Goal: Task Accomplishment & Management: Manage account settings

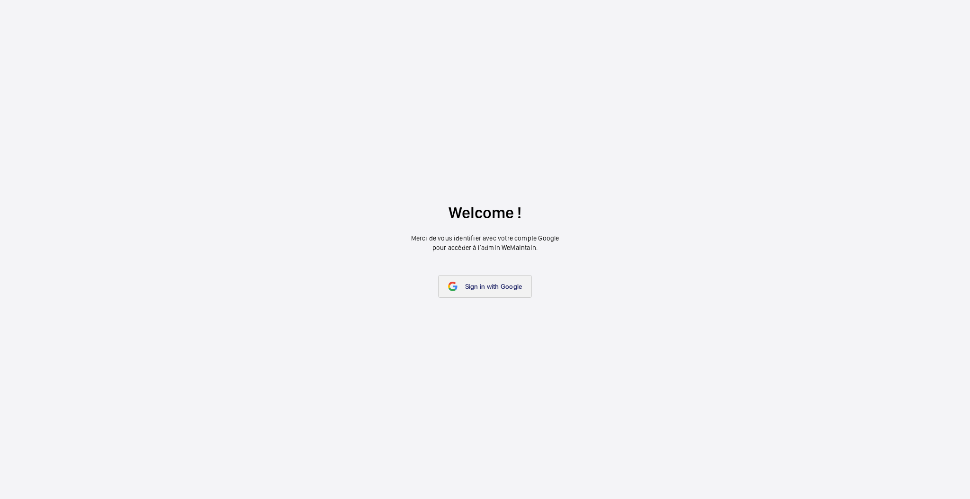
click at [467, 277] on link "Sign in with Google" at bounding box center [485, 286] width 94 height 23
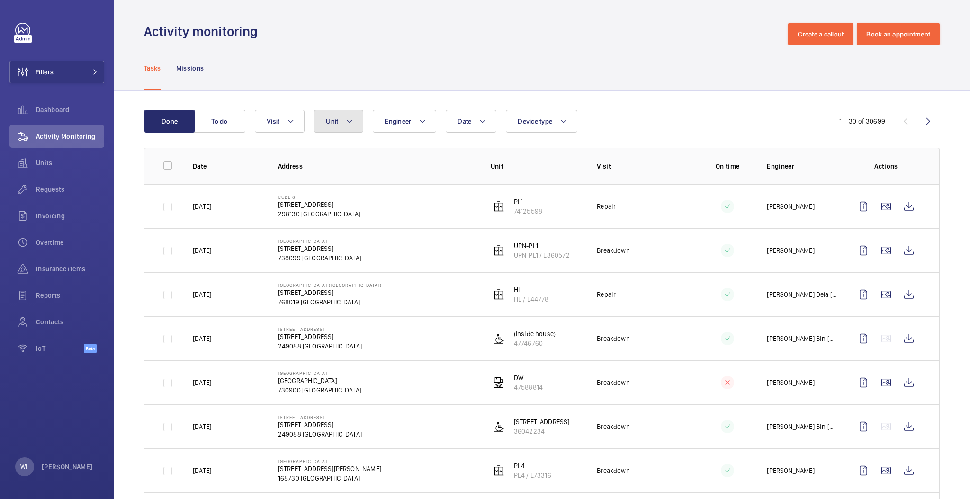
click at [327, 125] on span "Unit" at bounding box center [332, 121] width 12 height 8
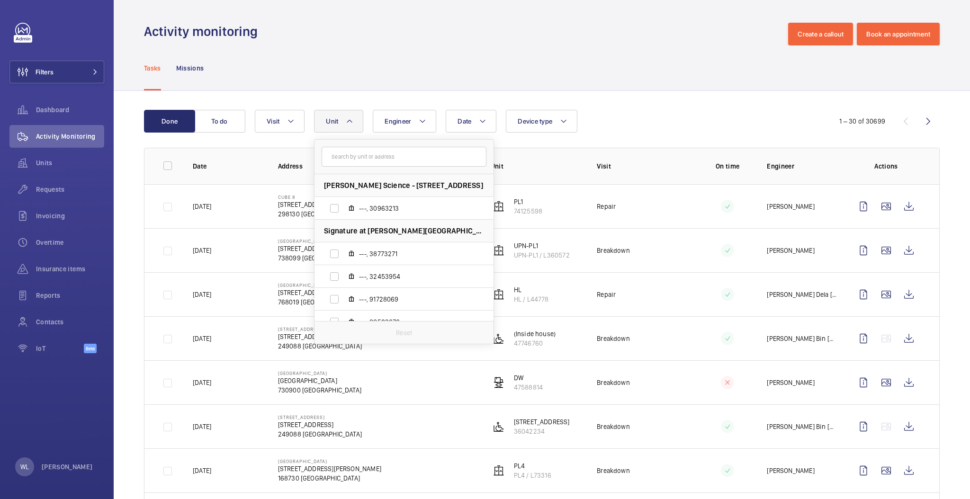
click at [379, 158] on input "text" at bounding box center [404, 157] width 165 height 20
type input "270 or"
click at [336, 232] on label "ESEL1, 16286204" at bounding box center [397, 231] width 164 height 23
click at [336, 232] on input "ESEL1, 16286204" at bounding box center [334, 231] width 19 height 19
checkbox input "true"
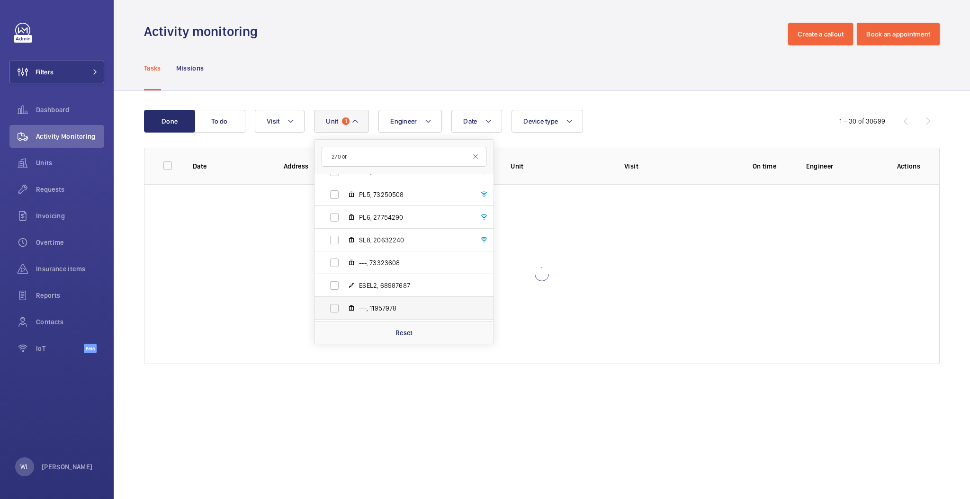
scroll to position [171, 0]
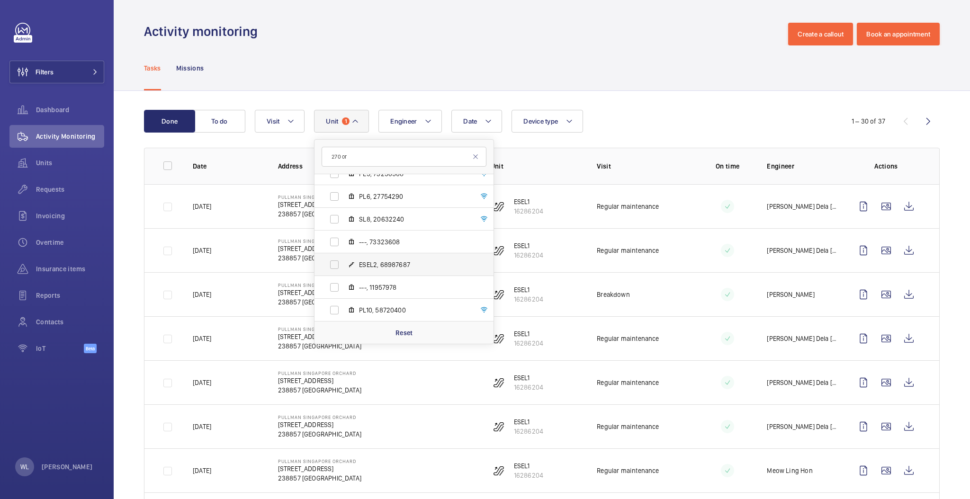
click at [336, 263] on label "ESEL2, 68987687" at bounding box center [397, 264] width 164 height 23
click at [336, 263] on input "ESEL2, 68987687" at bounding box center [334, 264] width 19 height 19
checkbox input "true"
click at [675, 80] on div "Tasks Missions" at bounding box center [542, 67] width 796 height 45
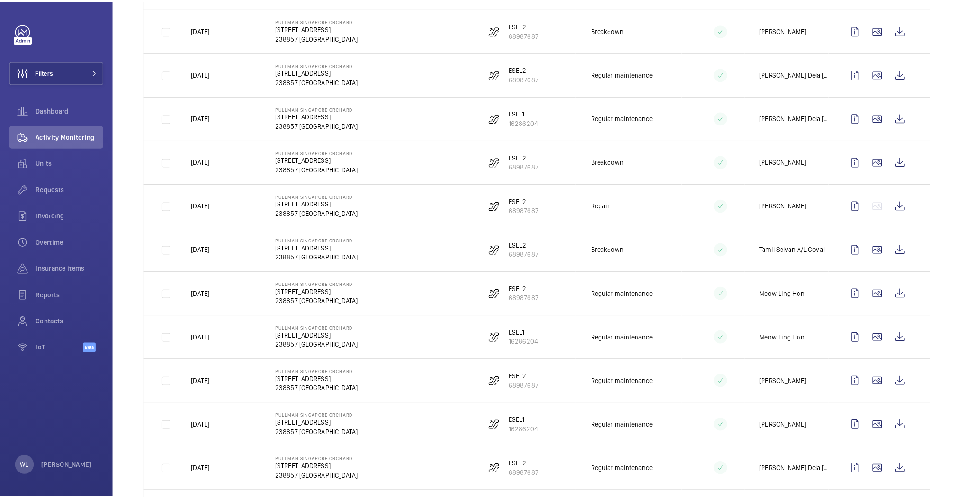
scroll to position [1026, 0]
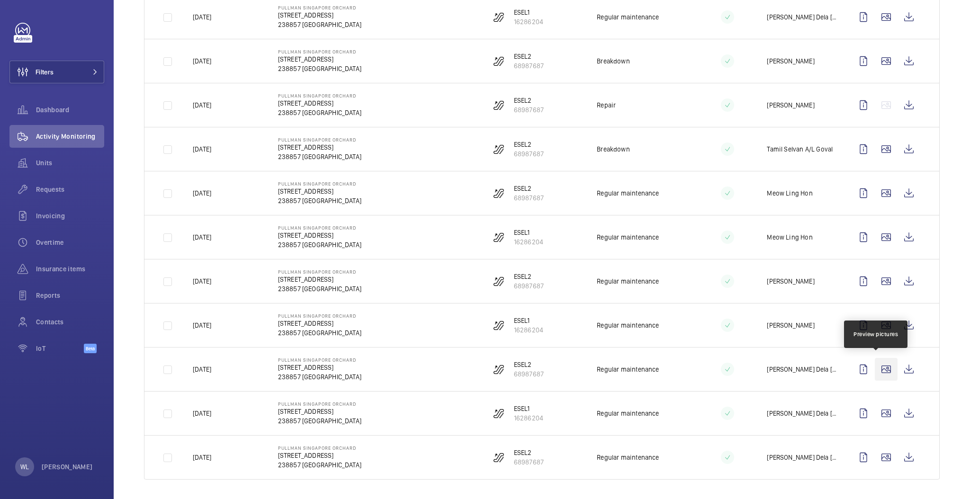
click at [878, 370] on wm-front-icon-button at bounding box center [886, 369] width 23 height 23
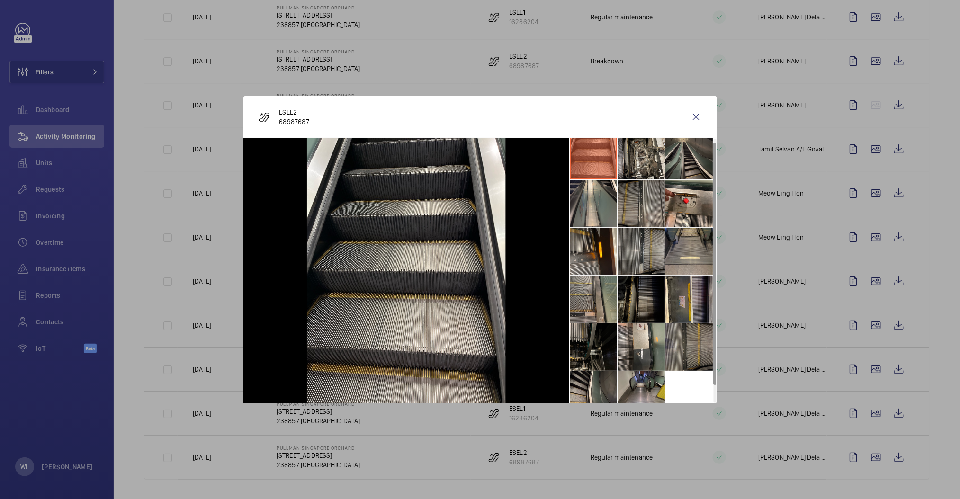
scroll to position [0, 0]
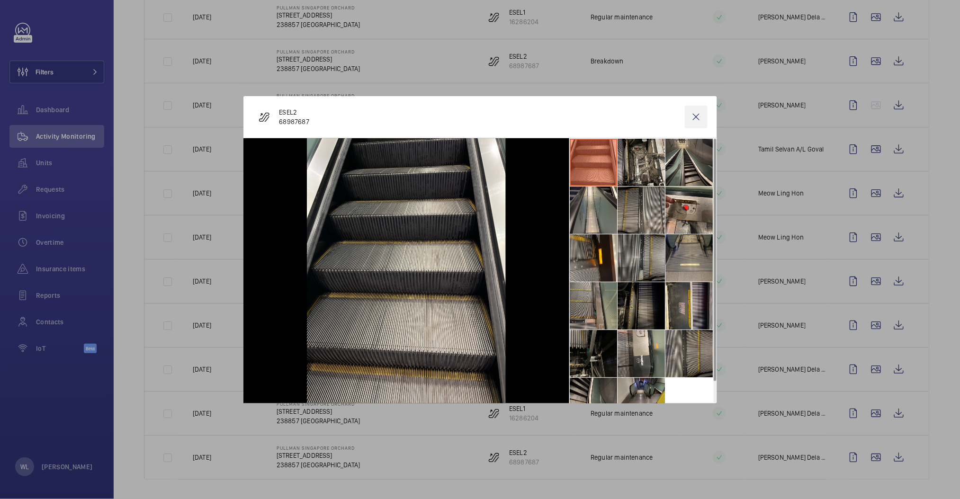
click at [698, 118] on wm-front-icon-button at bounding box center [696, 117] width 23 height 23
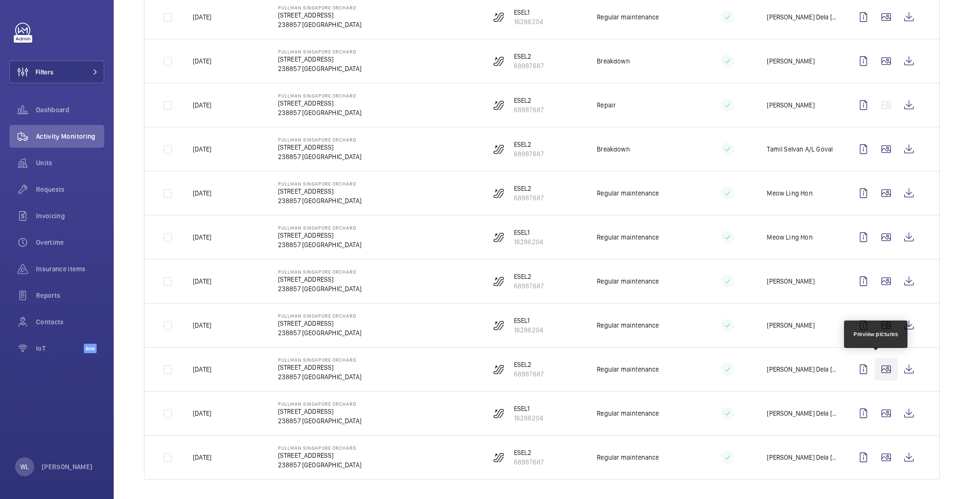
click at [875, 367] on wm-front-icon-button at bounding box center [886, 369] width 23 height 23
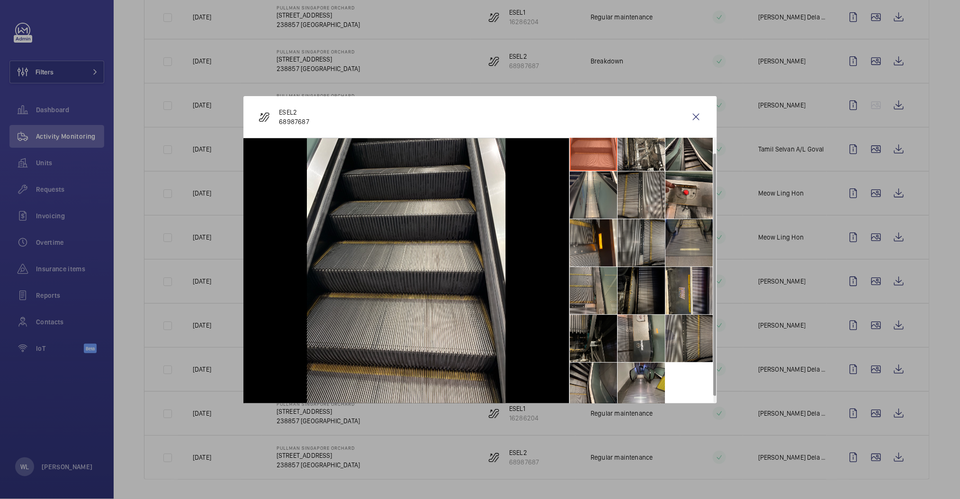
scroll to position [22, 0]
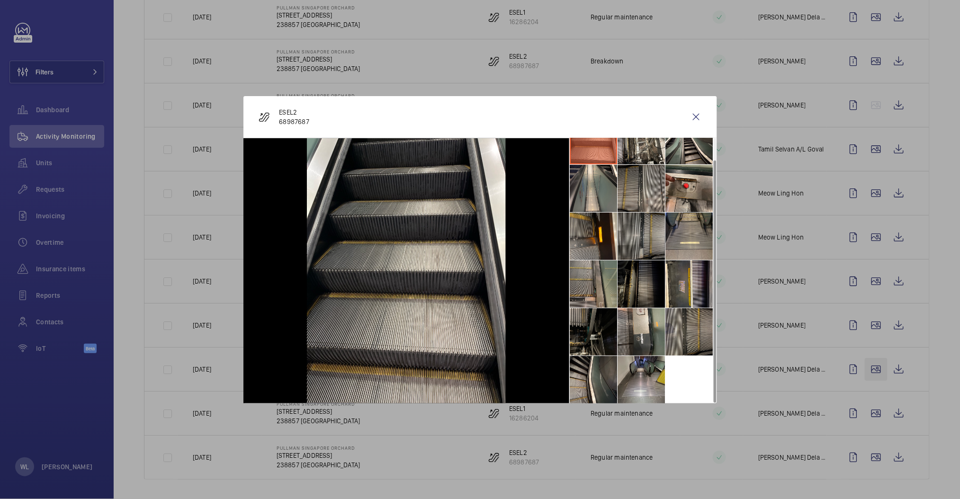
drag, startPoint x: 698, startPoint y: 114, endPoint x: 881, endPoint y: 357, distance: 304.1
click at [697, 114] on wm-front-icon-button at bounding box center [696, 117] width 23 height 23
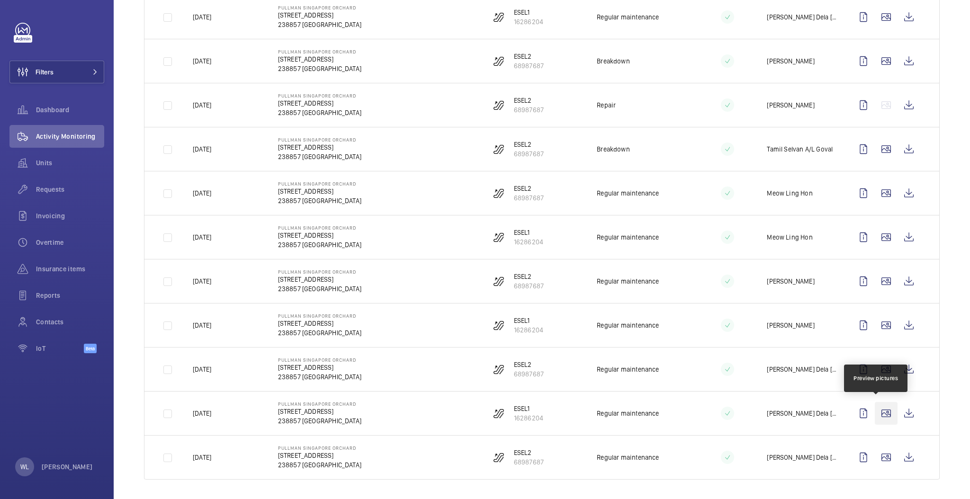
click at [881, 414] on wm-front-icon-button at bounding box center [886, 413] width 23 height 23
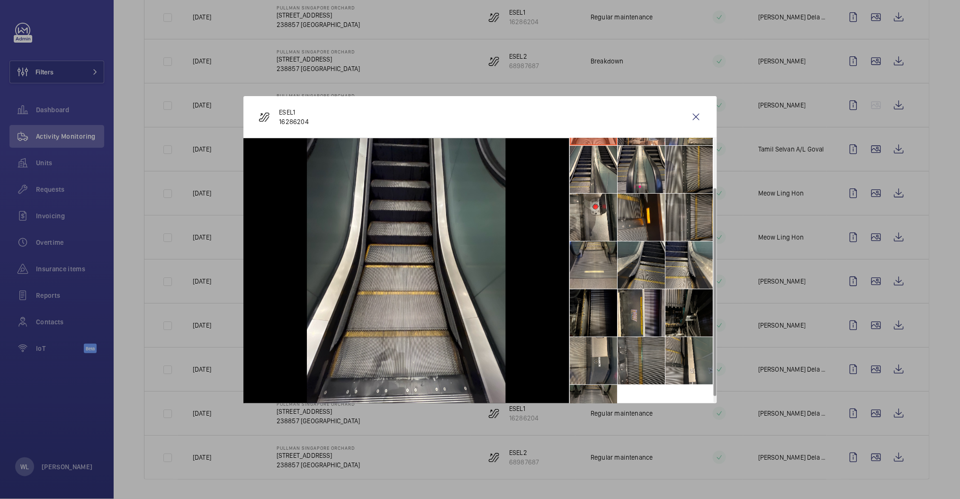
scroll to position [0, 0]
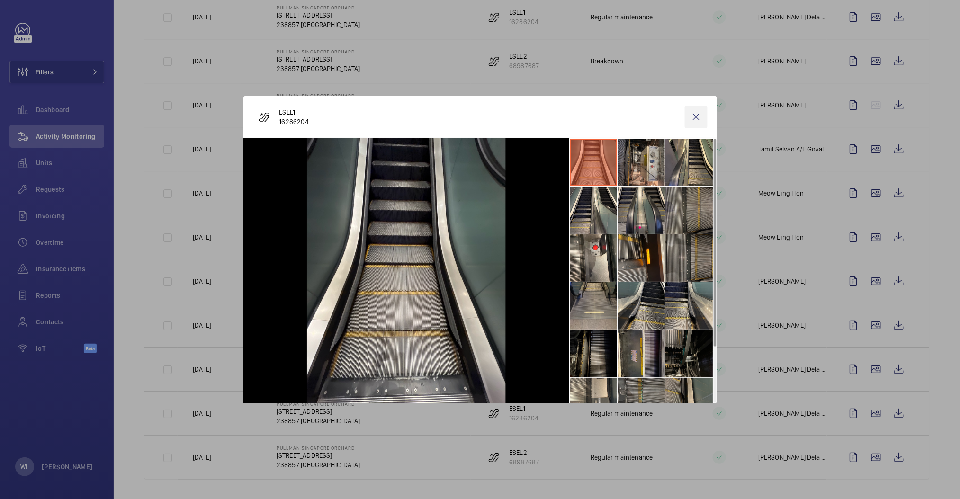
click at [700, 110] on wm-front-icon-button at bounding box center [696, 117] width 23 height 23
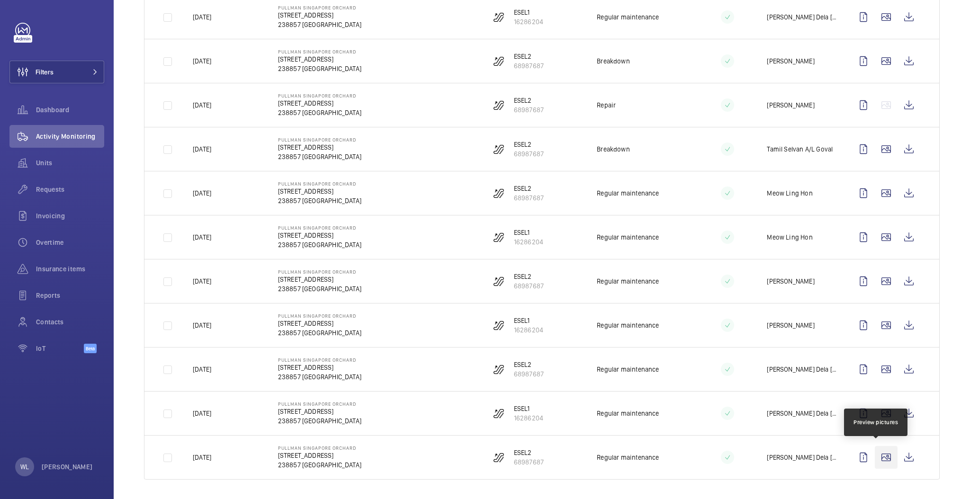
click at [883, 460] on wm-front-icon-button at bounding box center [886, 457] width 23 height 23
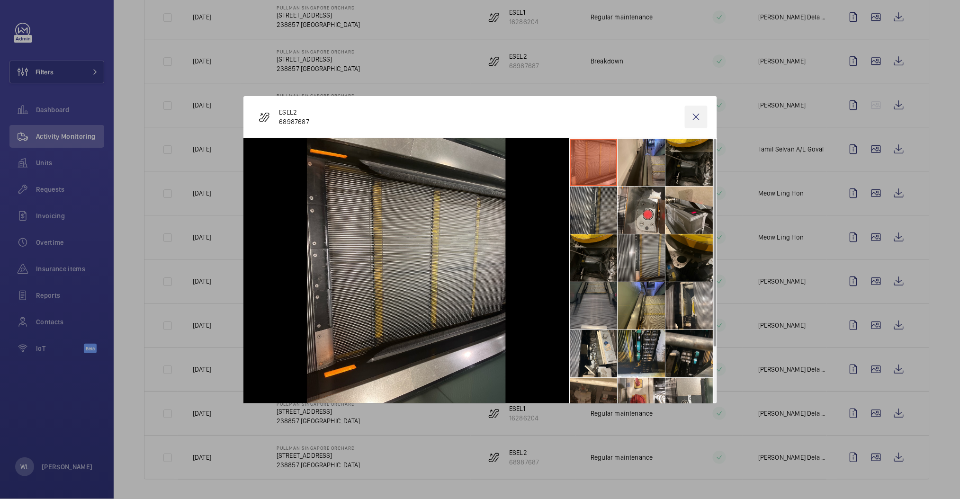
click at [693, 119] on wm-front-icon-button at bounding box center [696, 117] width 23 height 23
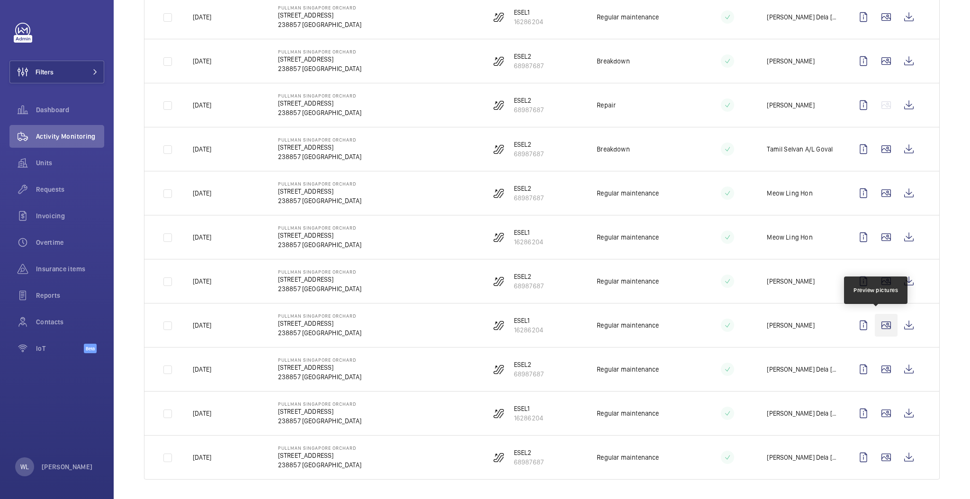
click at [875, 325] on wm-front-icon-button at bounding box center [886, 325] width 23 height 23
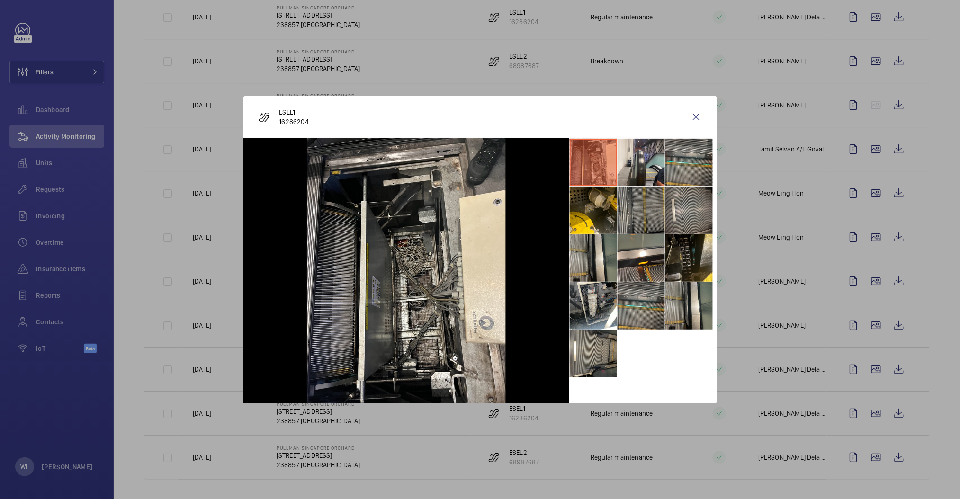
drag, startPoint x: 698, startPoint y: 116, endPoint x: 737, endPoint y: 164, distance: 61.7
click at [698, 116] on wm-front-icon-button at bounding box center [696, 117] width 23 height 23
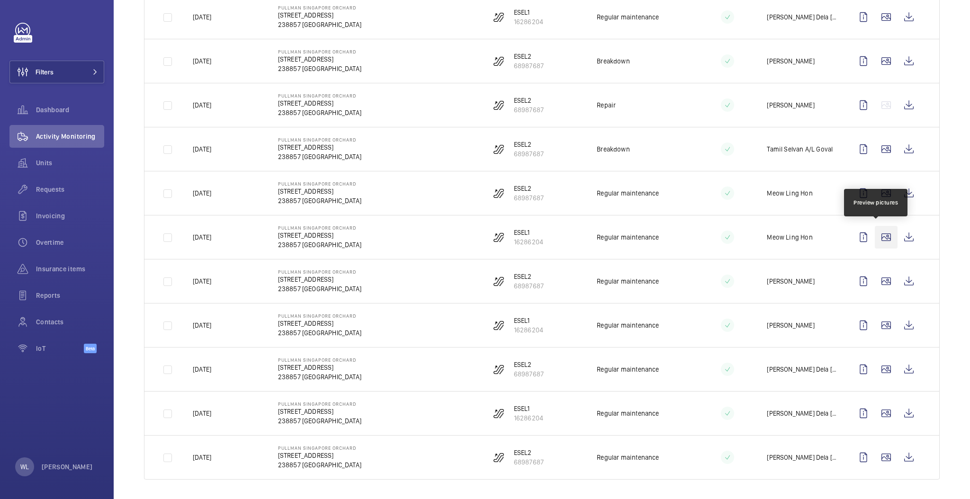
click at [881, 235] on wm-front-icon-button at bounding box center [886, 237] width 23 height 23
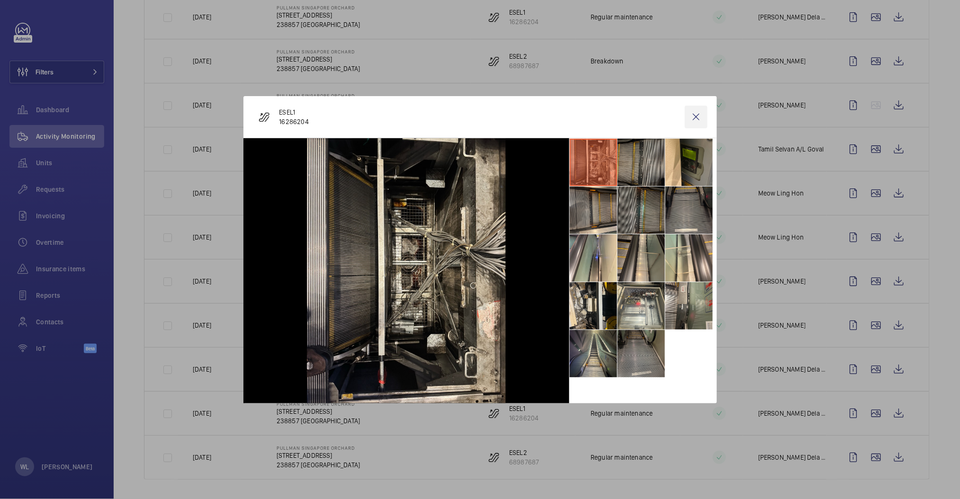
drag, startPoint x: 696, startPoint y: 121, endPoint x: 760, endPoint y: 173, distance: 82.6
click at [695, 121] on wm-front-icon-button at bounding box center [696, 117] width 23 height 23
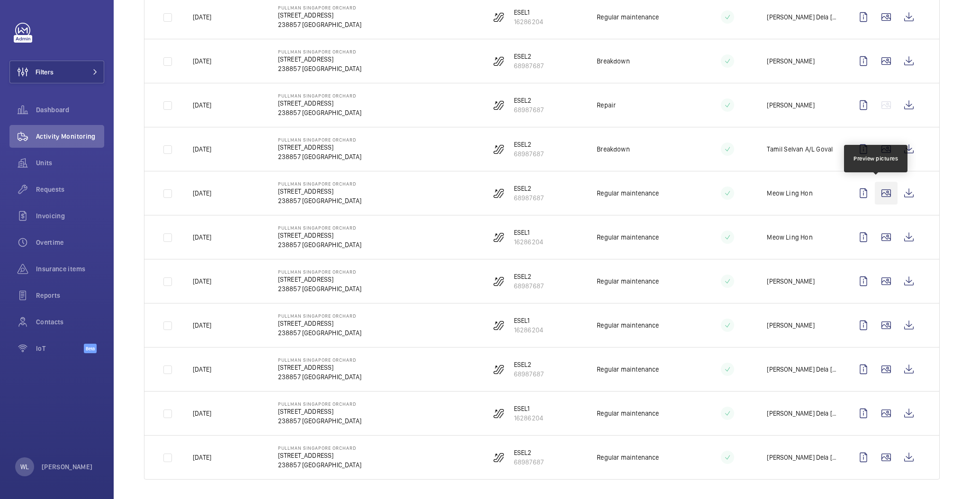
click at [877, 188] on wm-front-icon-button at bounding box center [886, 193] width 23 height 23
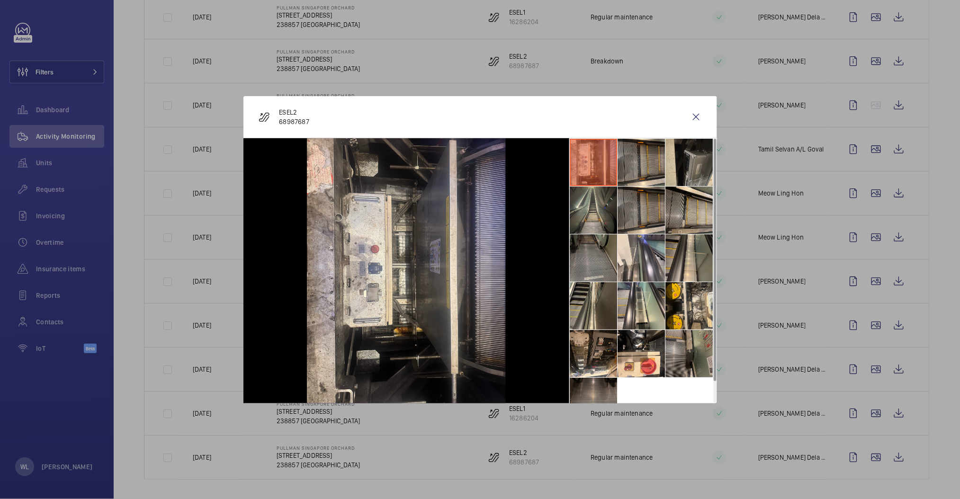
drag, startPoint x: 714, startPoint y: 176, endPoint x: 708, endPoint y: 118, distance: 58.1
click at [711, 125] on wm-front-display-task-pictures-dialog "ESEL2 68987687" at bounding box center [480, 249] width 474 height 307
click at [702, 112] on wm-front-icon-button at bounding box center [696, 117] width 23 height 23
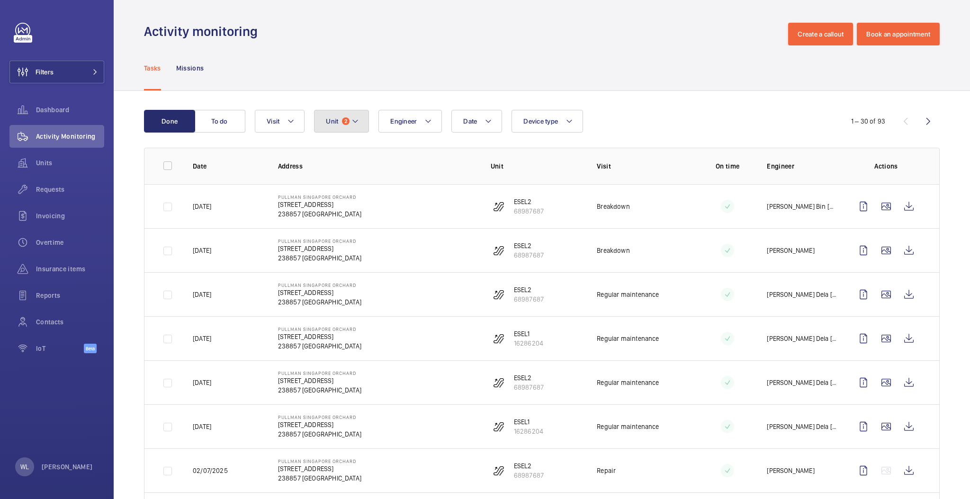
click at [366, 115] on button "Unit 2" at bounding box center [341, 121] width 55 height 23
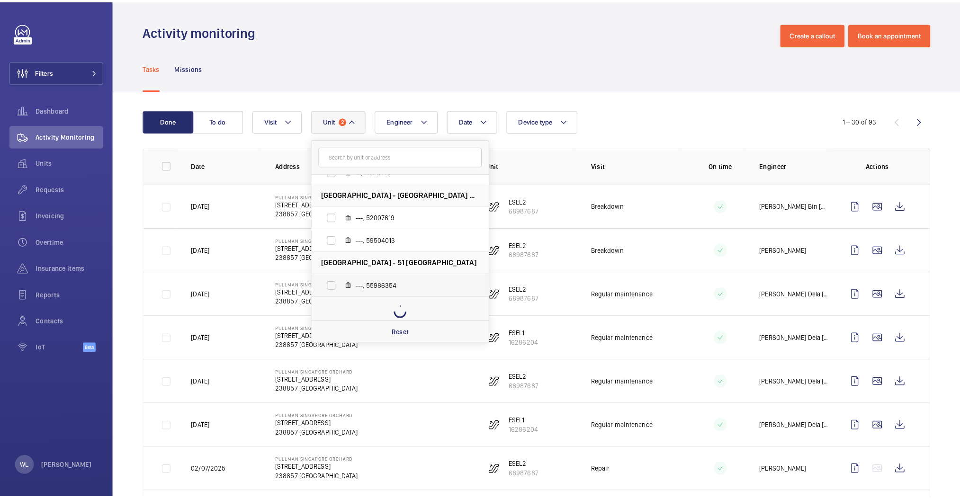
scroll to position [497, 0]
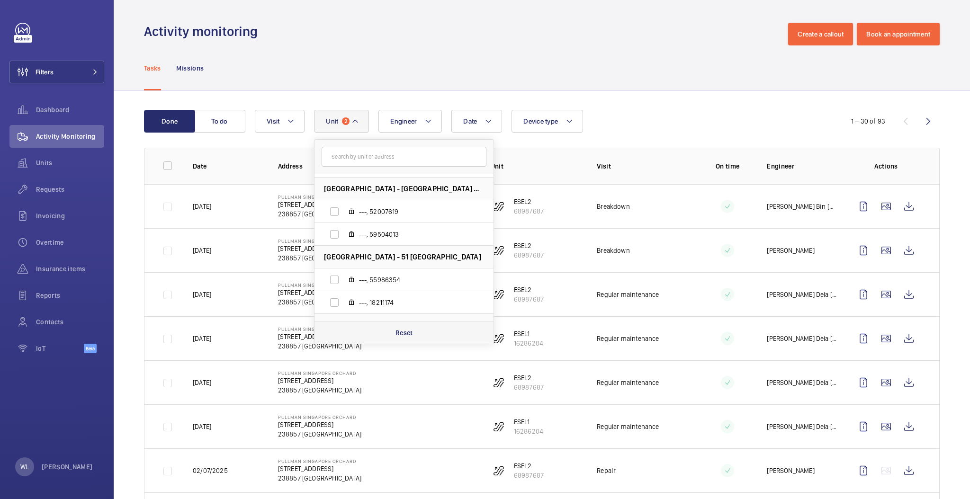
click at [402, 331] on p "Reset" at bounding box center [405, 332] width 18 height 9
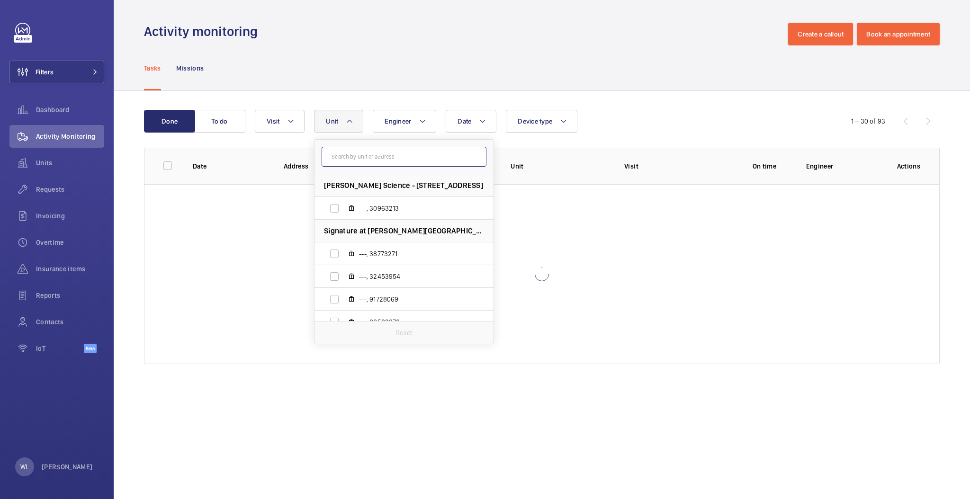
click at [386, 152] on input "text" at bounding box center [404, 157] width 165 height 20
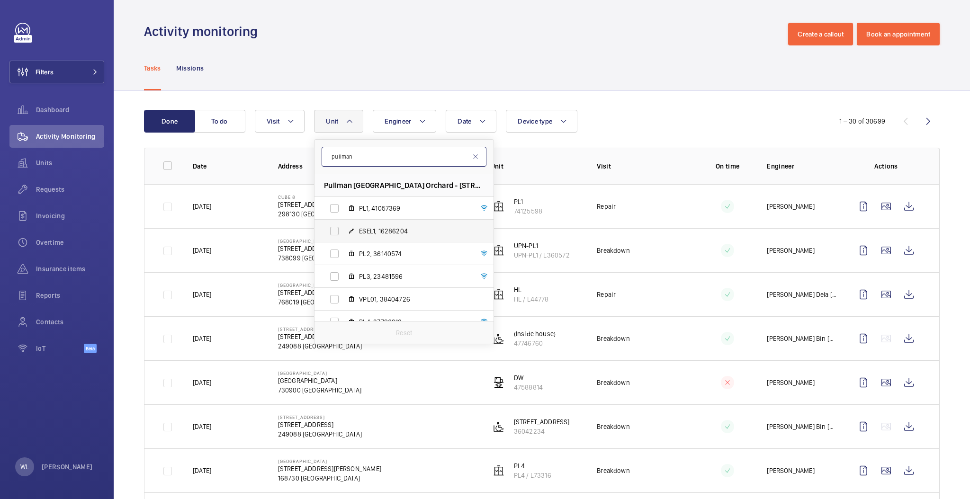
type input "pullman"
click at [336, 230] on label "ESEL1, 16286204" at bounding box center [397, 231] width 164 height 23
click at [336, 230] on input "ESEL1, 16286204" at bounding box center [334, 231] width 19 height 19
checkbox input "true"
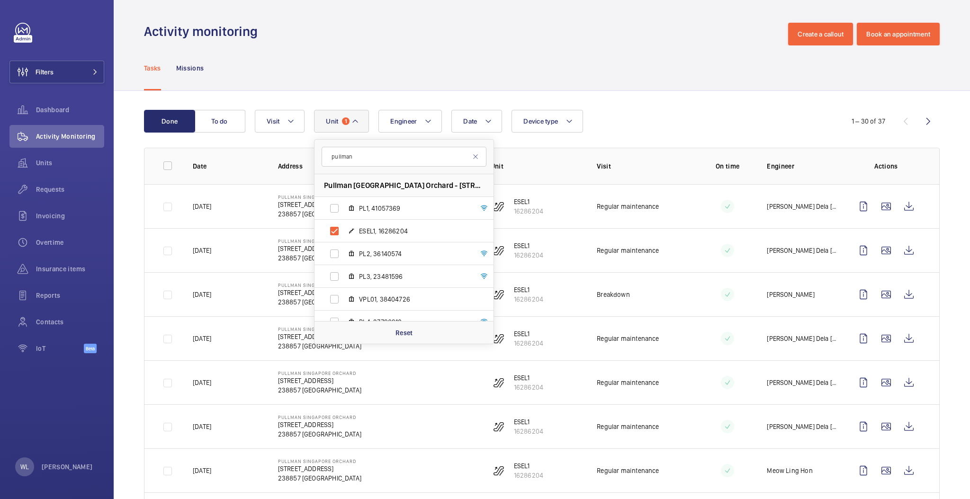
click at [647, 60] on div "Tasks Missions" at bounding box center [542, 67] width 796 height 45
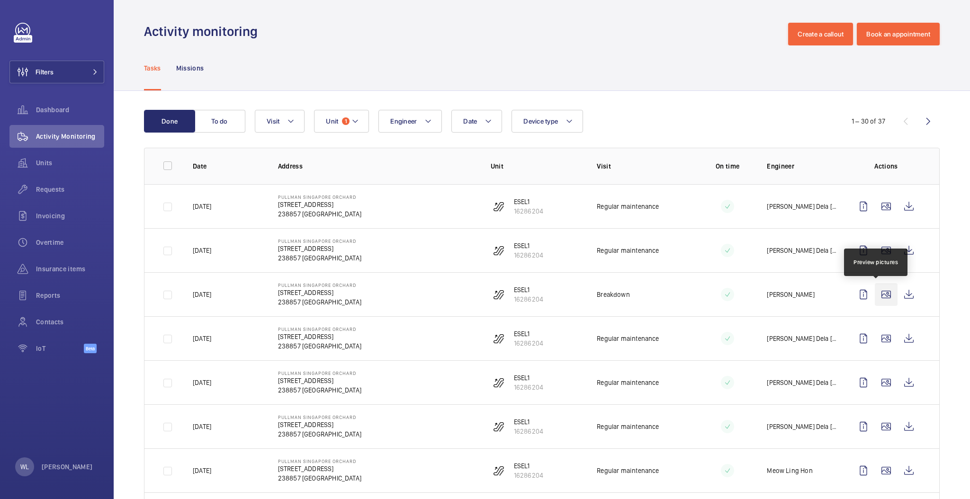
click at [875, 294] on wm-front-icon-button at bounding box center [886, 294] width 23 height 23
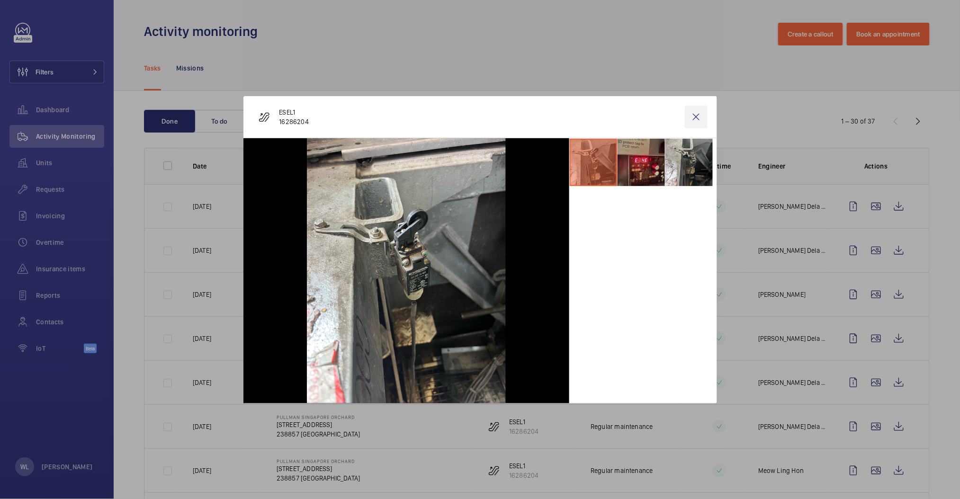
click at [700, 105] on div "ESEL1 16286204" at bounding box center [480, 117] width 474 height 42
click at [692, 118] on wm-front-icon-button at bounding box center [696, 117] width 23 height 23
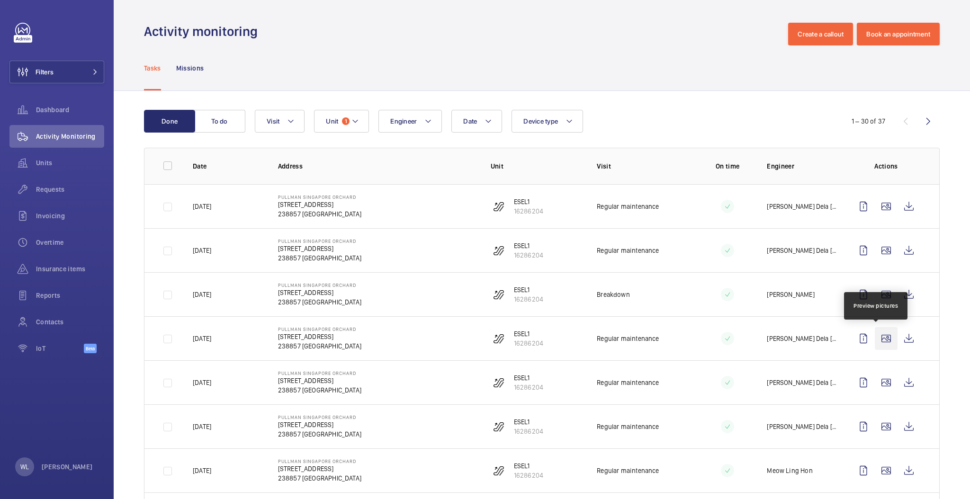
click at [875, 347] on wm-front-icon-button at bounding box center [886, 338] width 23 height 23
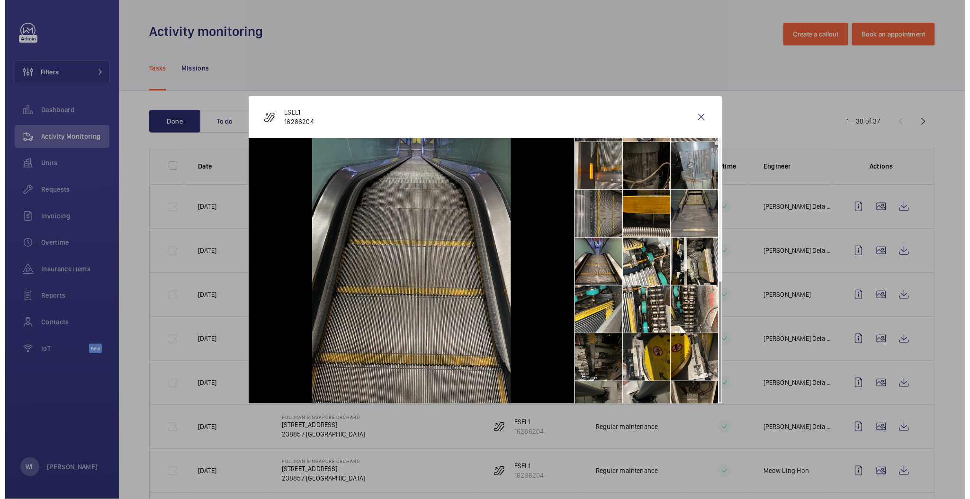
scroll to position [309, 0]
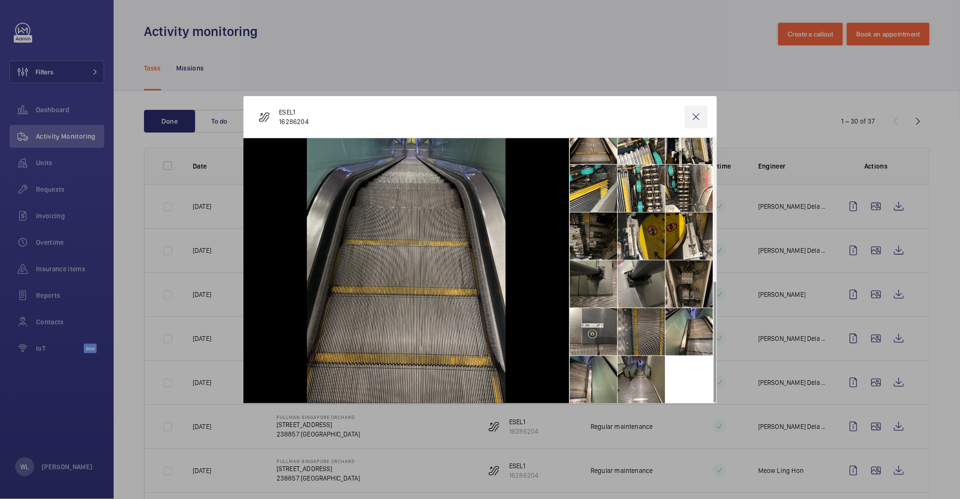
click at [693, 114] on wm-front-icon-button at bounding box center [696, 117] width 23 height 23
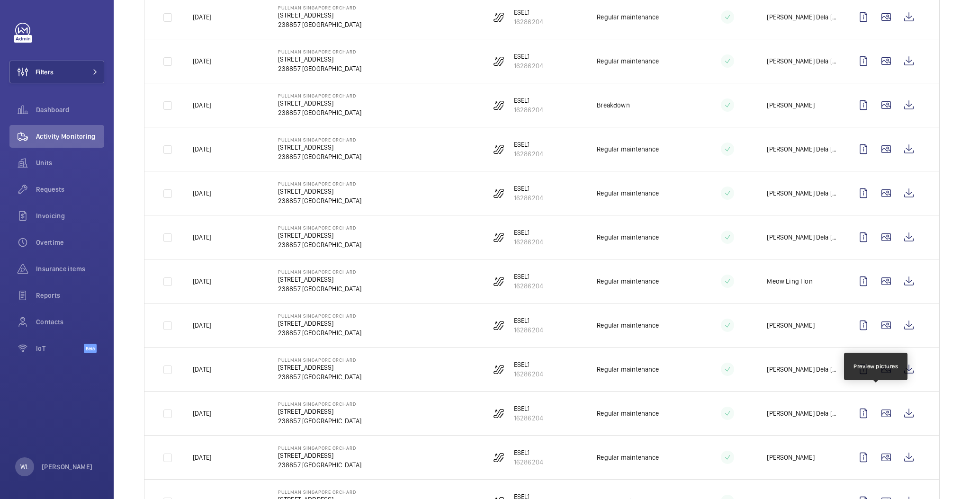
scroll to position [379, 0]
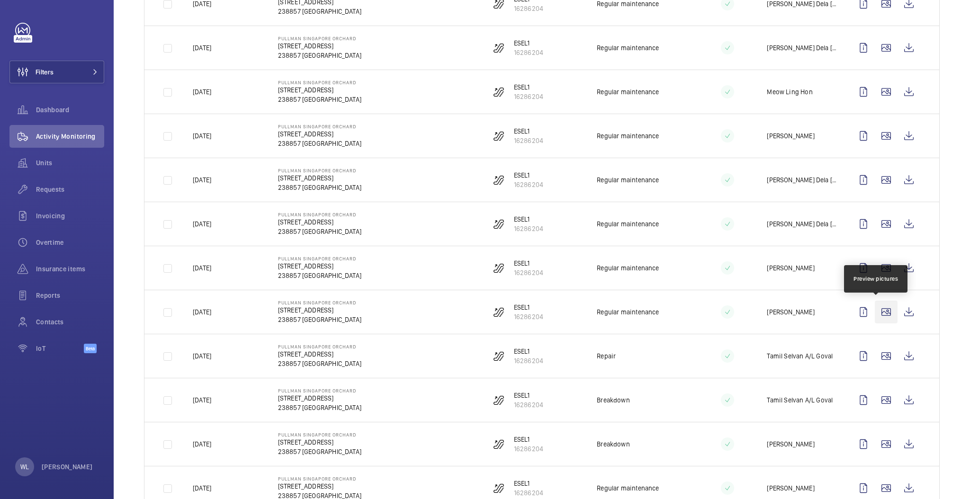
click at [881, 311] on wm-front-icon-button at bounding box center [886, 312] width 23 height 23
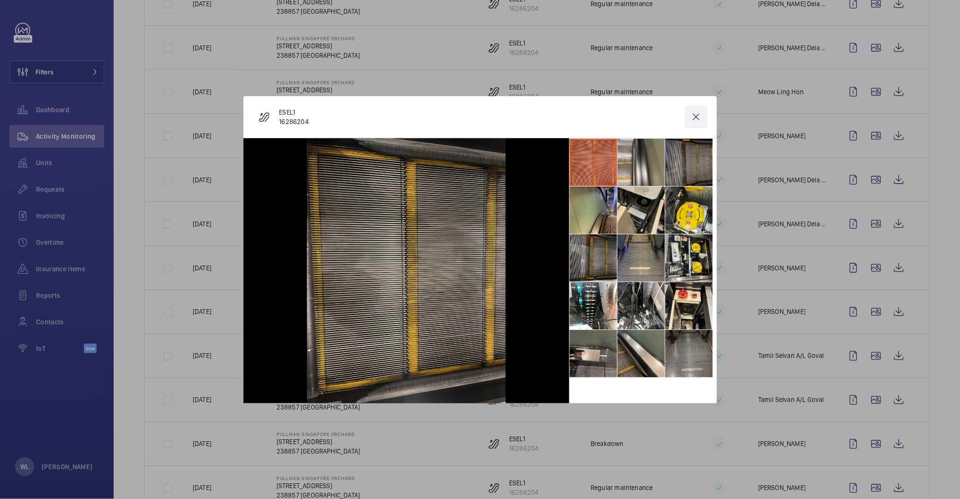
click at [701, 125] on wm-front-icon-button at bounding box center [696, 117] width 23 height 23
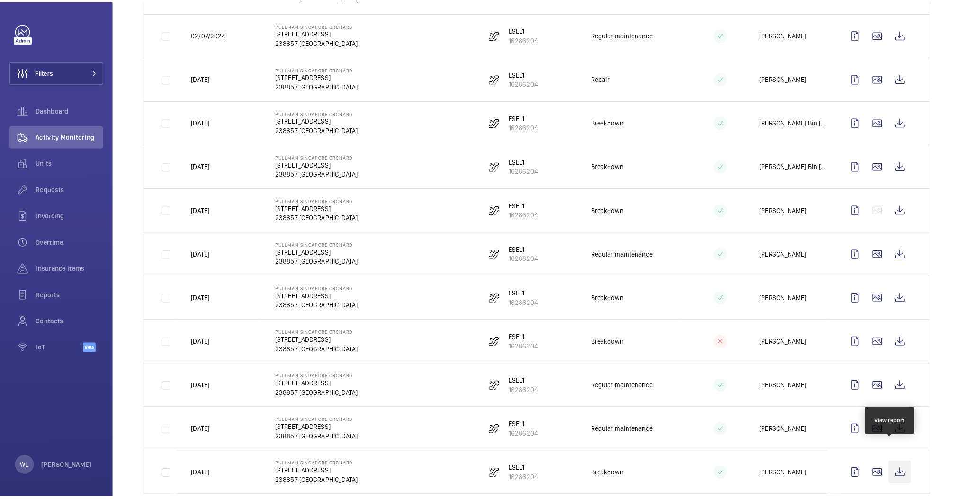
scroll to position [1026, 0]
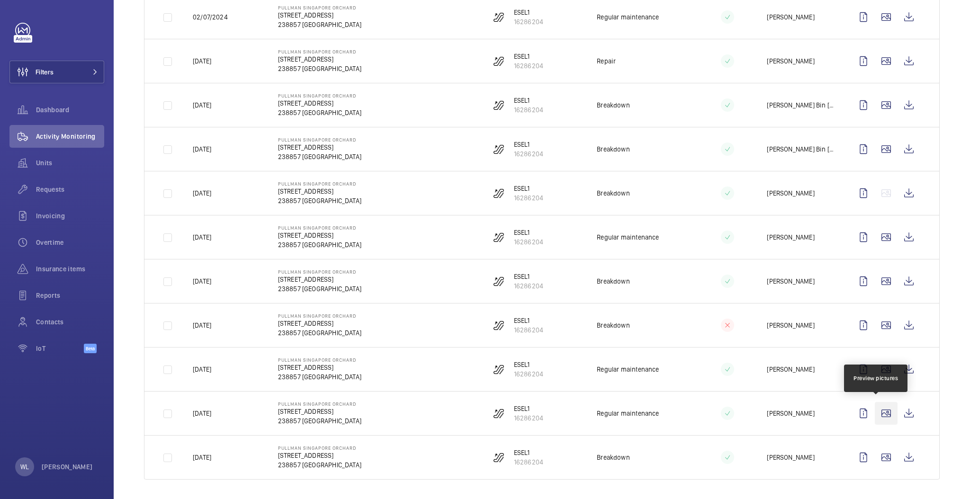
click at [875, 413] on wm-front-icon-button at bounding box center [886, 413] width 23 height 23
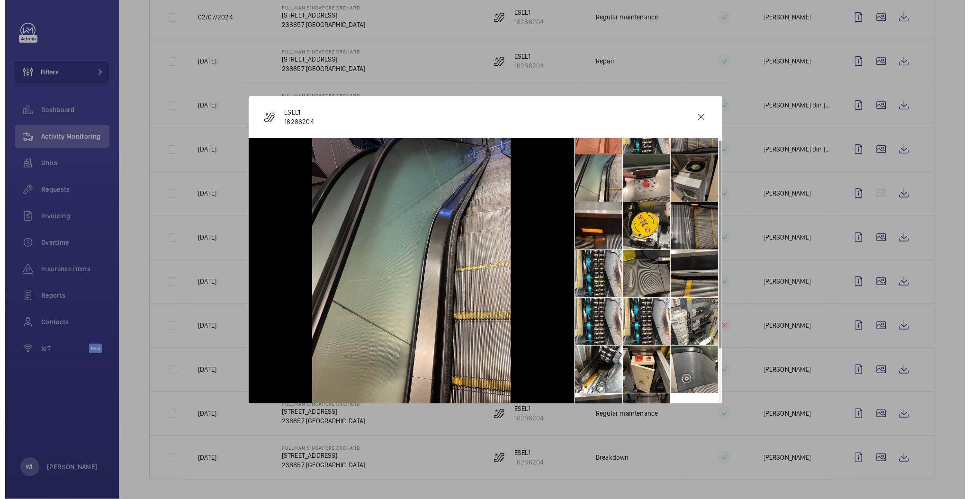
scroll to position [0, 0]
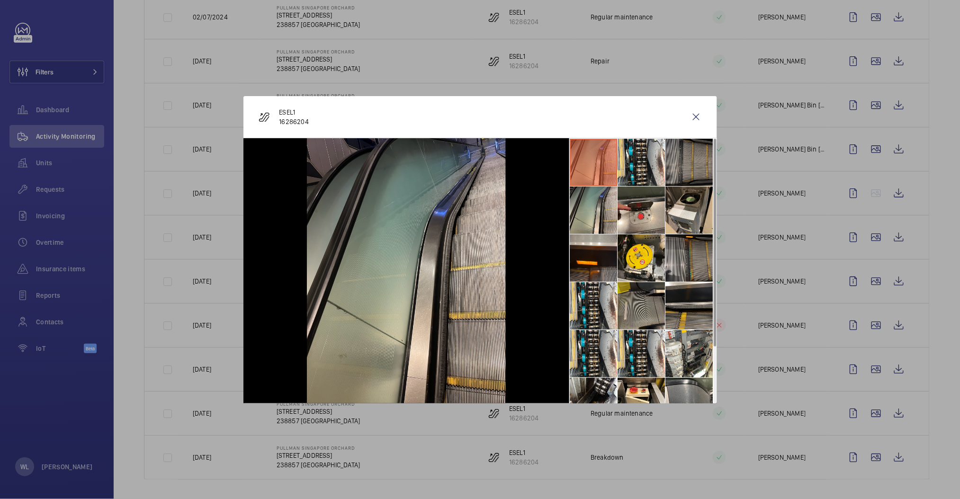
drag, startPoint x: 698, startPoint y: 107, endPoint x: 968, endPoint y: 390, distance: 391.3
click at [696, 107] on wm-front-icon-button at bounding box center [696, 117] width 23 height 23
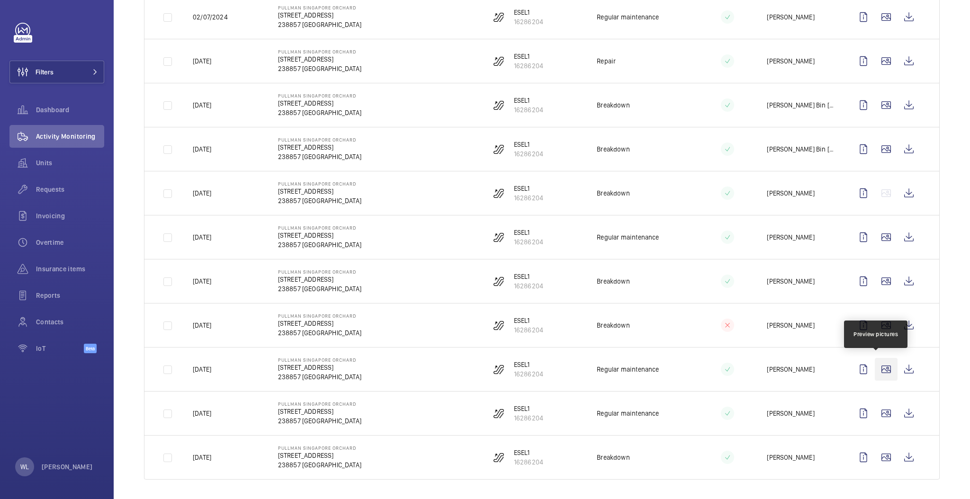
click at [875, 370] on wm-front-icon-button at bounding box center [886, 369] width 23 height 23
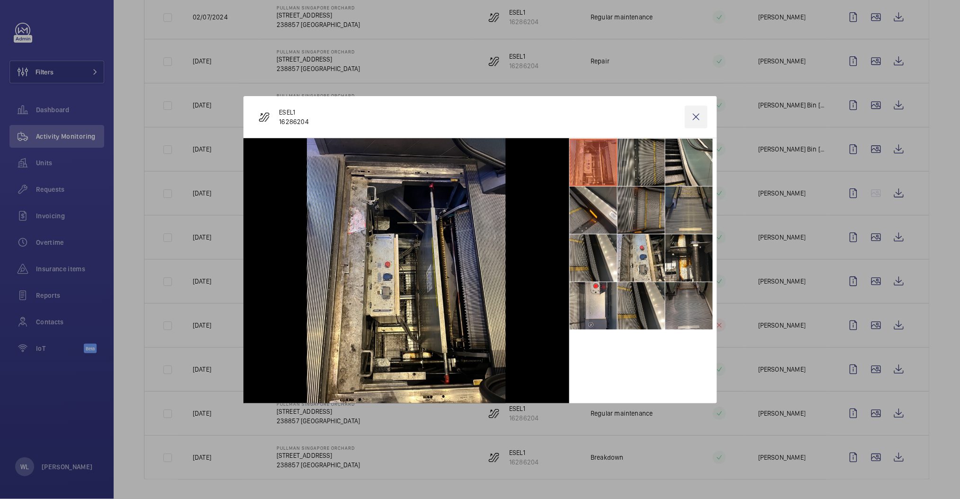
click at [699, 118] on wm-front-icon-button at bounding box center [696, 117] width 23 height 23
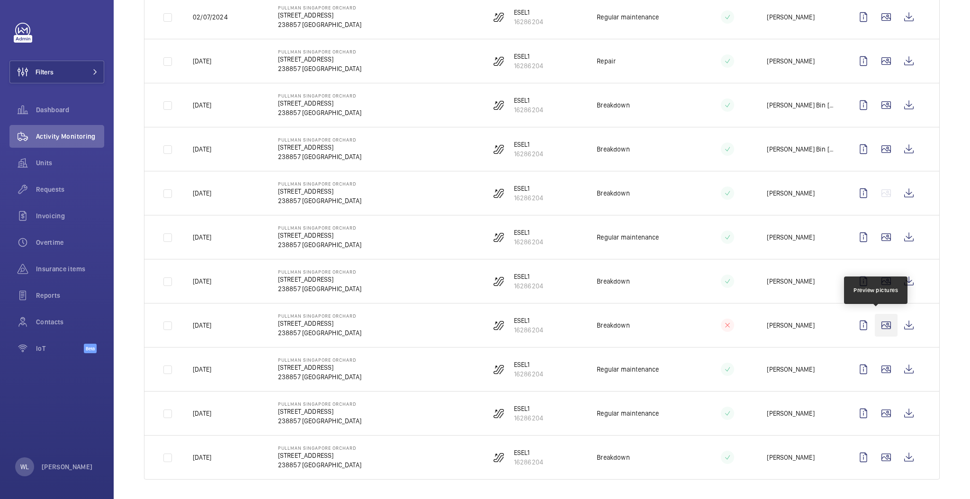
click at [875, 316] on wm-front-icon-button at bounding box center [886, 325] width 23 height 23
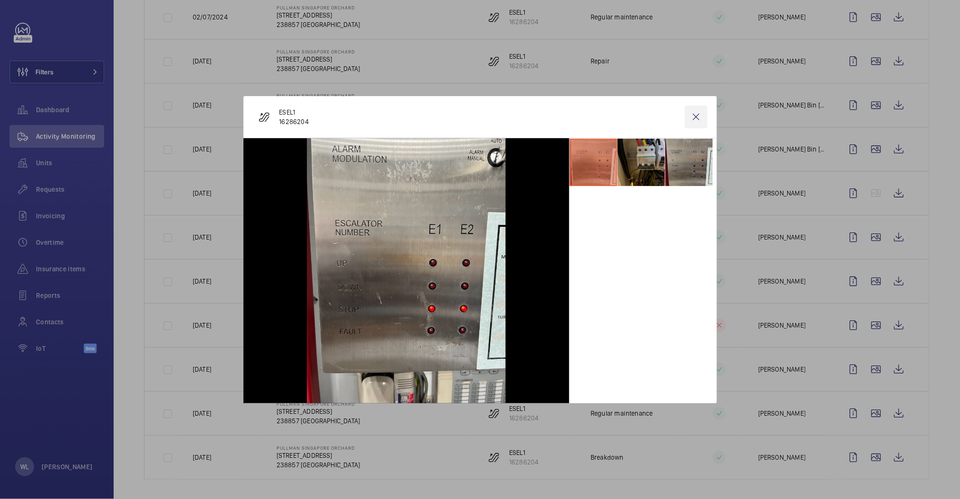
click at [693, 119] on wm-front-icon-button at bounding box center [696, 117] width 23 height 23
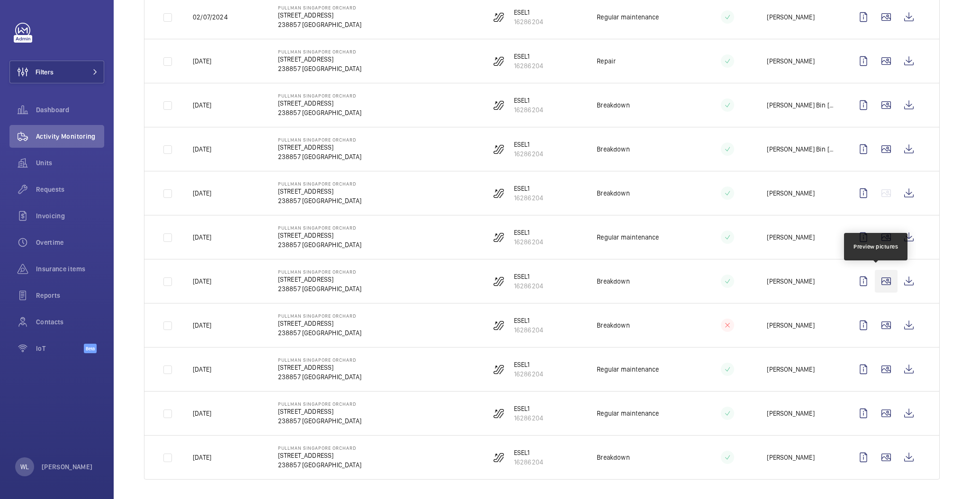
click at [875, 280] on wm-front-icon-button at bounding box center [886, 281] width 23 height 23
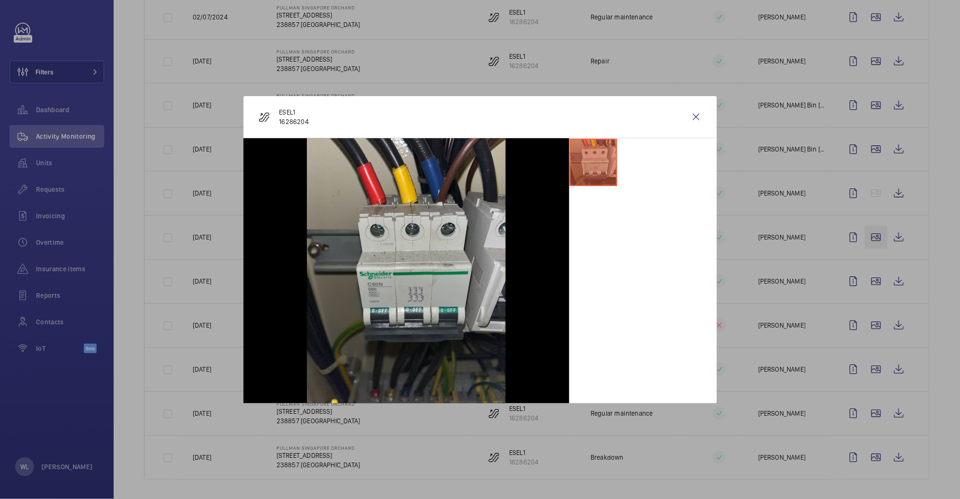
drag, startPoint x: 694, startPoint y: 111, endPoint x: 877, endPoint y: 240, distance: 223.6
click at [694, 112] on wm-front-icon-button at bounding box center [696, 117] width 23 height 23
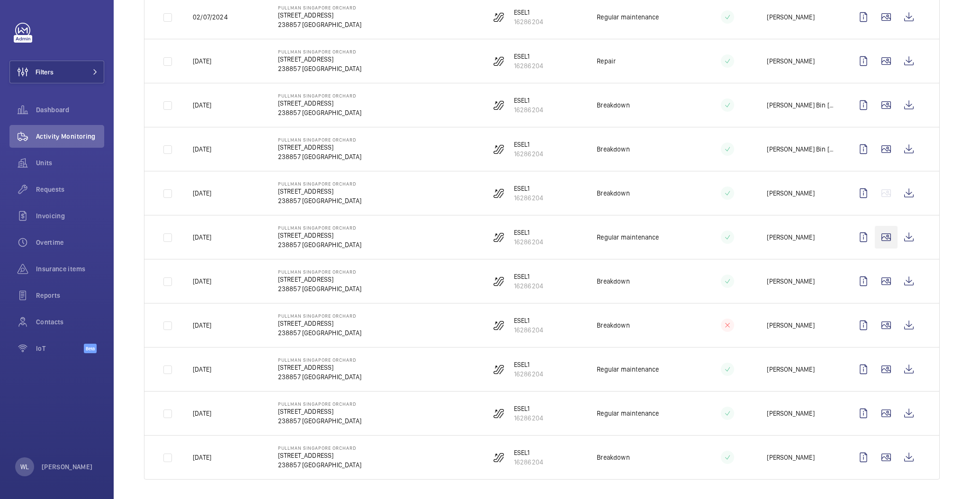
click at [875, 237] on wm-front-icon-button at bounding box center [886, 237] width 23 height 23
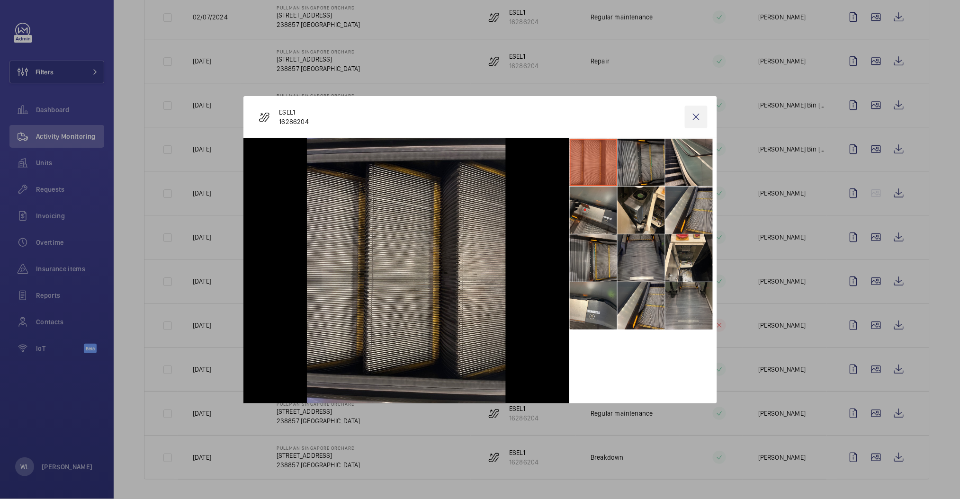
click at [700, 116] on wm-front-icon-button at bounding box center [696, 117] width 23 height 23
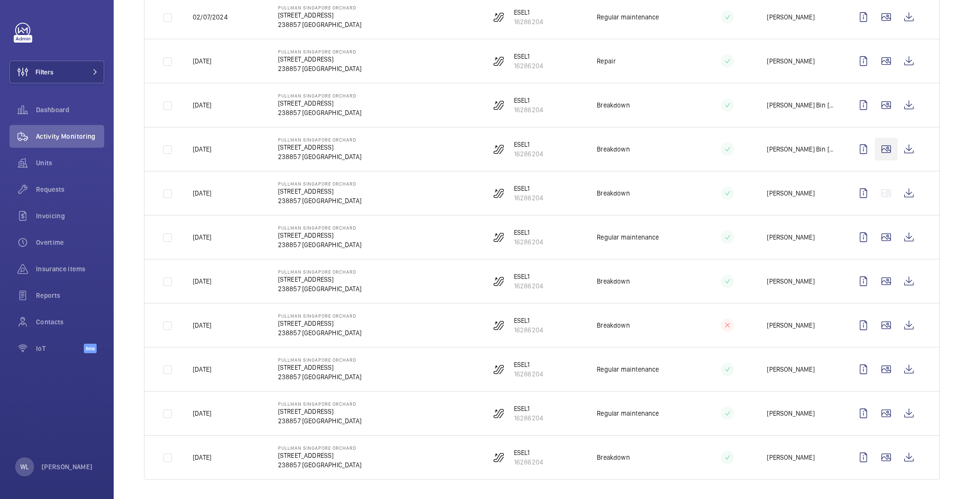
click at [875, 153] on wm-front-icon-button at bounding box center [886, 149] width 23 height 23
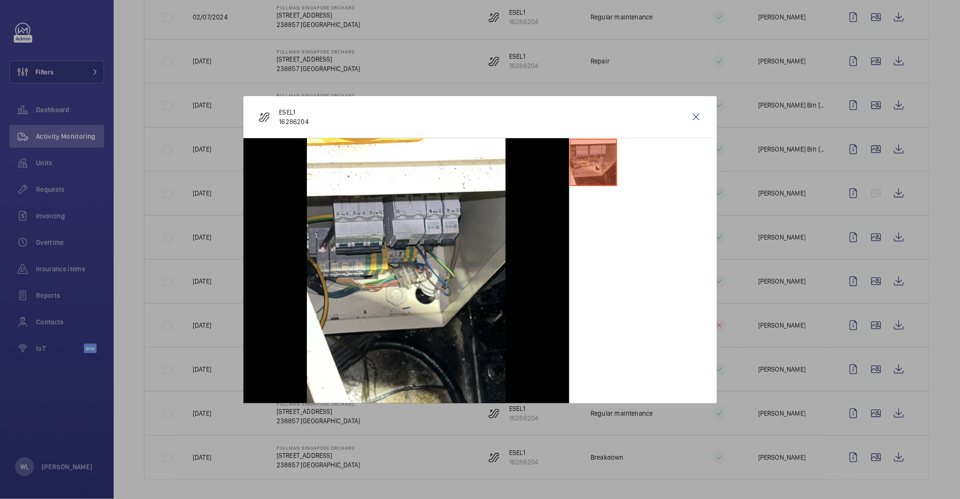
drag, startPoint x: 696, startPoint y: 116, endPoint x: 855, endPoint y: 291, distance: 237.1
click at [698, 116] on wm-front-icon-button at bounding box center [696, 117] width 23 height 23
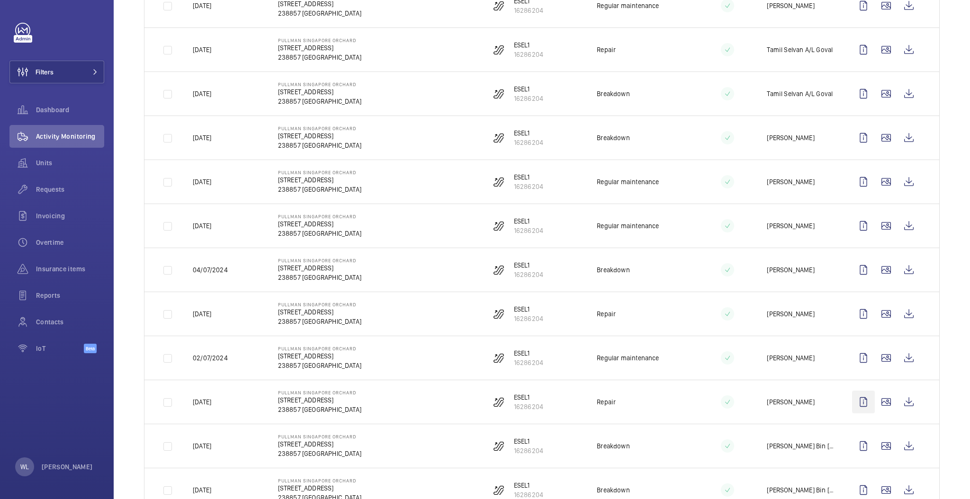
scroll to position [687, 0]
click at [882, 308] on wm-front-icon-button at bounding box center [886, 312] width 23 height 23
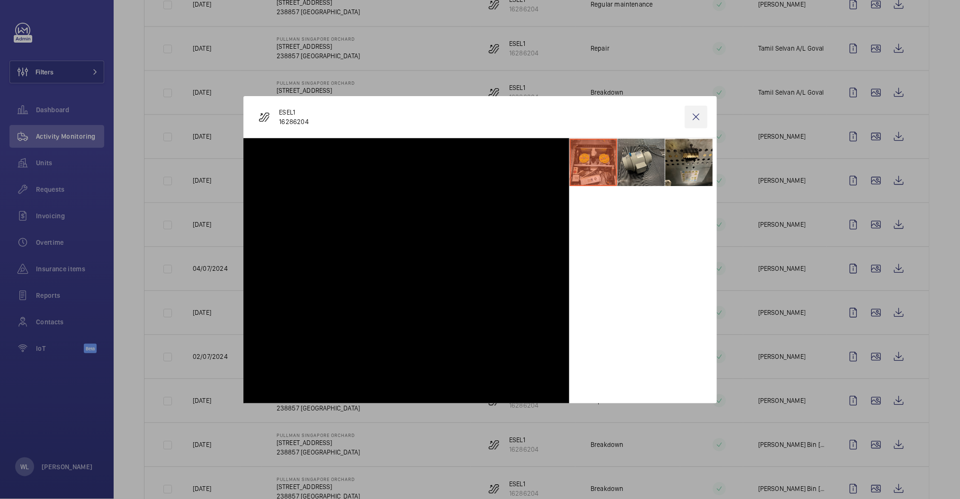
click at [700, 120] on wm-front-icon-button at bounding box center [696, 117] width 23 height 23
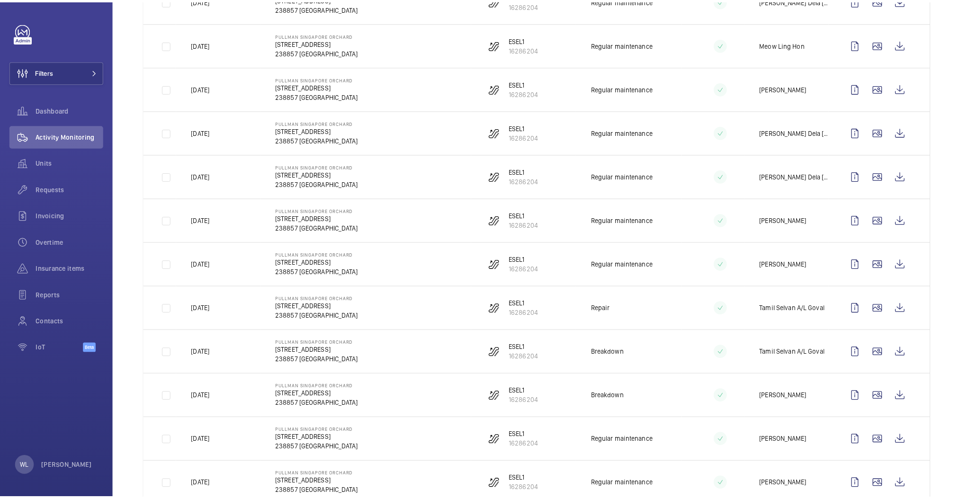
scroll to position [442, 0]
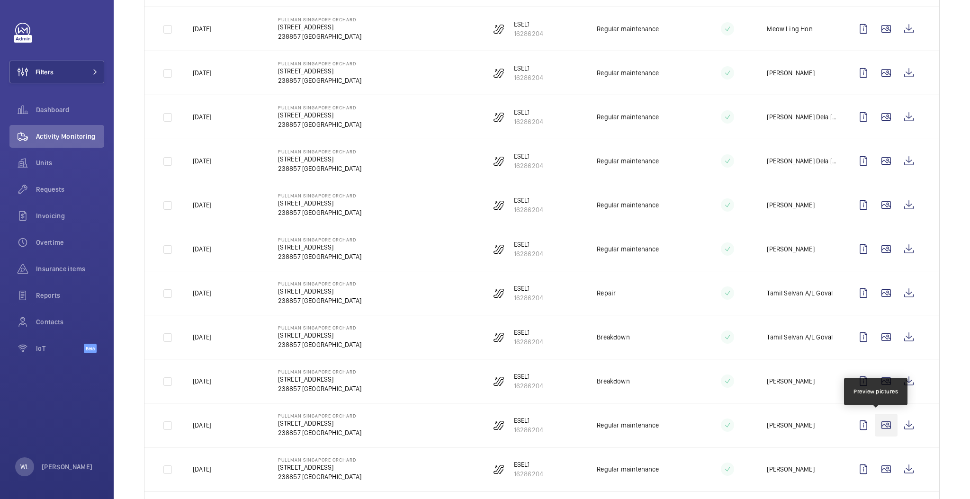
click at [881, 431] on wm-front-icon-button at bounding box center [886, 425] width 23 height 23
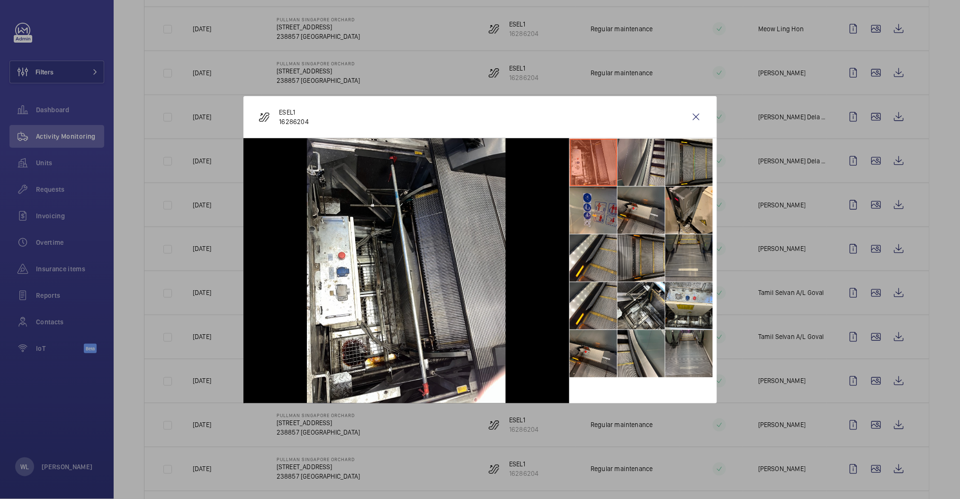
drag, startPoint x: 698, startPoint y: 110, endPoint x: 887, endPoint y: 443, distance: 382.7
click at [697, 111] on wm-front-icon-button at bounding box center [696, 117] width 23 height 23
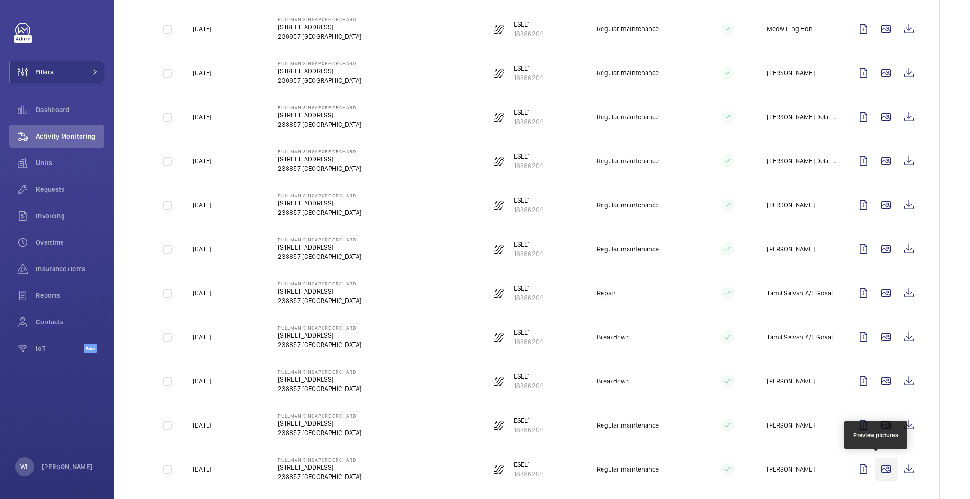
click at [875, 473] on wm-front-icon-button at bounding box center [886, 469] width 23 height 23
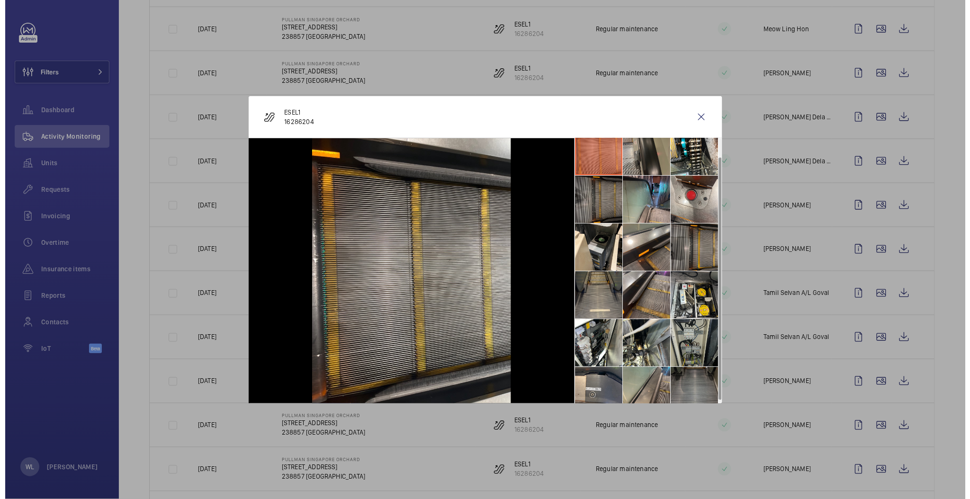
scroll to position [0, 0]
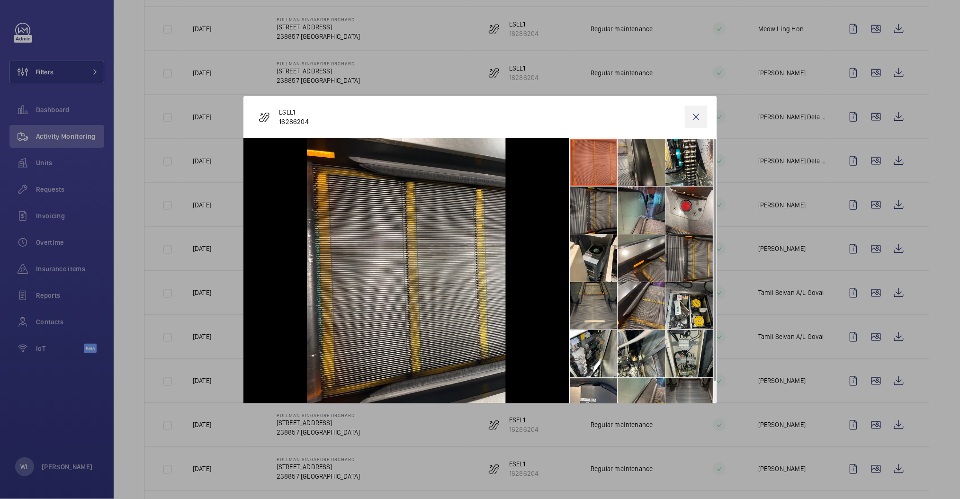
click at [702, 107] on wm-front-icon-button at bounding box center [696, 117] width 23 height 23
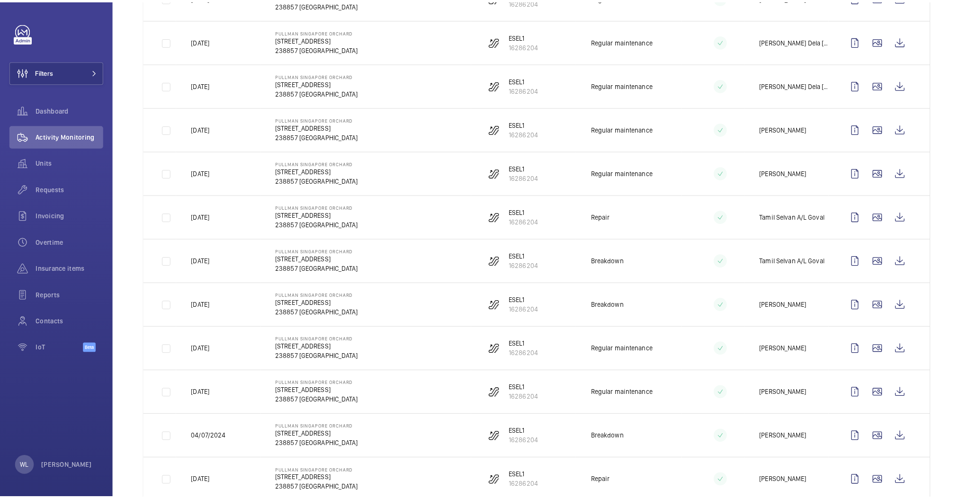
scroll to position [631, 0]
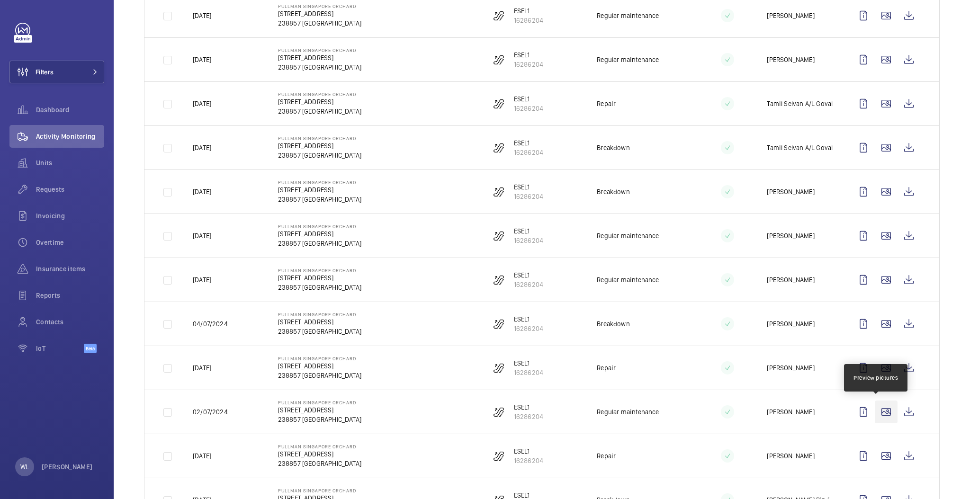
click at [882, 415] on wm-front-icon-button at bounding box center [886, 412] width 23 height 23
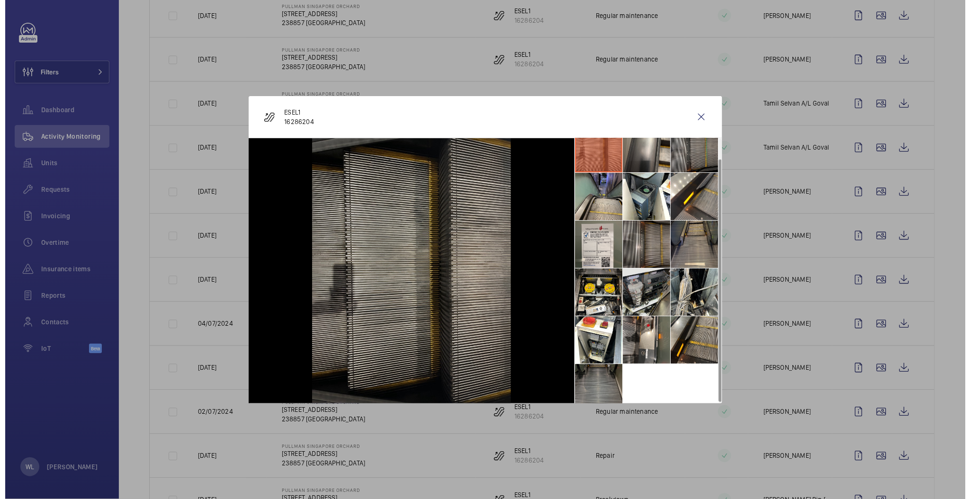
scroll to position [22, 0]
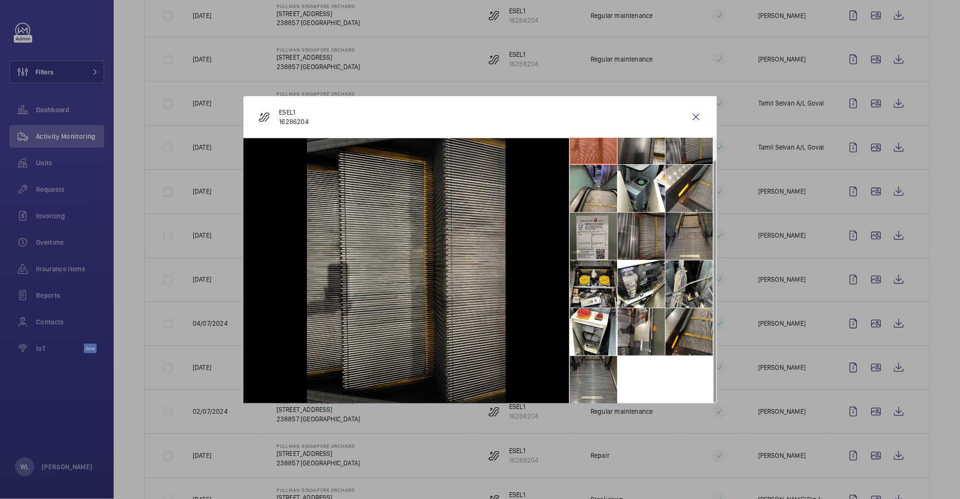
click at [601, 235] on li at bounding box center [593, 236] width 47 height 47
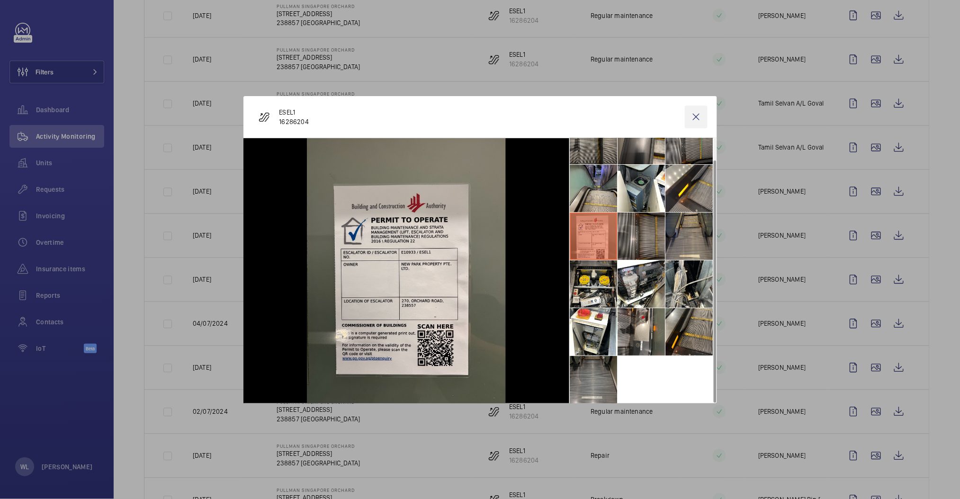
click at [698, 116] on wm-front-icon-button at bounding box center [696, 117] width 23 height 23
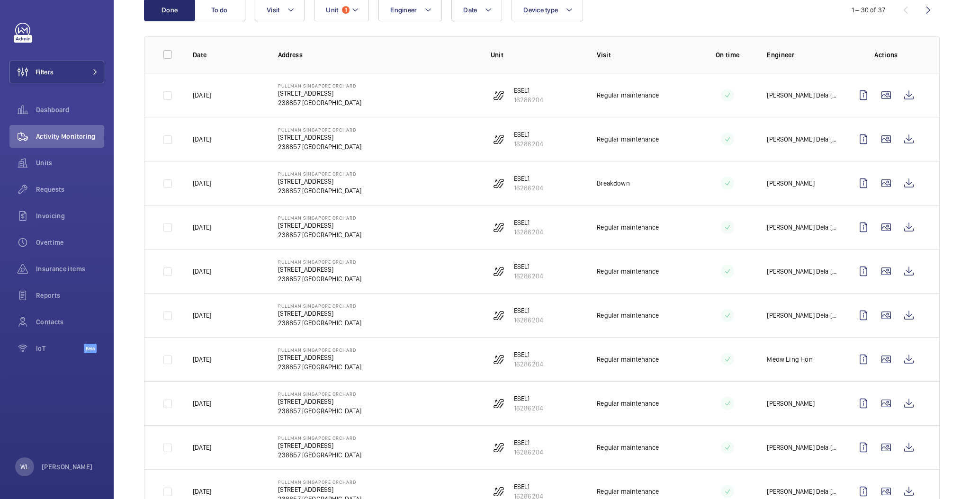
scroll to position [0, 0]
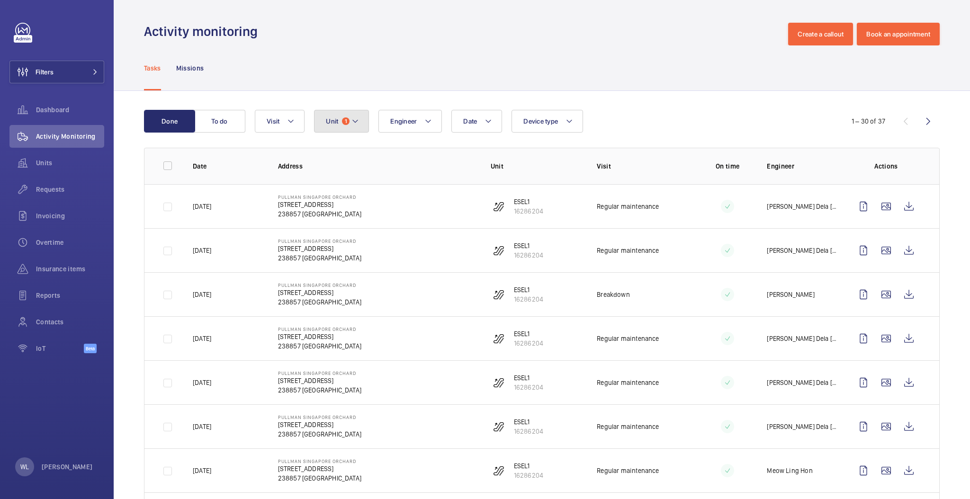
click at [360, 118] on button "Unit 1" at bounding box center [341, 121] width 55 height 23
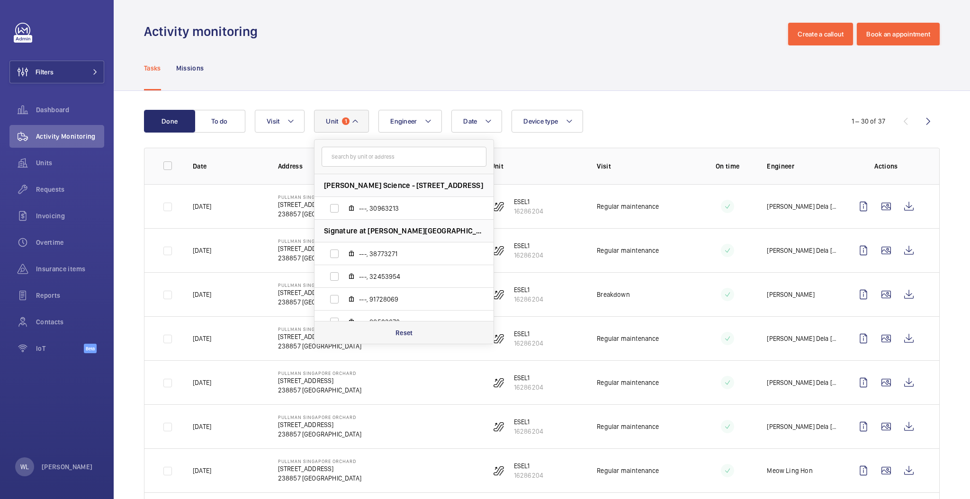
click at [416, 336] on div "Reset" at bounding box center [404, 332] width 179 height 23
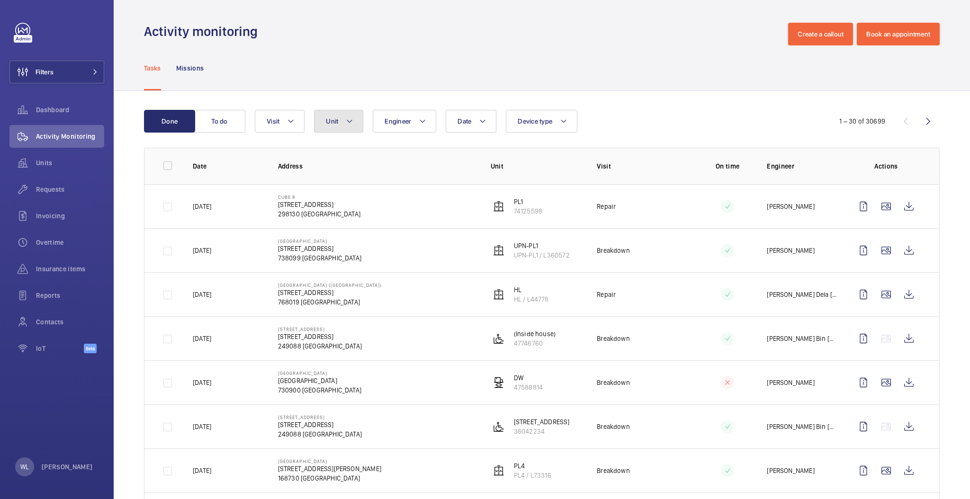
click at [342, 126] on button "Unit" at bounding box center [338, 121] width 49 height 23
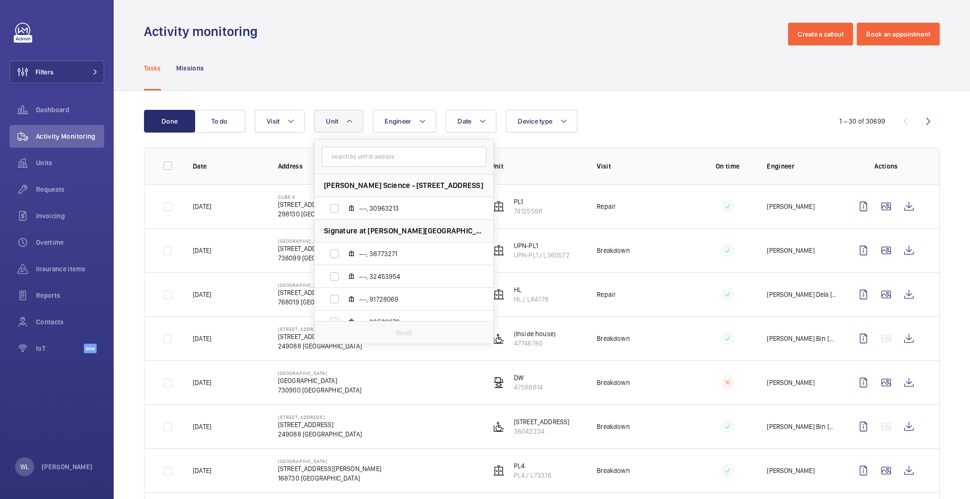
click at [346, 154] on input "text" at bounding box center [404, 157] width 165 height 20
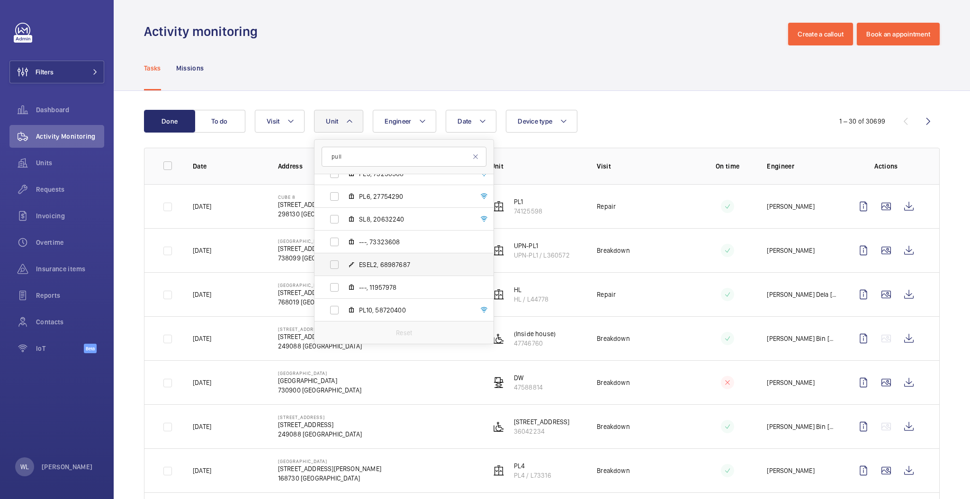
type input "pull"
click at [432, 266] on span "ESEL2, 68987687" at bounding box center [414, 264] width 110 height 9
click at [344, 266] on input "ESEL2, 68987687" at bounding box center [334, 264] width 19 height 19
checkbox input "true"
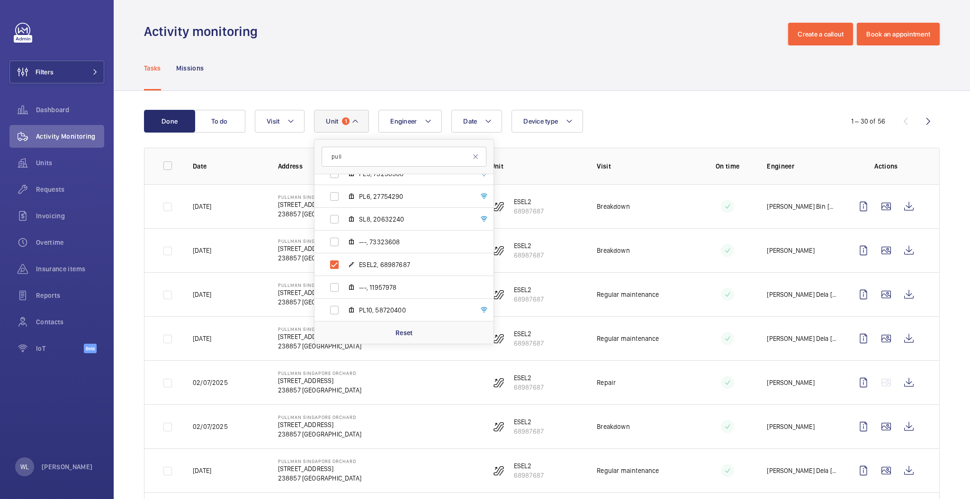
click at [686, 88] on div "Tasks Missions" at bounding box center [542, 67] width 796 height 45
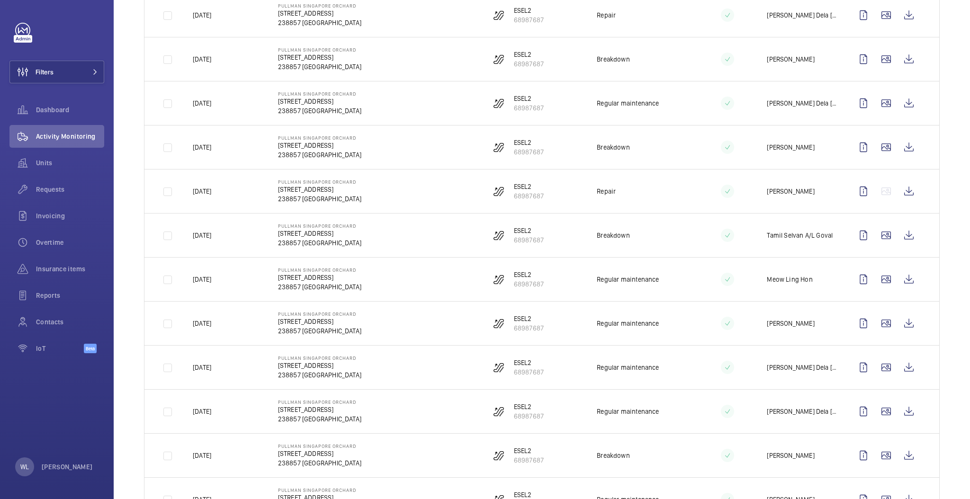
scroll to position [821, 0]
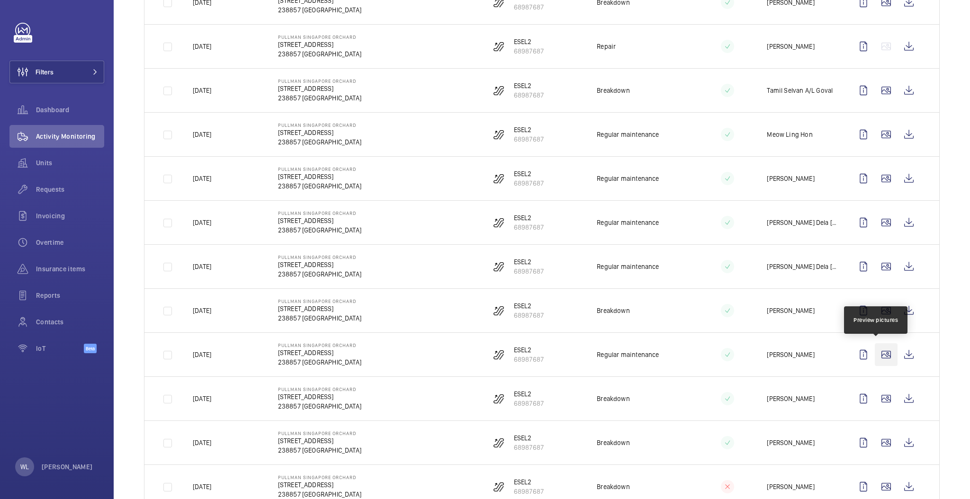
click at [877, 354] on wm-front-icon-button at bounding box center [886, 354] width 23 height 23
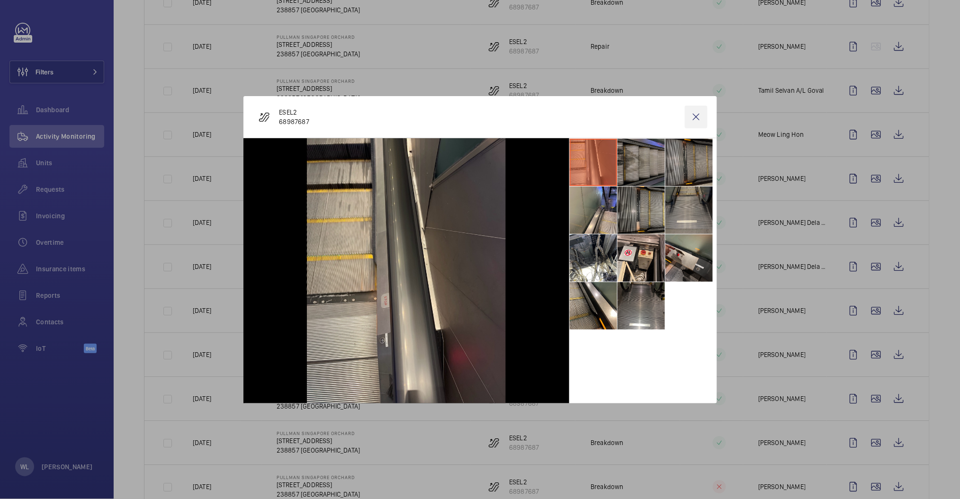
click at [698, 121] on wm-front-icon-button at bounding box center [696, 117] width 23 height 23
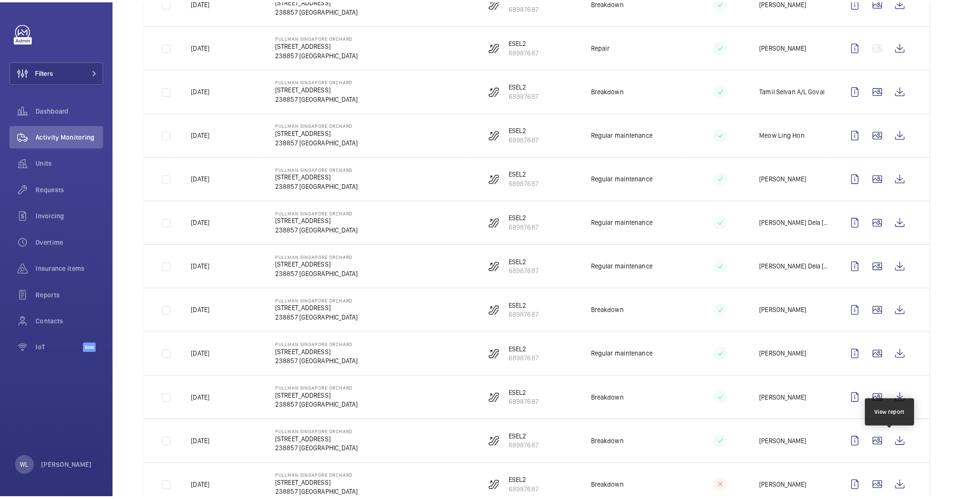
scroll to position [947, 0]
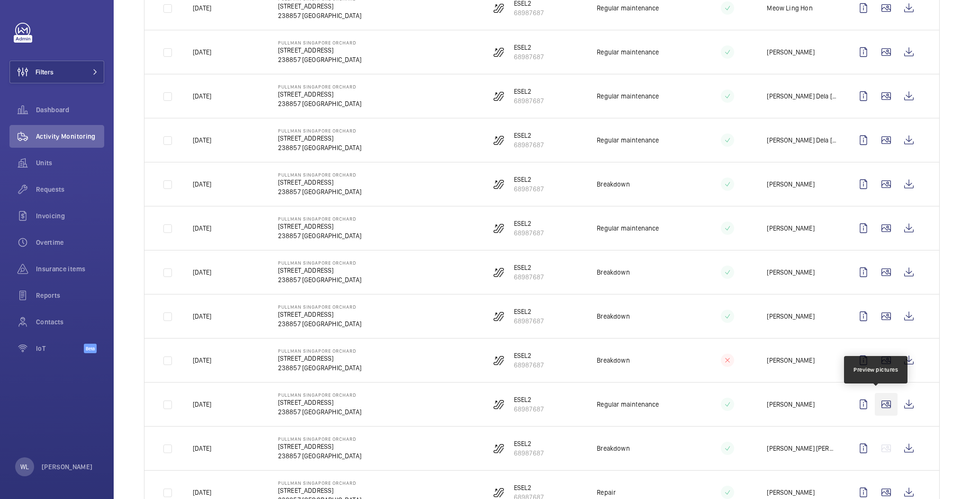
click at [875, 405] on wm-front-icon-button at bounding box center [886, 404] width 23 height 23
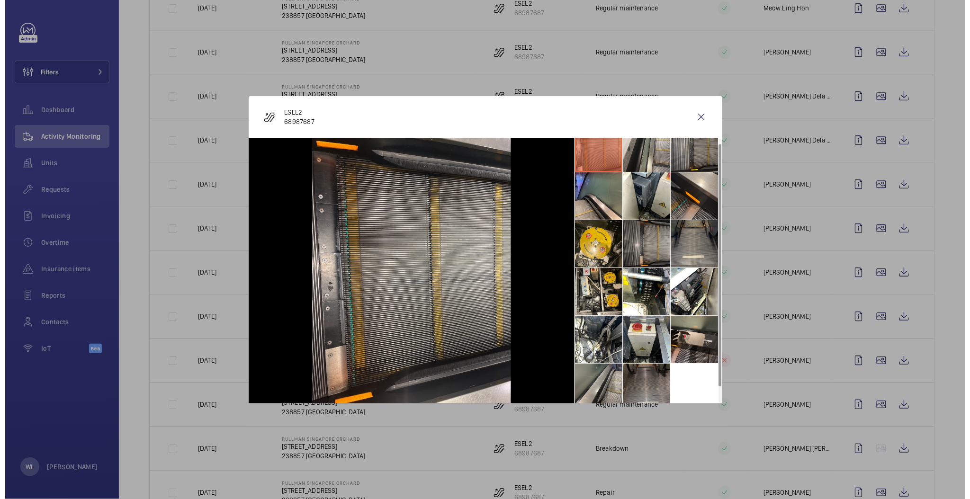
scroll to position [22, 0]
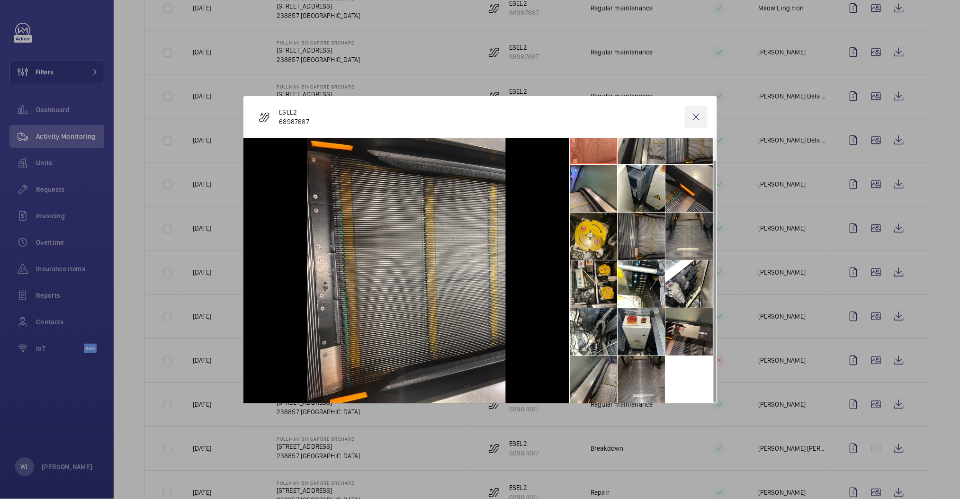
click at [702, 119] on wm-front-icon-button at bounding box center [696, 117] width 23 height 23
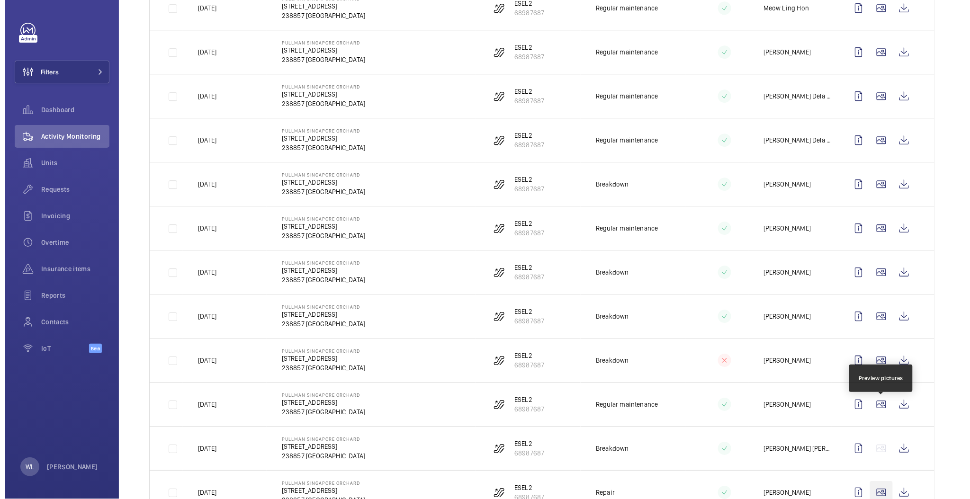
scroll to position [1026, 0]
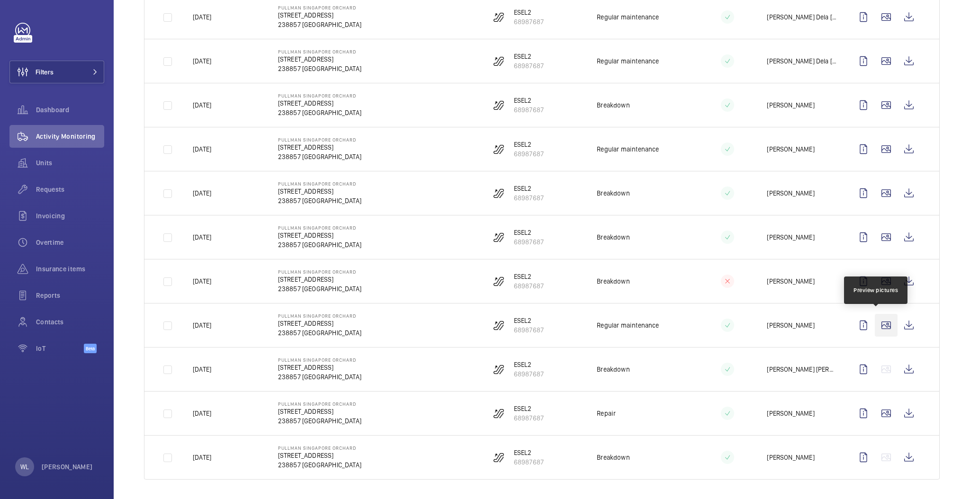
click at [877, 324] on wm-front-icon-button at bounding box center [886, 325] width 23 height 23
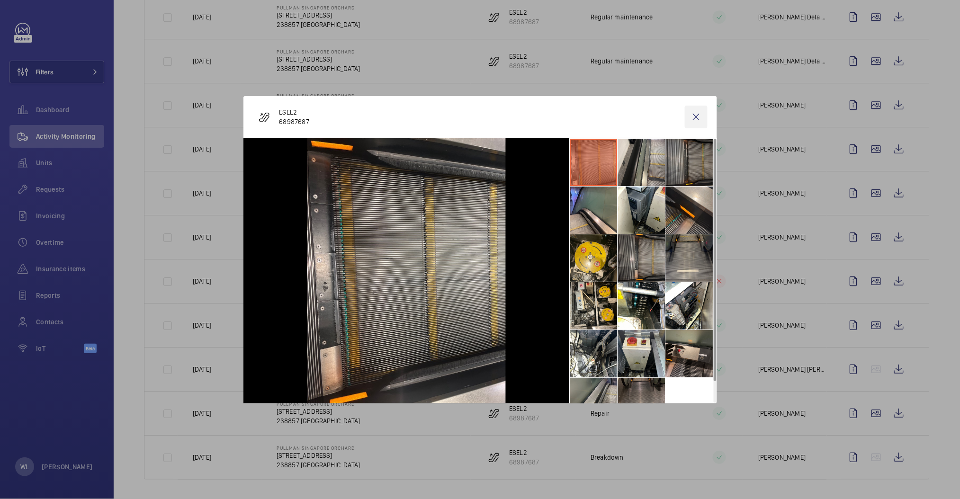
click at [692, 115] on wm-front-icon-button at bounding box center [696, 117] width 23 height 23
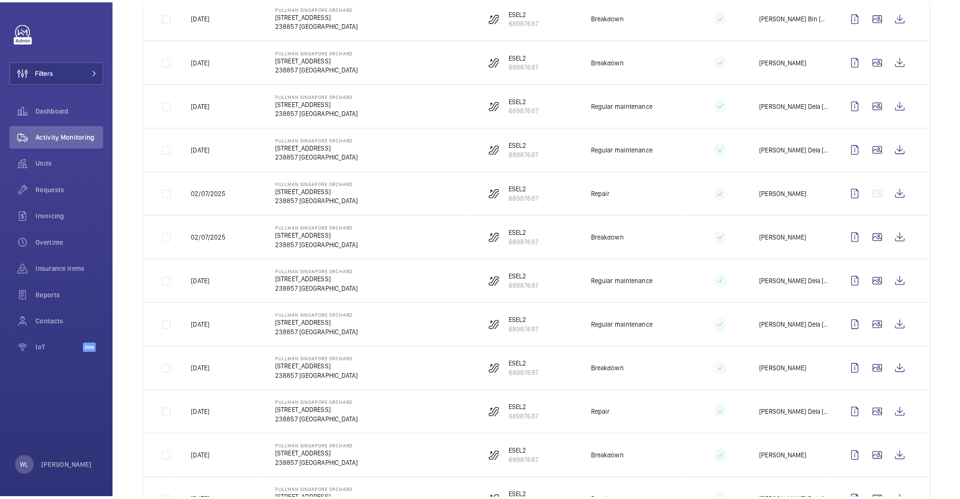
scroll to position [315, 0]
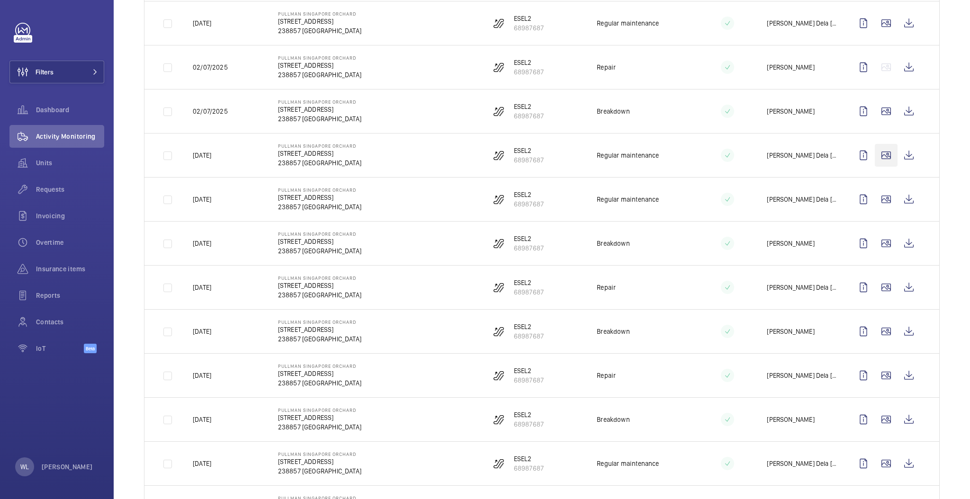
click at [875, 153] on wm-front-icon-button at bounding box center [886, 155] width 23 height 23
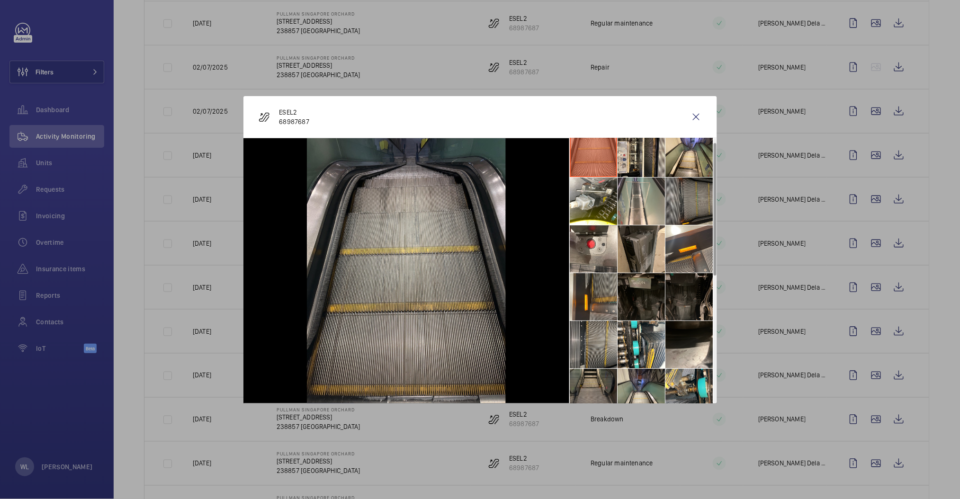
scroll to position [0, 0]
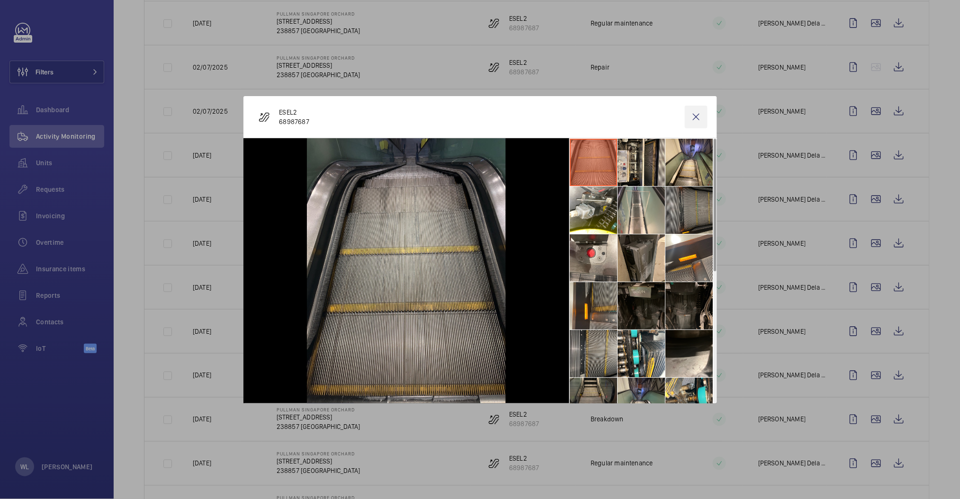
click at [697, 117] on wm-front-icon-button at bounding box center [696, 117] width 23 height 23
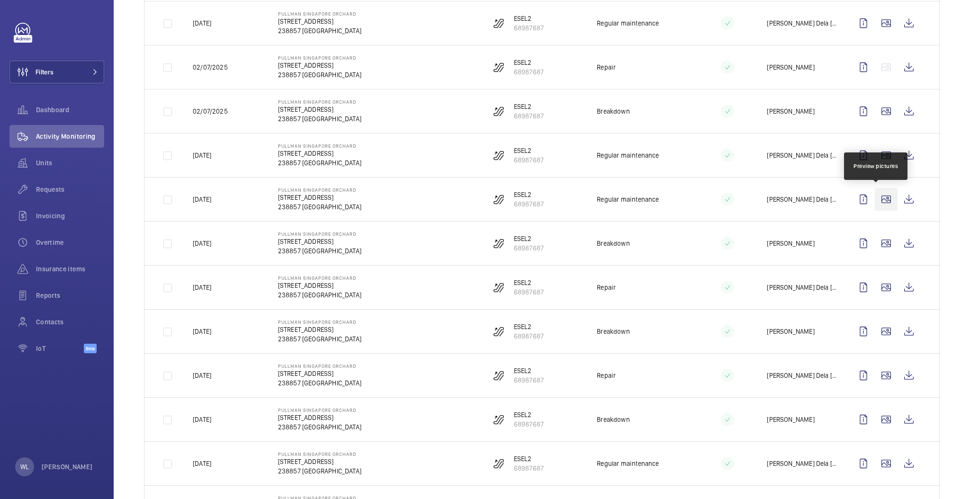
click at [881, 194] on wm-front-icon-button at bounding box center [886, 199] width 23 height 23
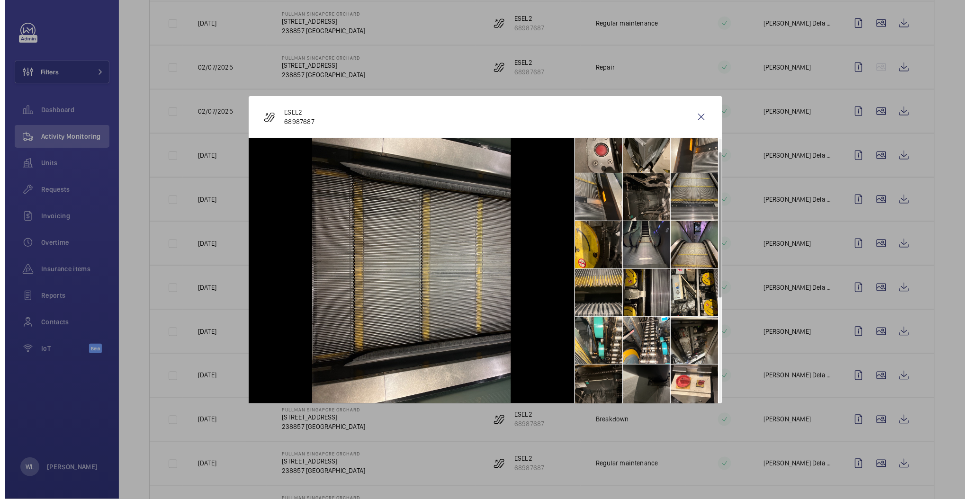
scroll to position [214, 0]
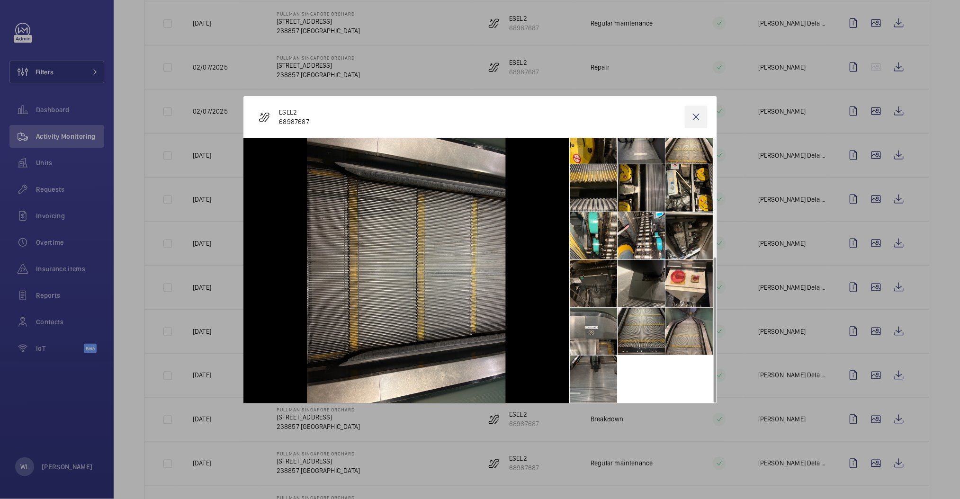
click at [702, 118] on wm-front-icon-button at bounding box center [696, 117] width 23 height 23
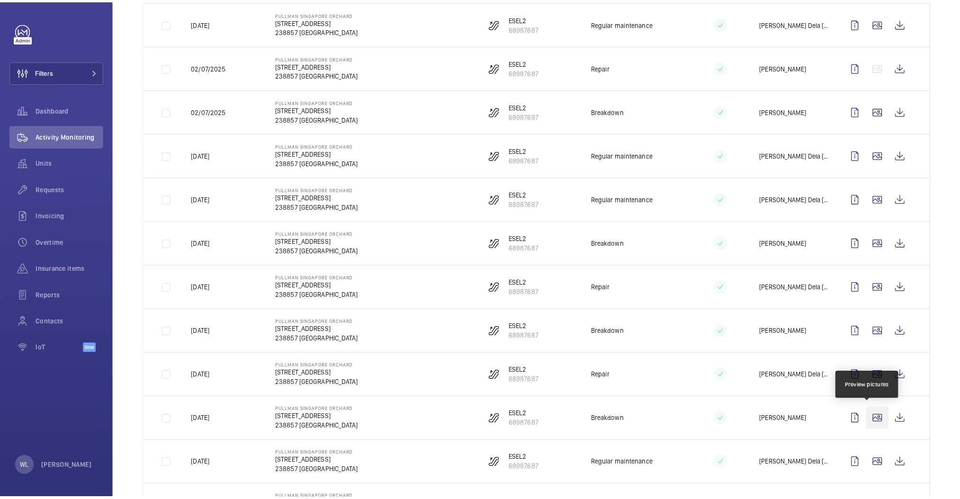
scroll to position [379, 0]
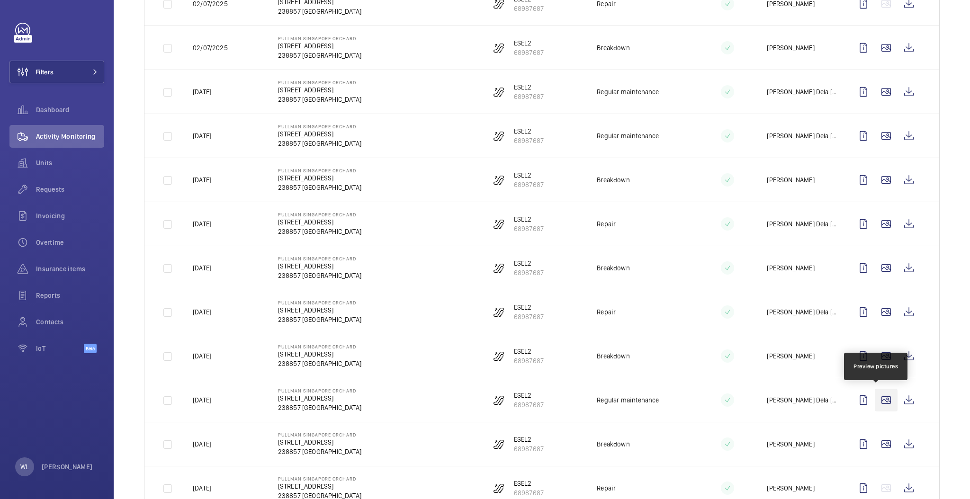
click at [880, 404] on wm-front-icon-button at bounding box center [886, 400] width 23 height 23
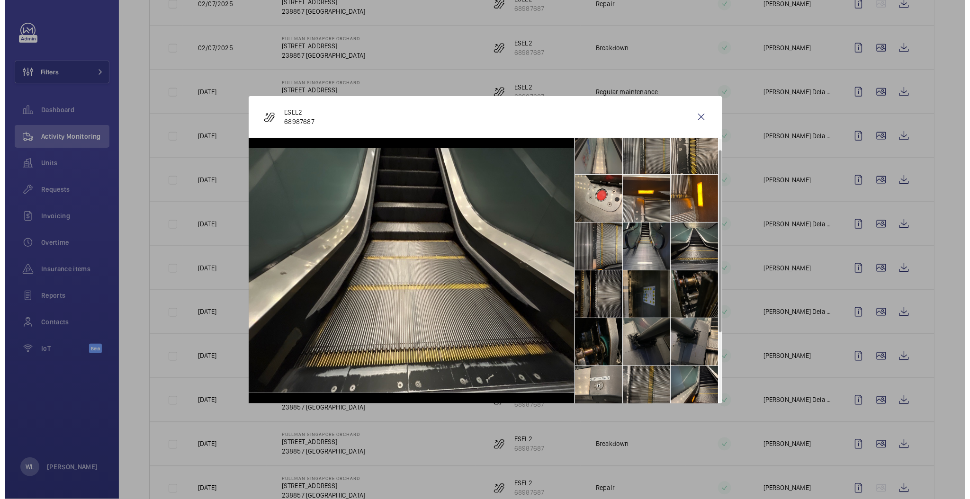
scroll to position [118, 0]
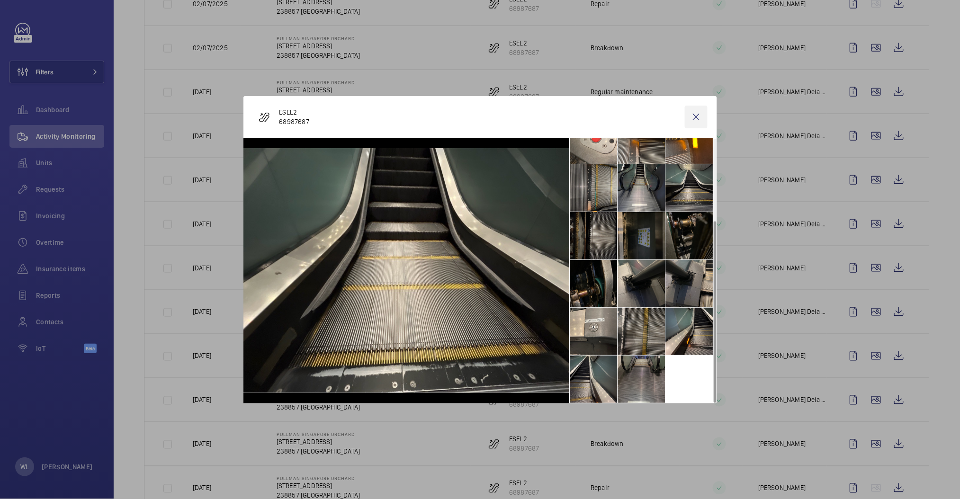
click at [702, 116] on wm-front-icon-button at bounding box center [696, 117] width 23 height 23
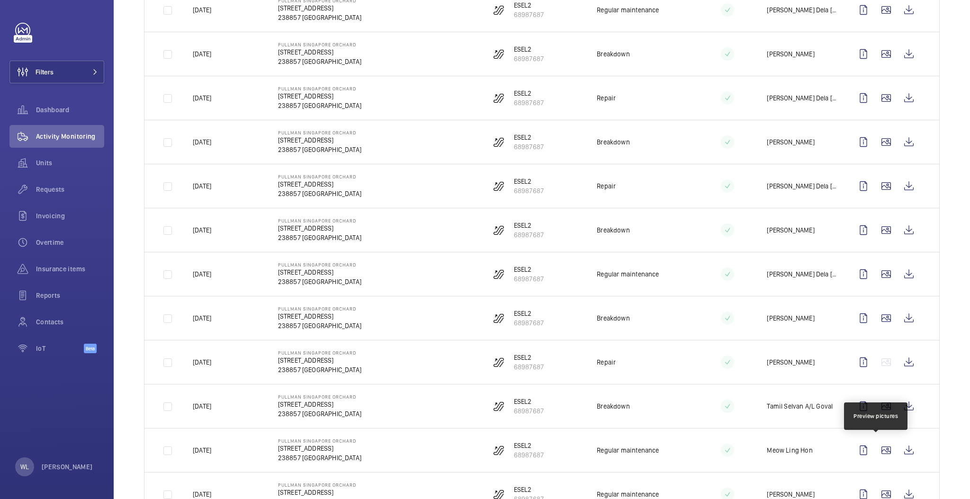
scroll to position [568, 0]
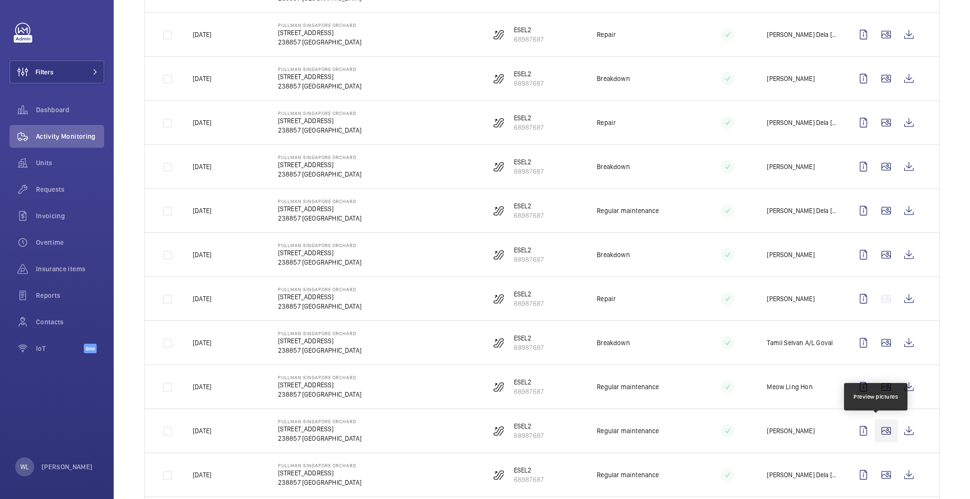
click at [876, 430] on wm-front-icon-button at bounding box center [886, 431] width 23 height 23
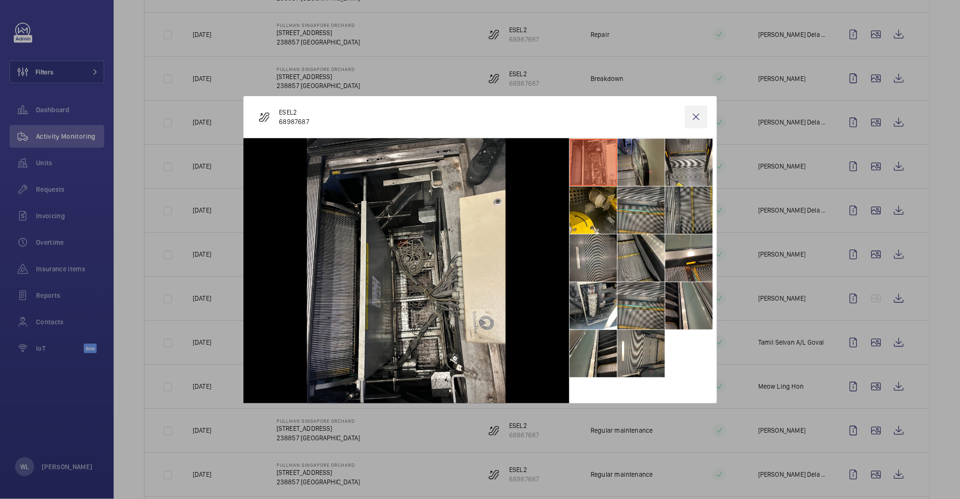
click at [699, 121] on wm-front-icon-button at bounding box center [696, 117] width 23 height 23
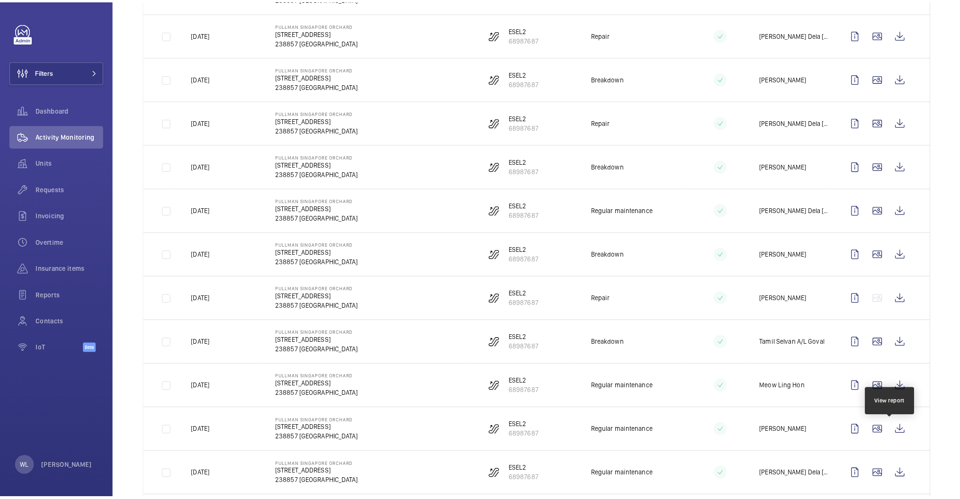
scroll to position [694, 0]
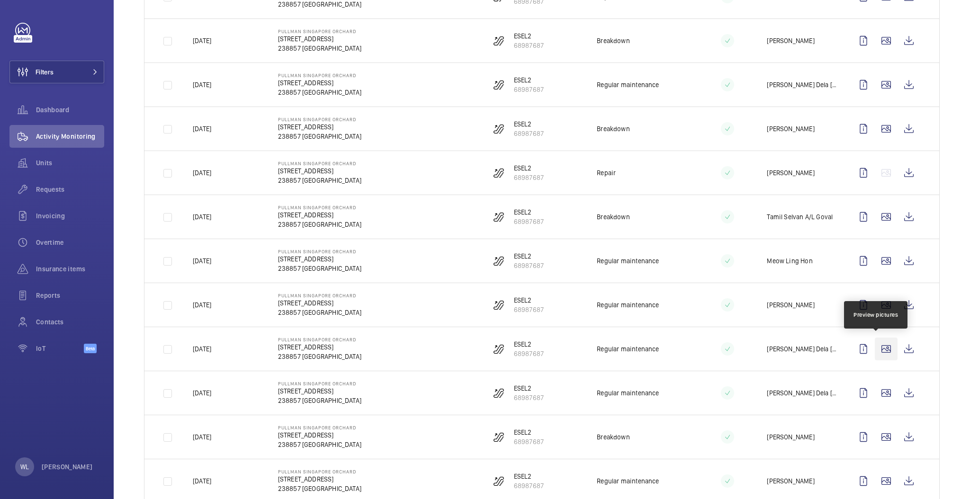
click at [875, 348] on wm-front-icon-button at bounding box center [886, 349] width 23 height 23
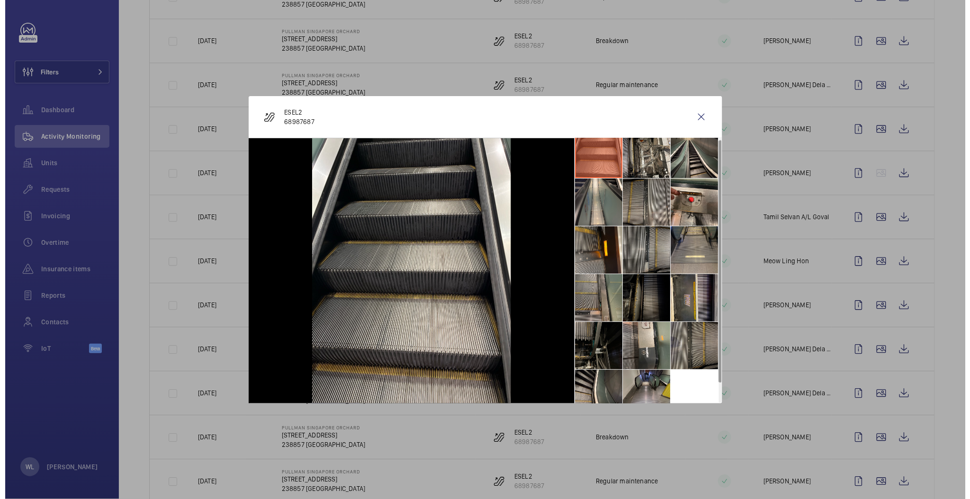
scroll to position [22, 0]
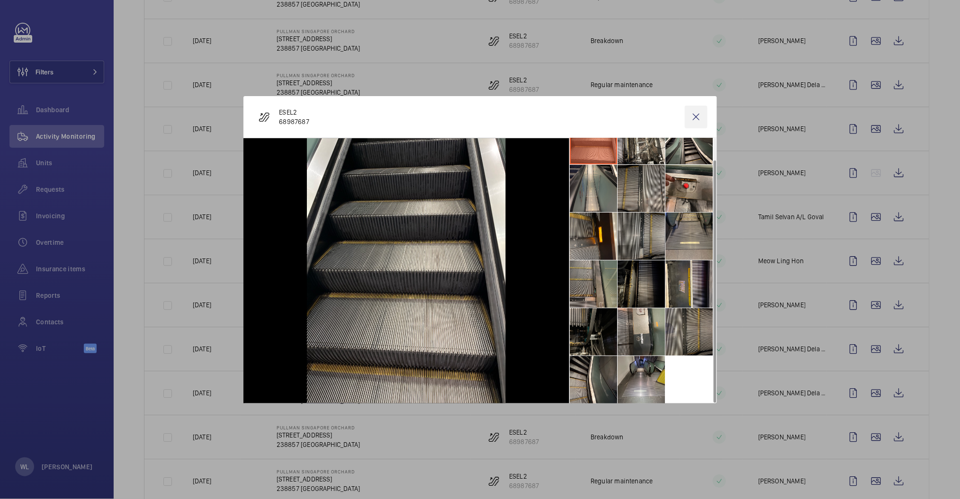
click at [699, 113] on wm-front-icon-button at bounding box center [696, 117] width 23 height 23
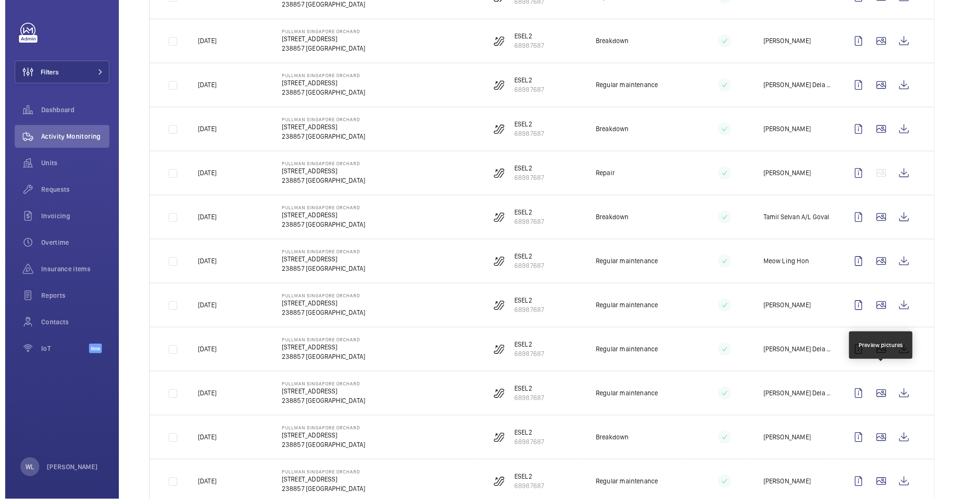
scroll to position [884, 0]
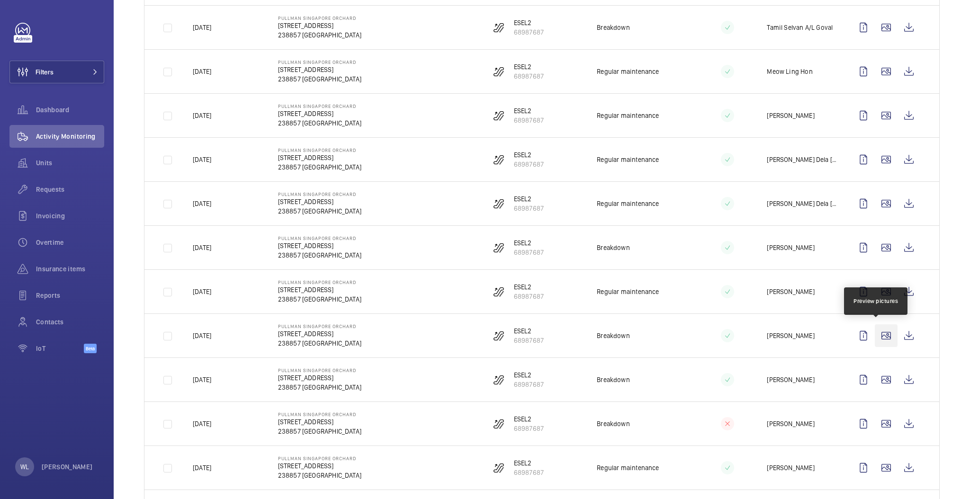
click at [878, 330] on wm-front-icon-button at bounding box center [886, 335] width 23 height 23
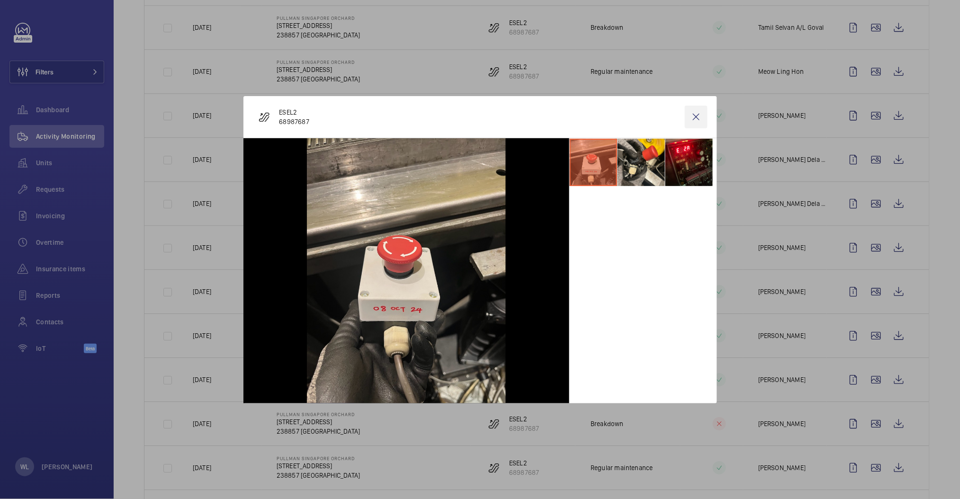
click at [695, 116] on wm-front-icon-button at bounding box center [696, 117] width 23 height 23
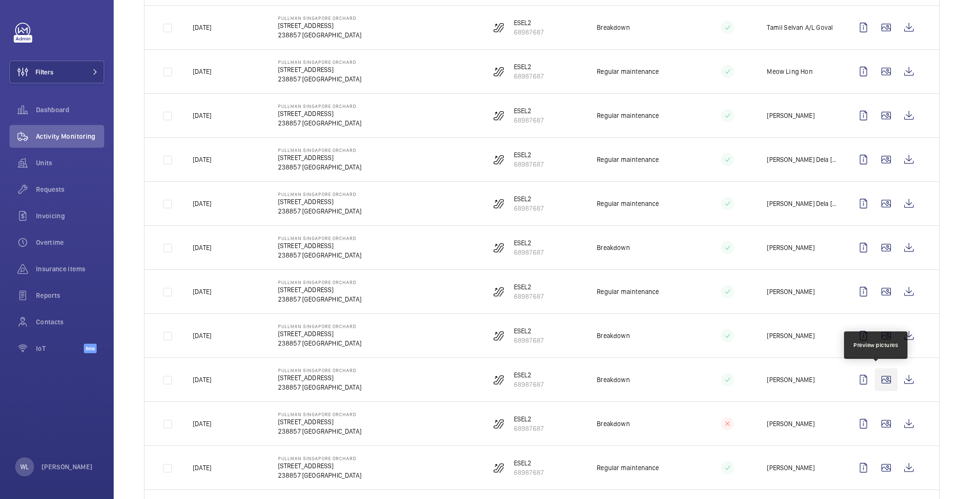
click at [875, 371] on wm-front-icon-button at bounding box center [886, 380] width 23 height 23
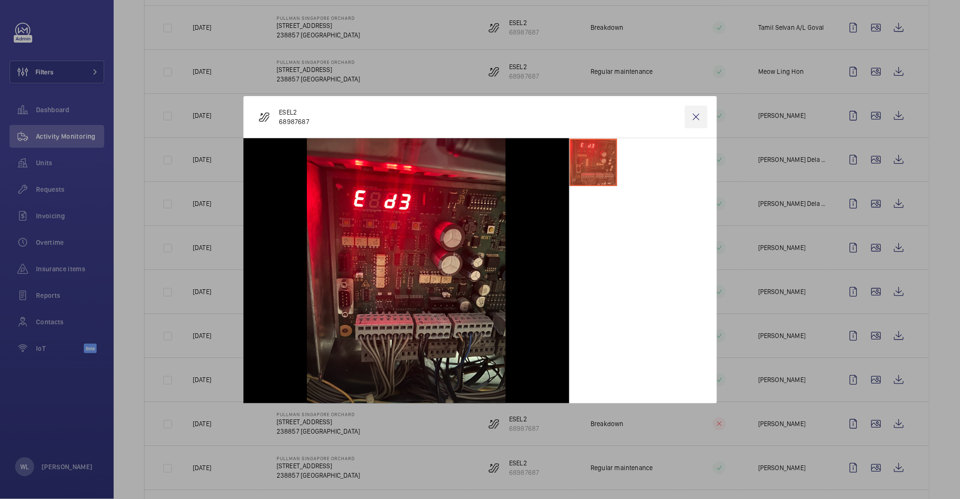
click at [693, 120] on wm-front-icon-button at bounding box center [696, 117] width 23 height 23
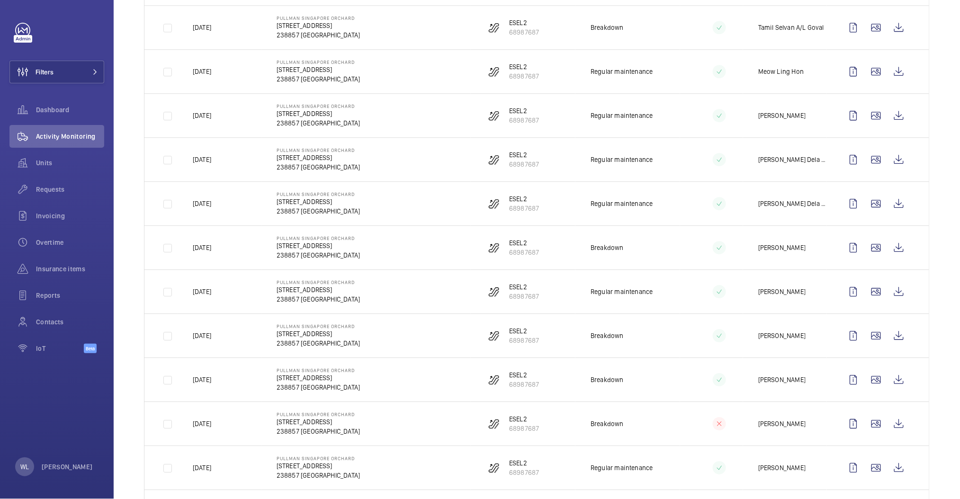
scroll to position [1026, 0]
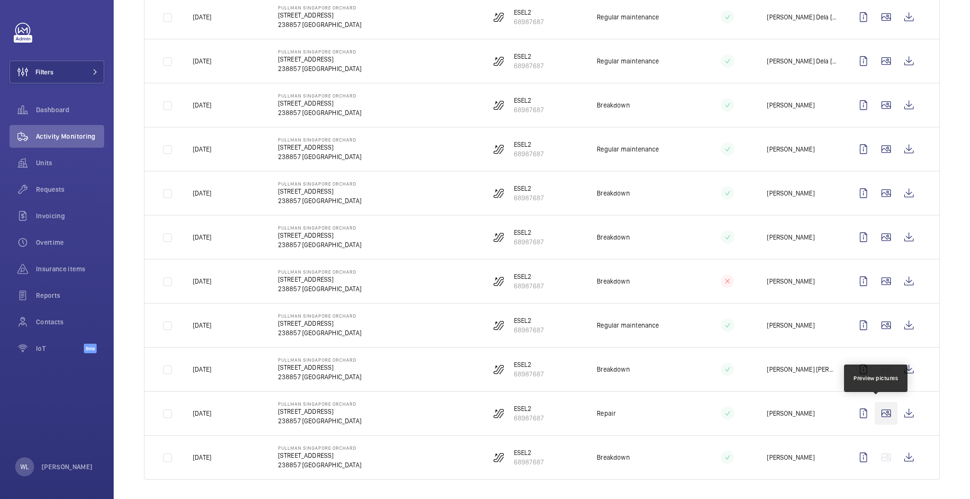
click at [875, 405] on wm-front-icon-button at bounding box center [886, 413] width 23 height 23
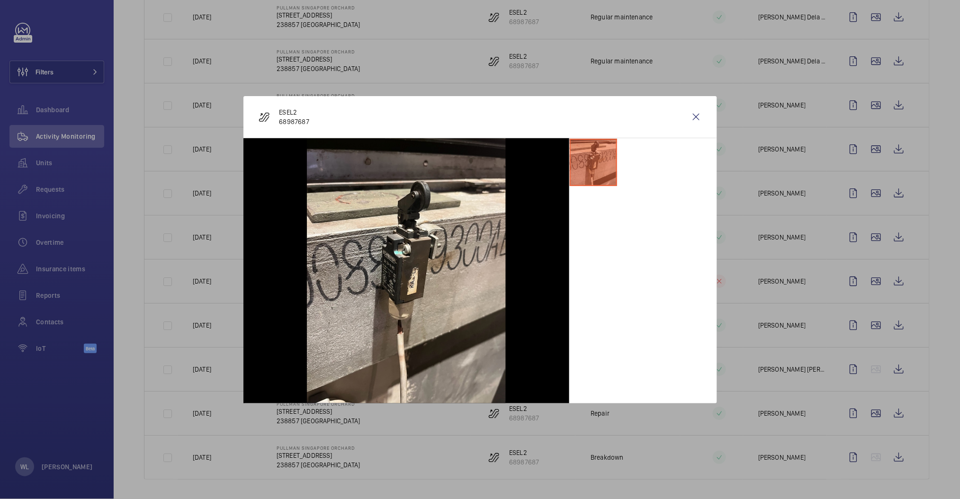
drag, startPoint x: 695, startPoint y: 115, endPoint x: 701, endPoint y: 145, distance: 30.9
click at [694, 116] on wm-front-icon-button at bounding box center [696, 117] width 23 height 23
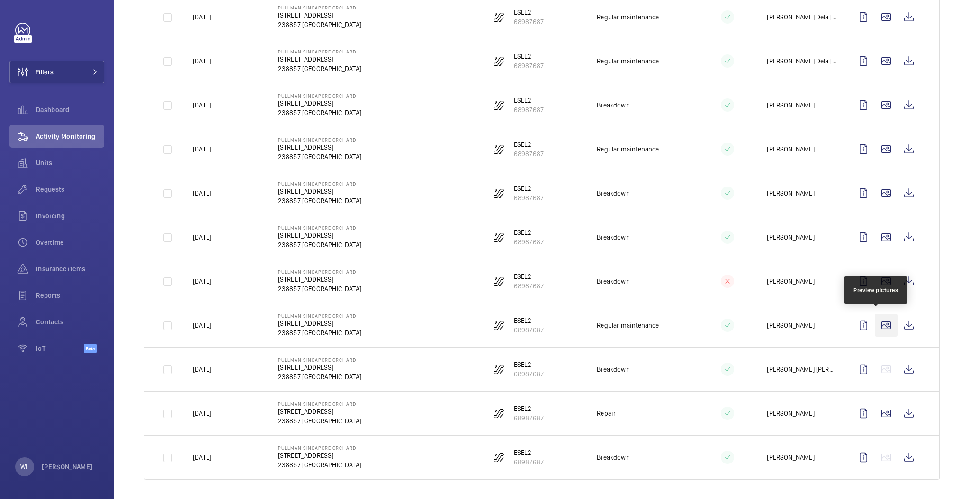
click at [875, 322] on wm-front-icon-button at bounding box center [886, 325] width 23 height 23
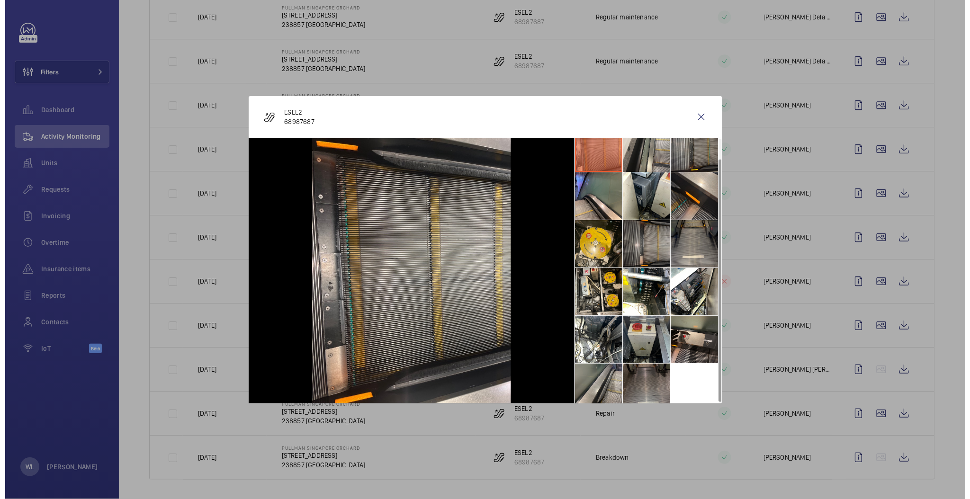
scroll to position [22, 0]
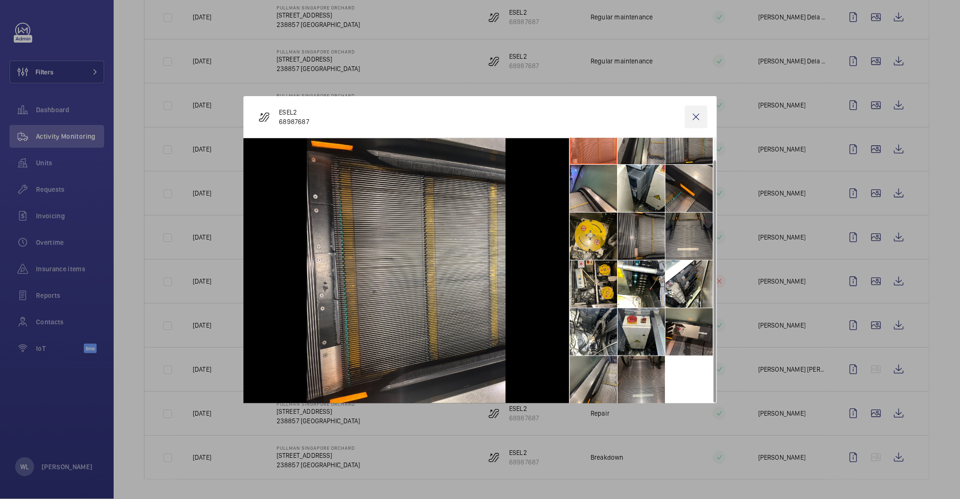
click at [694, 109] on wm-front-icon-button at bounding box center [696, 117] width 23 height 23
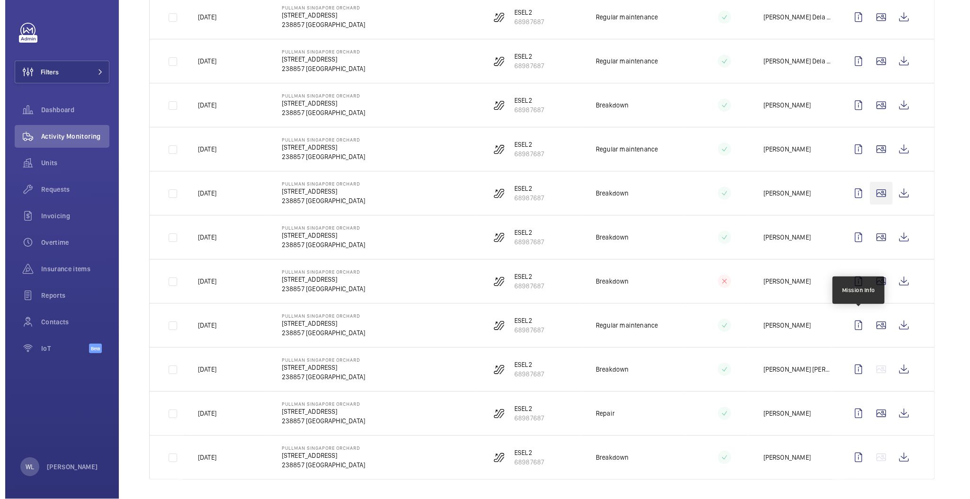
scroll to position [900, 0]
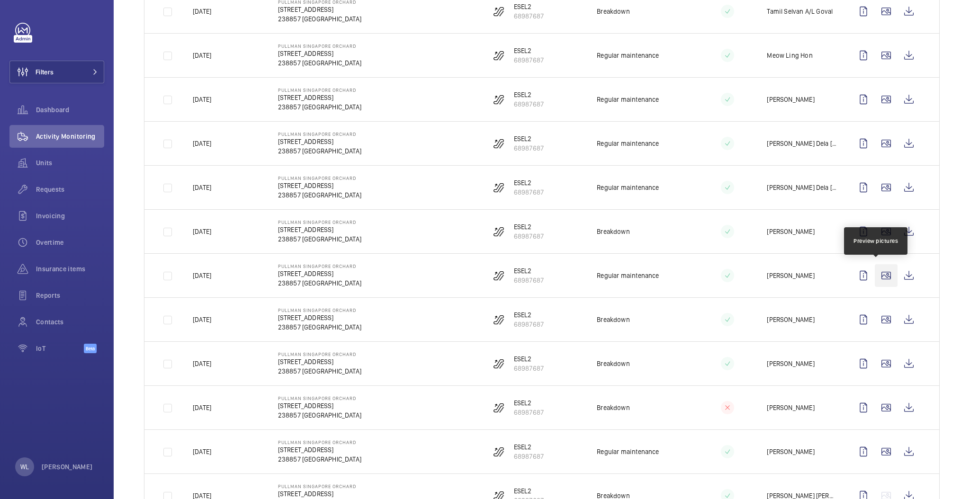
click at [875, 273] on wm-front-icon-button at bounding box center [886, 275] width 23 height 23
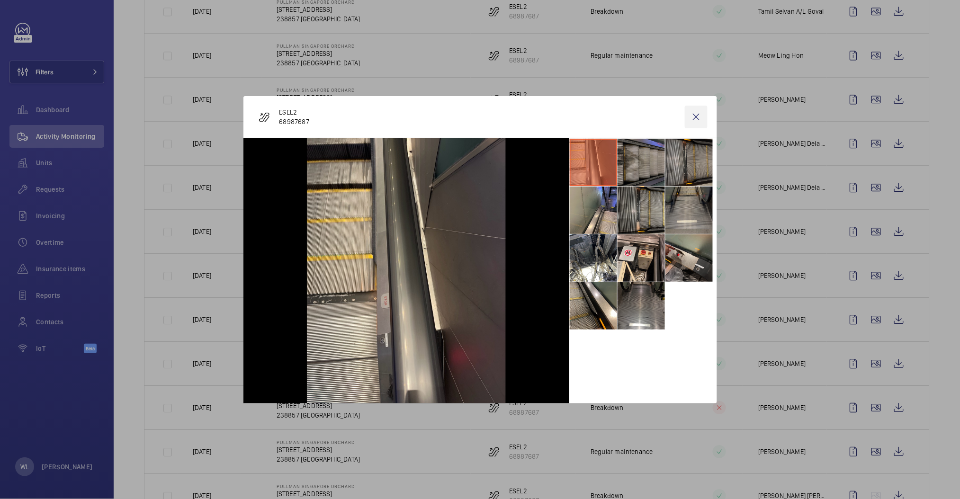
click at [692, 110] on wm-front-icon-button at bounding box center [696, 117] width 23 height 23
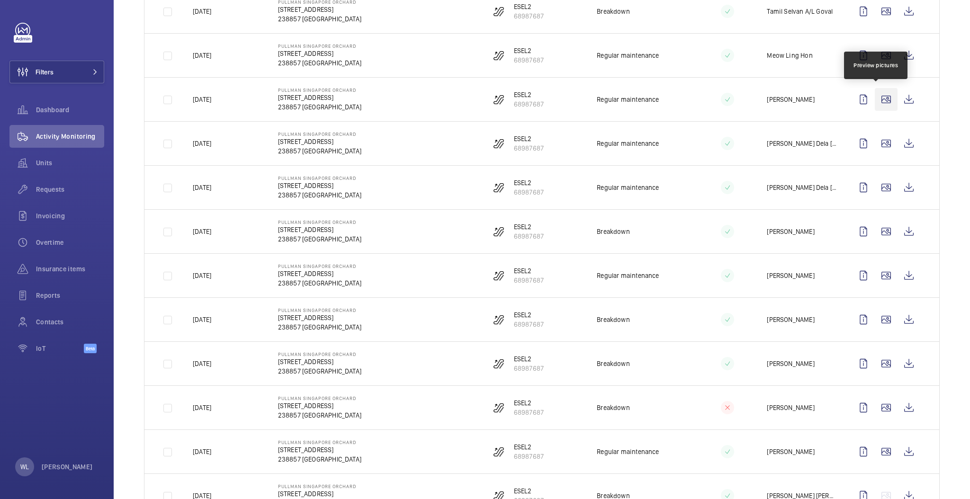
click at [875, 95] on wm-front-icon-button at bounding box center [886, 99] width 23 height 23
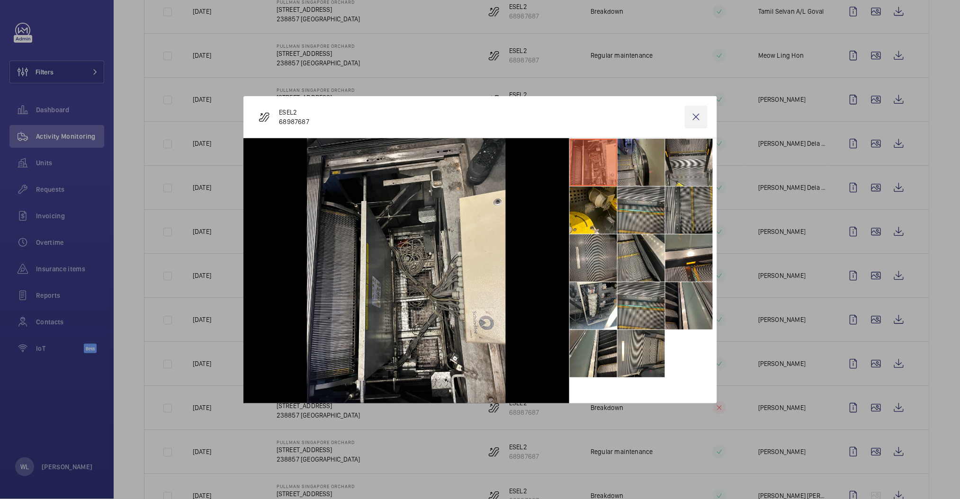
click at [699, 114] on wm-front-icon-button at bounding box center [696, 117] width 23 height 23
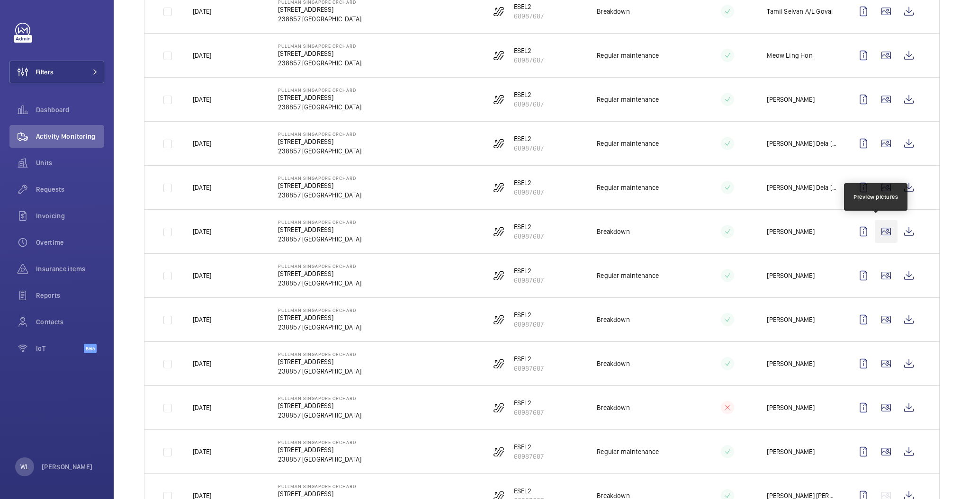
click at [875, 227] on wm-front-icon-button at bounding box center [886, 231] width 23 height 23
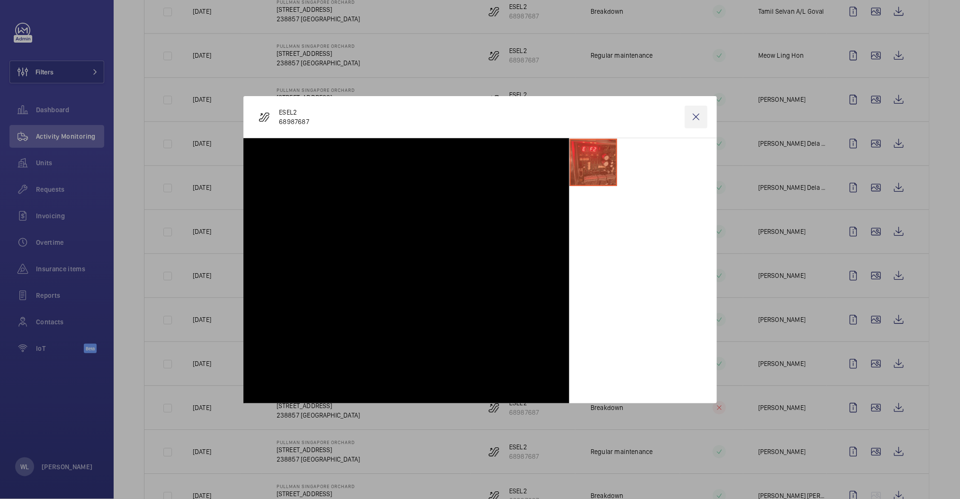
click at [695, 115] on wm-front-icon-button at bounding box center [696, 117] width 23 height 23
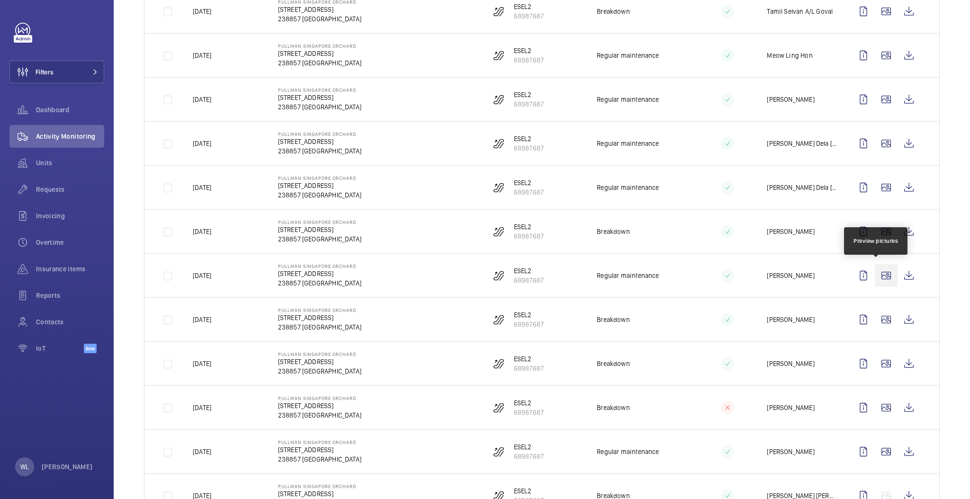
click at [875, 275] on wm-front-icon-button at bounding box center [886, 275] width 23 height 23
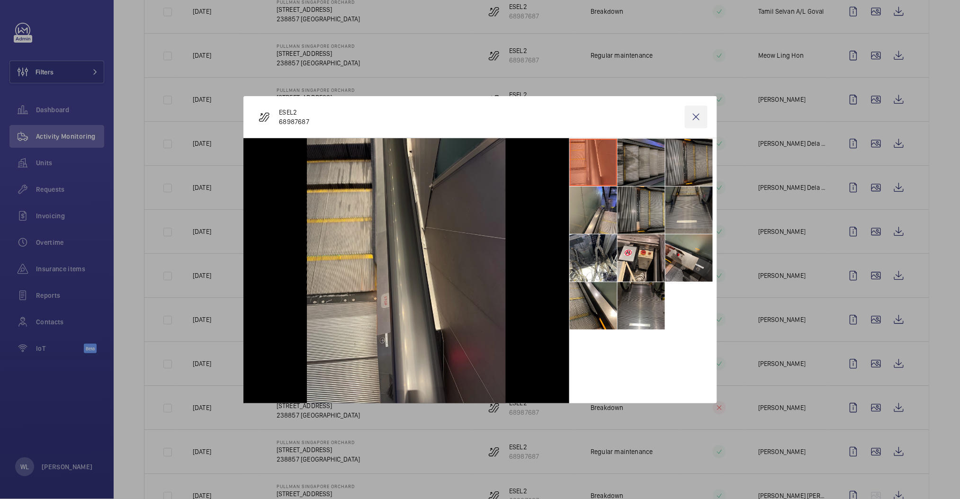
click at [699, 111] on wm-front-icon-button at bounding box center [696, 117] width 23 height 23
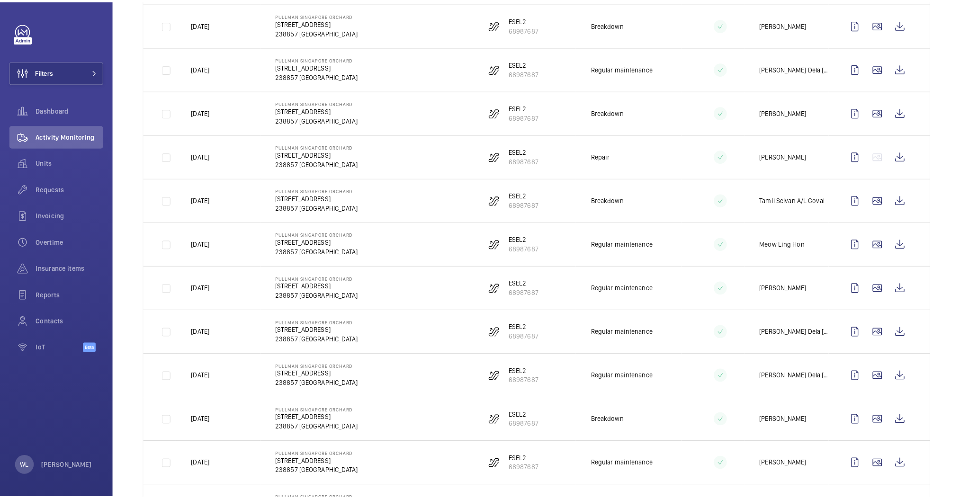
scroll to position [585, 0]
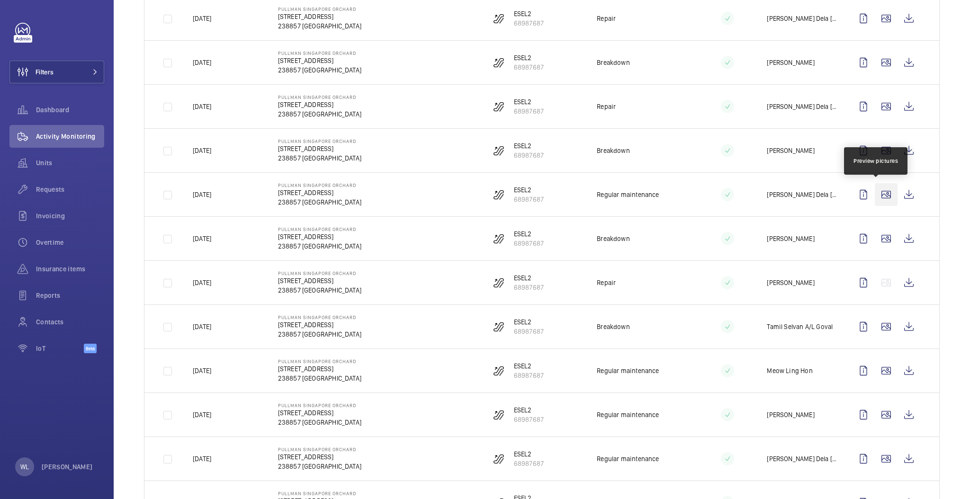
click at [875, 193] on wm-front-icon-button at bounding box center [886, 194] width 23 height 23
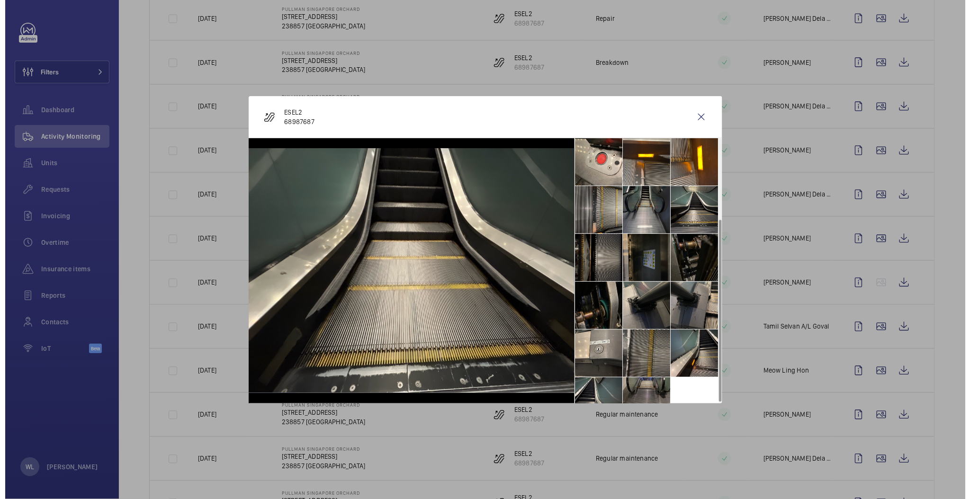
scroll to position [118, 0]
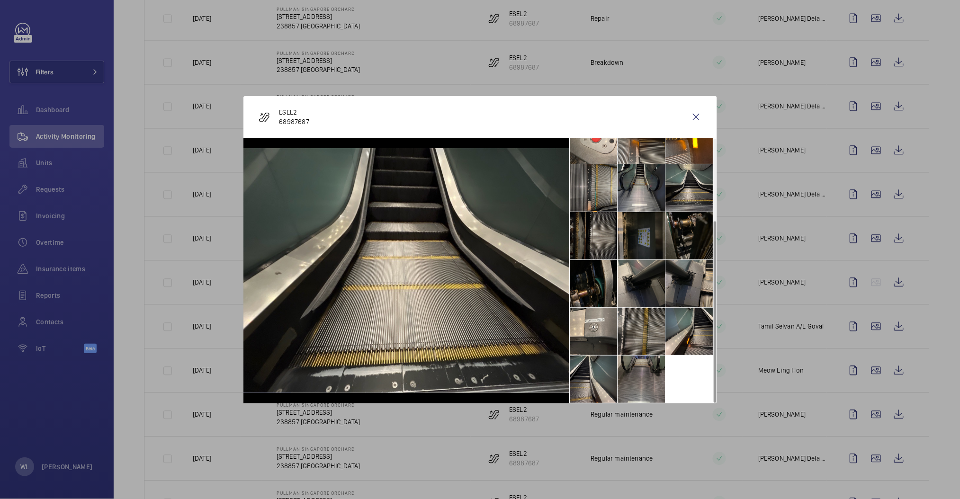
drag, startPoint x: 696, startPoint y: 109, endPoint x: 790, endPoint y: 217, distance: 143.0
click at [696, 110] on wm-front-icon-button at bounding box center [696, 117] width 23 height 23
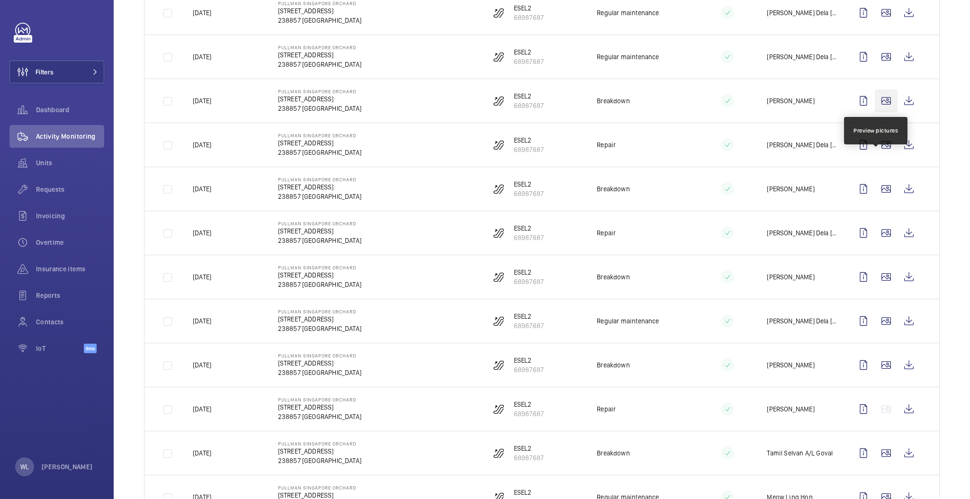
scroll to position [395, 0]
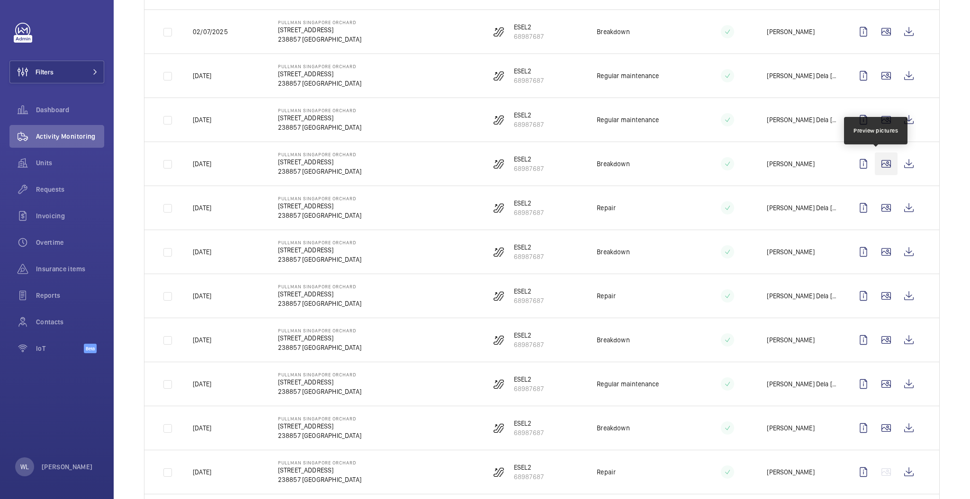
click at [876, 164] on wm-front-icon-button at bounding box center [886, 164] width 23 height 23
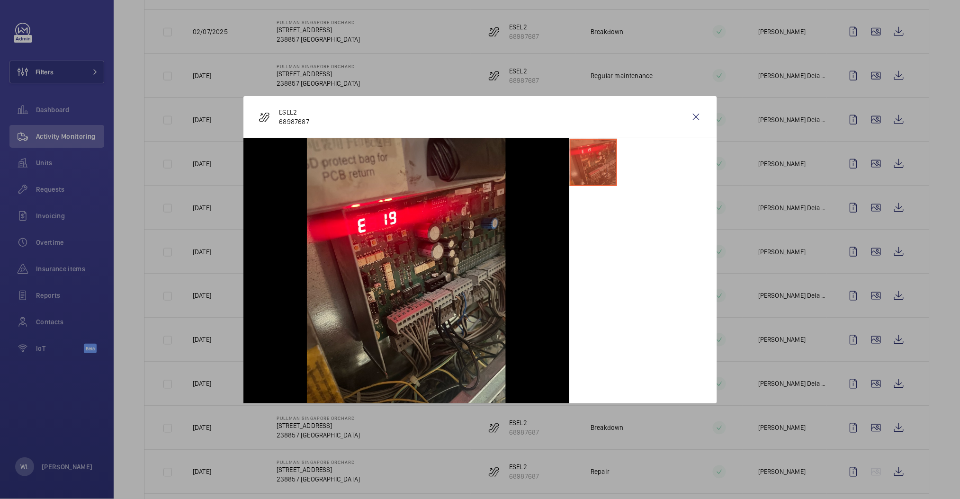
drag, startPoint x: 689, startPoint y: 110, endPoint x: 748, endPoint y: 162, distance: 78.6
click at [689, 111] on wm-front-icon-button at bounding box center [696, 117] width 23 height 23
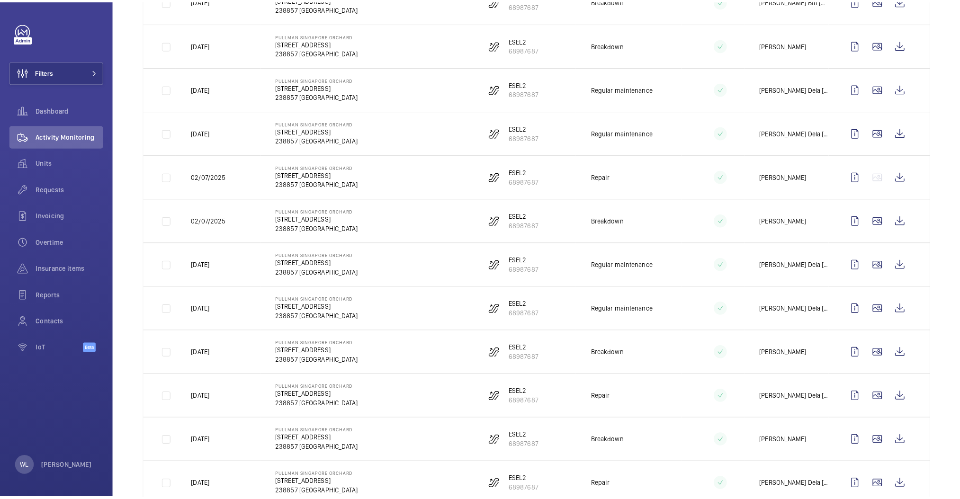
scroll to position [79, 0]
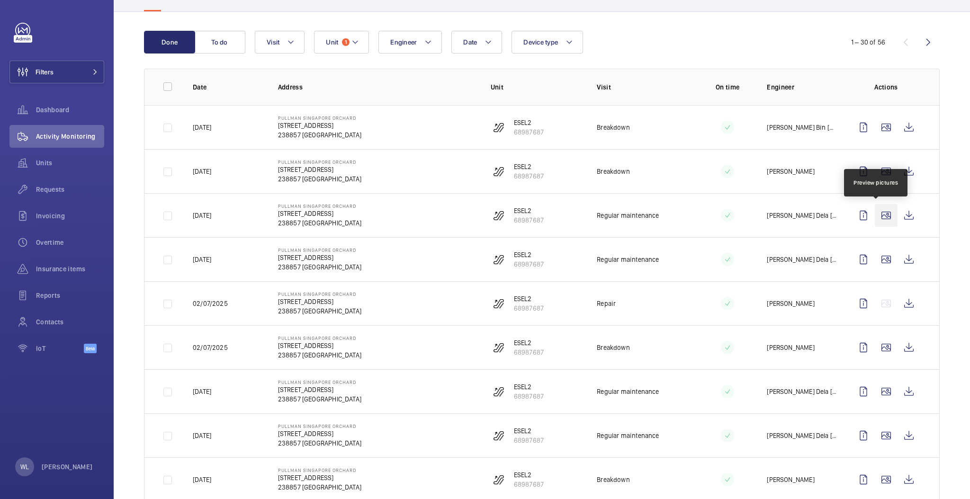
click at [875, 223] on wm-front-icon-button at bounding box center [886, 215] width 23 height 23
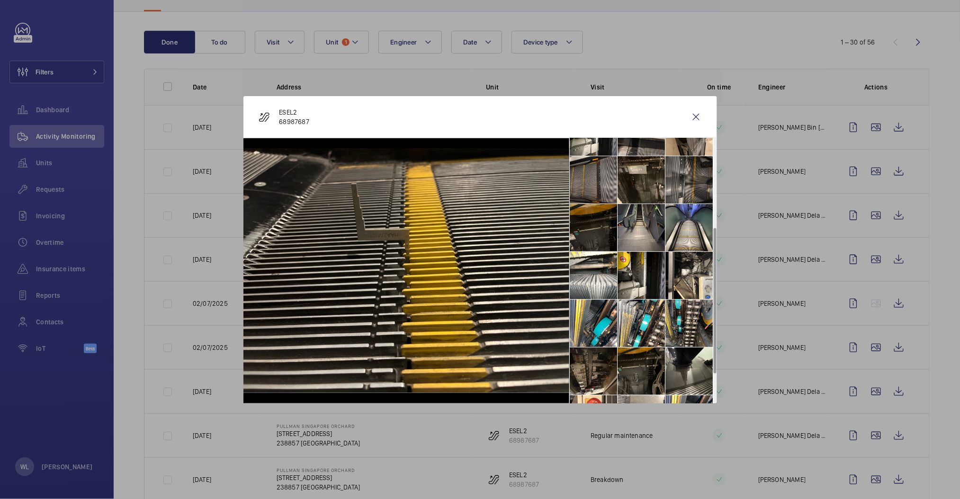
scroll to position [214, 0]
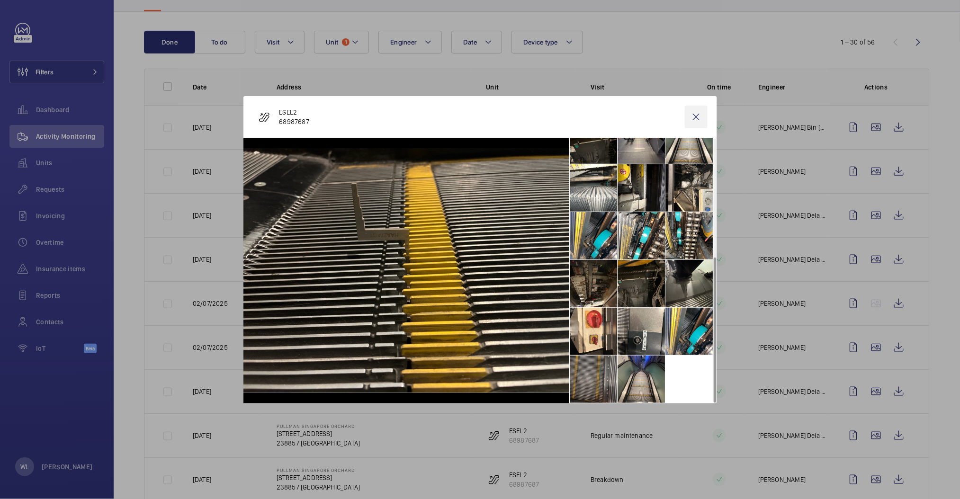
click at [688, 117] on wm-front-icon-button at bounding box center [696, 117] width 23 height 23
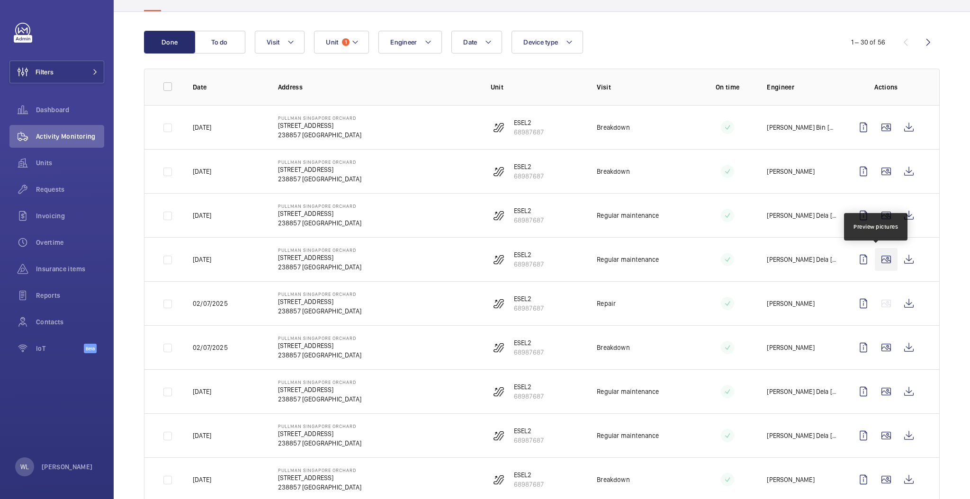
click at [877, 262] on wm-front-icon-button at bounding box center [886, 259] width 23 height 23
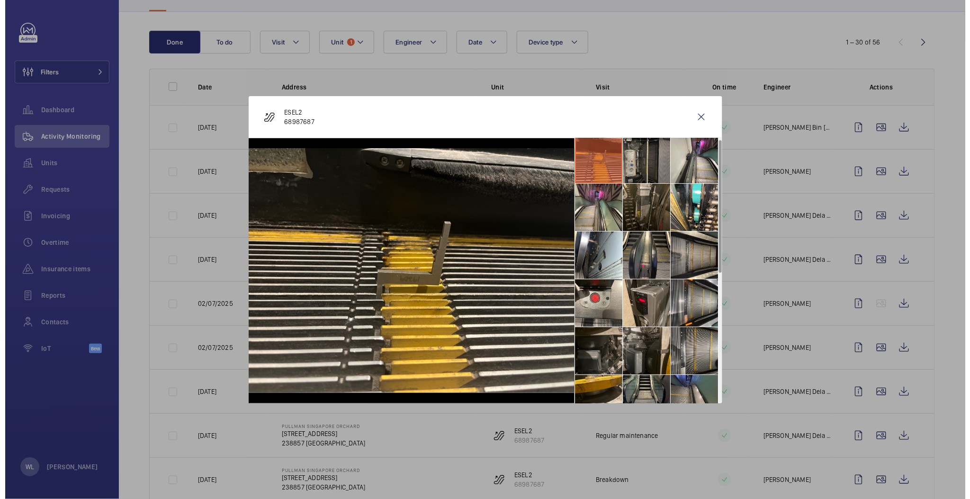
scroll to position [0, 0]
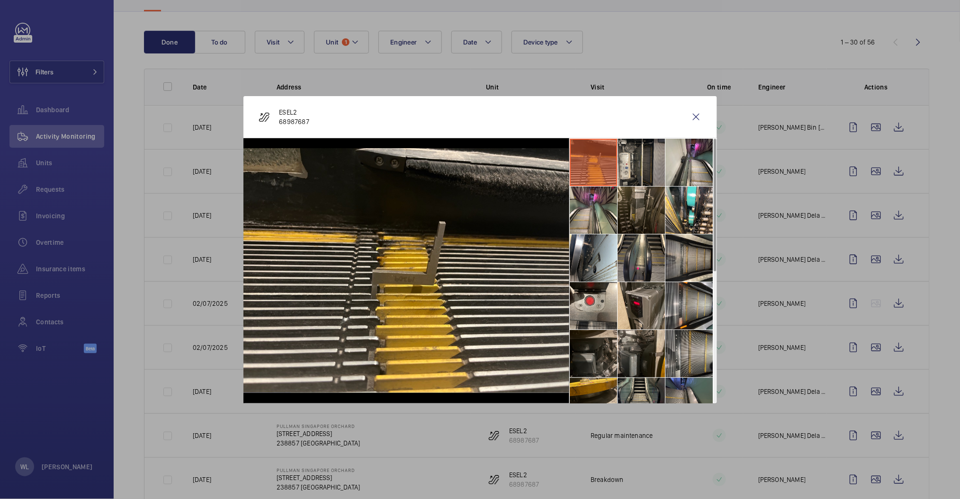
click at [698, 107] on wm-front-icon-button at bounding box center [696, 117] width 23 height 23
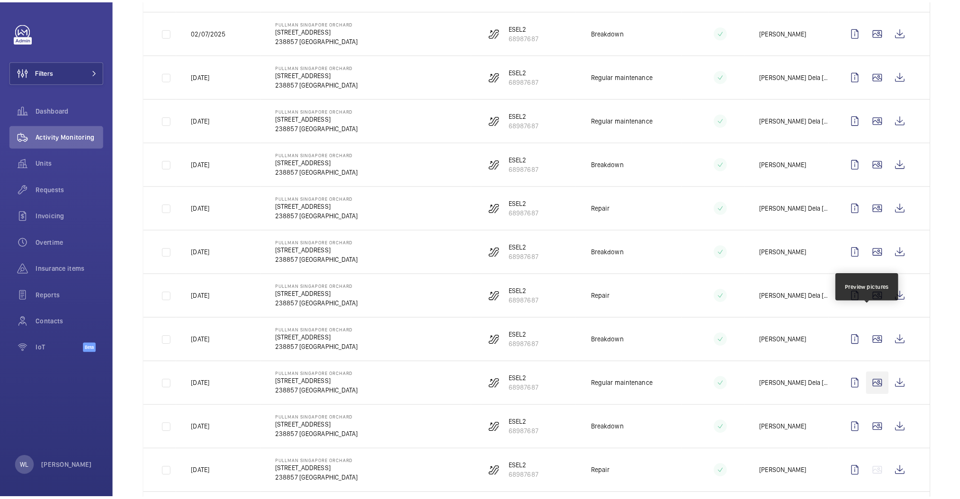
scroll to position [458, 0]
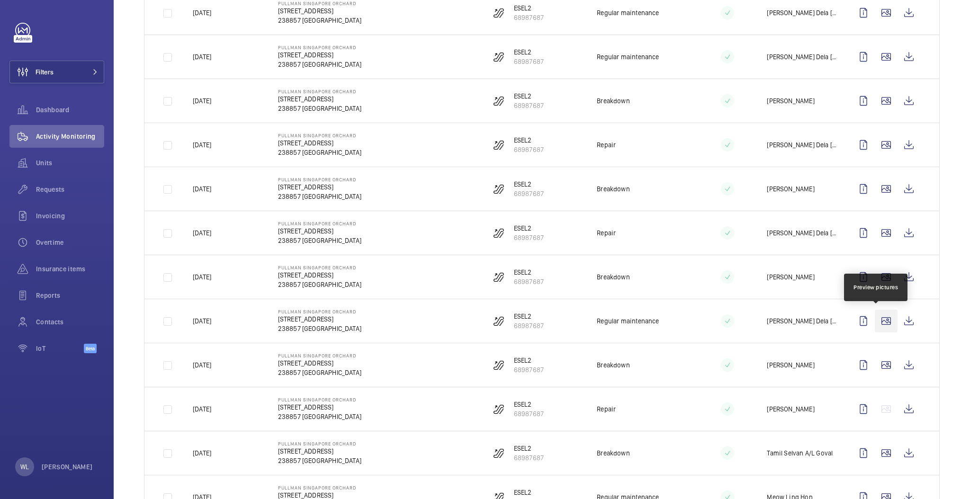
click at [882, 324] on wm-front-icon-button at bounding box center [886, 321] width 23 height 23
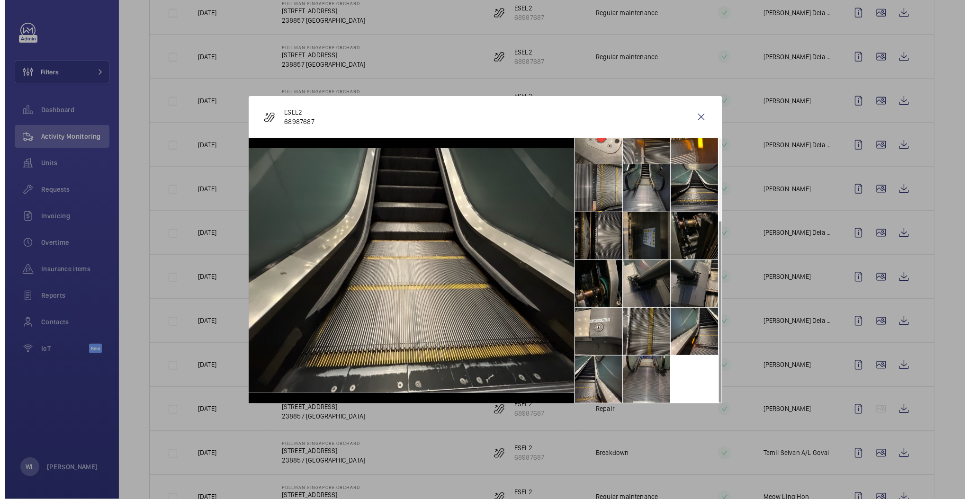
scroll to position [0, 0]
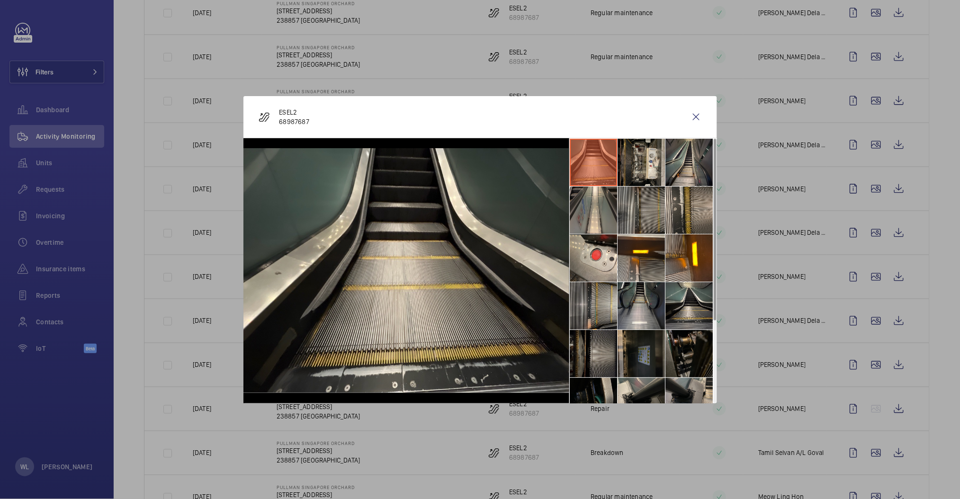
drag, startPoint x: 693, startPoint y: 117, endPoint x: 788, endPoint y: 318, distance: 222.3
click at [691, 117] on wm-front-icon-button at bounding box center [696, 117] width 23 height 23
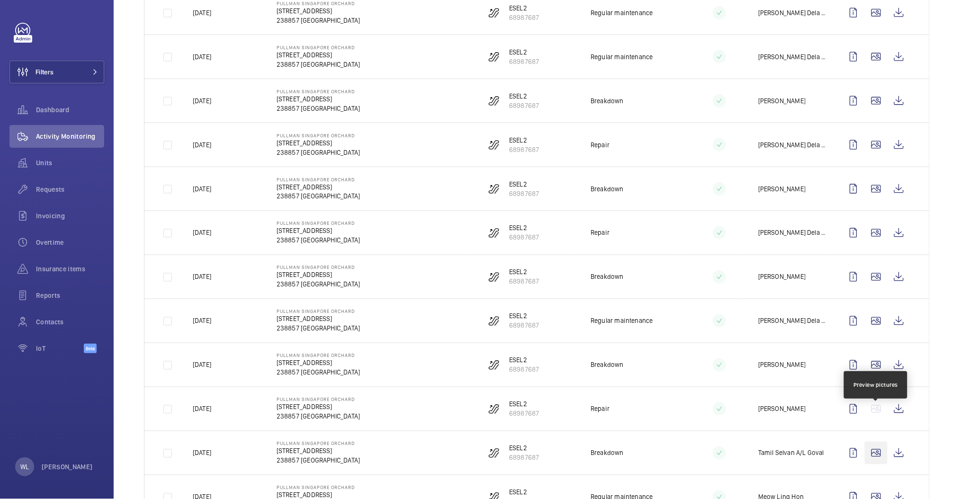
scroll to position [585, 0]
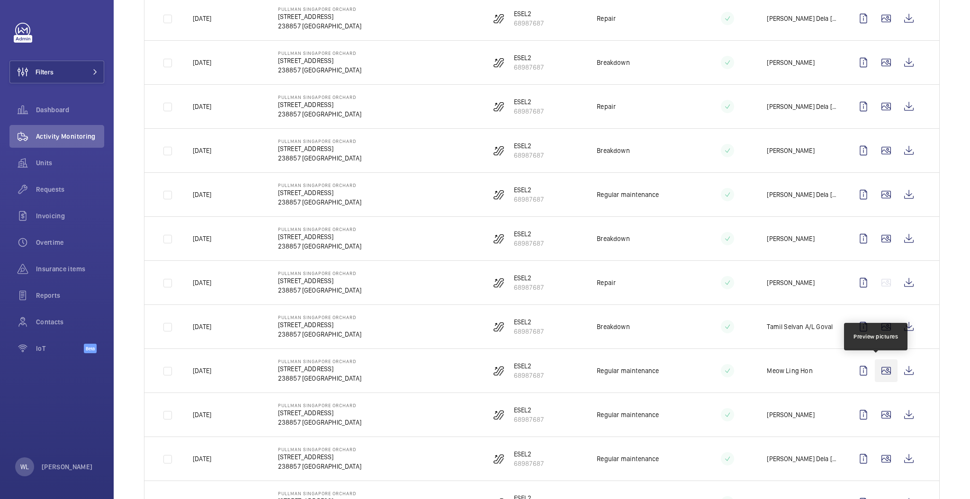
click at [882, 367] on wm-front-icon-button at bounding box center [886, 371] width 23 height 23
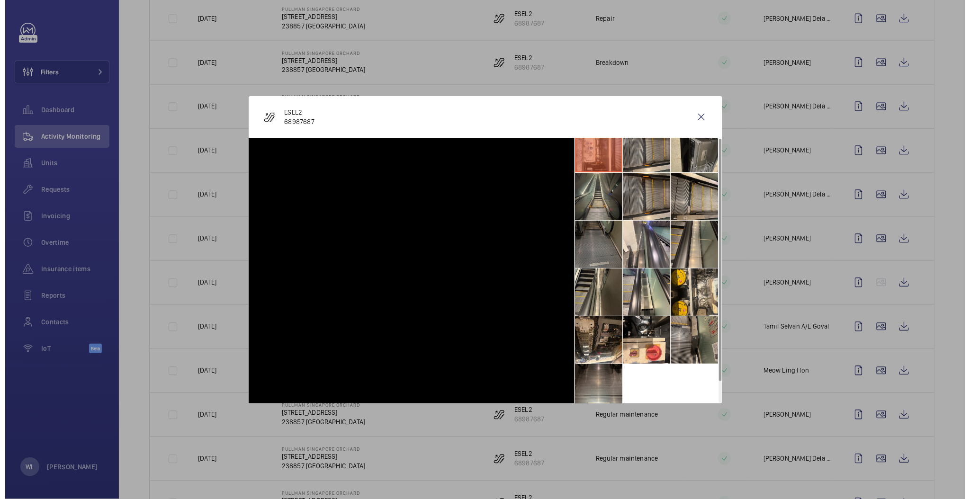
scroll to position [22, 0]
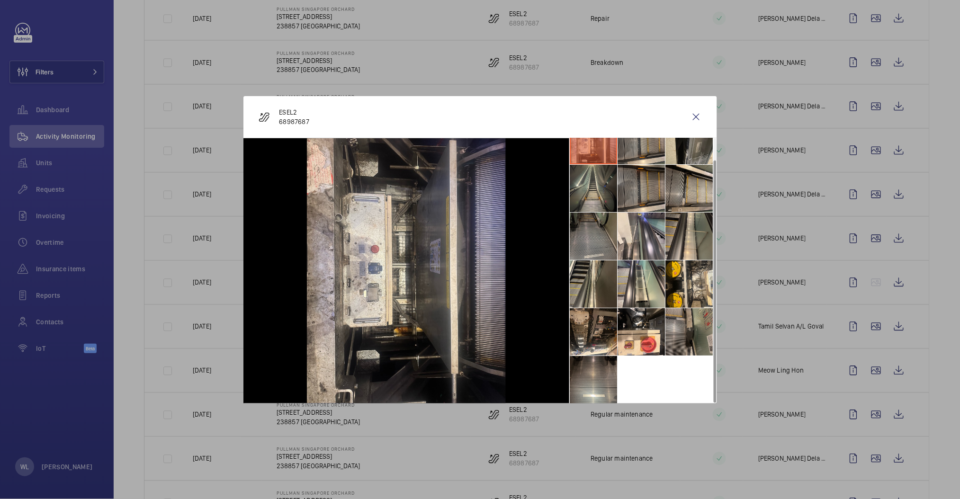
drag, startPoint x: 698, startPoint y: 121, endPoint x: 801, endPoint y: 301, distance: 206.6
click at [698, 122] on wm-front-icon-button at bounding box center [696, 117] width 23 height 23
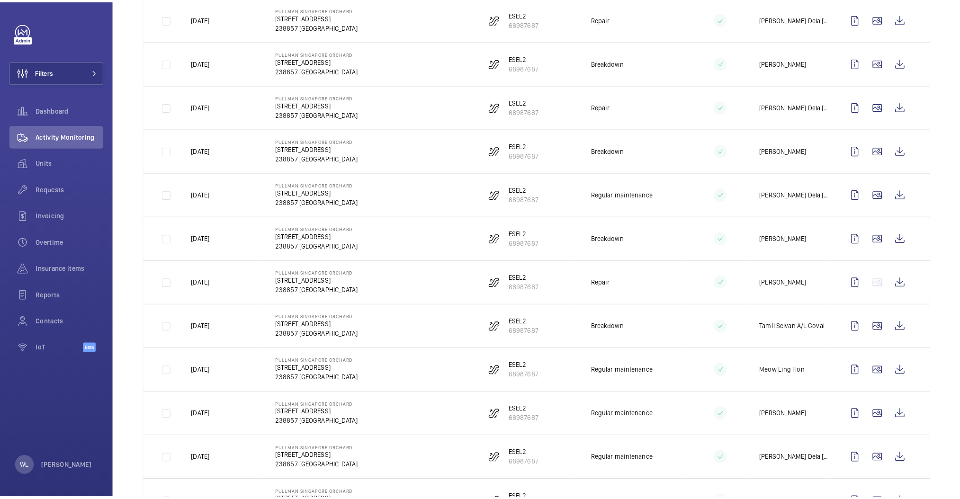
scroll to position [648, 0]
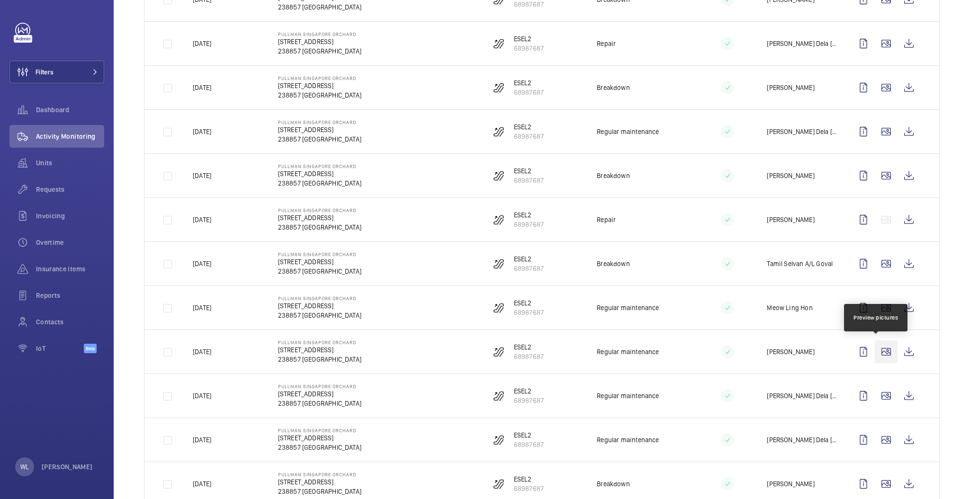
click at [878, 357] on wm-front-icon-button at bounding box center [886, 352] width 23 height 23
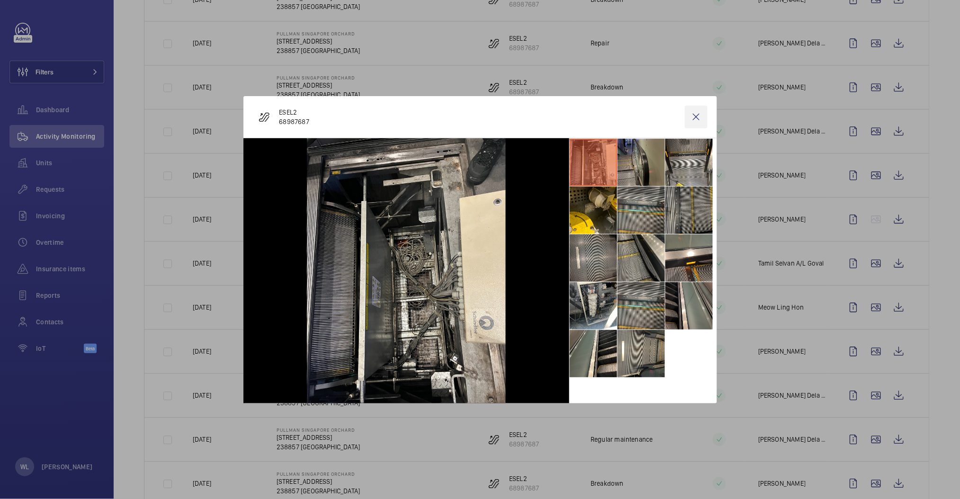
click at [693, 117] on wm-front-icon-button at bounding box center [696, 117] width 23 height 23
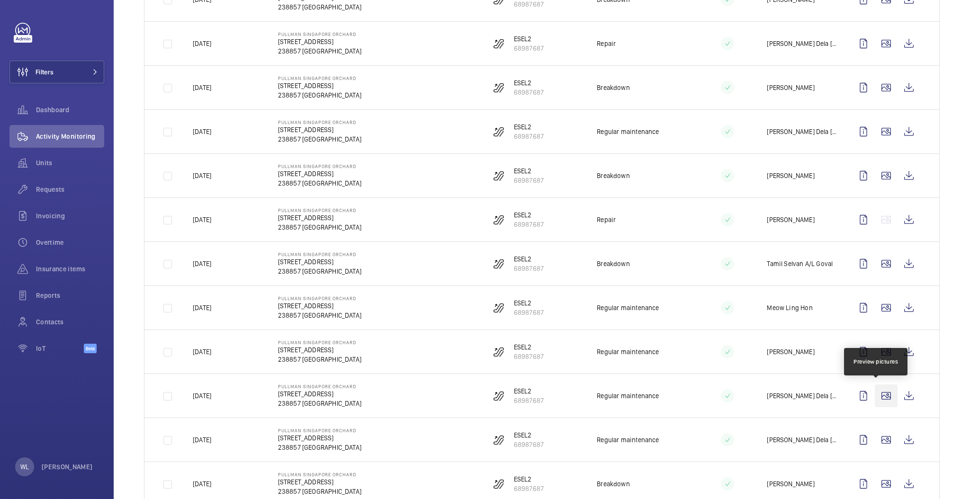
click at [875, 397] on wm-front-icon-button at bounding box center [886, 396] width 23 height 23
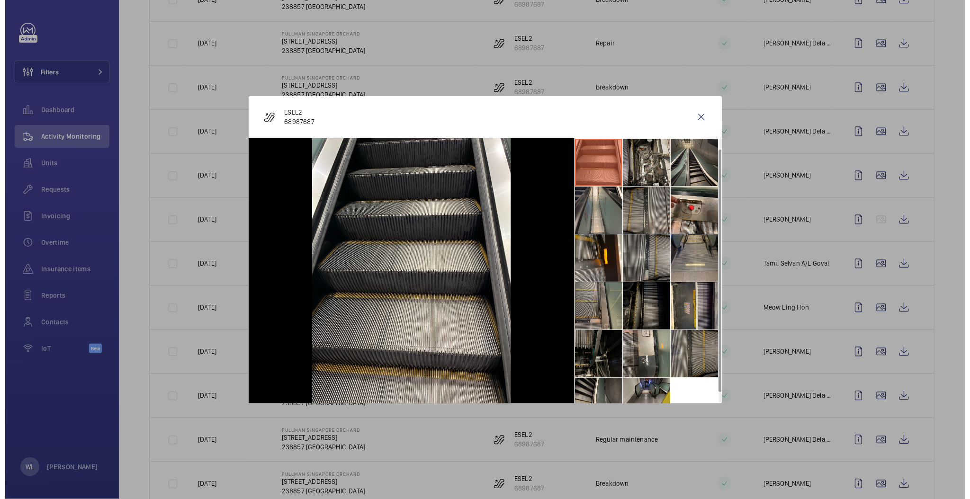
scroll to position [22, 0]
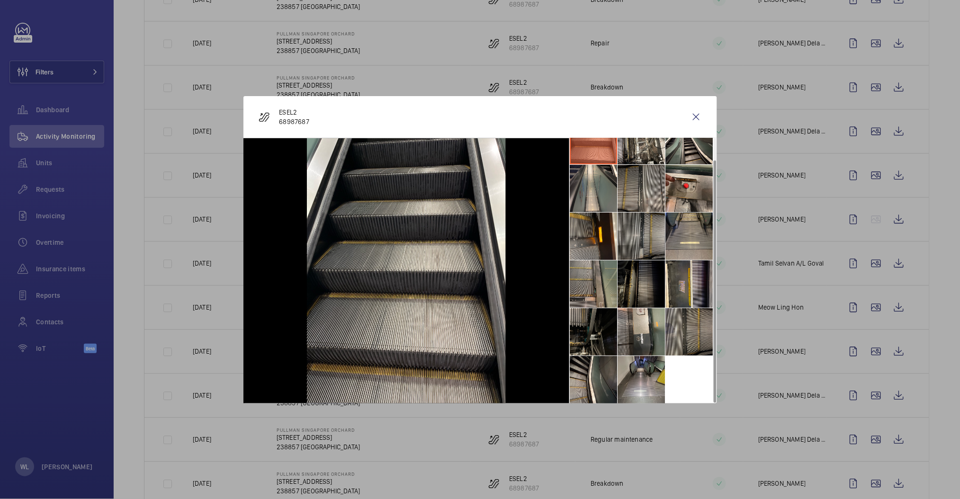
drag, startPoint x: 699, startPoint y: 119, endPoint x: 722, endPoint y: 197, distance: 81.1
click at [698, 118] on wm-front-icon-button at bounding box center [696, 117] width 23 height 23
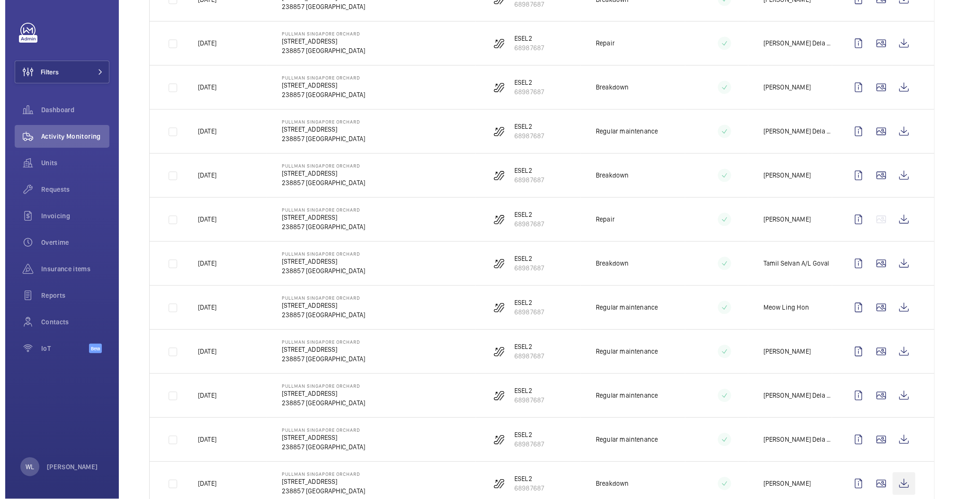
scroll to position [837, 0]
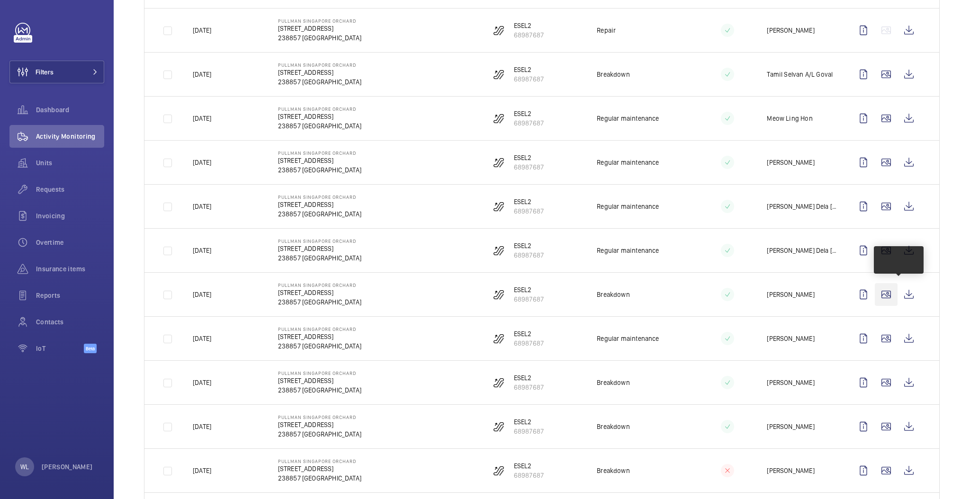
click at [885, 292] on wm-front-icon-button at bounding box center [886, 294] width 23 height 23
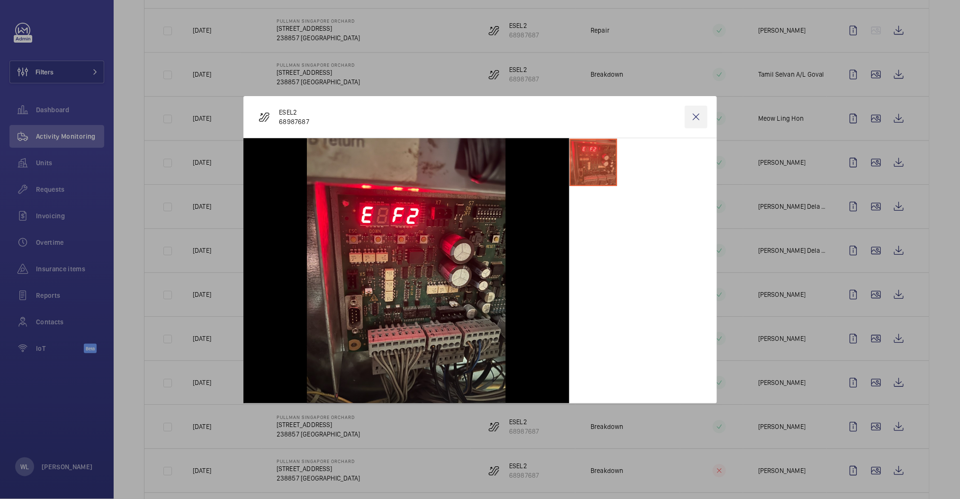
click at [692, 118] on wm-front-icon-button at bounding box center [696, 117] width 23 height 23
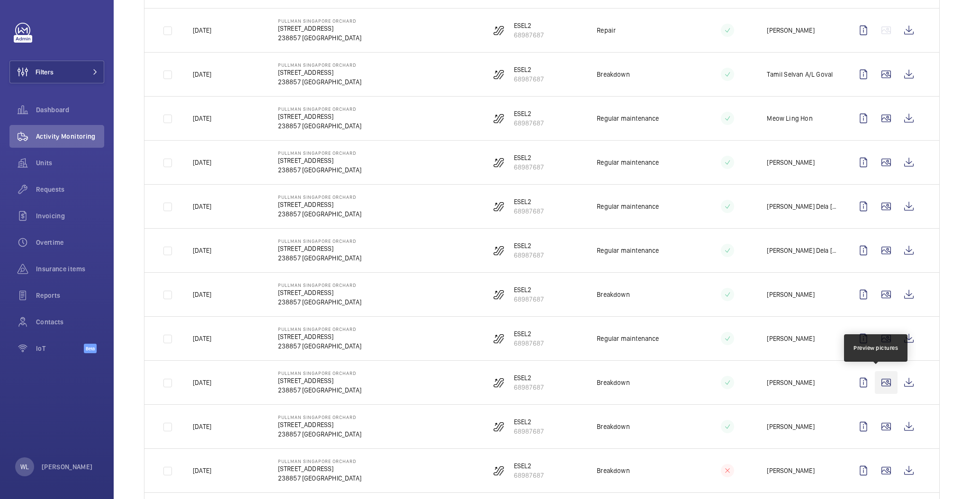
click at [875, 384] on wm-front-icon-button at bounding box center [886, 382] width 23 height 23
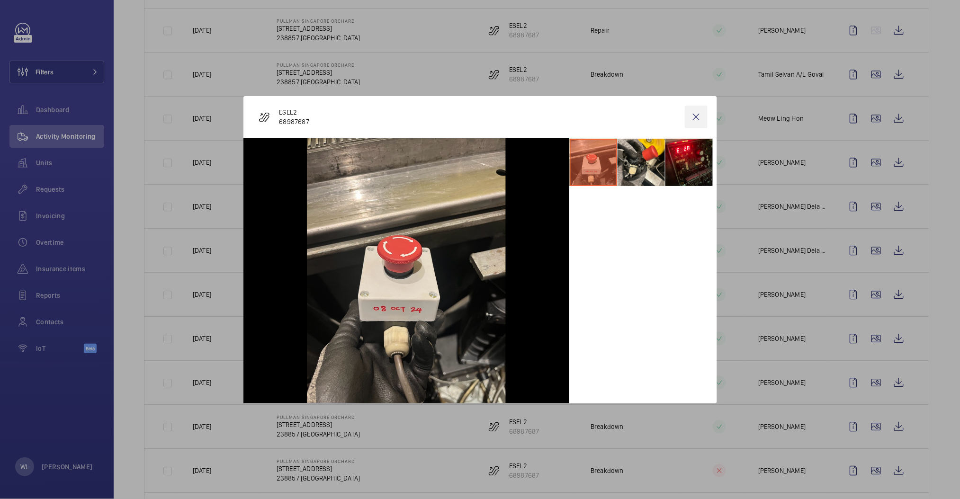
click at [693, 118] on wm-front-icon-button at bounding box center [696, 117] width 23 height 23
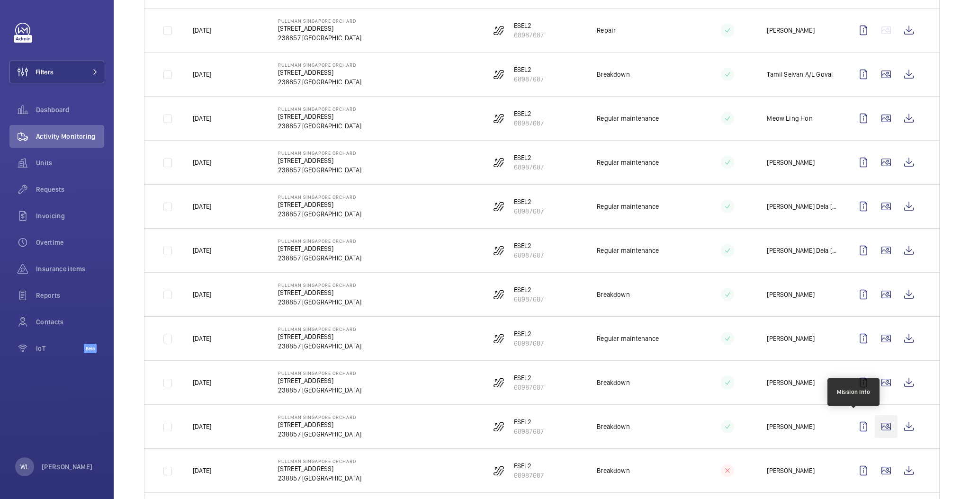
click at [875, 429] on wm-front-icon-button at bounding box center [886, 426] width 23 height 23
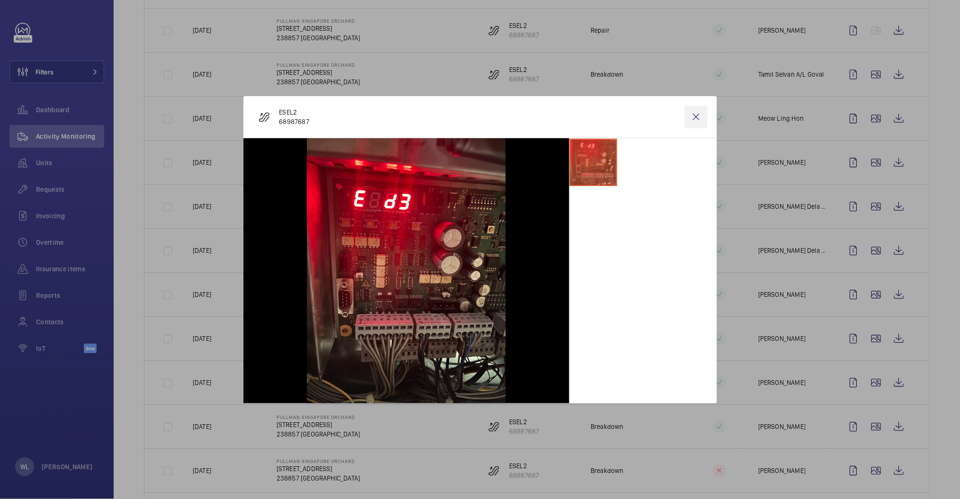
click at [695, 120] on wm-front-icon-button at bounding box center [696, 117] width 23 height 23
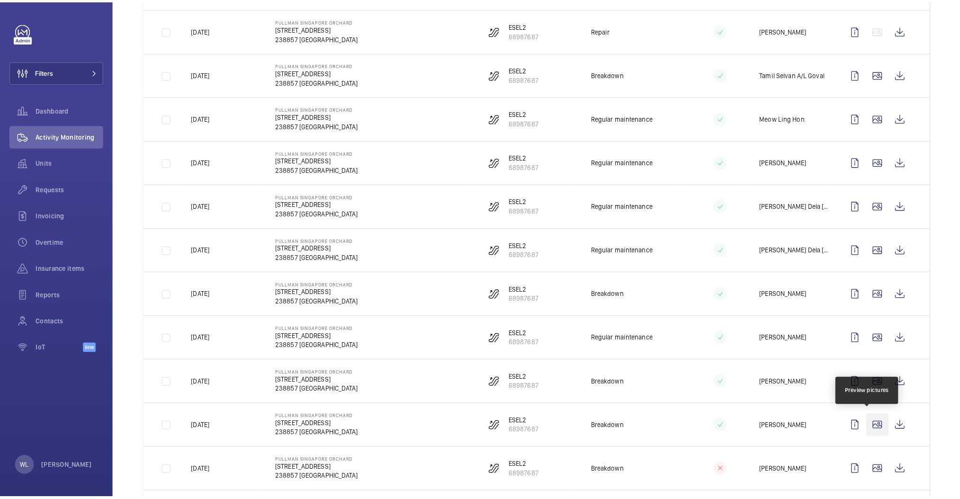
scroll to position [963, 0]
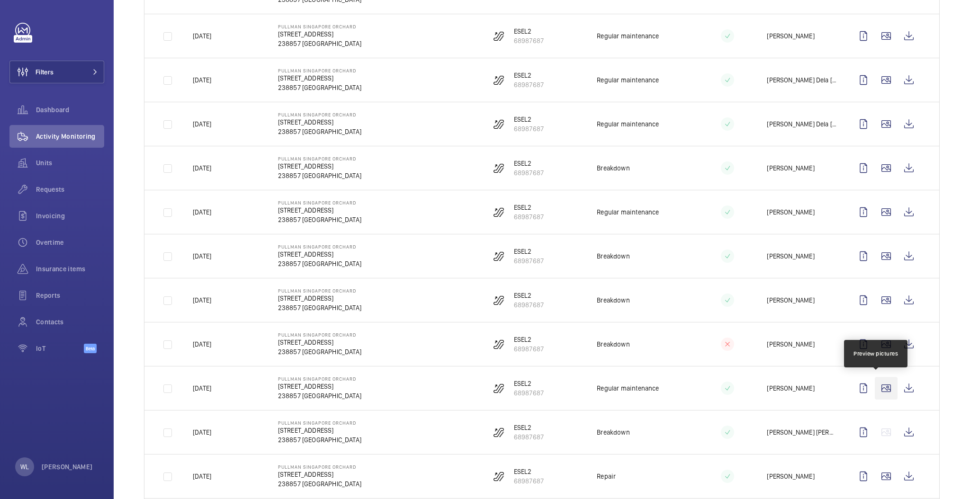
click at [875, 384] on wm-front-icon-button at bounding box center [886, 388] width 23 height 23
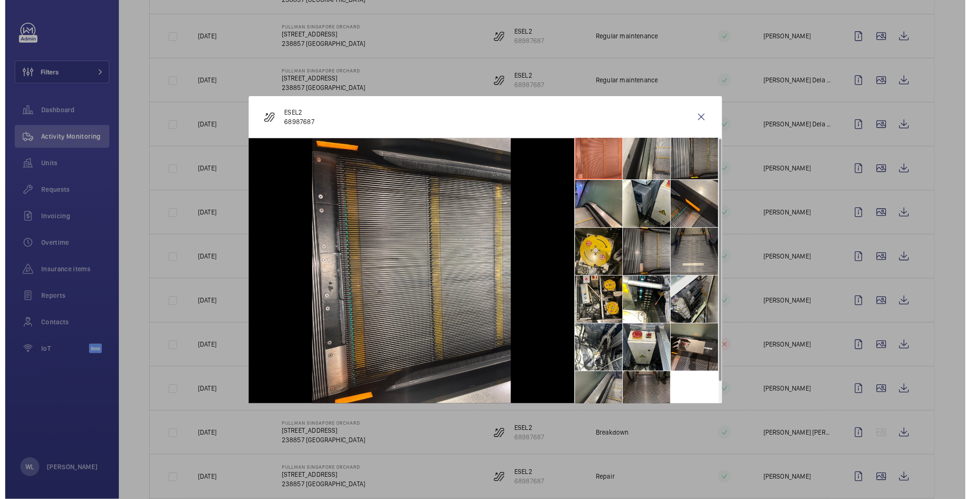
scroll to position [0, 0]
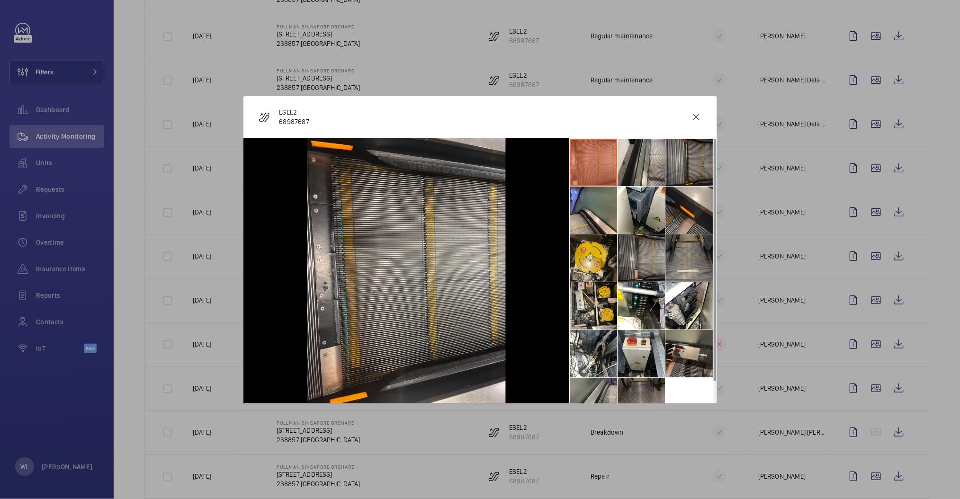
drag, startPoint x: 705, startPoint y: 117, endPoint x: 699, endPoint y: 125, distance: 9.8
click at [703, 117] on wm-front-icon-button at bounding box center [696, 117] width 23 height 23
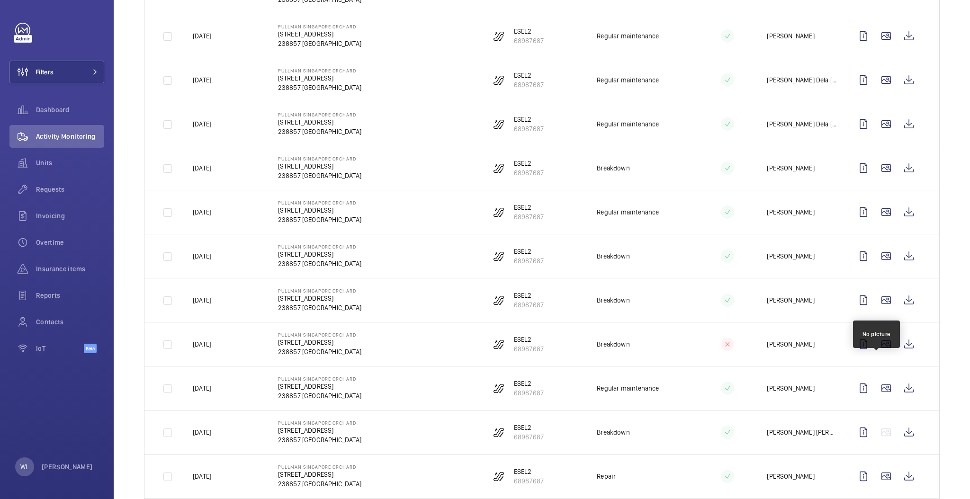
scroll to position [1026, 0]
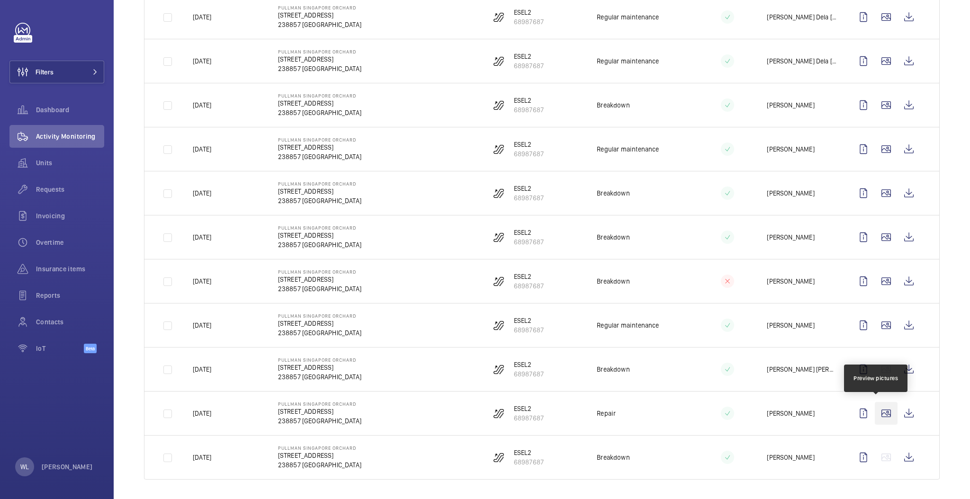
click at [875, 413] on wm-front-icon-button at bounding box center [886, 413] width 23 height 23
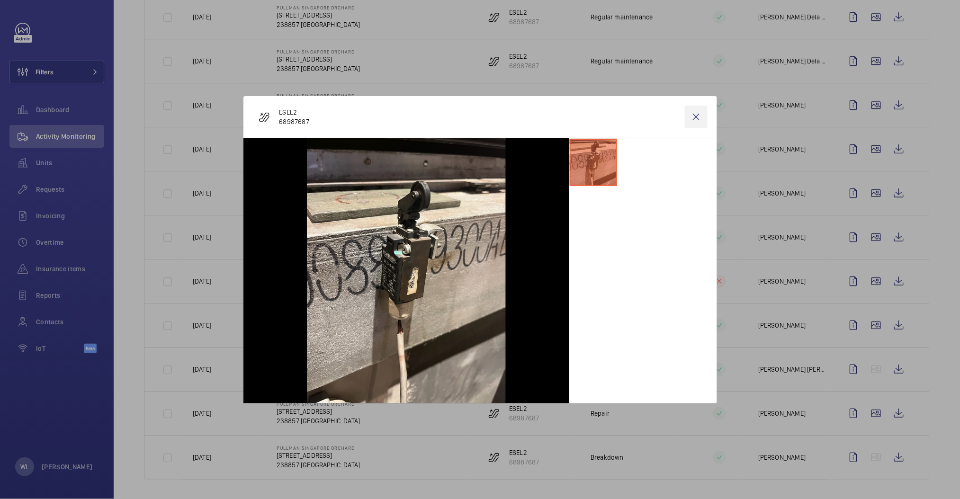
click at [697, 120] on wm-front-icon-button at bounding box center [696, 117] width 23 height 23
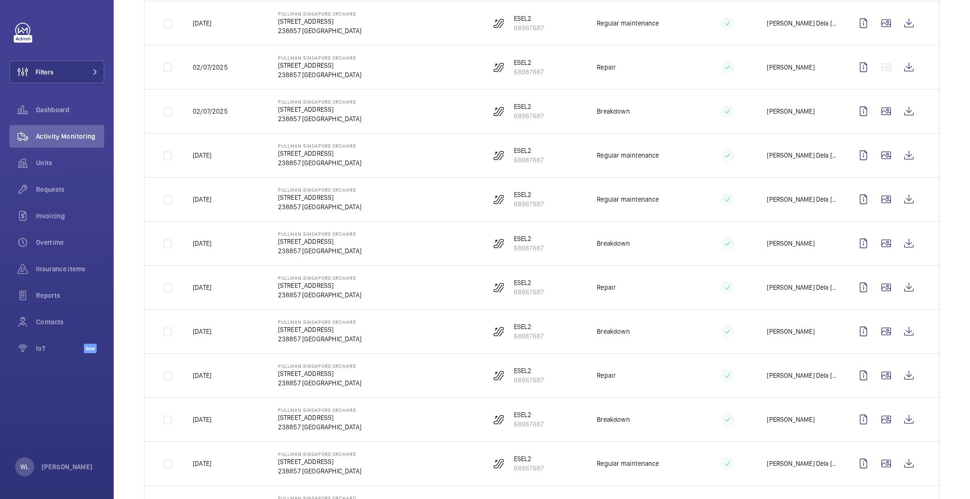
scroll to position [0, 0]
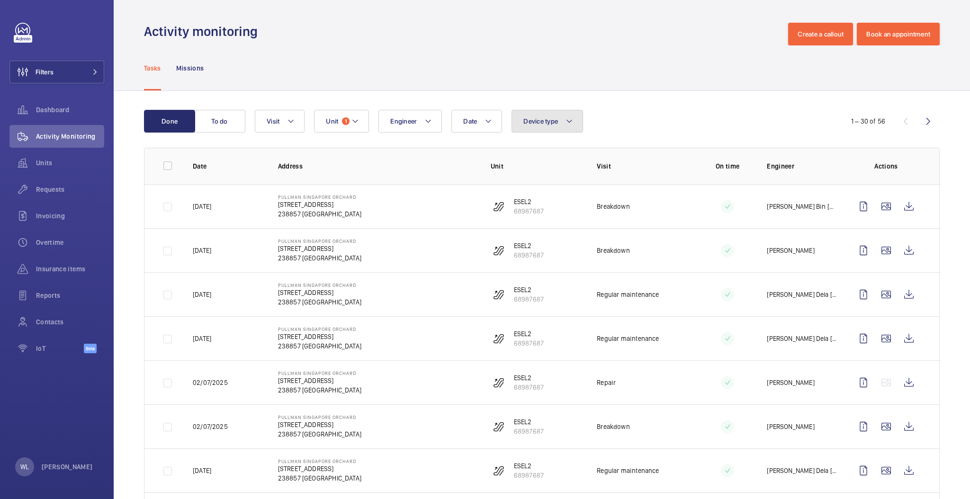
click at [546, 128] on button "Device type" at bounding box center [548, 121] width 72 height 23
click at [277, 114] on button "Visit" at bounding box center [280, 121] width 50 height 23
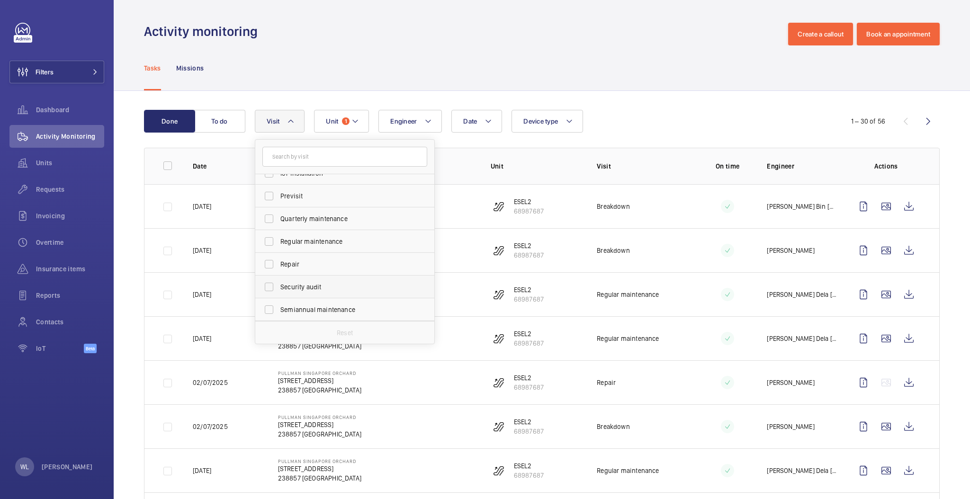
scroll to position [148, 0]
click at [270, 282] on label "Semiannual maintenance" at bounding box center [337, 287] width 165 height 23
click at [270, 282] on input "Semiannual maintenance" at bounding box center [269, 287] width 19 height 19
checkbox input "true"
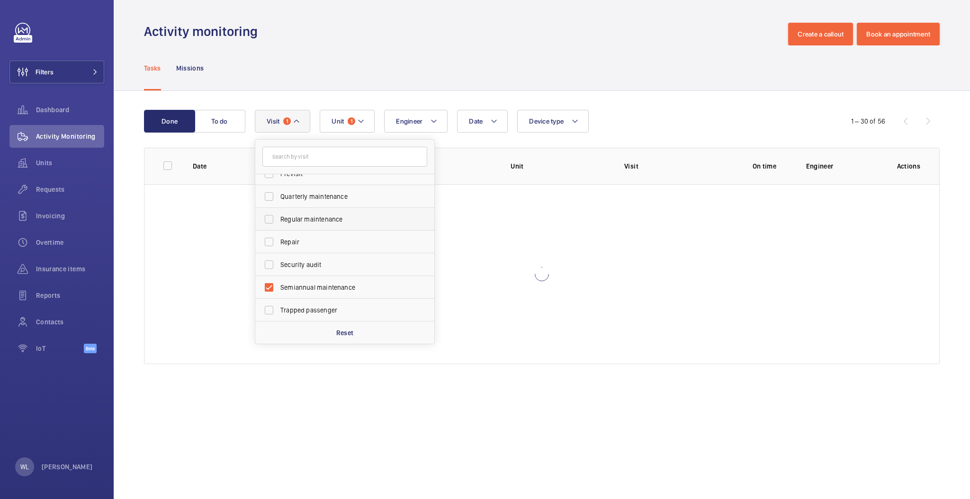
click at [266, 215] on label "Regular maintenance" at bounding box center [337, 219] width 165 height 23
click at [266, 215] on input "Regular maintenance" at bounding box center [269, 219] width 19 height 19
checkbox input "true"
click at [270, 193] on label "Quarterly maintenance" at bounding box center [337, 196] width 165 height 23
click at [270, 193] on input "Quarterly maintenance" at bounding box center [269, 196] width 19 height 19
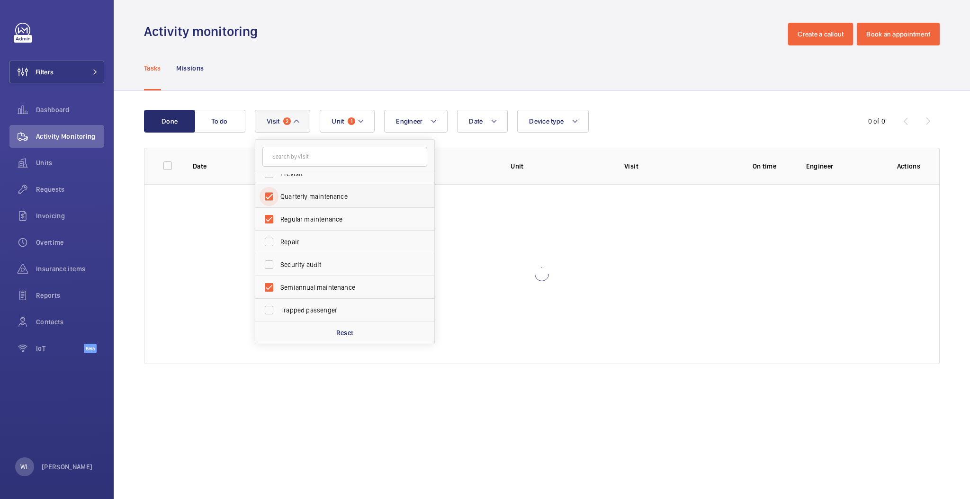
checkbox input "true"
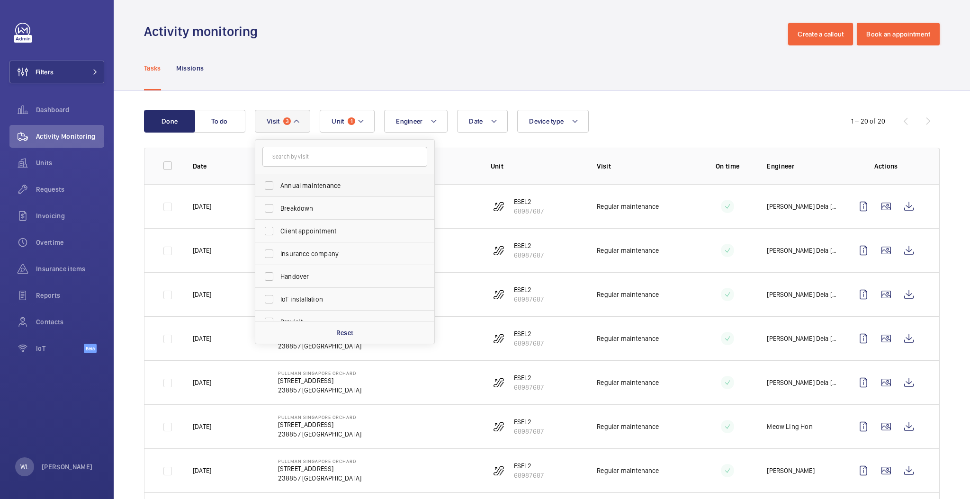
click at [311, 181] on span "Annual maintenance" at bounding box center [345, 185] width 130 height 9
click at [279, 180] on input "Annual maintenance" at bounding box center [269, 185] width 19 height 19
checkbox input "true"
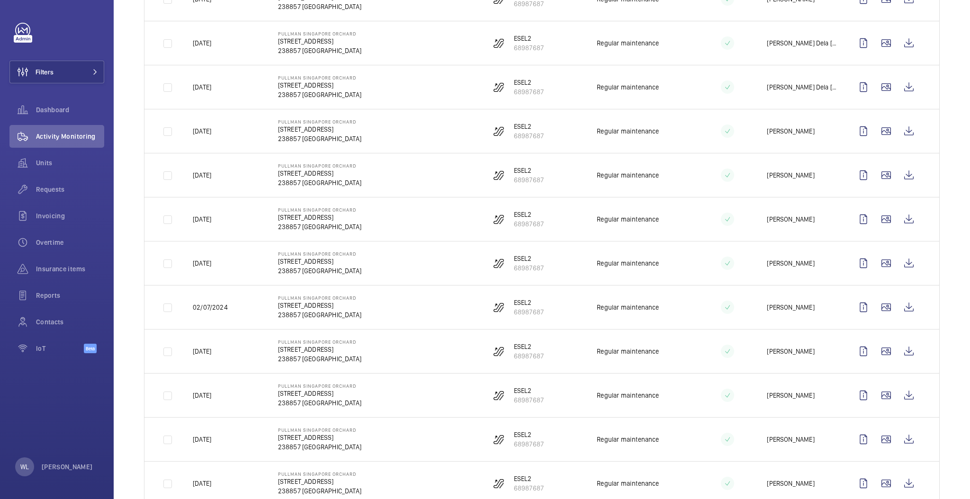
scroll to position [587, 0]
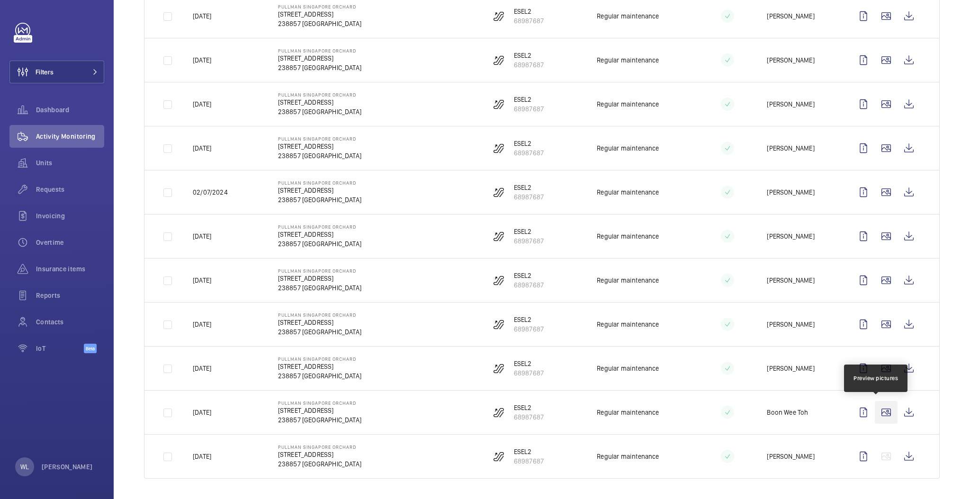
drag, startPoint x: 875, startPoint y: 412, endPoint x: 872, endPoint y: 408, distance: 5.4
click at [875, 408] on wm-front-icon-button at bounding box center [886, 412] width 23 height 23
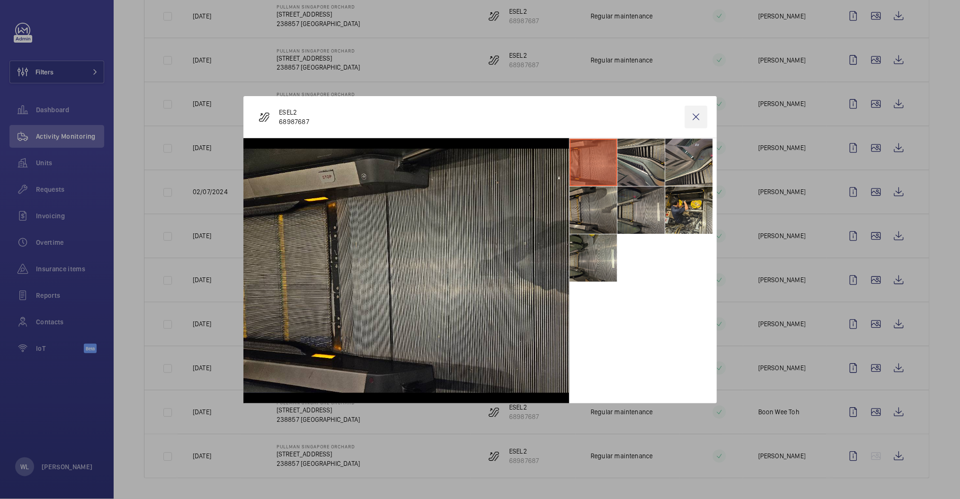
click at [692, 113] on wm-front-icon-button at bounding box center [696, 117] width 23 height 23
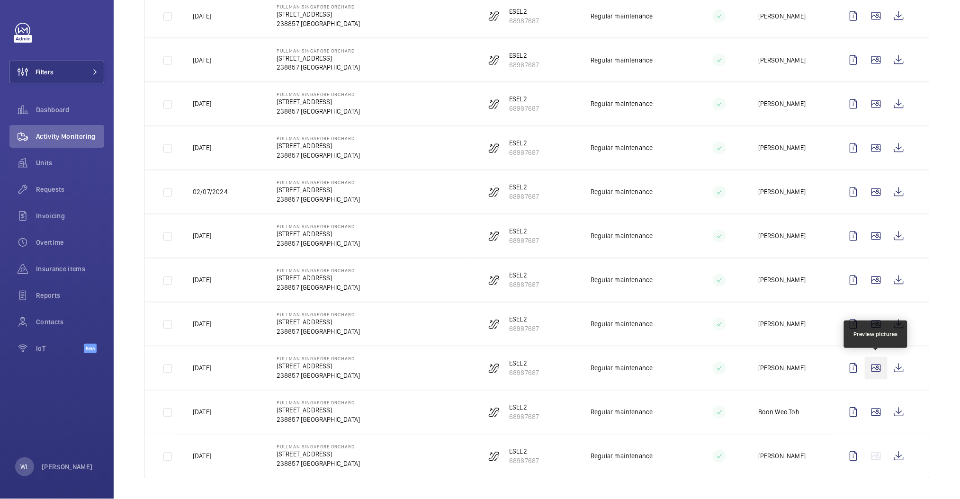
click at [865, 367] on wm-front-icon-button at bounding box center [876, 368] width 23 height 23
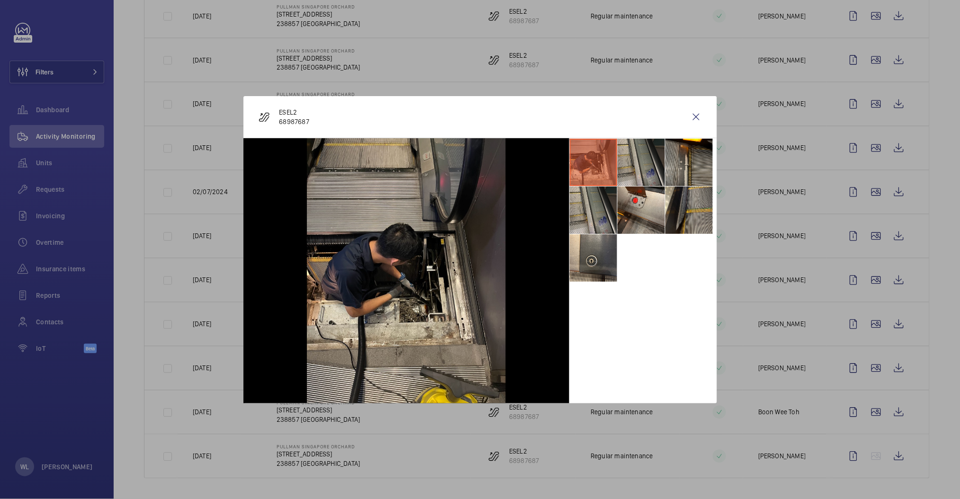
click at [632, 270] on ul at bounding box center [643, 210] width 148 height 144
drag, startPoint x: 632, startPoint y: 271, endPoint x: 620, endPoint y: 314, distance: 44.2
click at [633, 276] on ul at bounding box center [643, 210] width 148 height 144
click at [607, 274] on li at bounding box center [593, 257] width 47 height 47
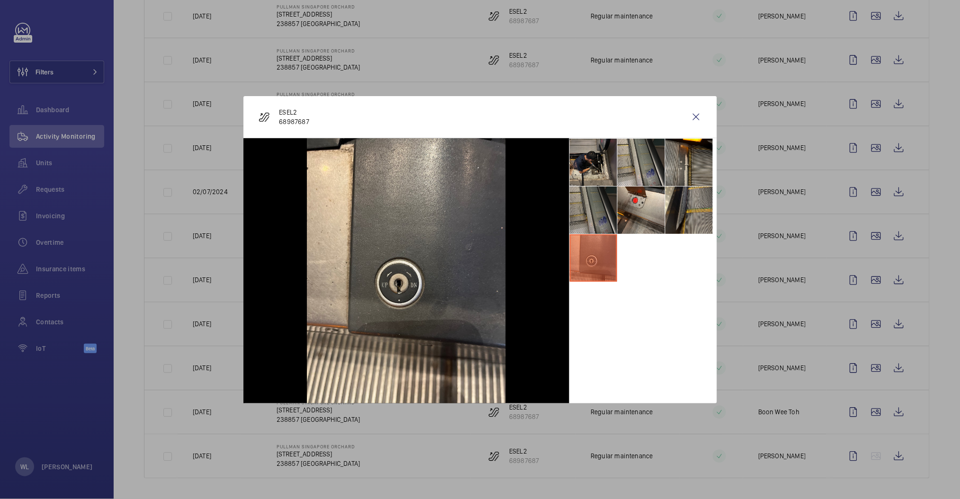
click at [600, 207] on li at bounding box center [593, 210] width 47 height 47
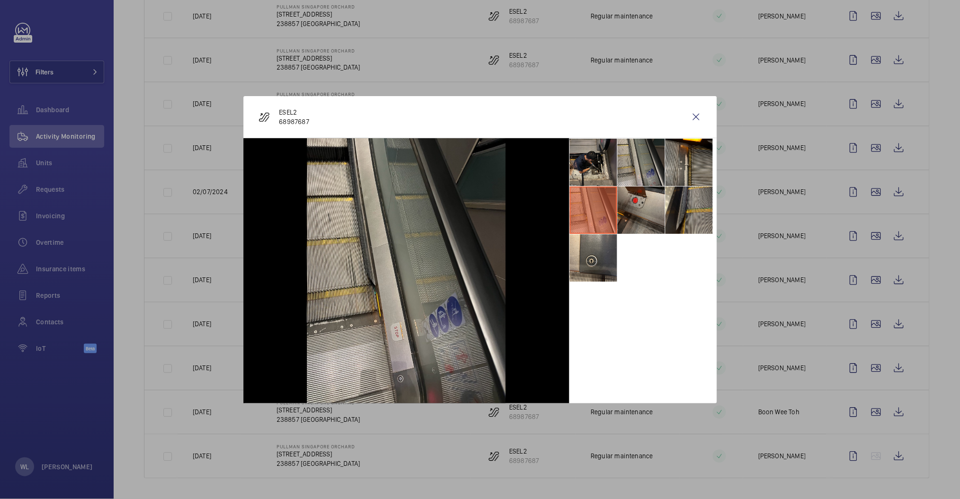
click at [646, 207] on li at bounding box center [641, 210] width 47 height 47
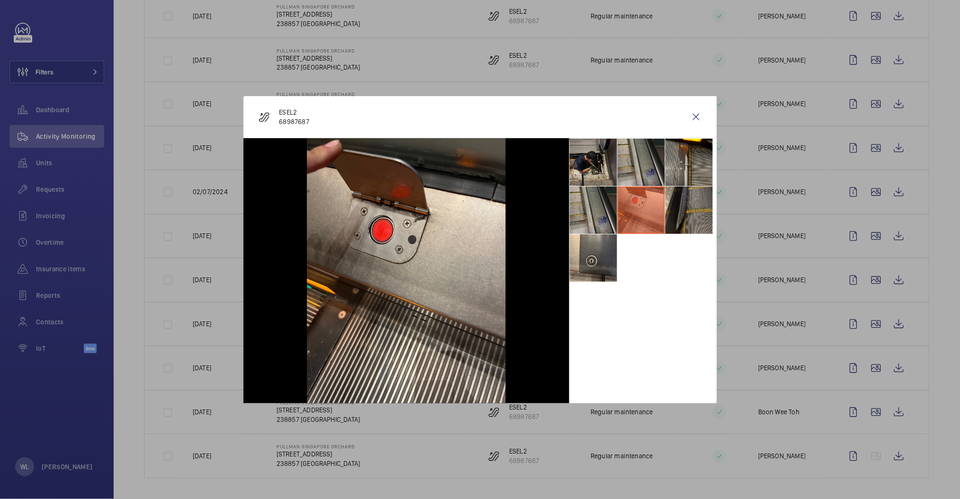
click at [687, 194] on li at bounding box center [689, 210] width 47 height 47
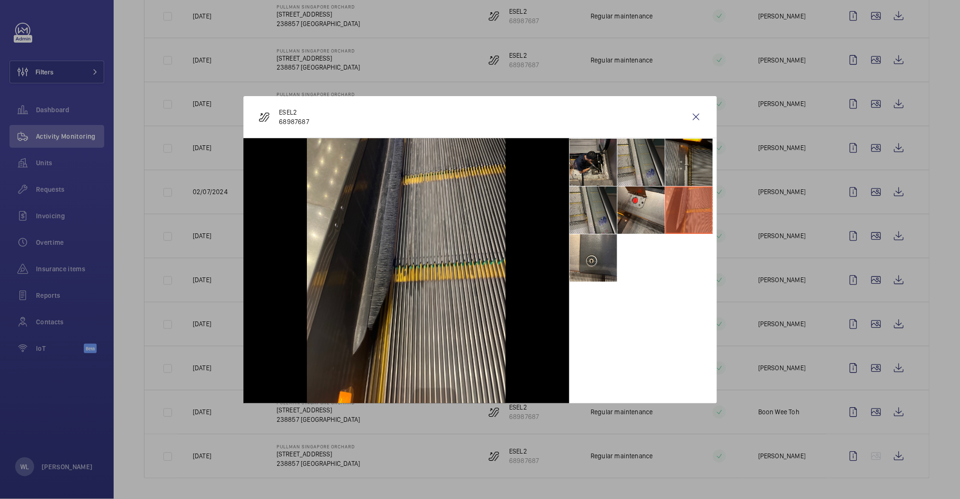
click at [686, 159] on li at bounding box center [689, 162] width 47 height 47
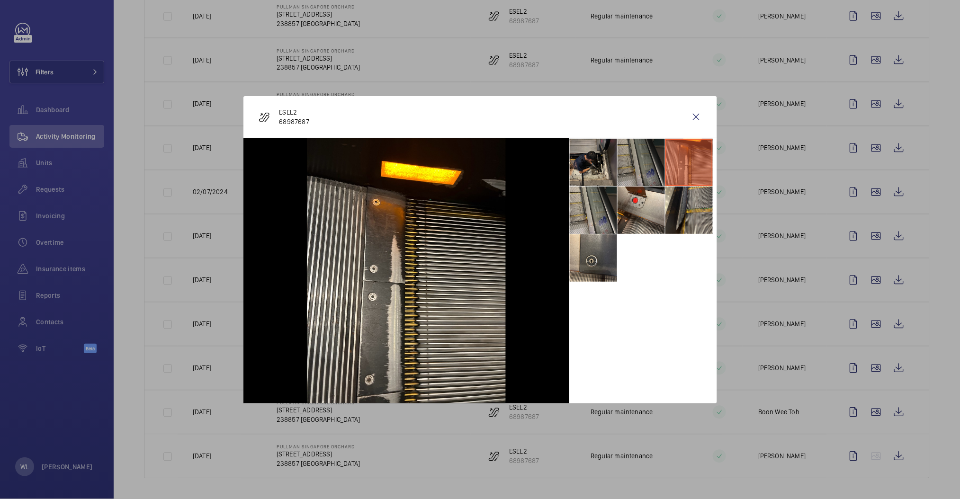
drag, startPoint x: 648, startPoint y: 168, endPoint x: 624, endPoint y: 171, distance: 24.3
click at [649, 169] on li at bounding box center [641, 162] width 47 height 47
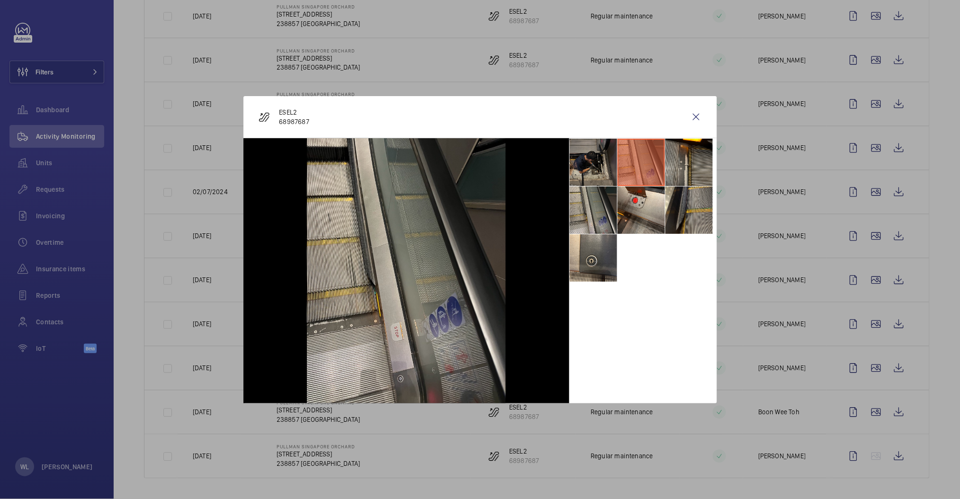
click at [594, 166] on li at bounding box center [593, 162] width 47 height 47
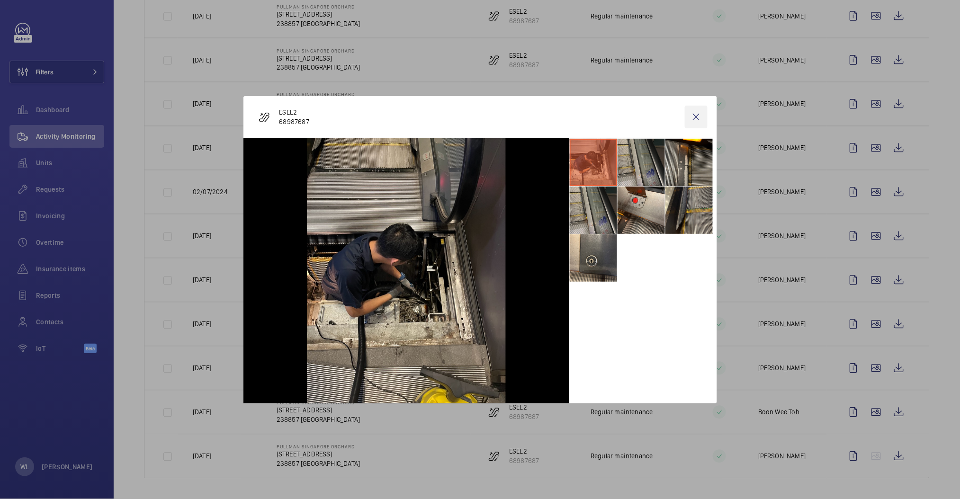
click at [692, 112] on wm-front-icon-button at bounding box center [696, 117] width 23 height 23
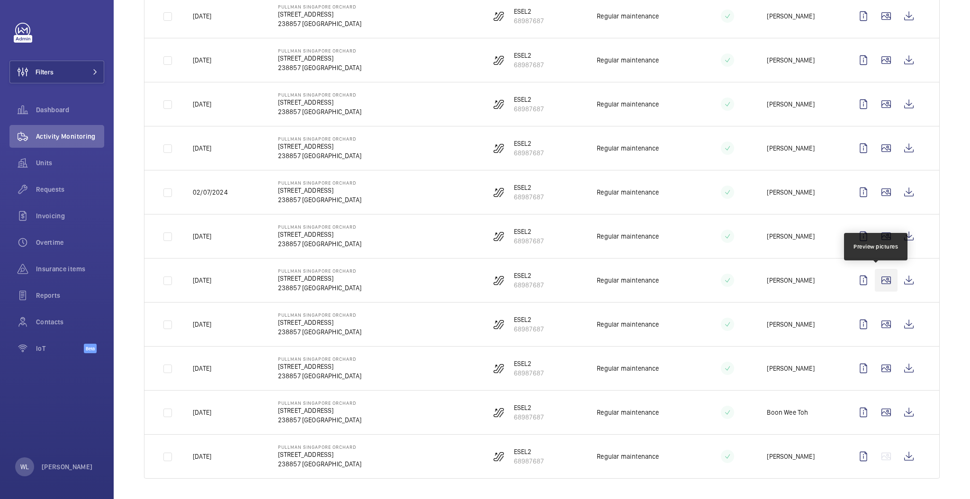
click at [876, 278] on wm-front-icon-button at bounding box center [886, 280] width 23 height 23
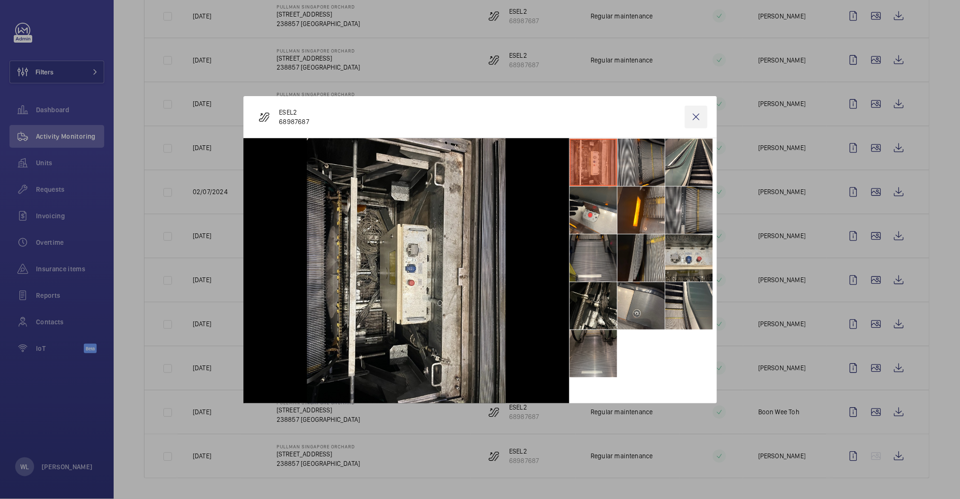
click at [693, 116] on wm-front-icon-button at bounding box center [696, 117] width 23 height 23
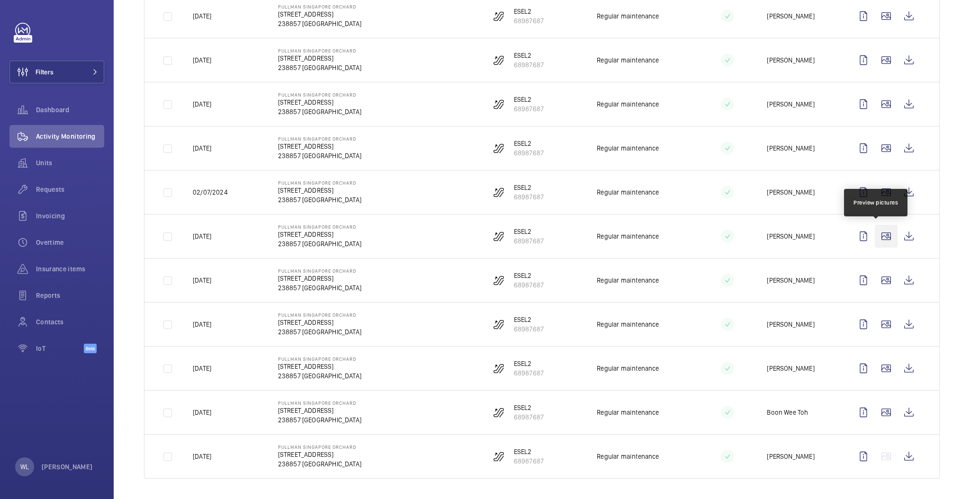
click at [882, 235] on wm-front-icon-button at bounding box center [886, 236] width 23 height 23
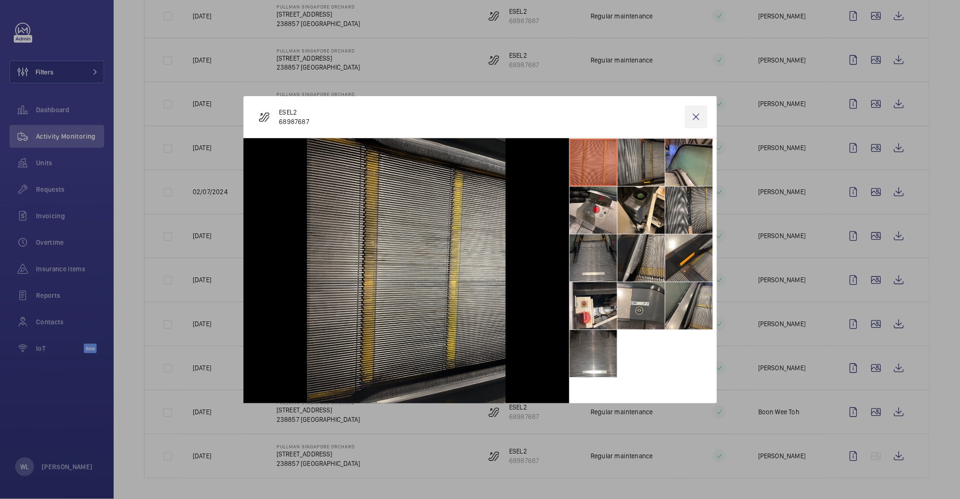
click at [692, 115] on wm-front-icon-button at bounding box center [696, 117] width 23 height 23
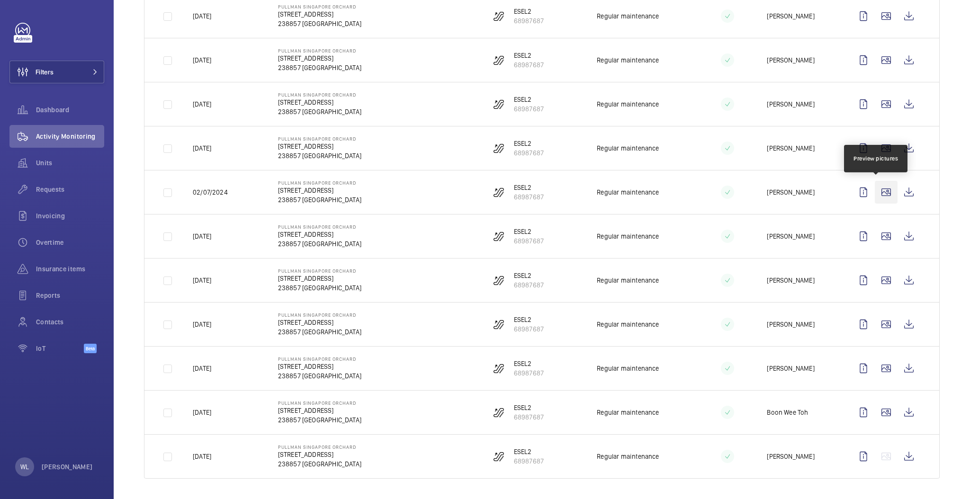
click at [878, 189] on wm-front-icon-button at bounding box center [886, 192] width 23 height 23
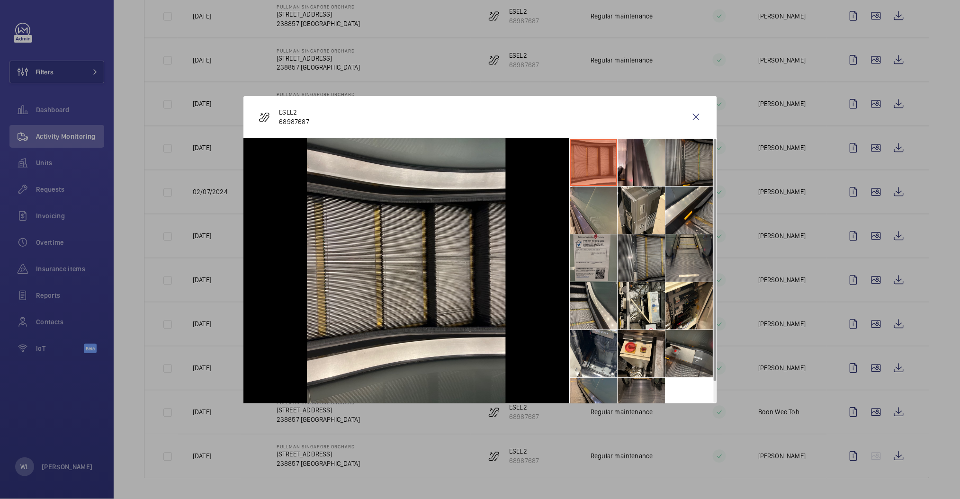
click at [603, 254] on li at bounding box center [593, 257] width 47 height 47
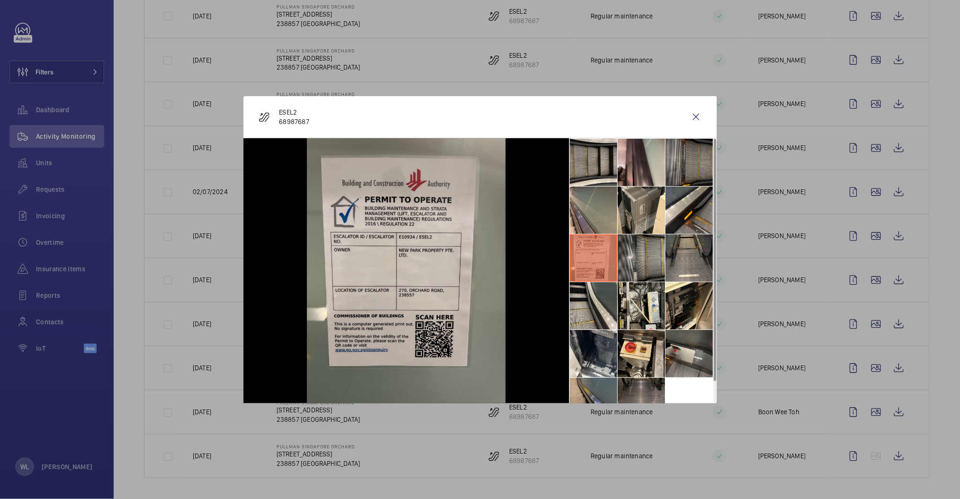
drag, startPoint x: 688, startPoint y: 72, endPoint x: 915, endPoint y: 10, distance: 235.1
click at [688, 72] on div at bounding box center [480, 249] width 960 height 499
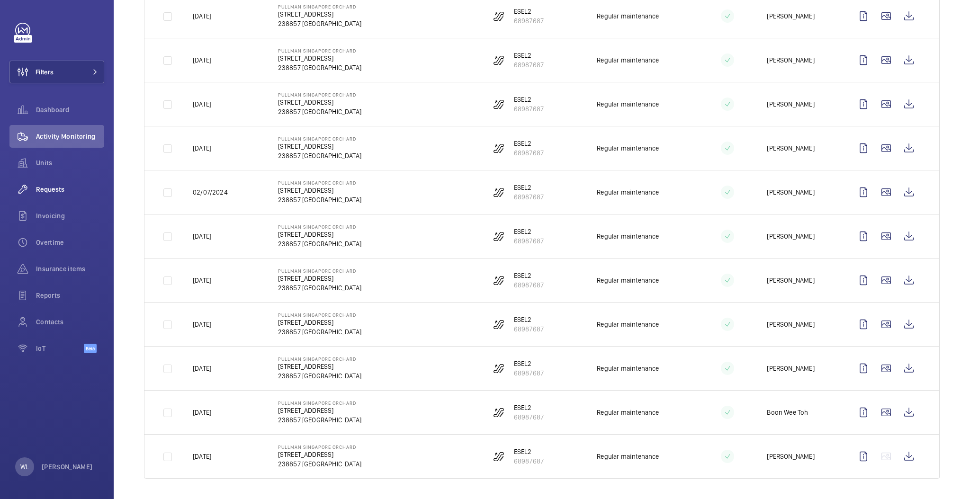
scroll to position [0, 0]
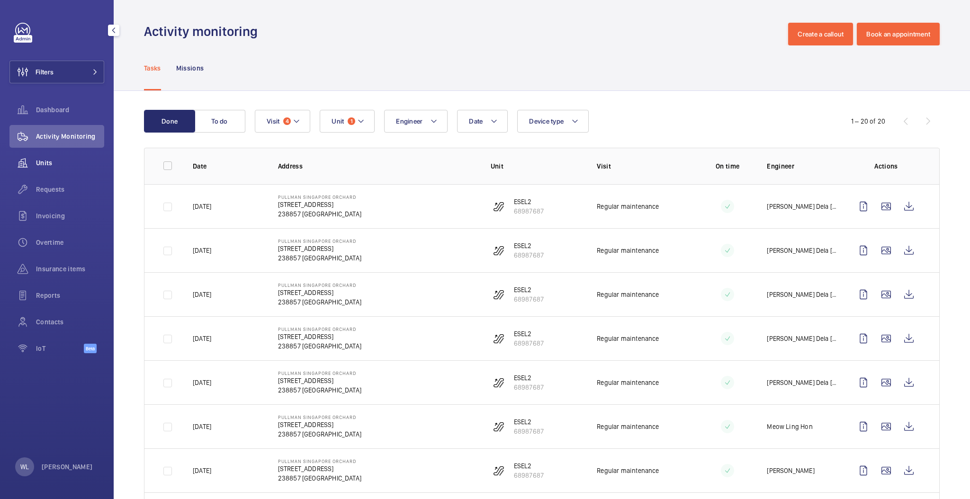
click at [36, 164] on span "Units" at bounding box center [70, 162] width 68 height 9
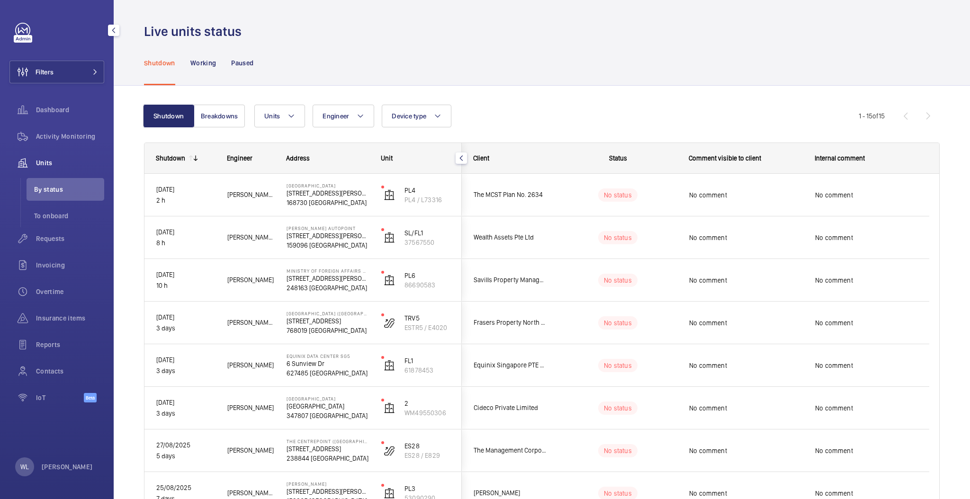
click at [34, 159] on wm-front-icon-button at bounding box center [22, 163] width 27 height 23
click at [58, 110] on span "Dashboard" at bounding box center [70, 109] width 68 height 9
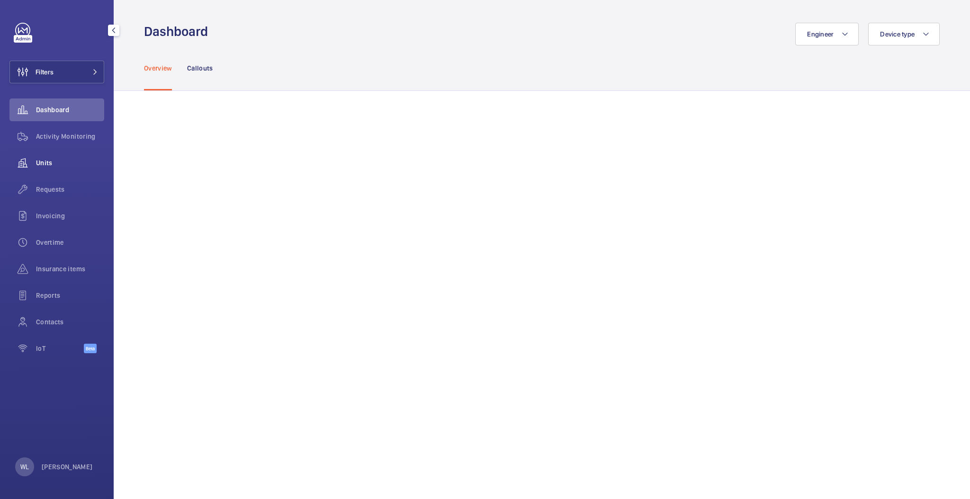
click at [61, 164] on span "Units" at bounding box center [70, 162] width 68 height 9
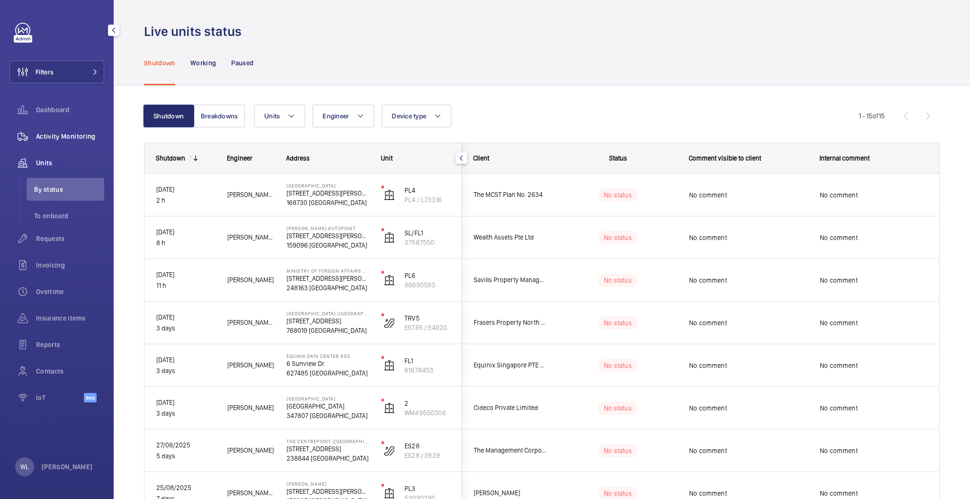
click at [67, 135] on span "Activity Monitoring" at bounding box center [70, 136] width 68 height 9
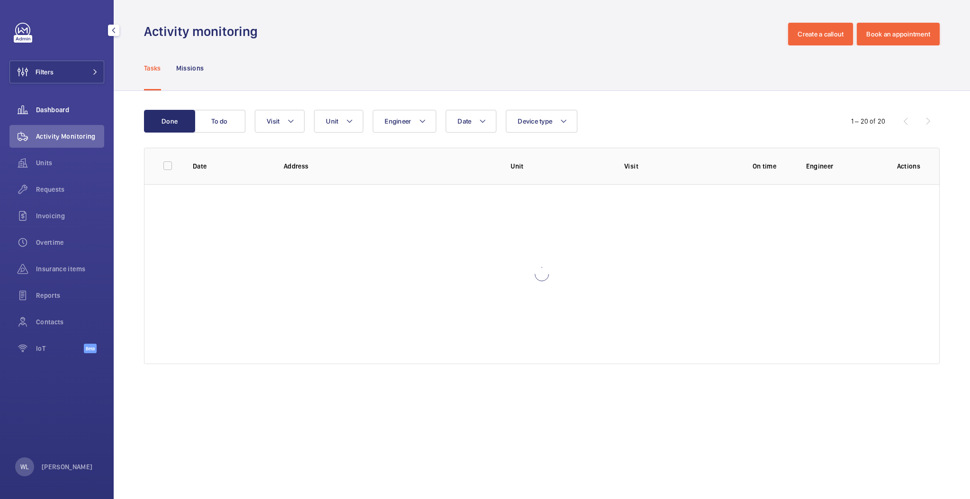
click at [65, 109] on span "Dashboard" at bounding box center [70, 109] width 68 height 9
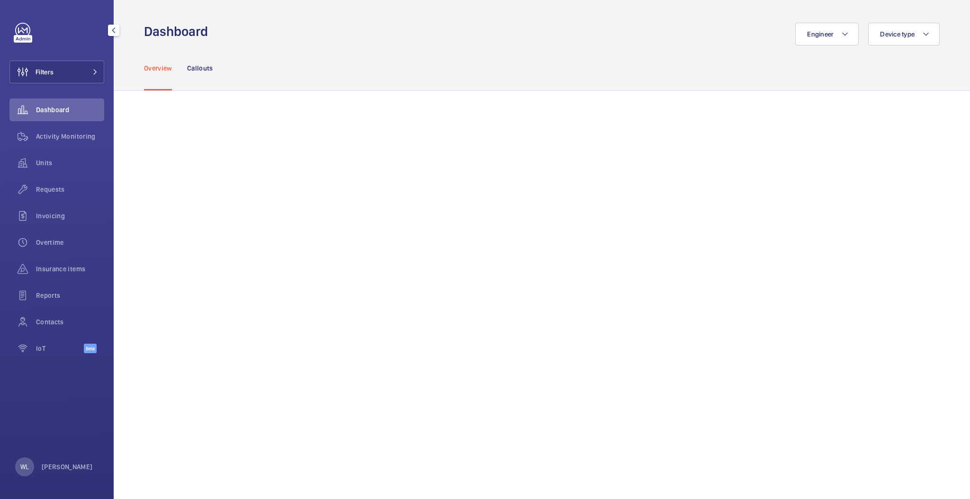
click at [27, 34] on link at bounding box center [22, 30] width 15 height 15
click at [25, 28] on link at bounding box center [22, 30] width 15 height 15
click at [47, 158] on span "Units" at bounding box center [70, 162] width 68 height 9
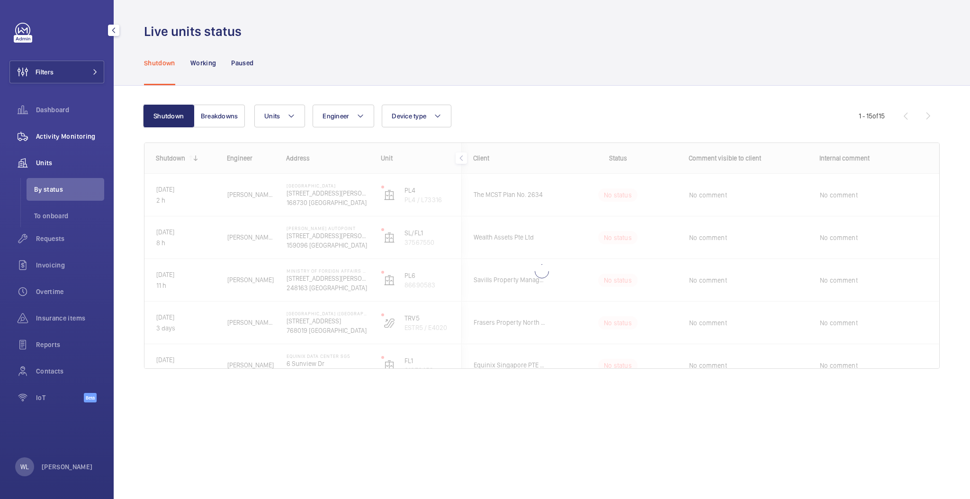
click at [70, 133] on span "Activity Monitoring" at bounding box center [70, 136] width 68 height 9
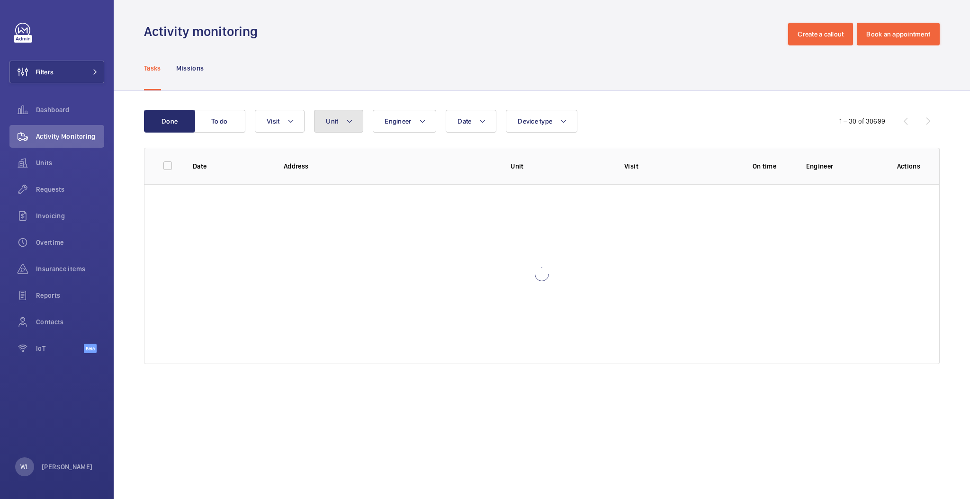
click at [348, 126] on mat-icon at bounding box center [350, 121] width 8 height 11
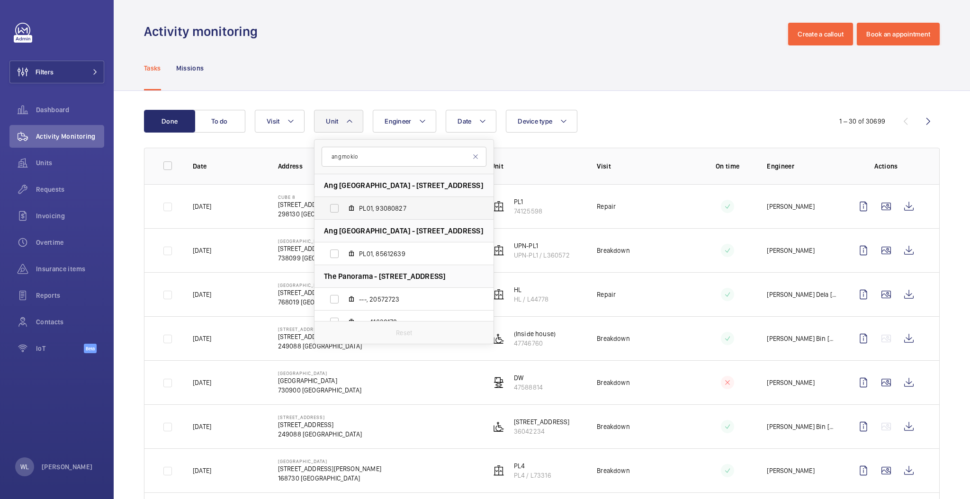
type input "ang mo kio"
click at [338, 208] on label "PL01, 93080827" at bounding box center [397, 208] width 164 height 23
click at [338, 208] on input "PL01, 93080827" at bounding box center [334, 208] width 19 height 19
checkbox input "true"
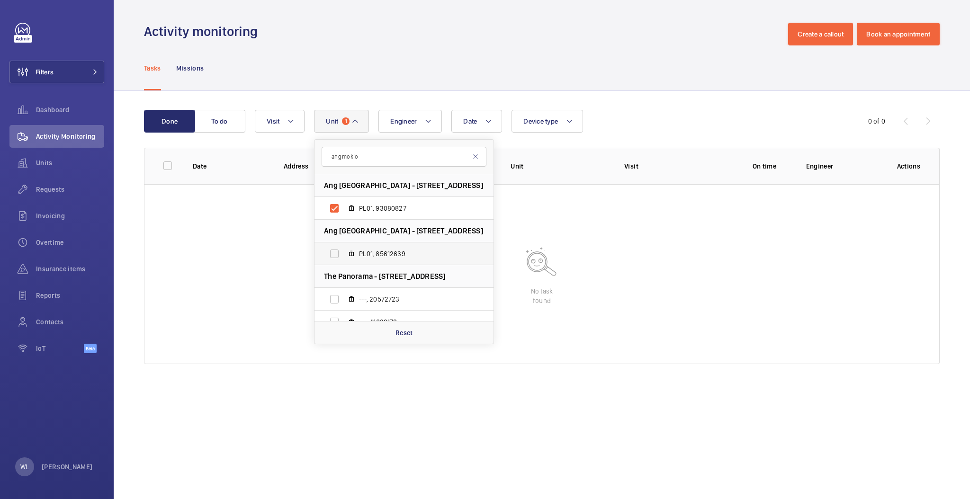
click at [329, 251] on label "PL01, 85612639" at bounding box center [397, 254] width 164 height 23
click at [329, 251] on input "PL01, 85612639" at bounding box center [334, 253] width 19 height 19
checkbox input "true"
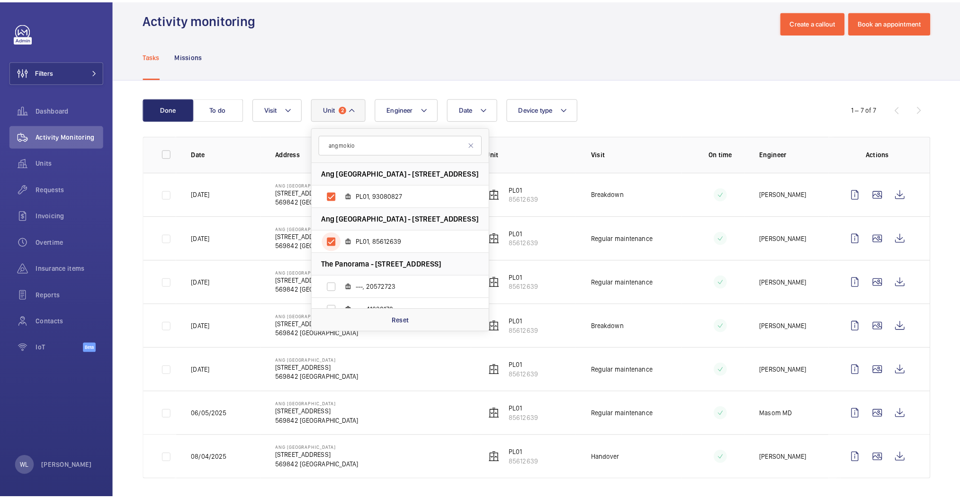
scroll to position [16, 0]
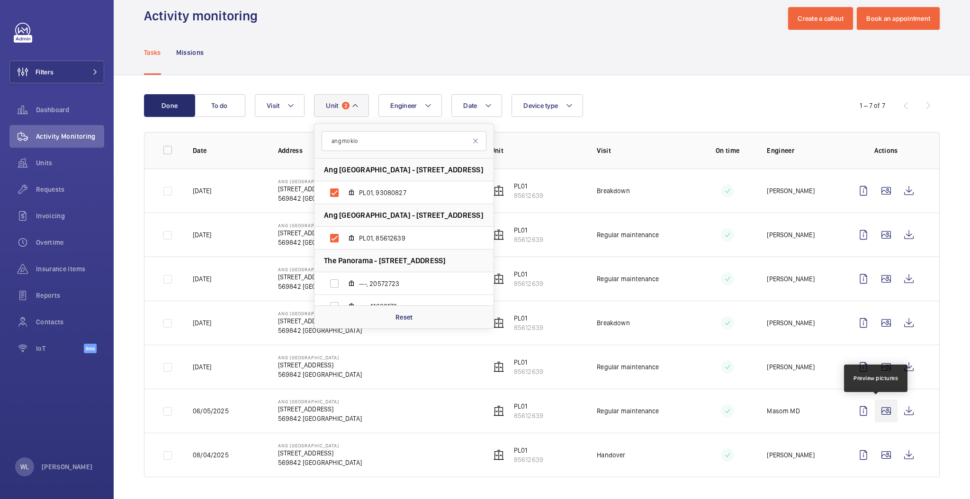
click at [878, 402] on wm-front-icon-button at bounding box center [886, 411] width 23 height 23
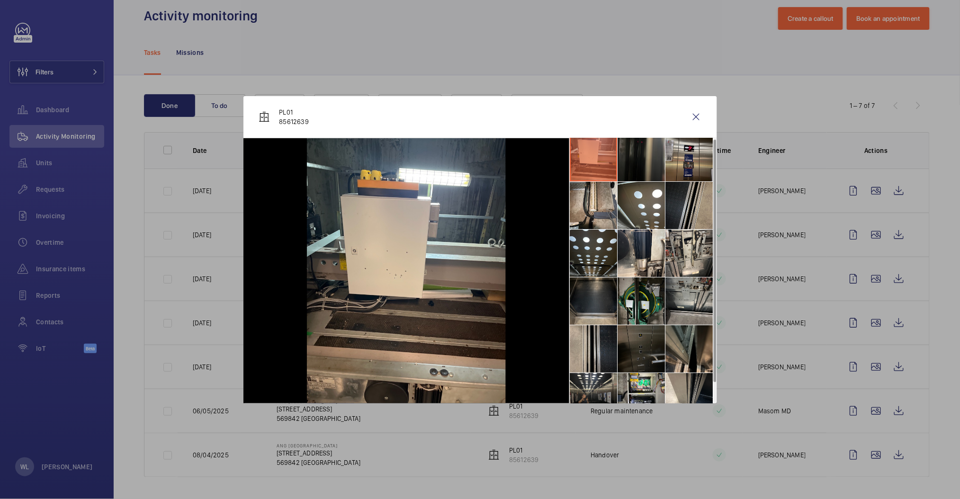
scroll to position [0, 0]
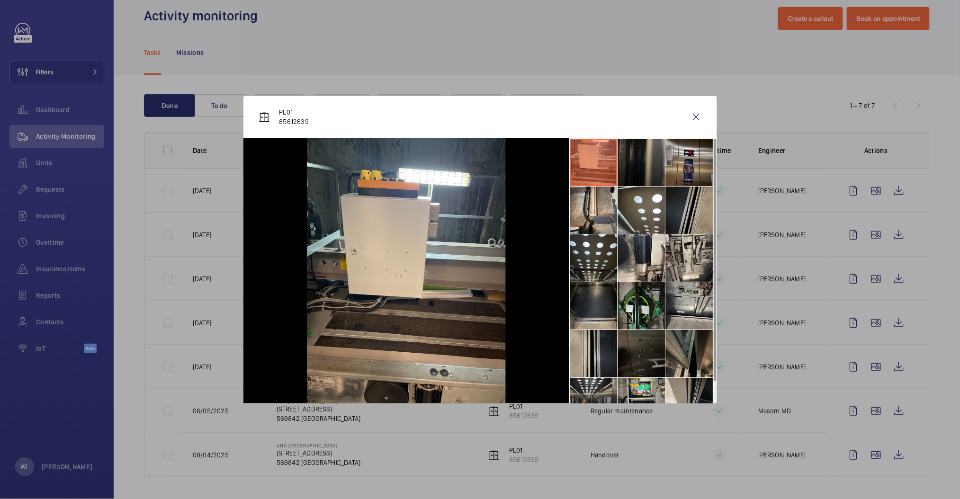
click at [649, 358] on li at bounding box center [641, 353] width 47 height 47
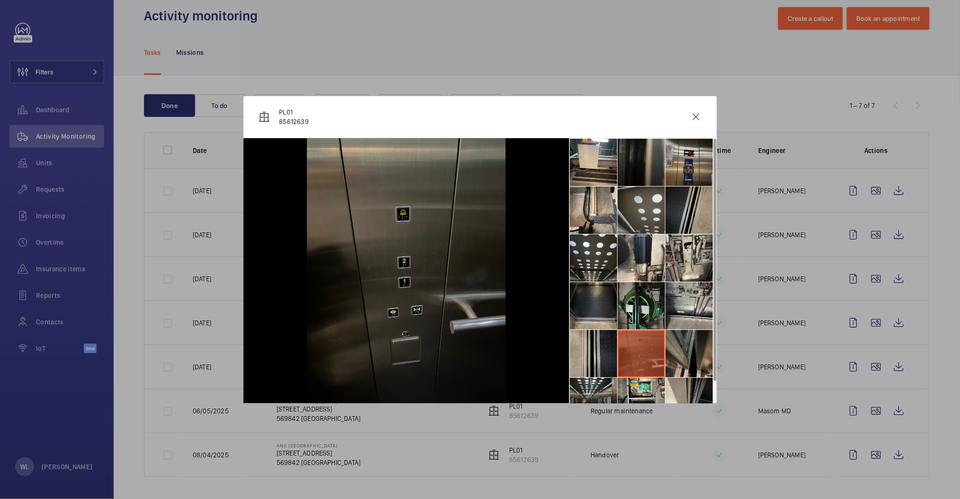
click at [634, 205] on li at bounding box center [641, 210] width 47 height 47
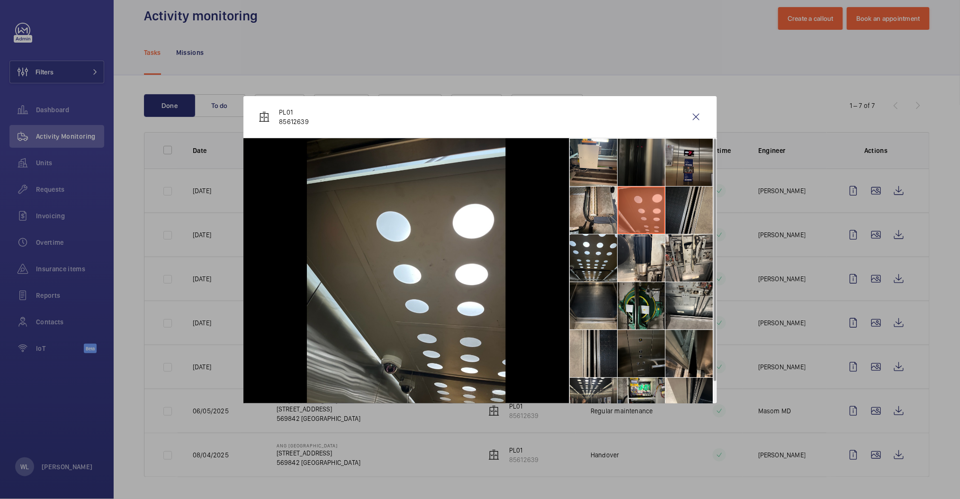
click at [690, 181] on li at bounding box center [689, 162] width 47 height 47
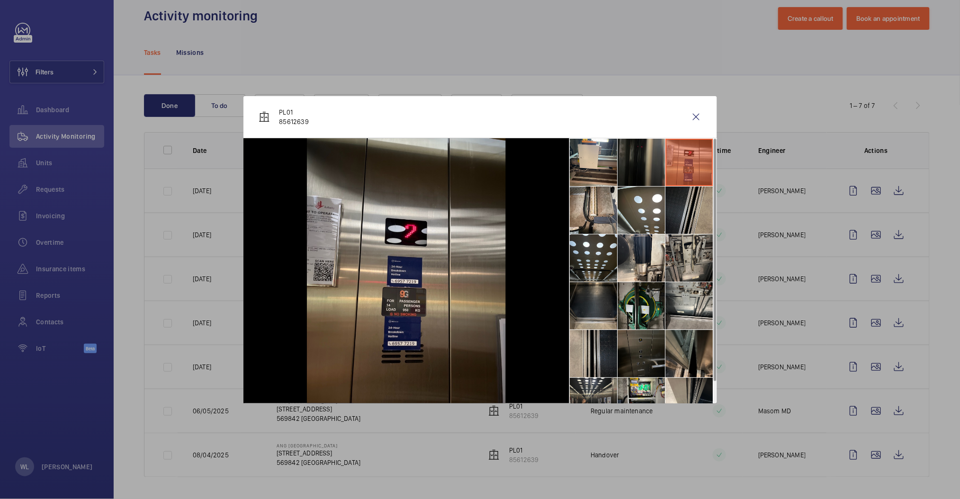
click at [707, 241] on li at bounding box center [689, 257] width 47 height 47
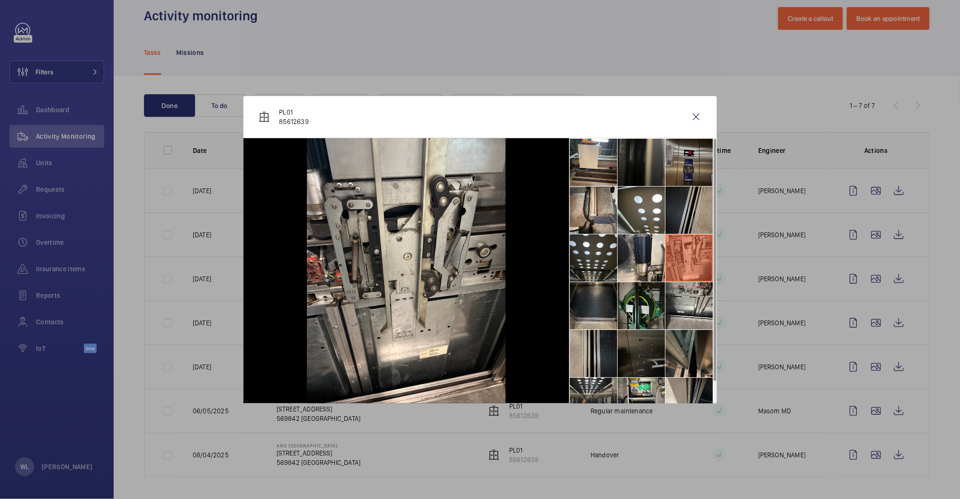
click at [693, 171] on li at bounding box center [689, 162] width 47 height 47
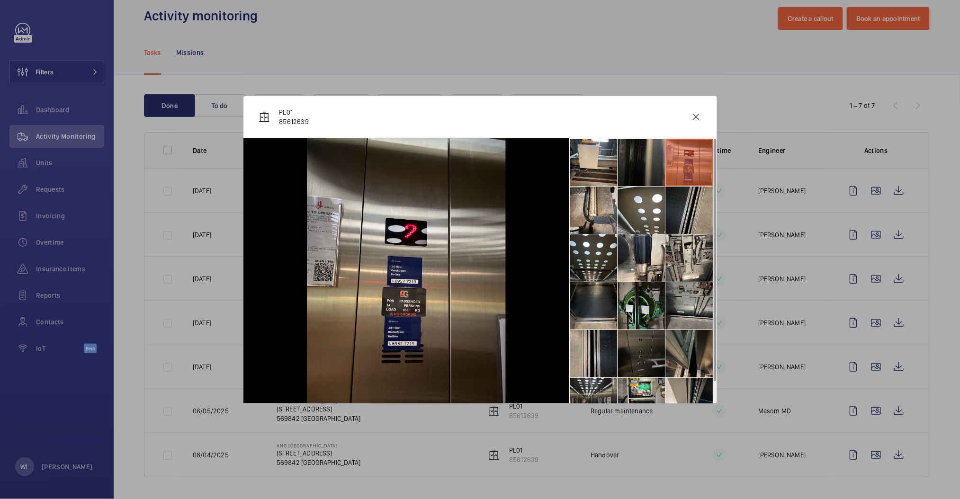
click at [702, 293] on li at bounding box center [689, 305] width 47 height 47
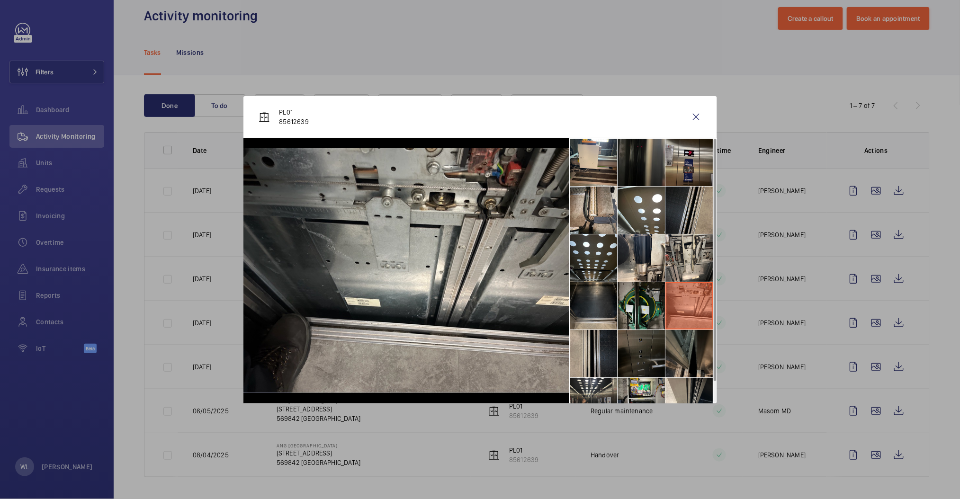
click at [693, 332] on li at bounding box center [689, 353] width 47 height 47
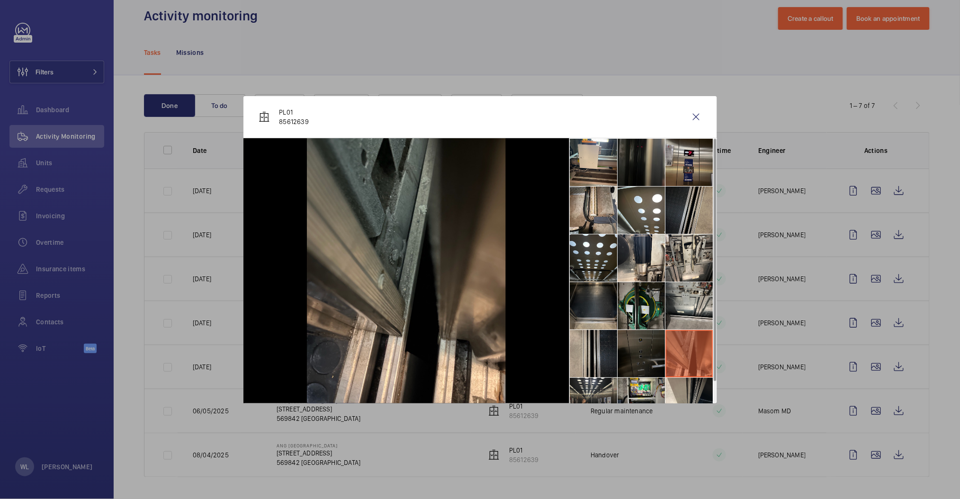
click at [644, 371] on li at bounding box center [641, 353] width 47 height 47
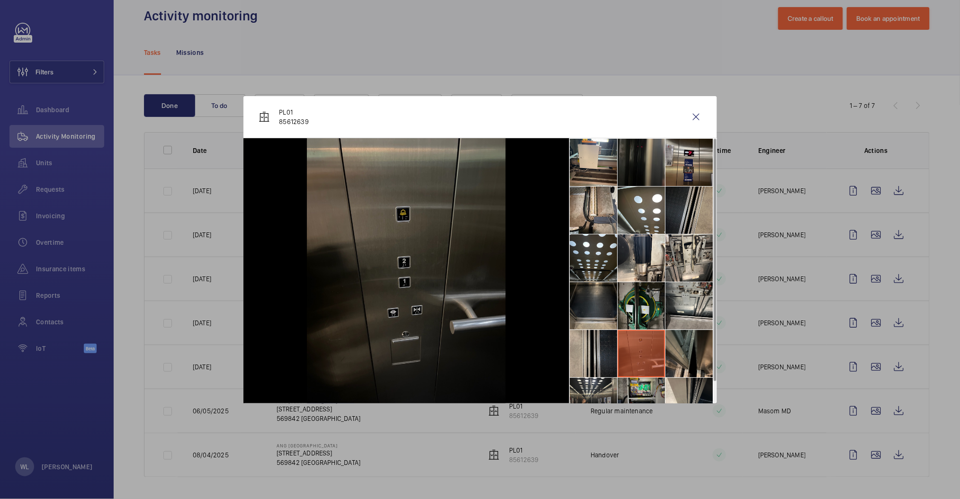
click at [648, 384] on li at bounding box center [641, 401] width 47 height 47
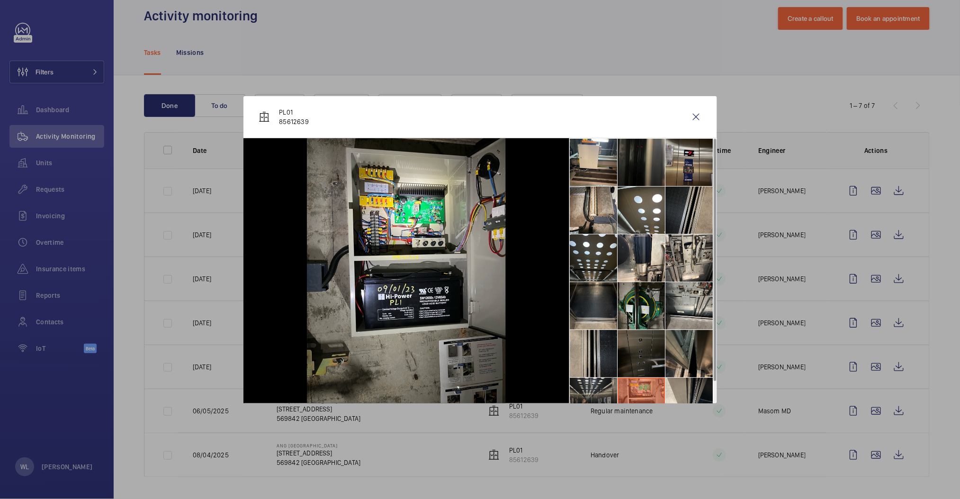
click at [602, 383] on li at bounding box center [593, 401] width 47 height 47
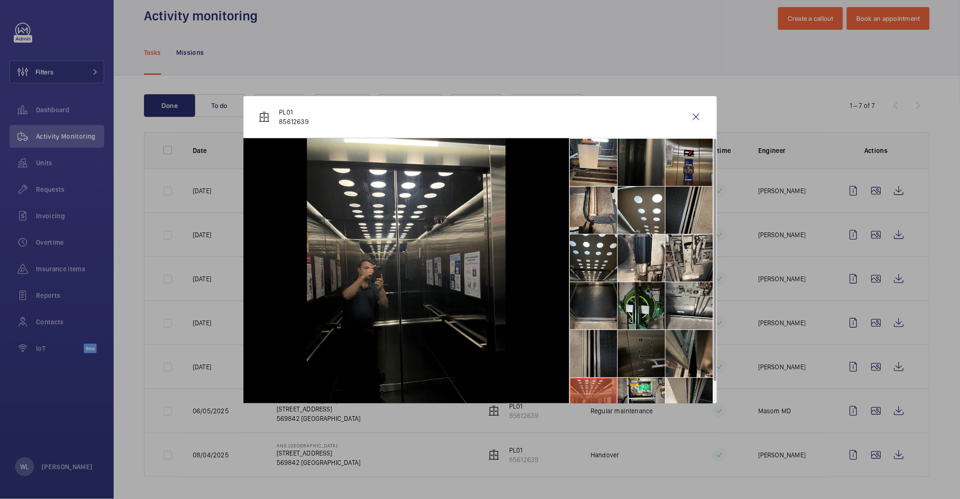
click at [610, 342] on li at bounding box center [593, 353] width 47 height 47
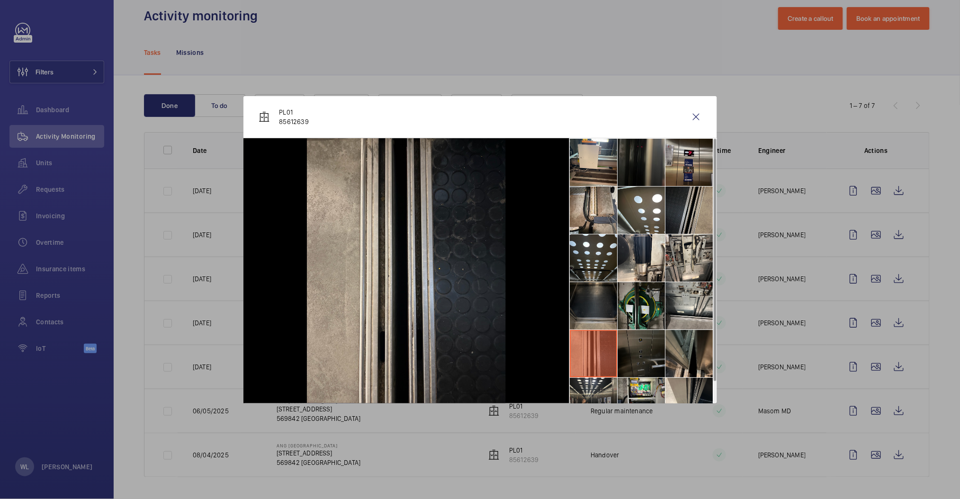
click at [598, 297] on li at bounding box center [593, 305] width 47 height 47
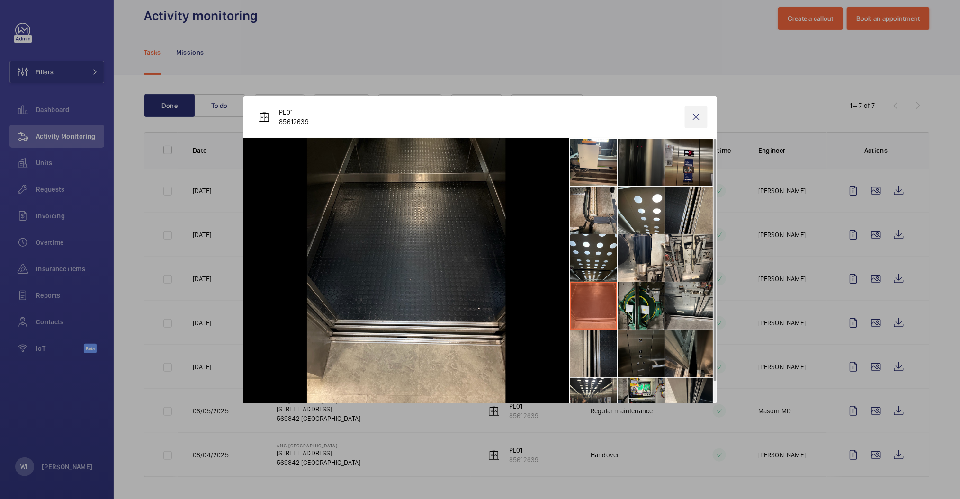
click at [697, 113] on wm-front-icon-button at bounding box center [696, 117] width 23 height 23
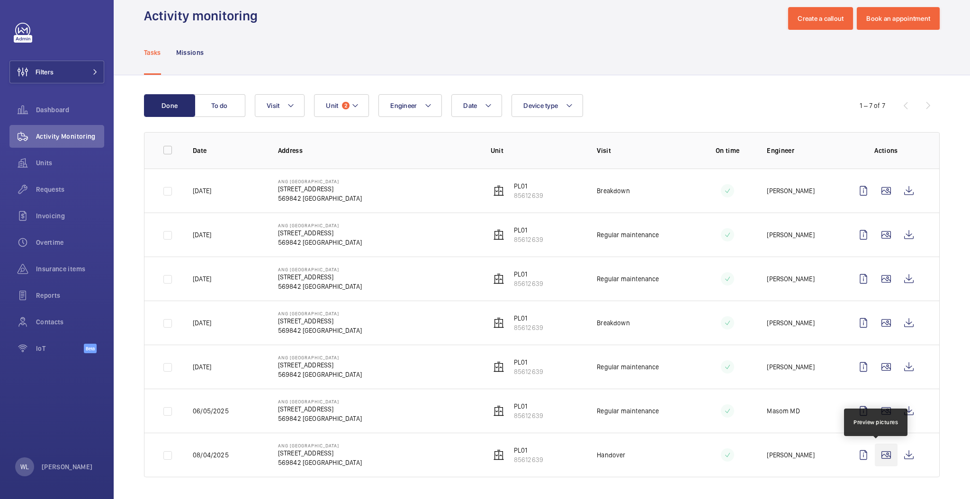
click at [875, 459] on wm-front-icon-button at bounding box center [886, 455] width 23 height 23
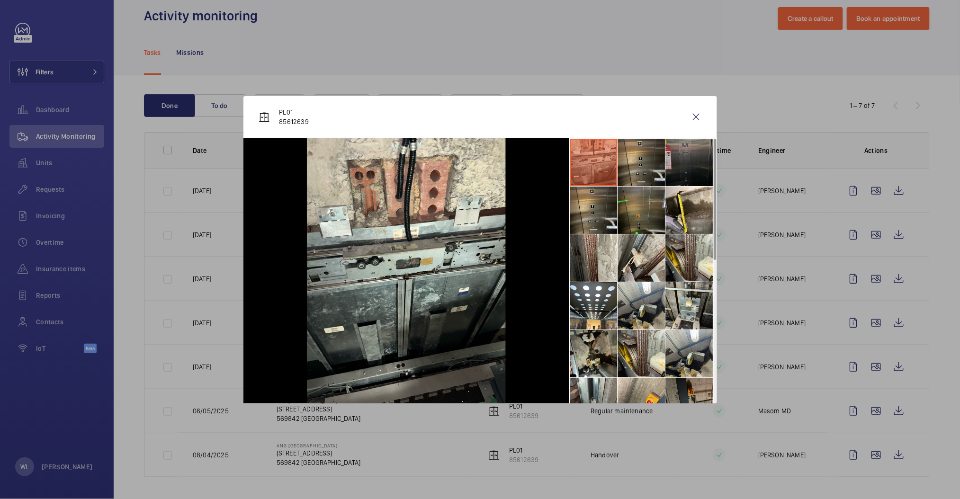
drag, startPoint x: 684, startPoint y: 159, endPoint x: 689, endPoint y: 171, distance: 12.5
click at [684, 160] on li at bounding box center [689, 162] width 47 height 47
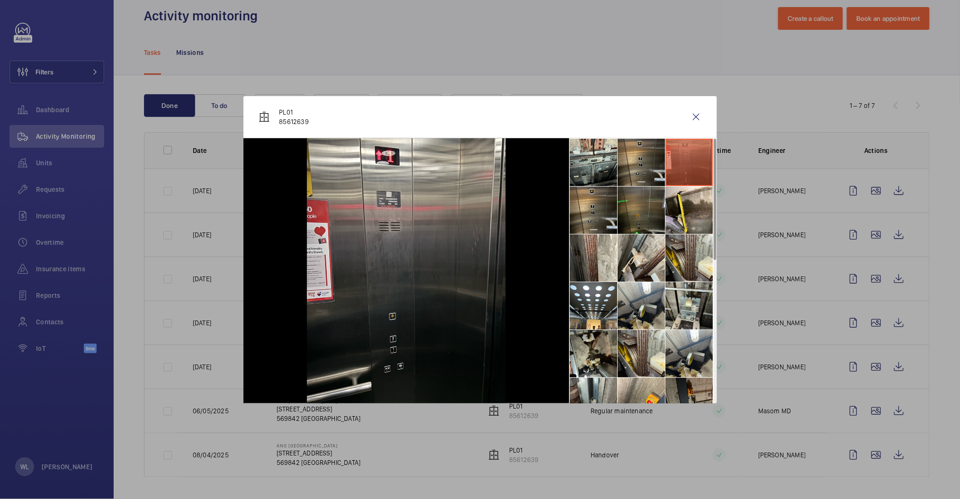
click at [641, 201] on li at bounding box center [641, 210] width 47 height 47
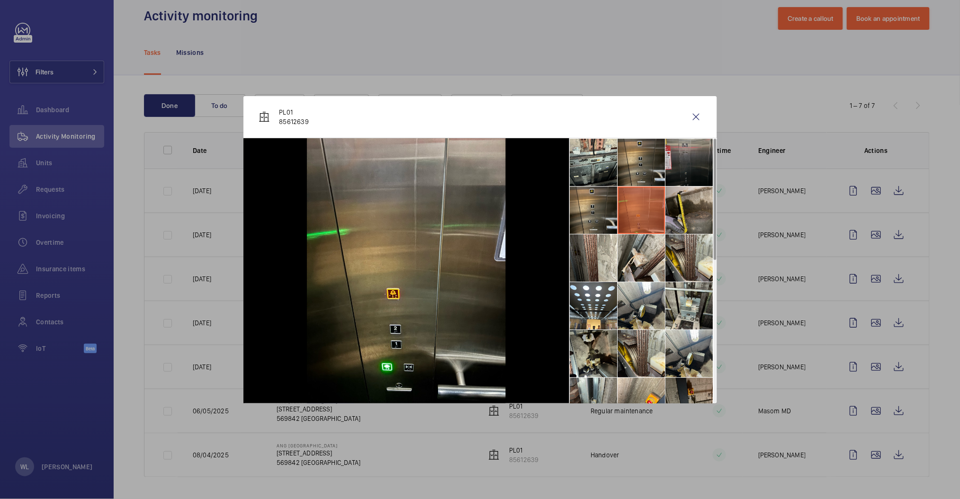
click at [671, 206] on li at bounding box center [689, 210] width 47 height 47
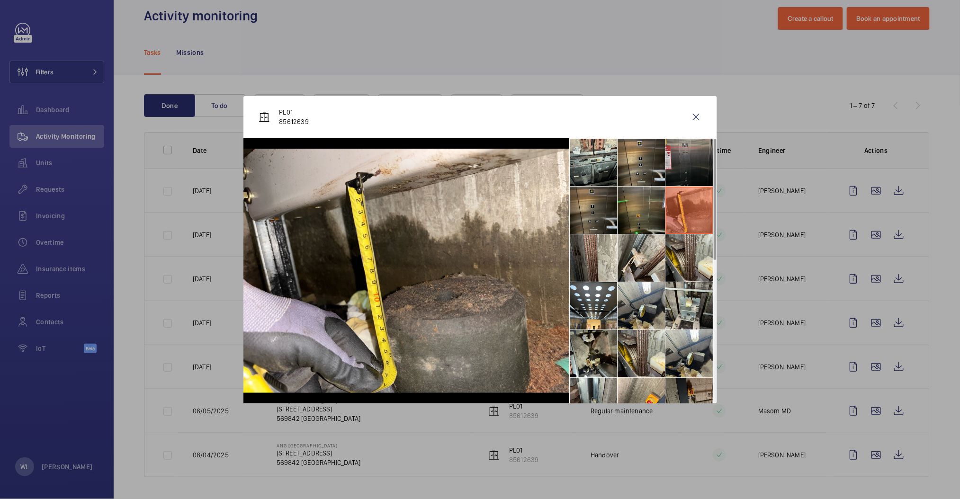
click at [602, 215] on li at bounding box center [593, 210] width 47 height 47
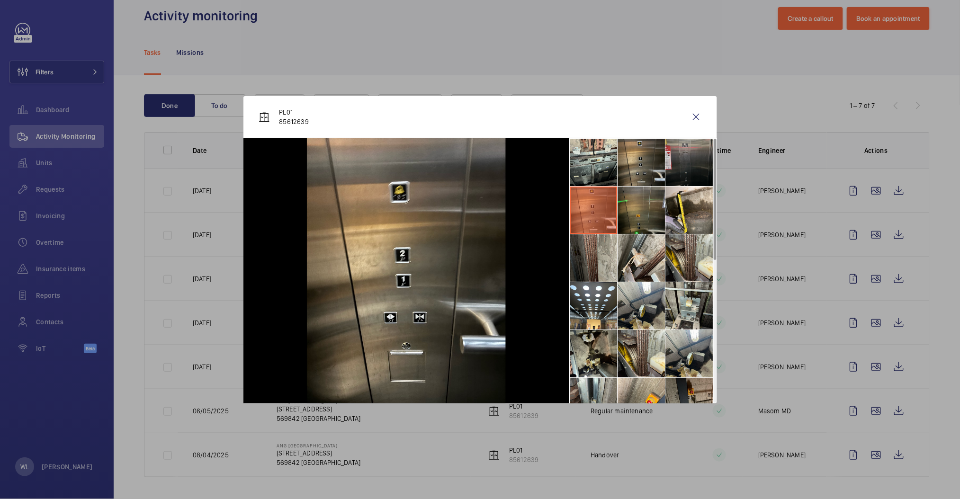
click at [614, 278] on li at bounding box center [593, 257] width 47 height 47
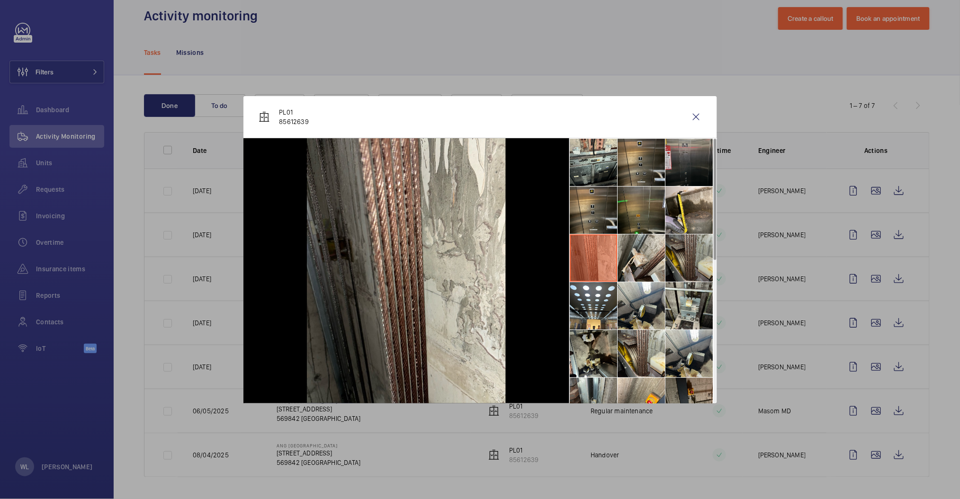
click at [678, 266] on li at bounding box center [689, 257] width 47 height 47
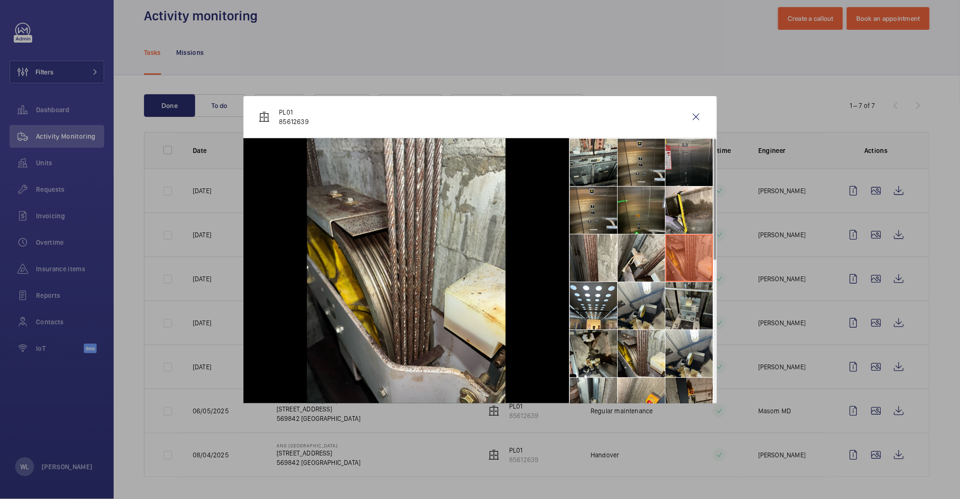
click at [699, 327] on li at bounding box center [689, 305] width 47 height 47
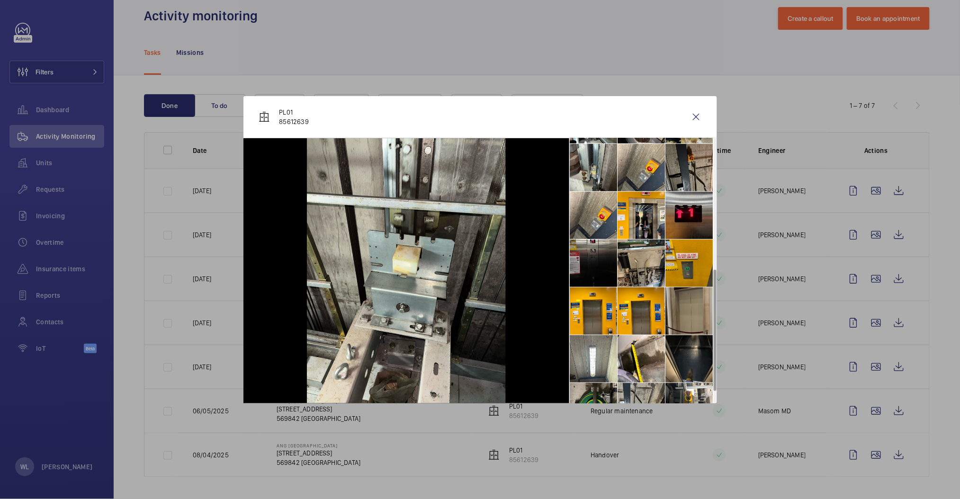
scroll to position [309, 0]
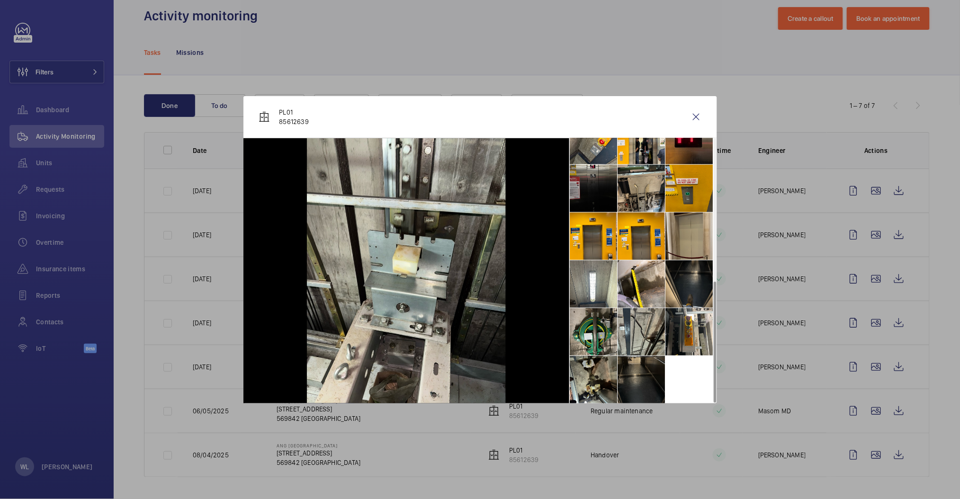
click at [647, 379] on li at bounding box center [641, 379] width 47 height 47
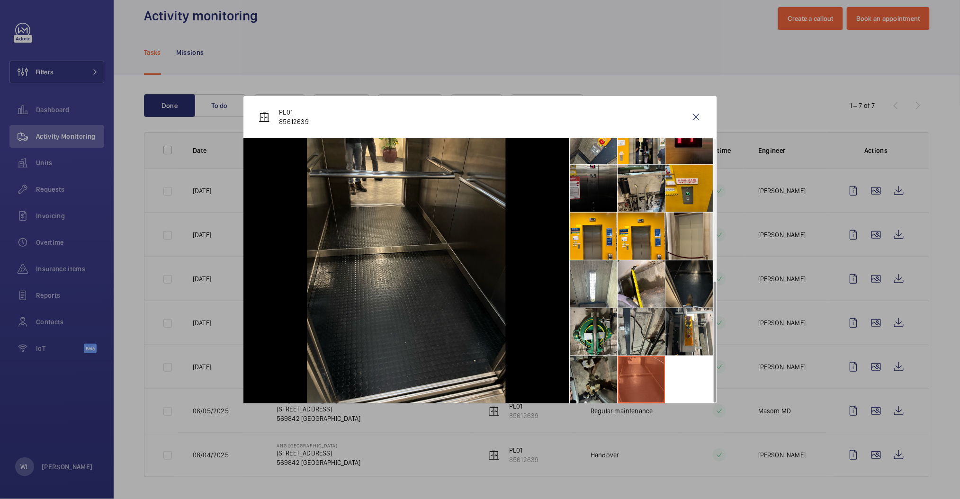
click at [585, 374] on li at bounding box center [593, 379] width 47 height 47
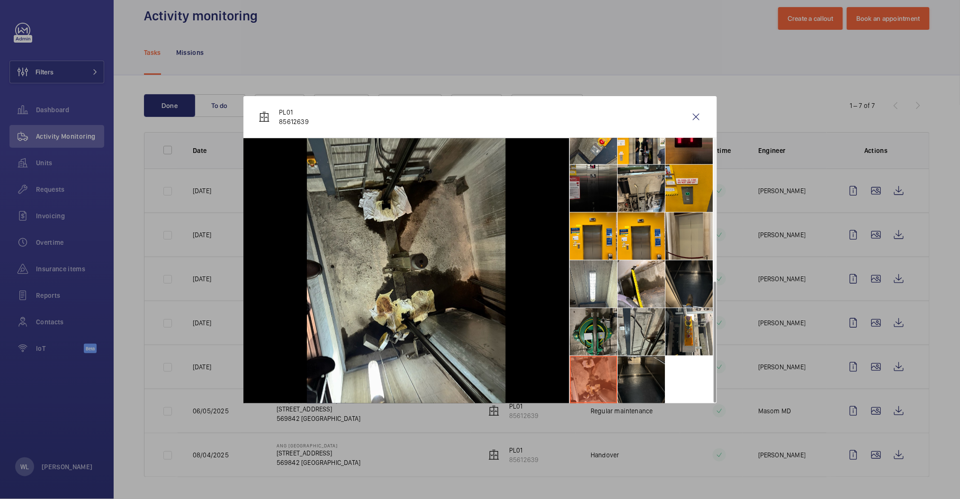
click at [590, 327] on li at bounding box center [593, 331] width 47 height 47
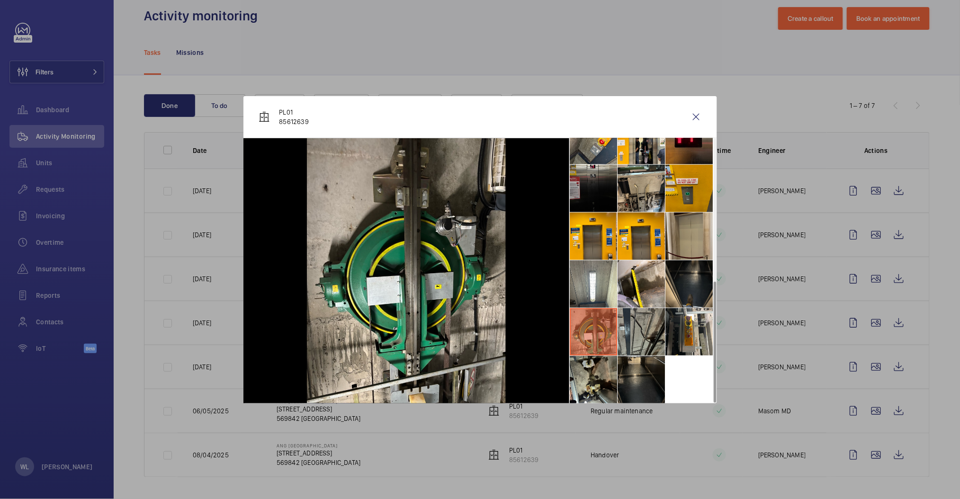
click at [635, 327] on li at bounding box center [641, 331] width 47 height 47
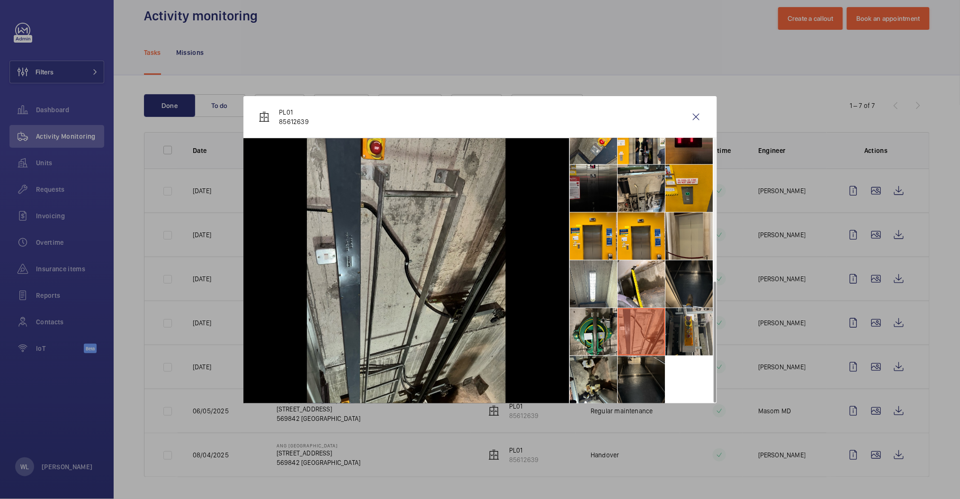
click at [681, 324] on li at bounding box center [689, 331] width 47 height 47
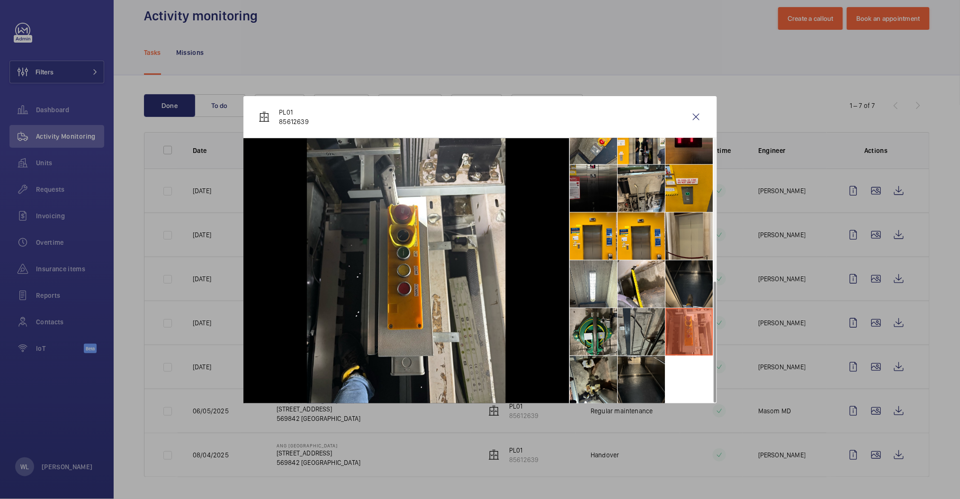
click at [640, 332] on li at bounding box center [641, 331] width 47 height 47
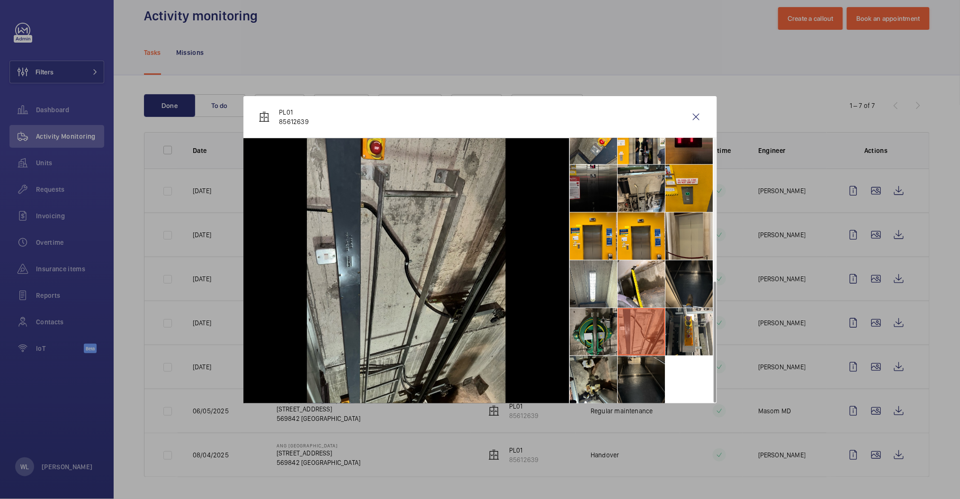
click at [600, 326] on li at bounding box center [593, 331] width 47 height 47
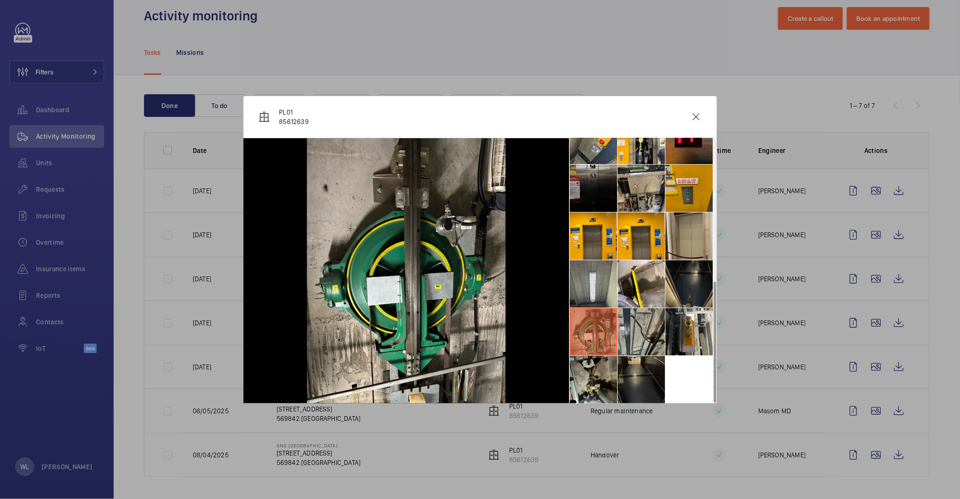
click at [585, 284] on li at bounding box center [593, 284] width 47 height 47
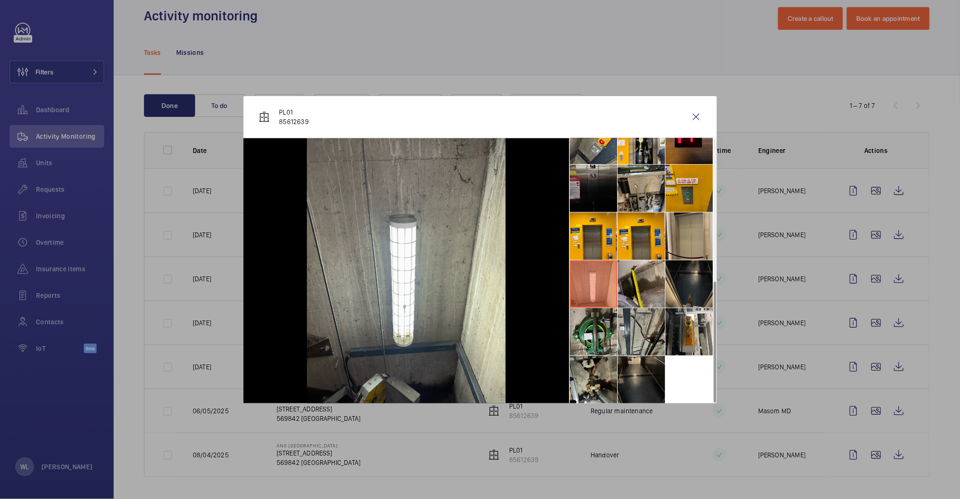
click at [624, 276] on li at bounding box center [641, 284] width 47 height 47
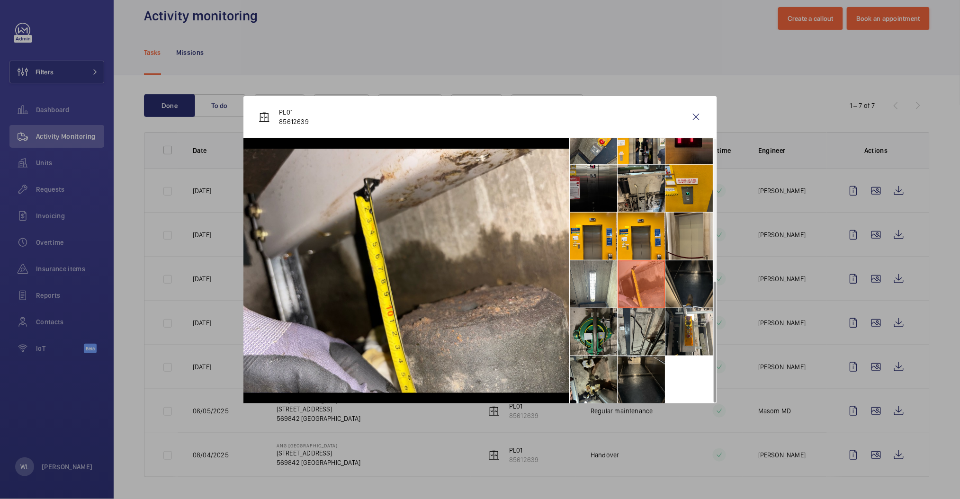
click at [588, 331] on li at bounding box center [593, 331] width 47 height 47
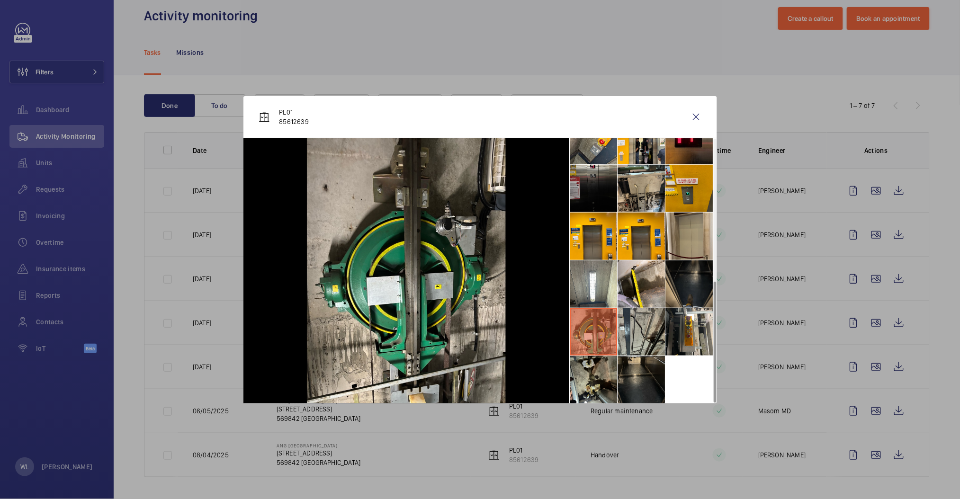
click at [696, 287] on li at bounding box center [689, 284] width 47 height 47
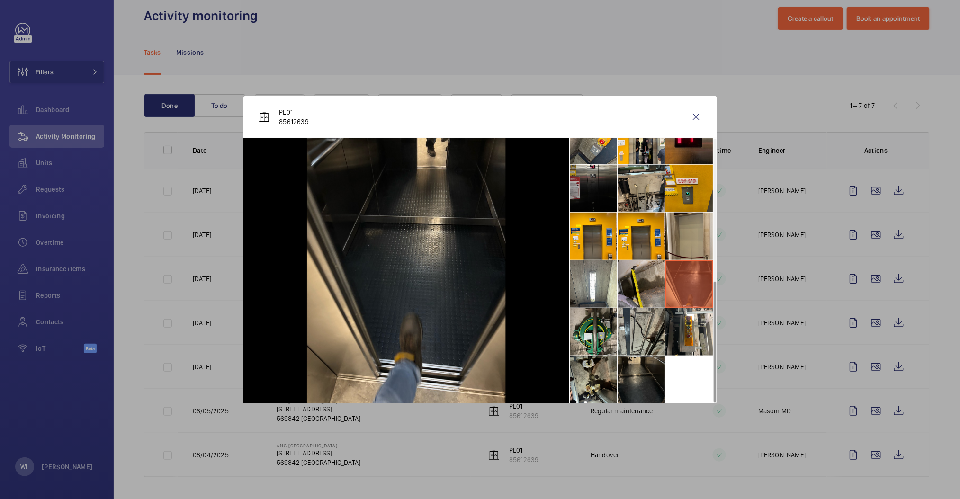
click at [663, 289] on li at bounding box center [641, 284] width 47 height 47
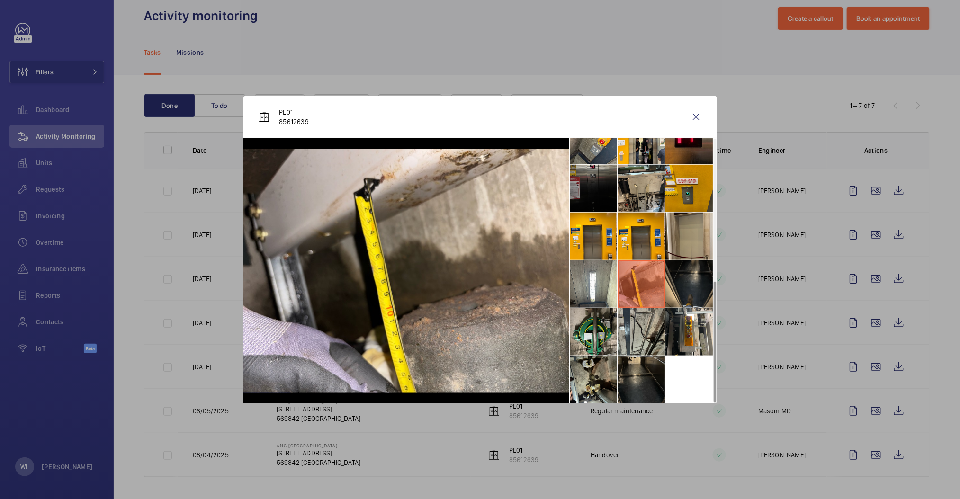
click at [598, 205] on li at bounding box center [593, 188] width 47 height 47
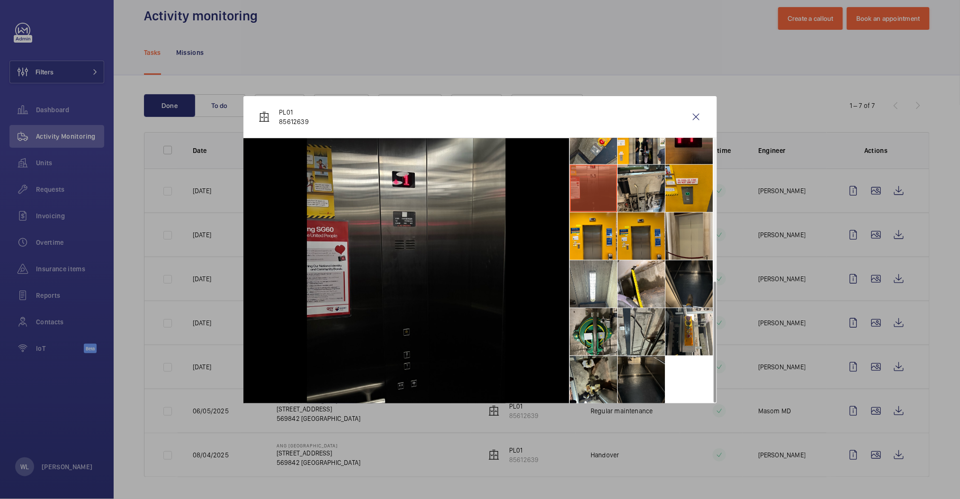
click at [646, 235] on li at bounding box center [641, 236] width 47 height 47
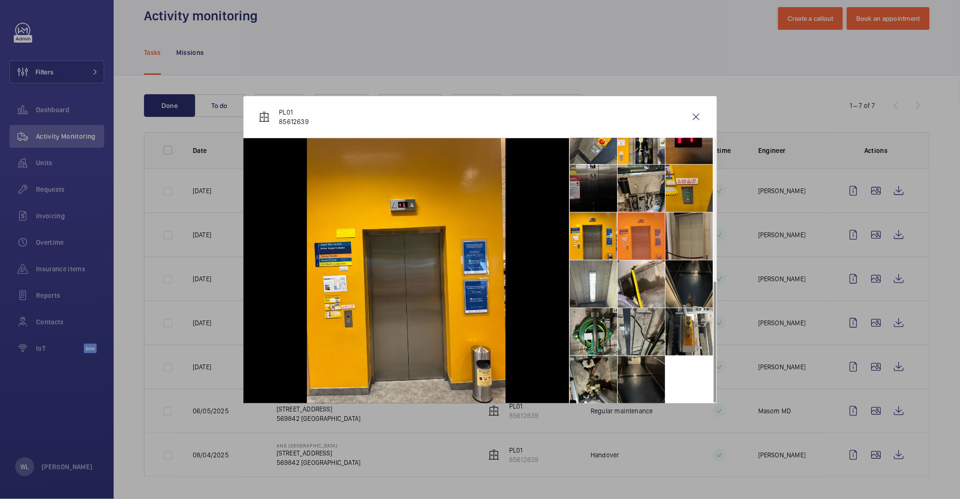
click at [687, 233] on li at bounding box center [689, 236] width 47 height 47
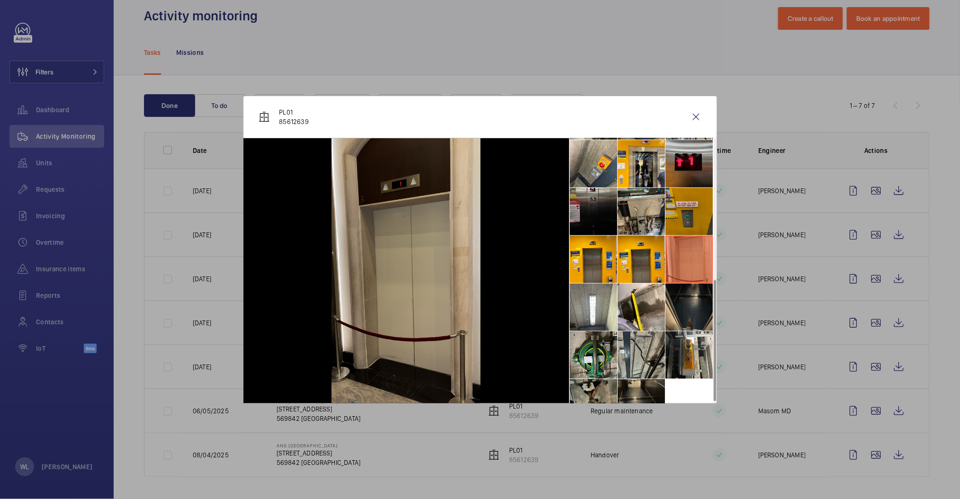
scroll to position [246, 0]
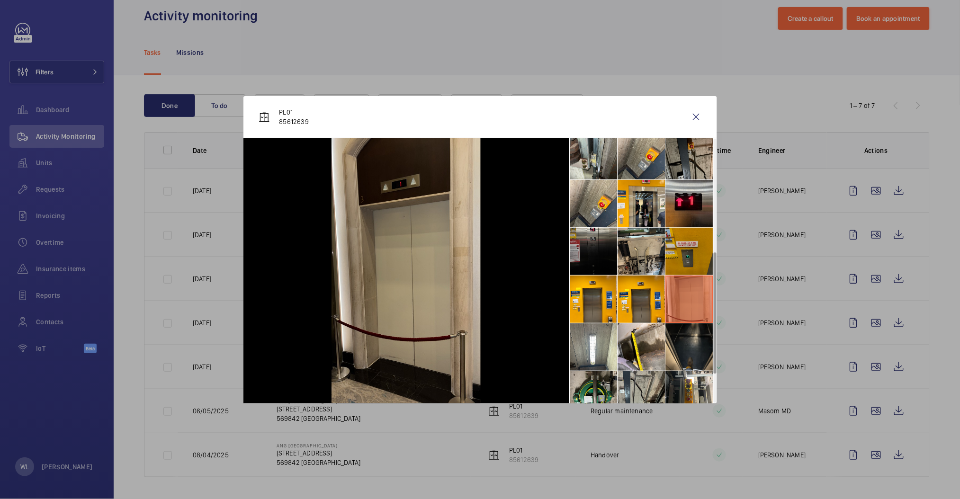
click at [700, 247] on li at bounding box center [689, 251] width 47 height 47
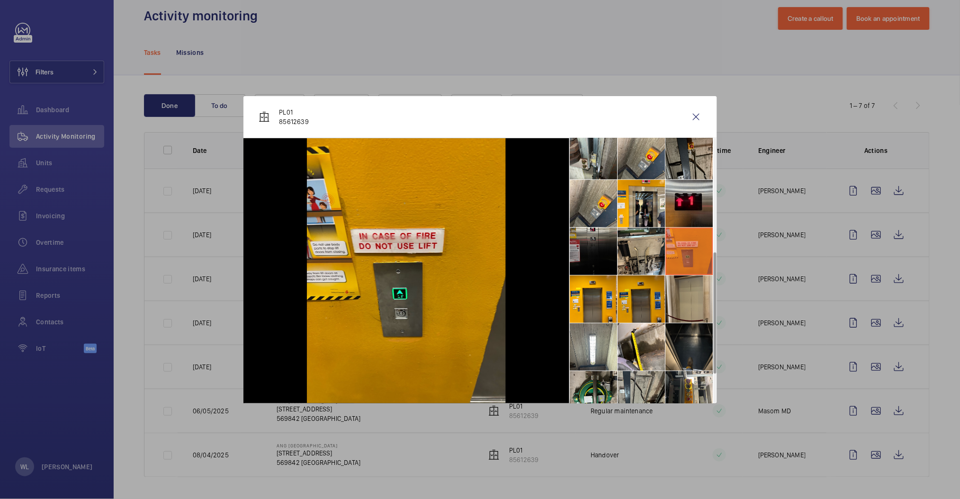
click at [646, 303] on li at bounding box center [641, 299] width 47 height 47
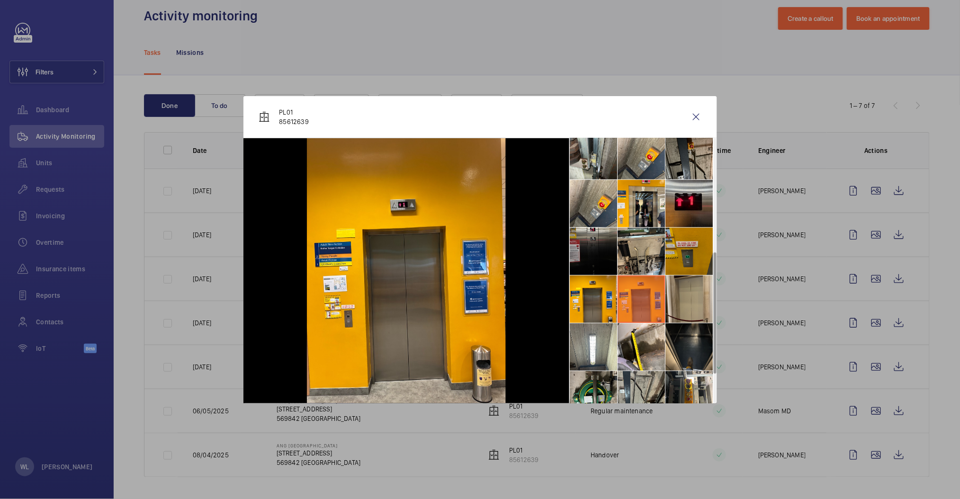
click at [681, 229] on li at bounding box center [689, 251] width 47 height 47
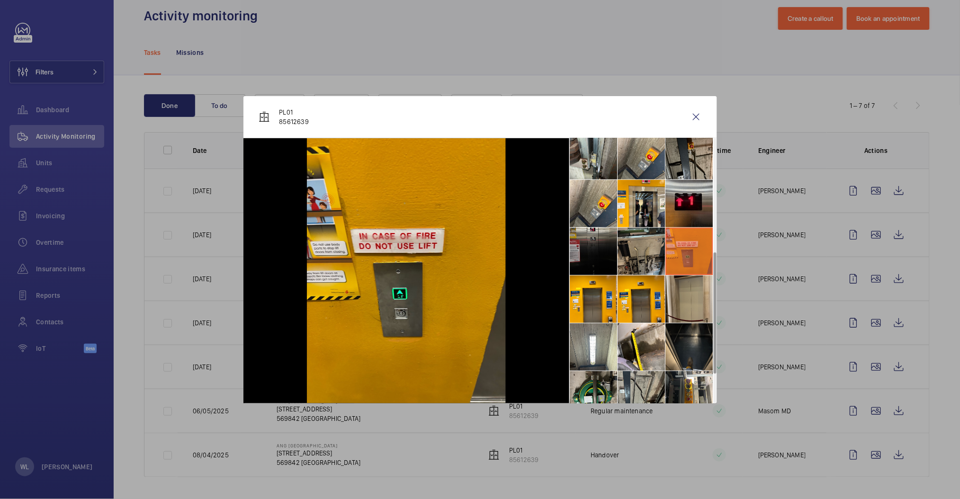
click at [655, 232] on li at bounding box center [641, 251] width 47 height 47
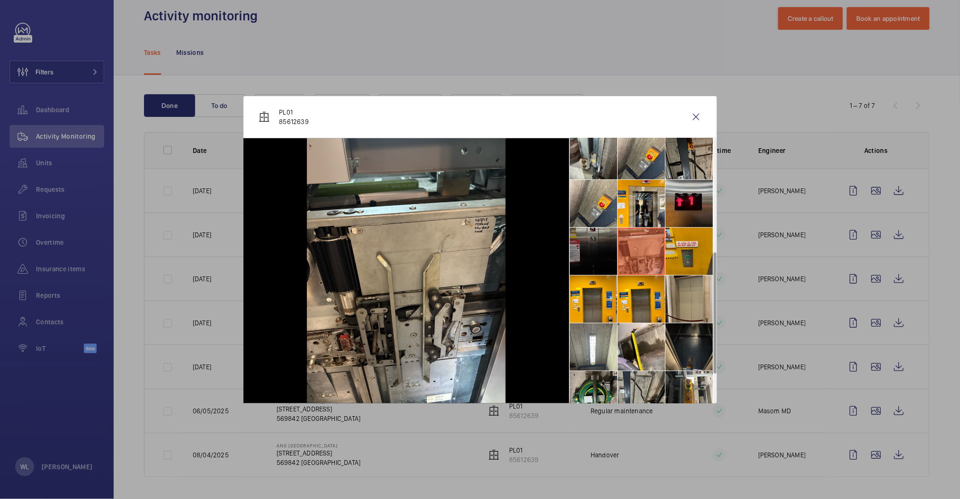
click at [607, 243] on li at bounding box center [593, 251] width 47 height 47
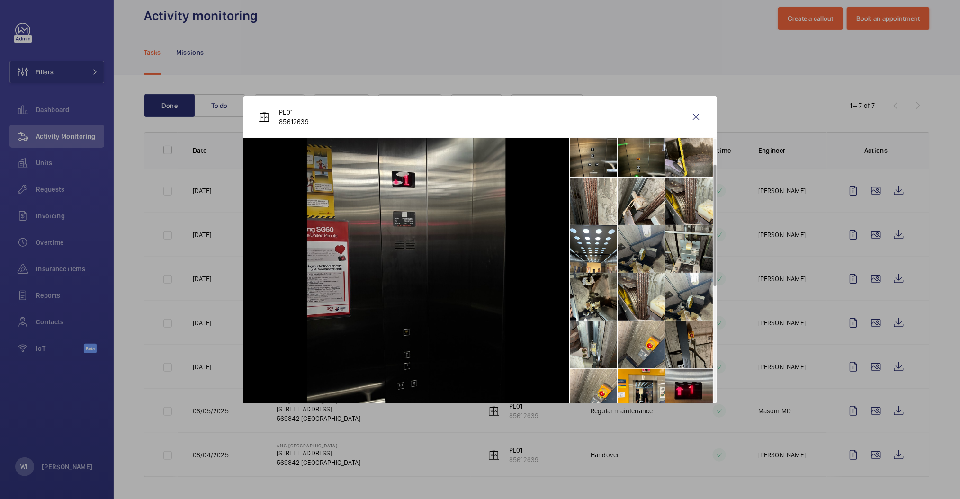
scroll to position [56, 0]
click at [605, 341] on li at bounding box center [593, 345] width 47 height 47
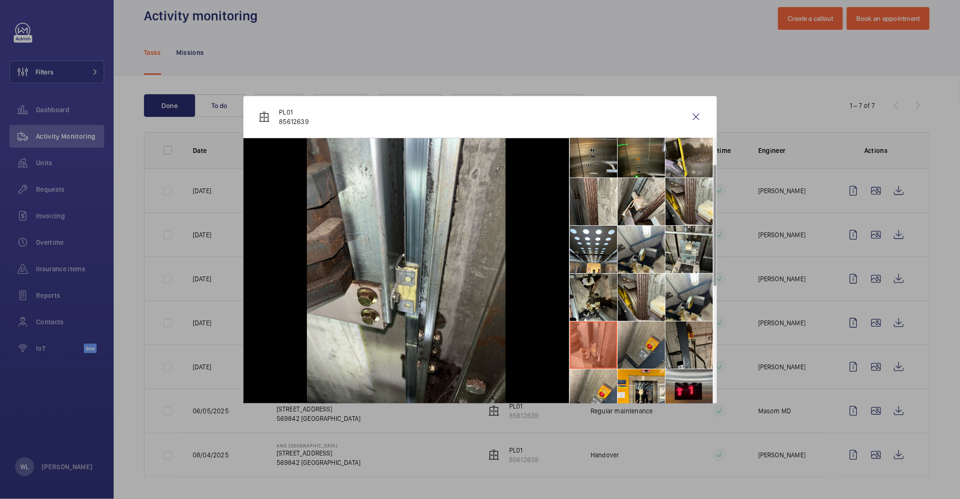
click at [646, 345] on li at bounding box center [641, 345] width 47 height 47
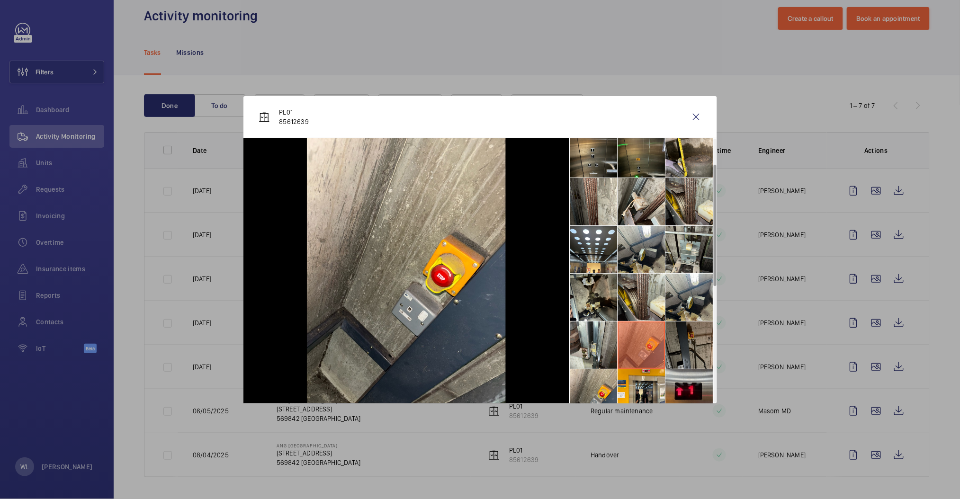
click at [698, 338] on li at bounding box center [689, 345] width 47 height 47
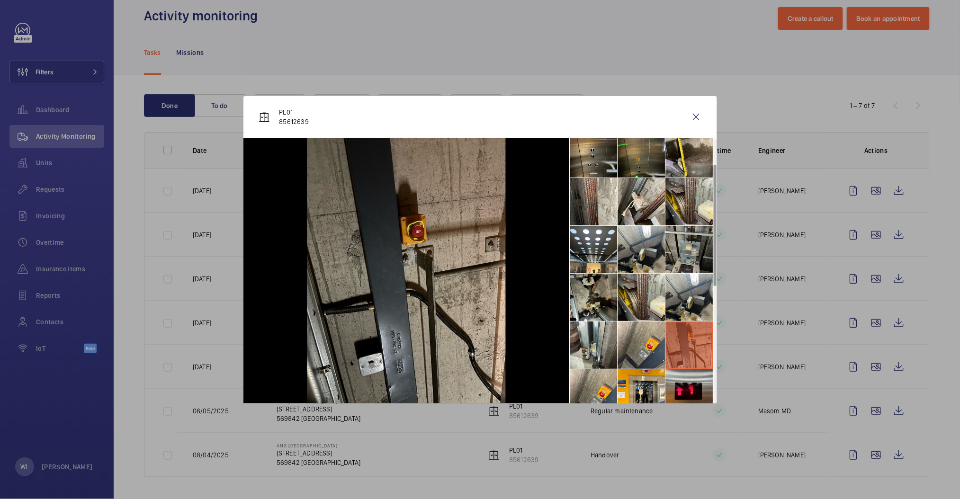
click at [712, 262] on li at bounding box center [689, 249] width 47 height 47
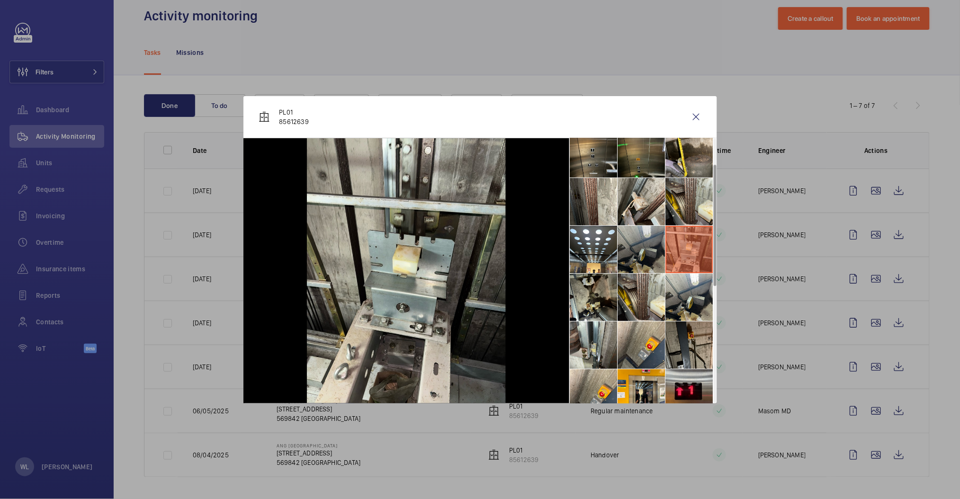
click at [648, 259] on li at bounding box center [641, 249] width 47 height 47
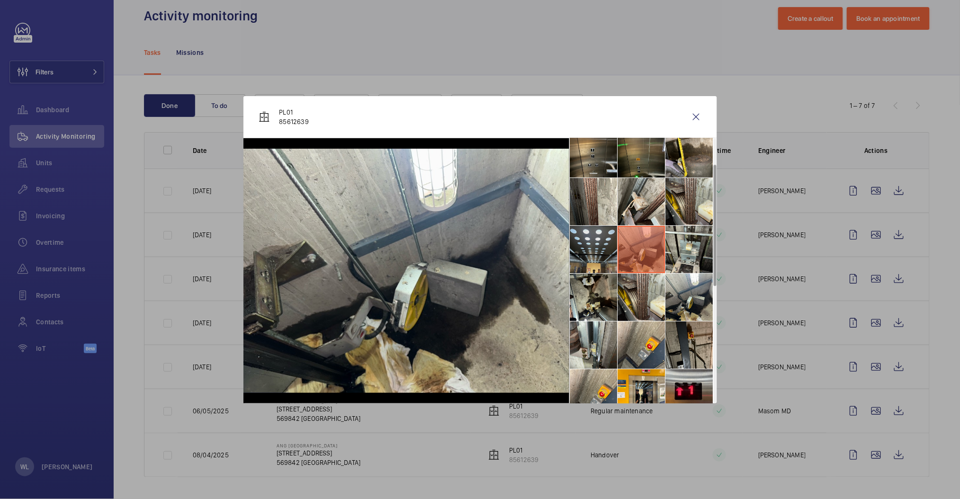
click at [600, 248] on li at bounding box center [593, 249] width 47 height 47
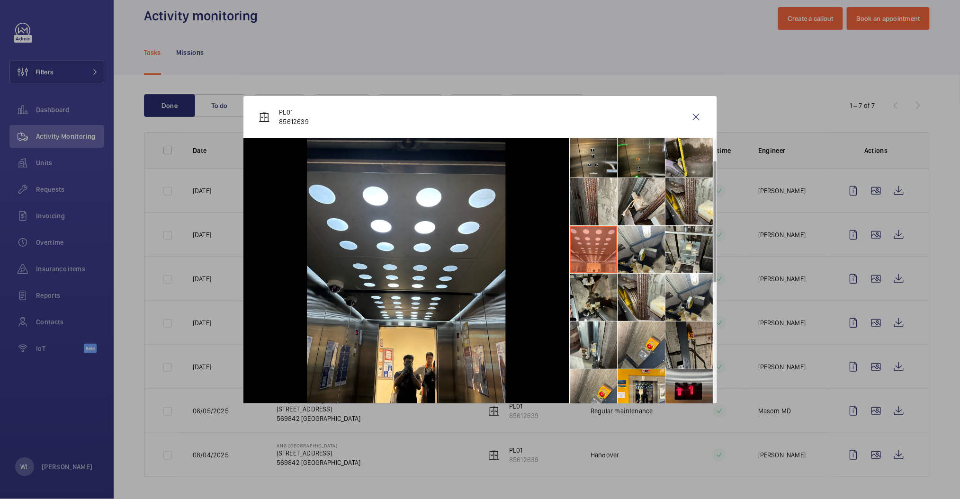
scroll to position [0, 0]
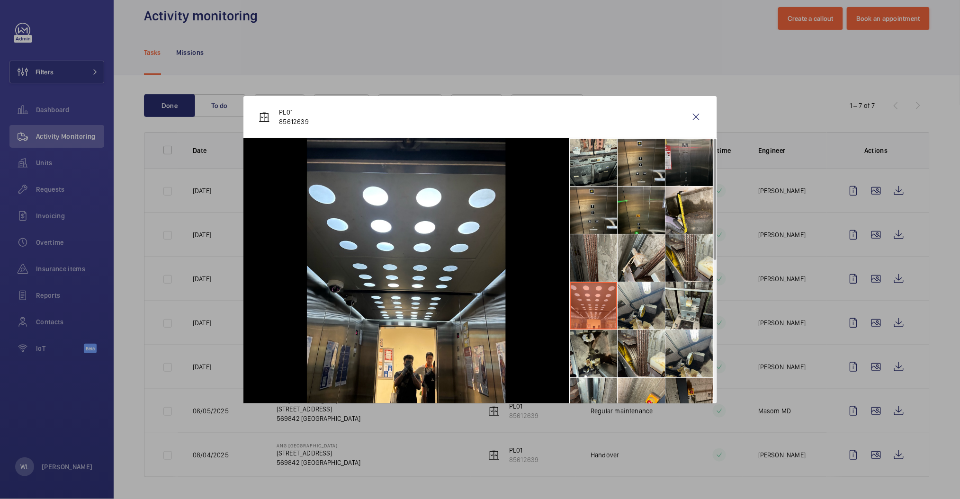
click at [610, 263] on li at bounding box center [593, 257] width 47 height 47
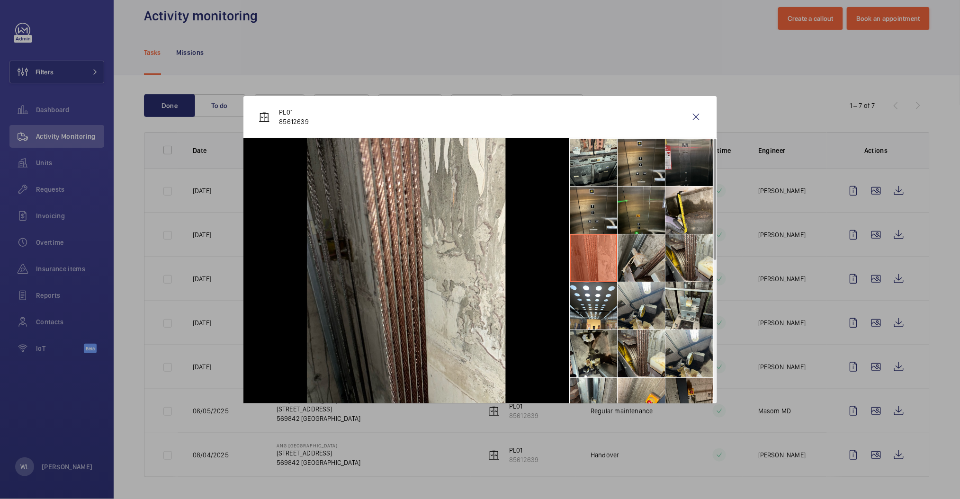
click at [661, 253] on li at bounding box center [641, 257] width 47 height 47
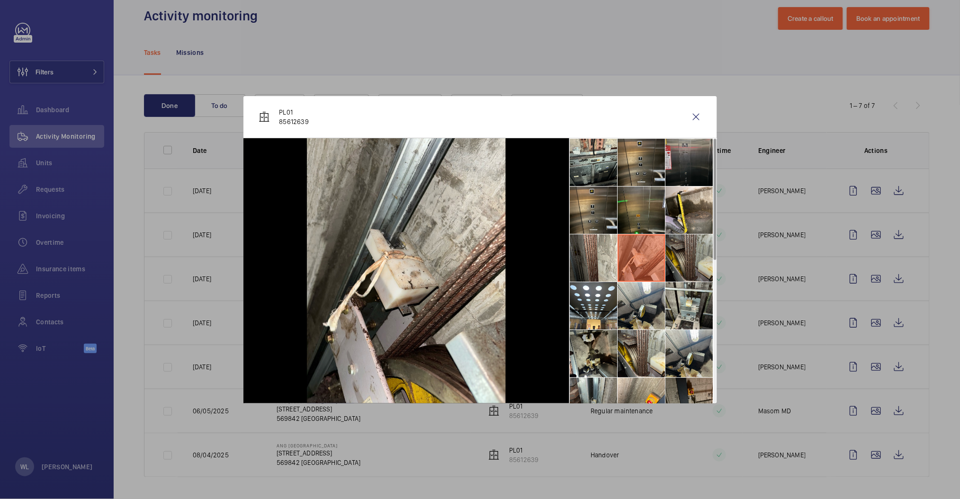
click at [699, 259] on li at bounding box center [689, 257] width 47 height 47
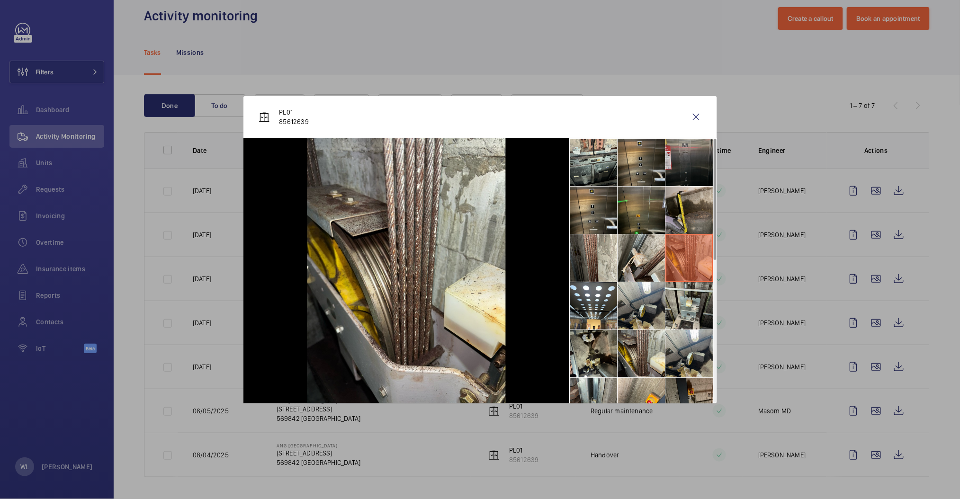
click at [668, 211] on li at bounding box center [689, 210] width 47 height 47
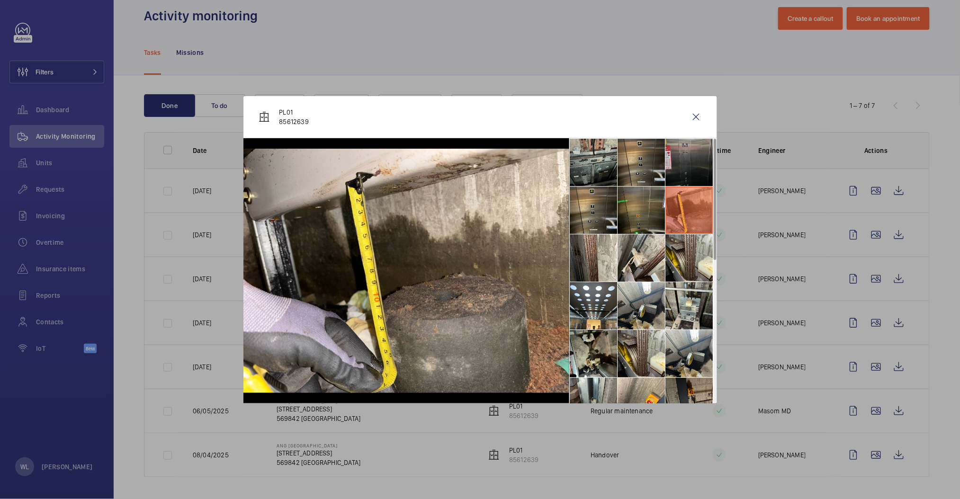
click at [601, 157] on li at bounding box center [593, 162] width 47 height 47
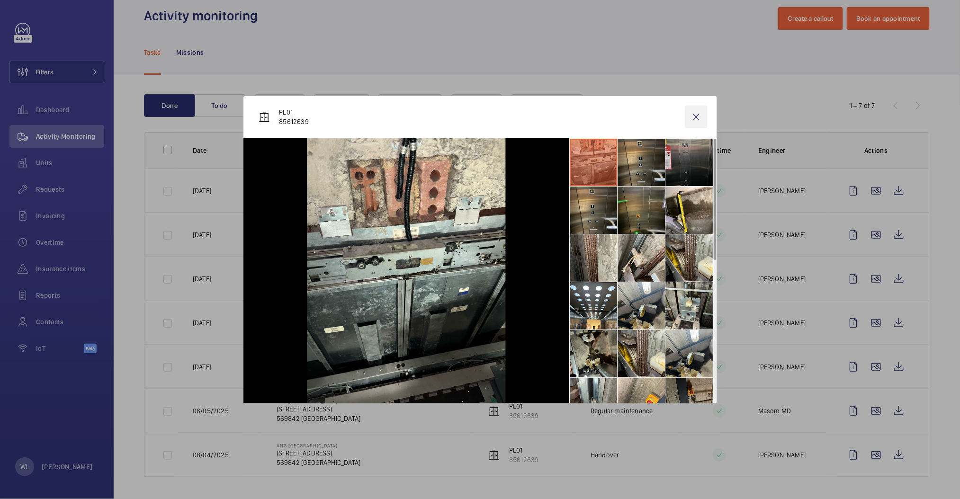
click at [696, 116] on wm-front-icon-button at bounding box center [696, 117] width 23 height 23
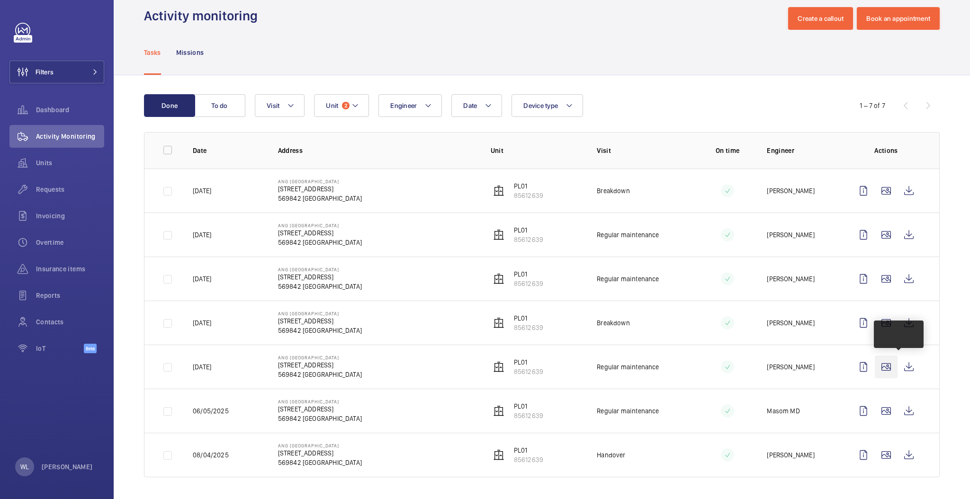
click at [882, 363] on wm-front-icon-button at bounding box center [886, 367] width 23 height 23
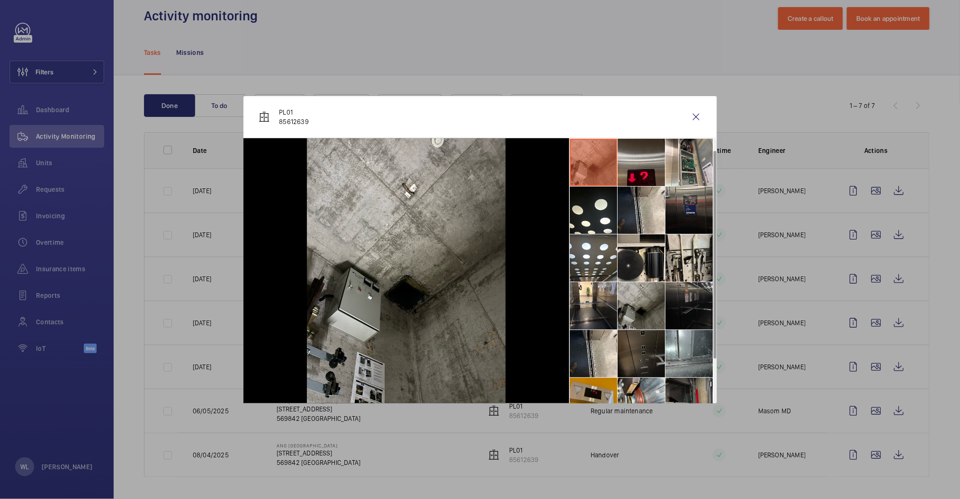
scroll to position [70, 0]
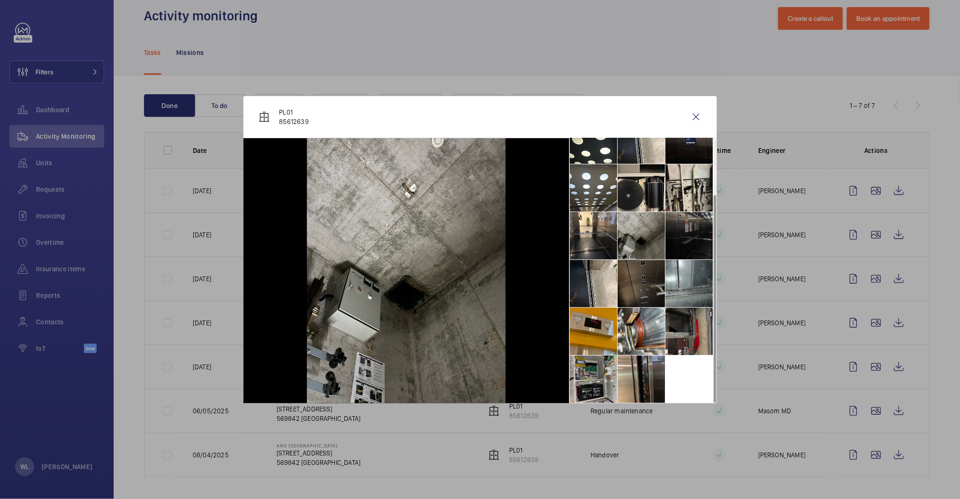
click at [601, 392] on li at bounding box center [593, 379] width 47 height 47
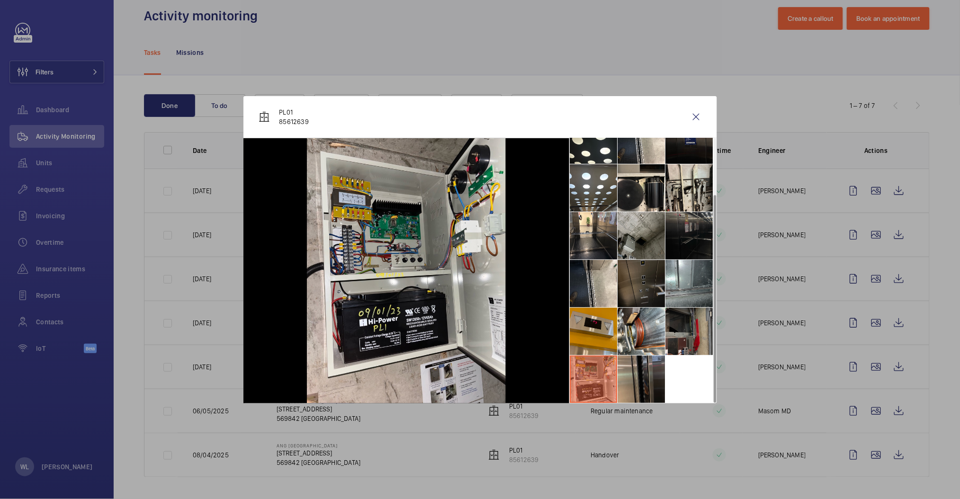
click at [633, 382] on li at bounding box center [641, 379] width 47 height 47
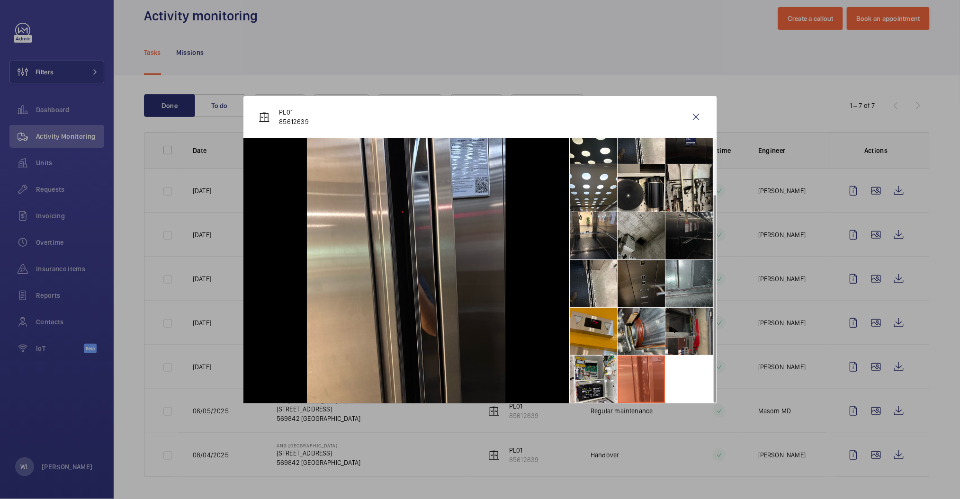
click at [628, 333] on li at bounding box center [641, 331] width 47 height 47
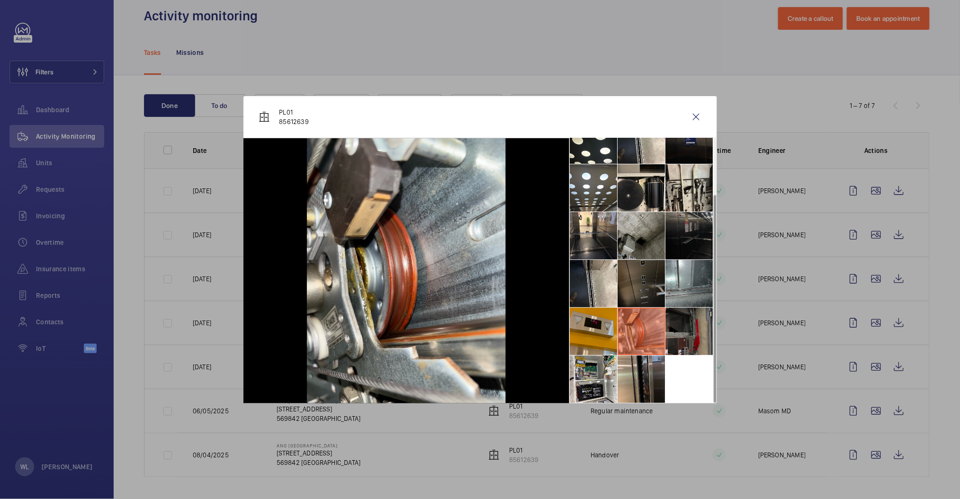
click at [691, 324] on li at bounding box center [689, 331] width 47 height 47
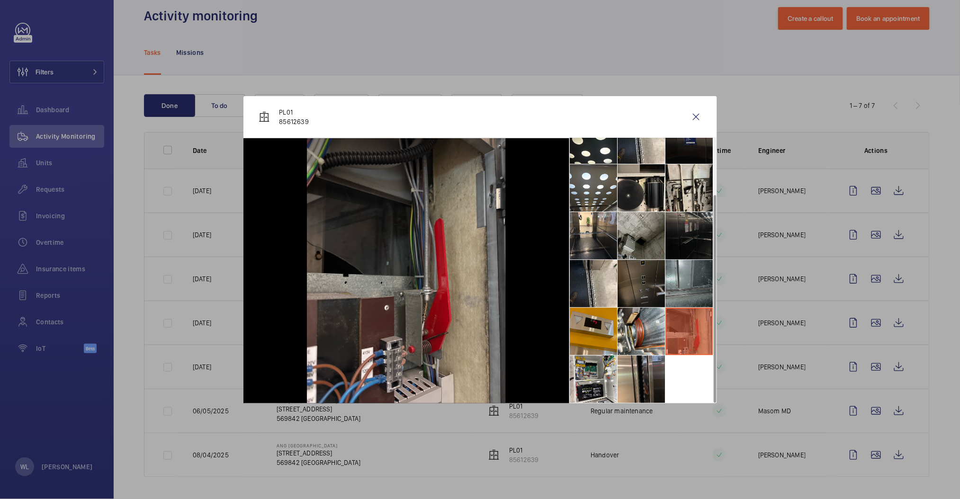
click at [695, 288] on li at bounding box center [689, 283] width 47 height 47
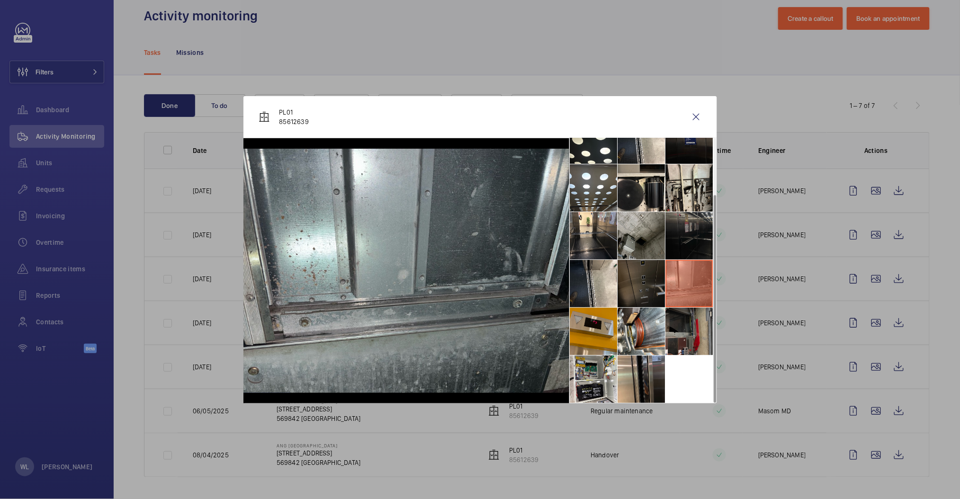
click at [631, 285] on li at bounding box center [641, 283] width 47 height 47
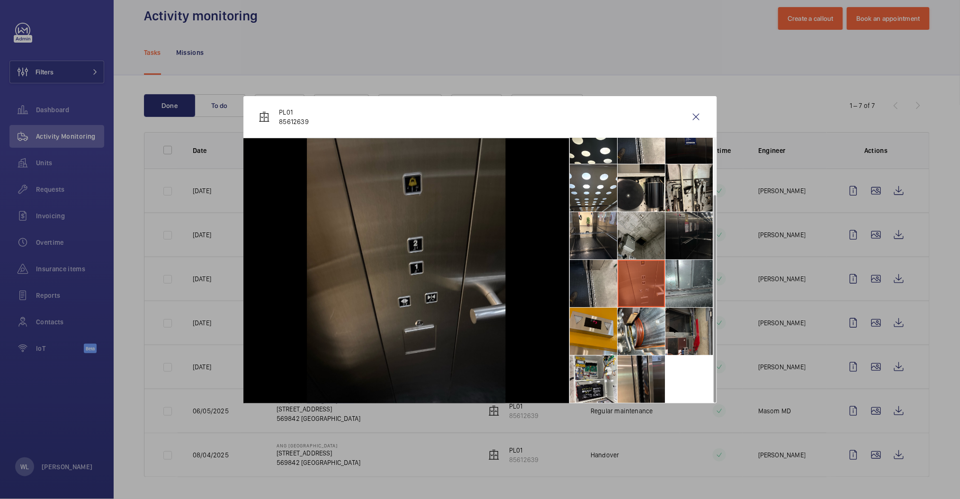
click at [603, 274] on li at bounding box center [593, 283] width 47 height 47
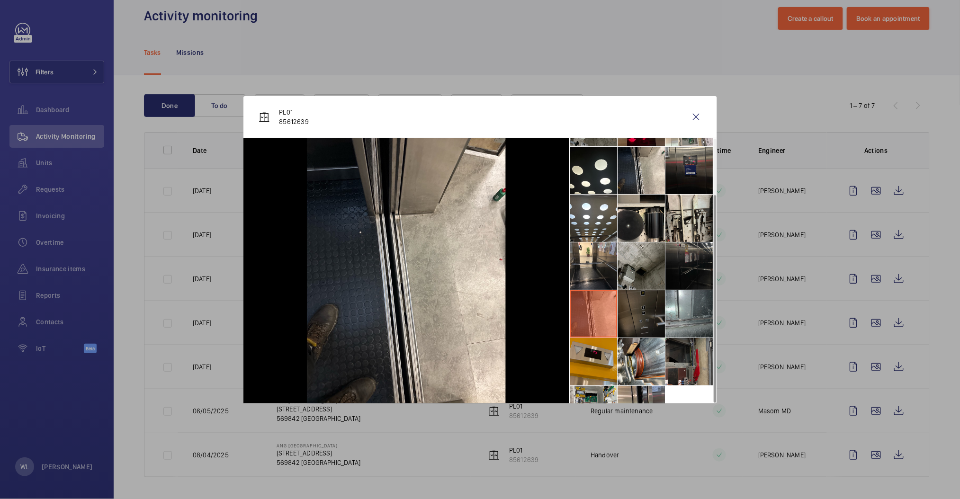
scroll to position [0, 0]
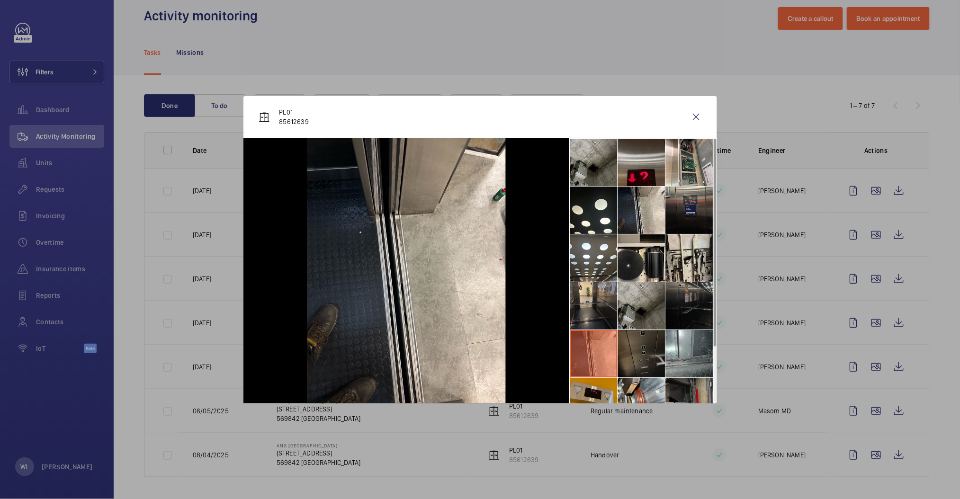
click at [615, 314] on li at bounding box center [593, 305] width 47 height 47
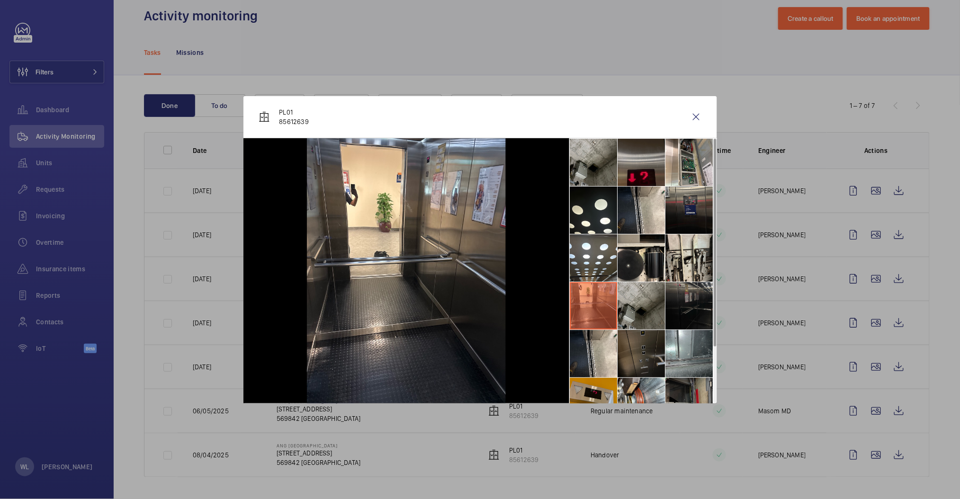
click at [621, 178] on li at bounding box center [641, 162] width 47 height 47
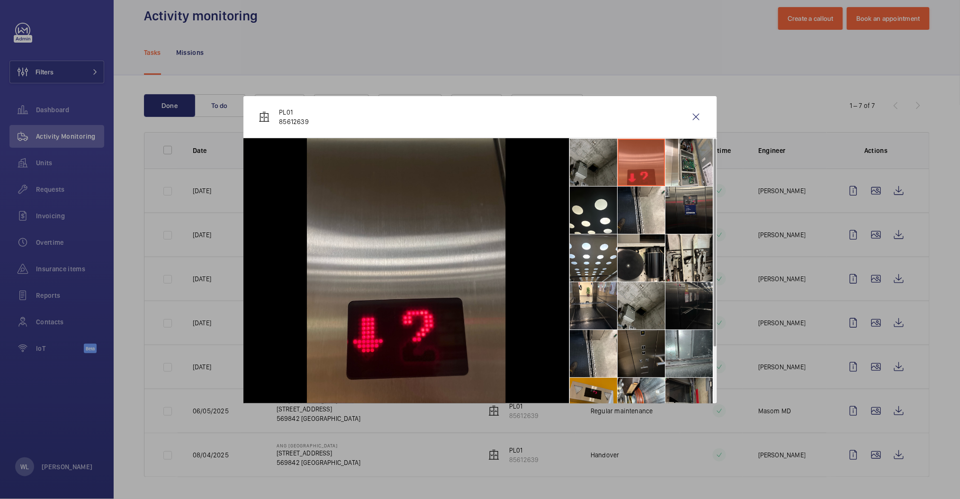
click at [610, 160] on li at bounding box center [593, 162] width 47 height 47
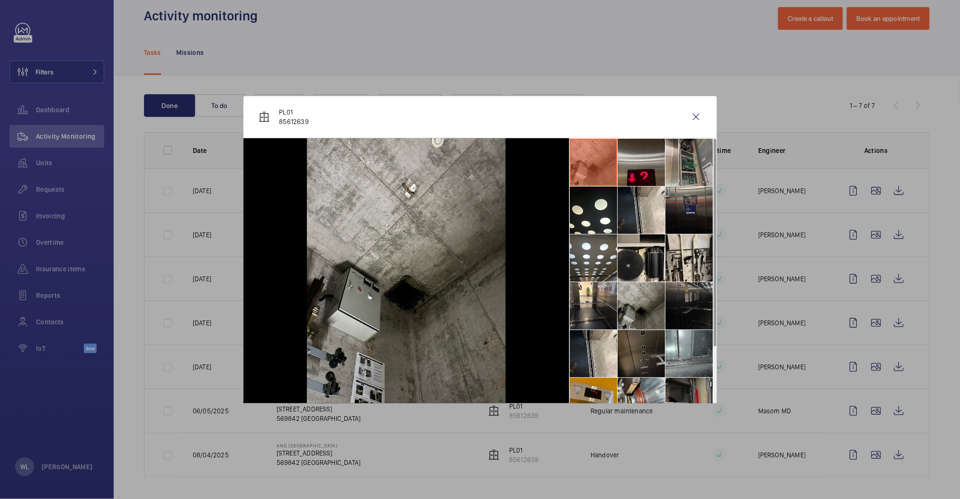
click at [669, 171] on li at bounding box center [689, 162] width 47 height 47
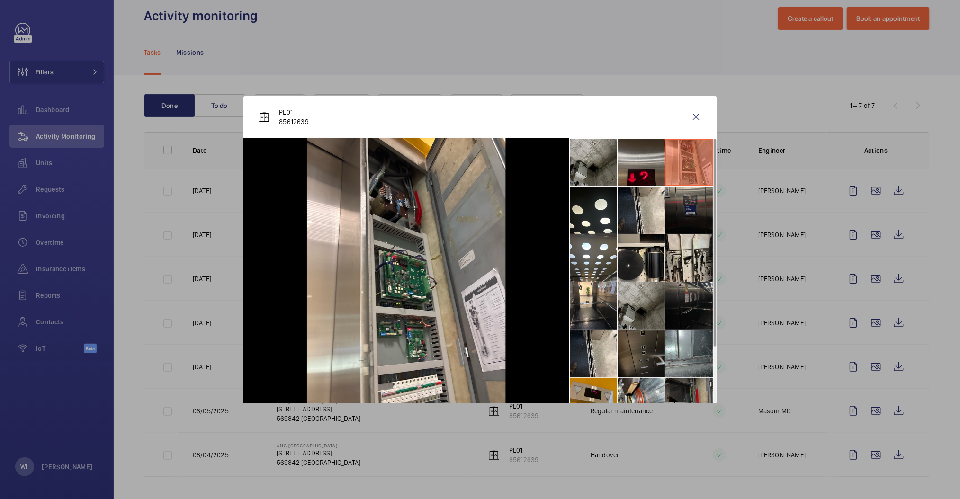
click at [693, 189] on li at bounding box center [689, 210] width 47 height 47
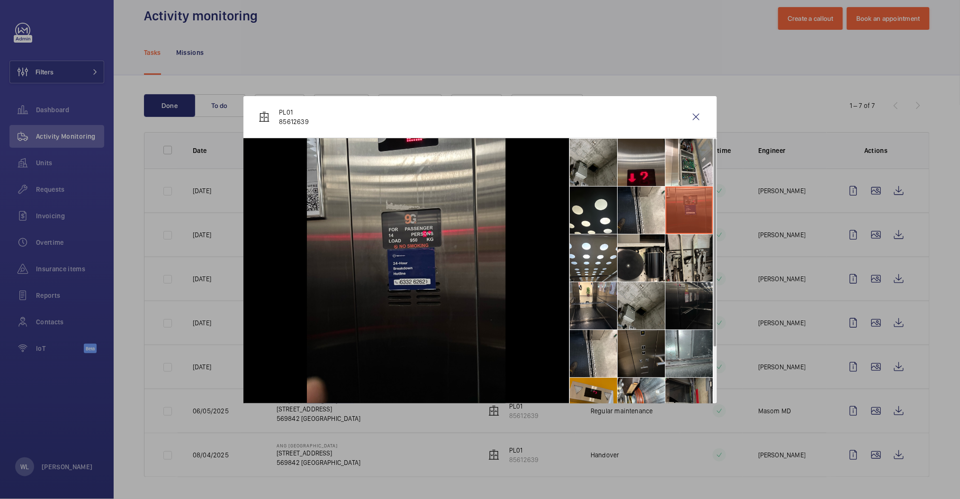
click at [693, 260] on li at bounding box center [689, 257] width 47 height 47
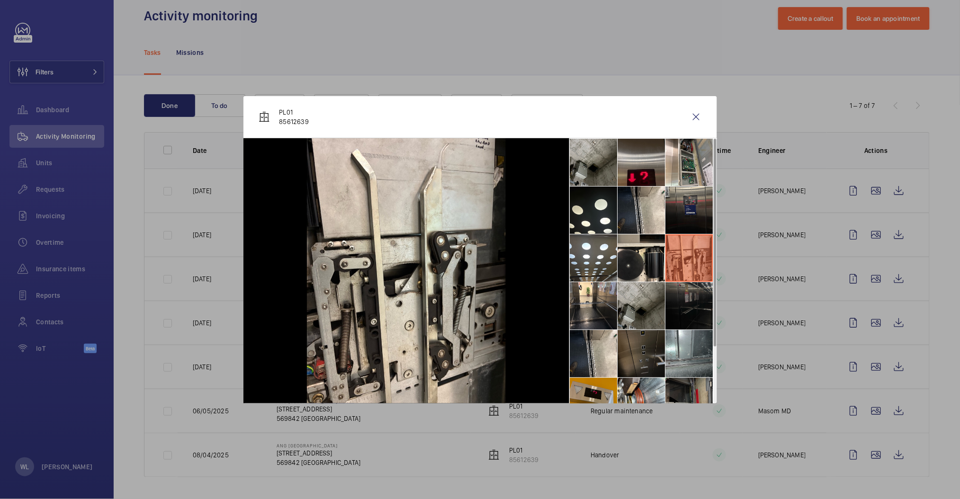
click at [685, 306] on li at bounding box center [689, 305] width 47 height 47
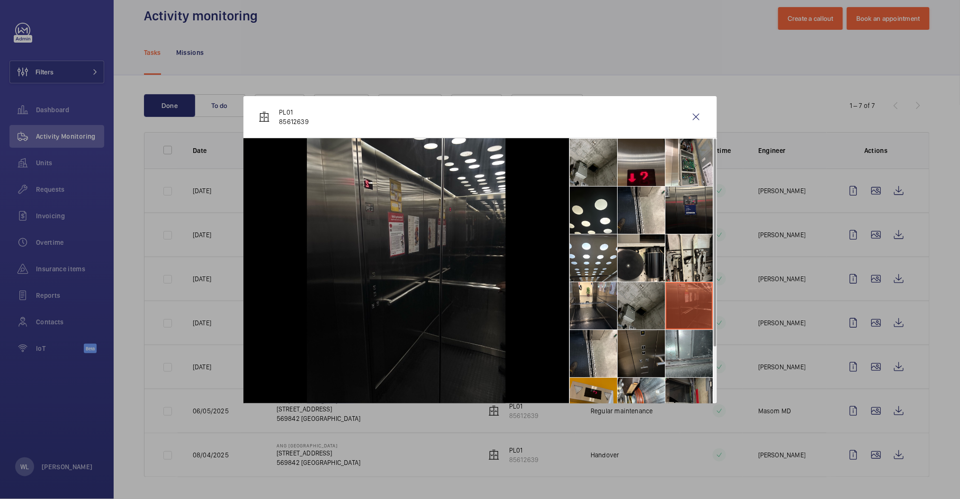
click at [634, 316] on li at bounding box center [641, 305] width 47 height 47
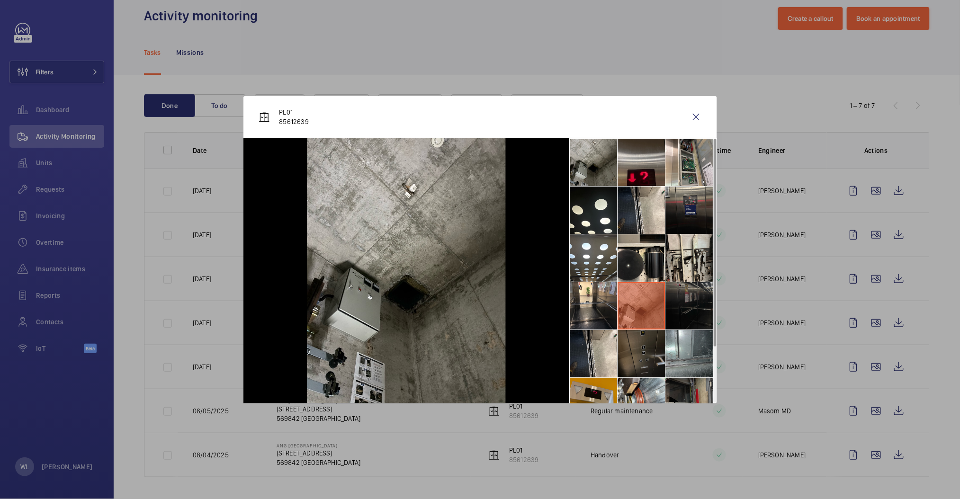
click at [691, 313] on li at bounding box center [689, 305] width 47 height 47
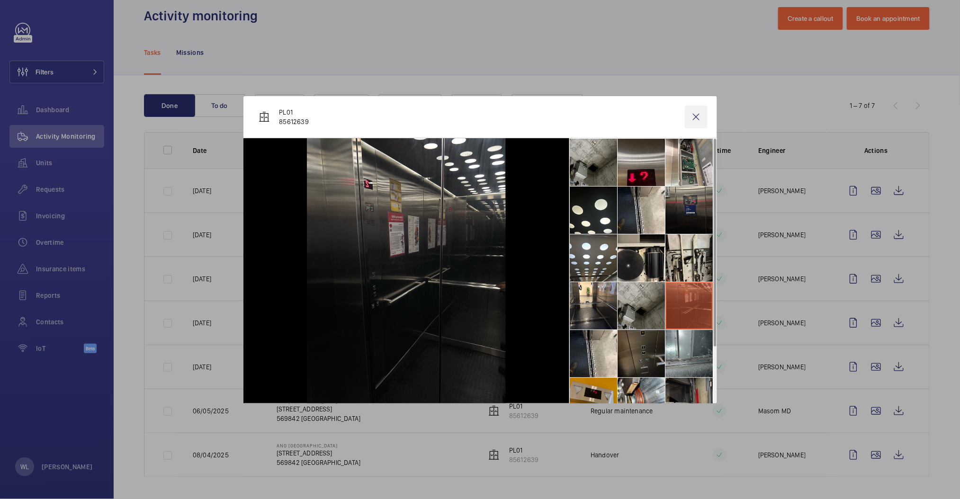
click at [694, 121] on wm-front-icon-button at bounding box center [696, 117] width 23 height 23
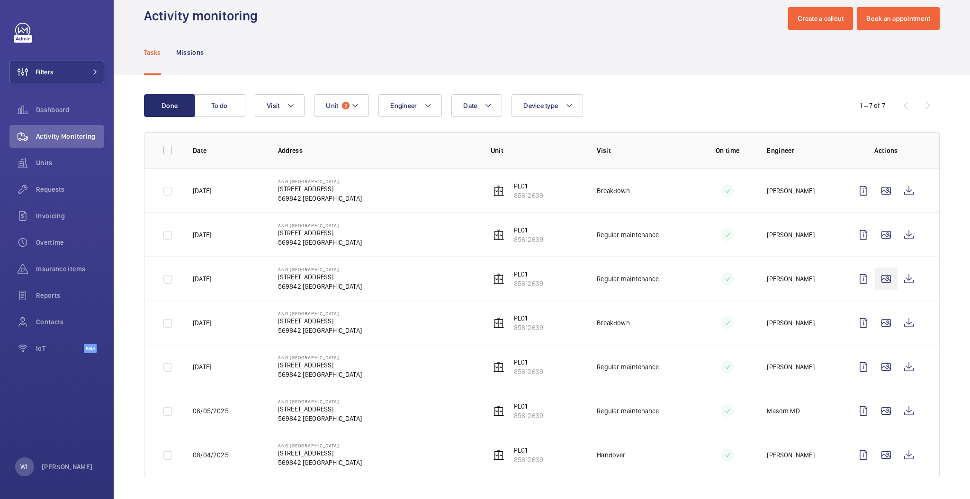
click at [875, 279] on wm-front-icon-button at bounding box center [886, 279] width 23 height 23
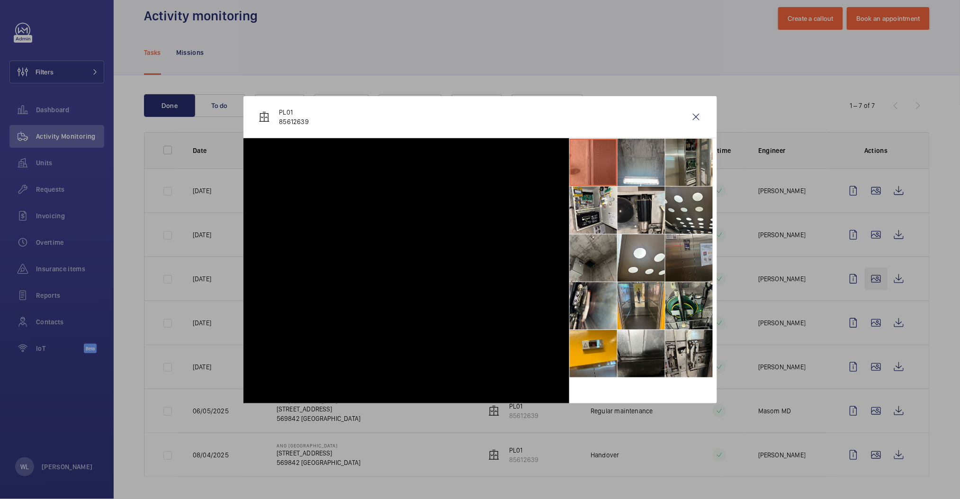
click at [877, 275] on div at bounding box center [480, 249] width 960 height 499
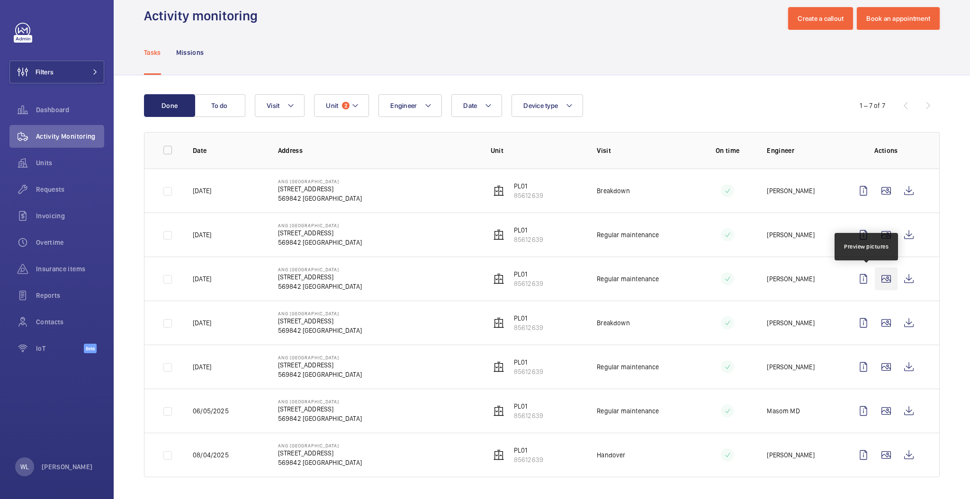
click at [875, 277] on wm-front-icon-button at bounding box center [886, 279] width 23 height 23
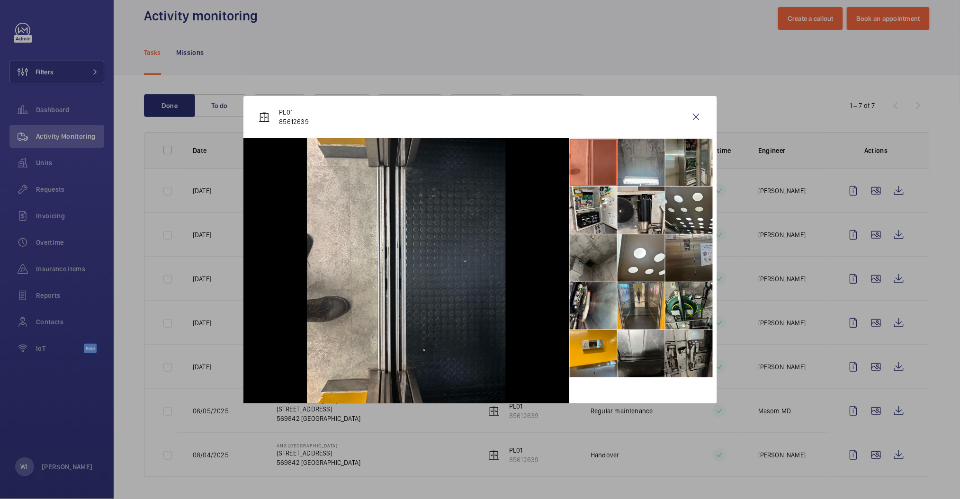
click at [683, 365] on li at bounding box center [689, 353] width 47 height 47
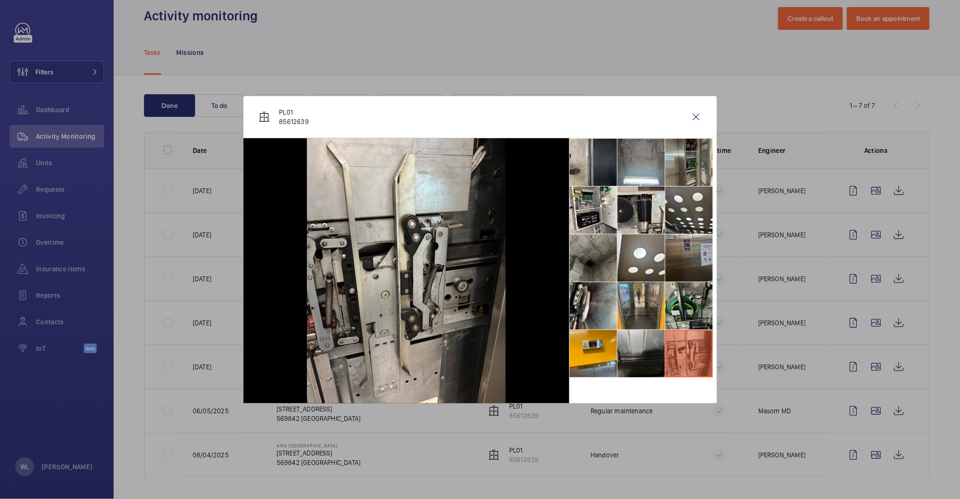
click at [643, 367] on li at bounding box center [641, 353] width 47 height 47
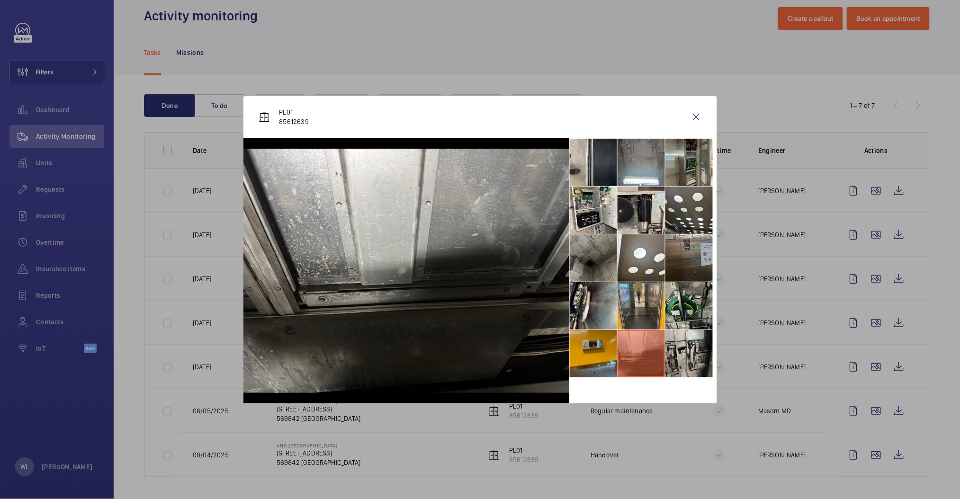
click at [588, 359] on li at bounding box center [593, 353] width 47 height 47
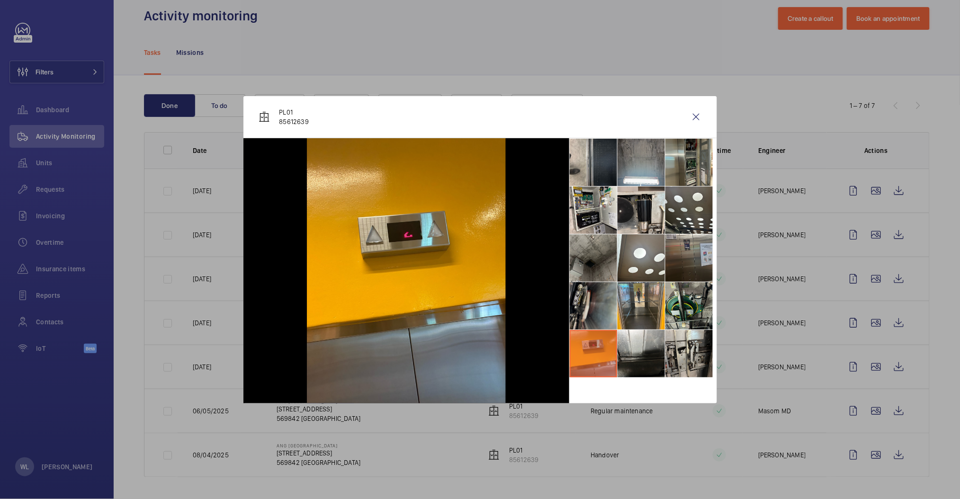
click at [595, 303] on li at bounding box center [593, 305] width 47 height 47
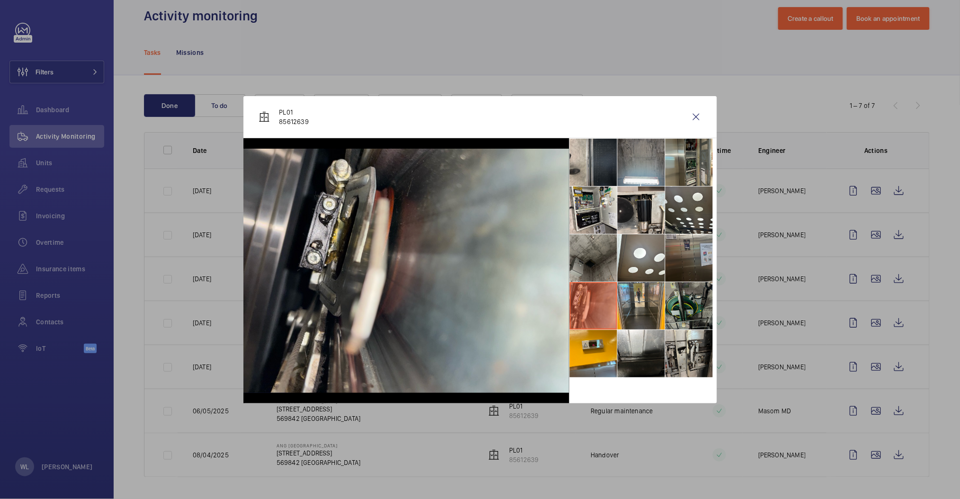
click at [689, 300] on li at bounding box center [689, 305] width 47 height 47
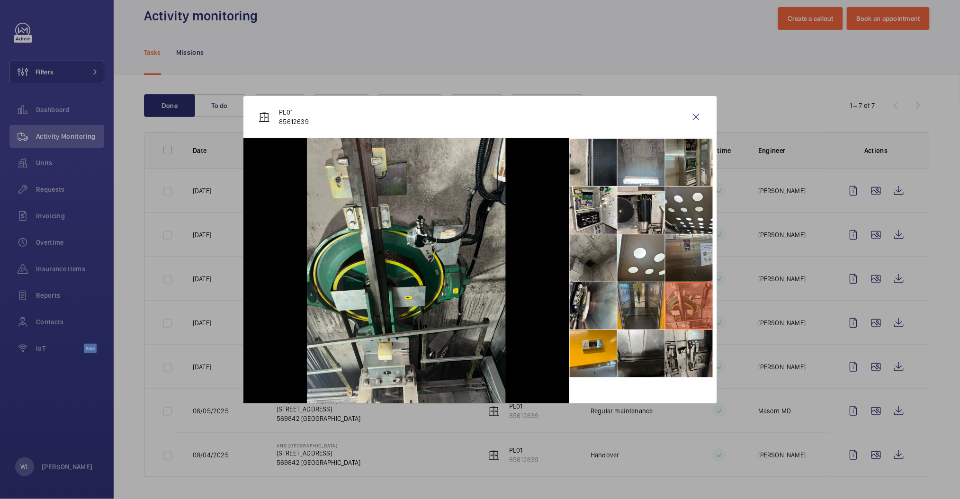
drag, startPoint x: 652, startPoint y: 307, endPoint x: 638, endPoint y: 298, distance: 16.6
click at [651, 307] on li at bounding box center [641, 305] width 47 height 47
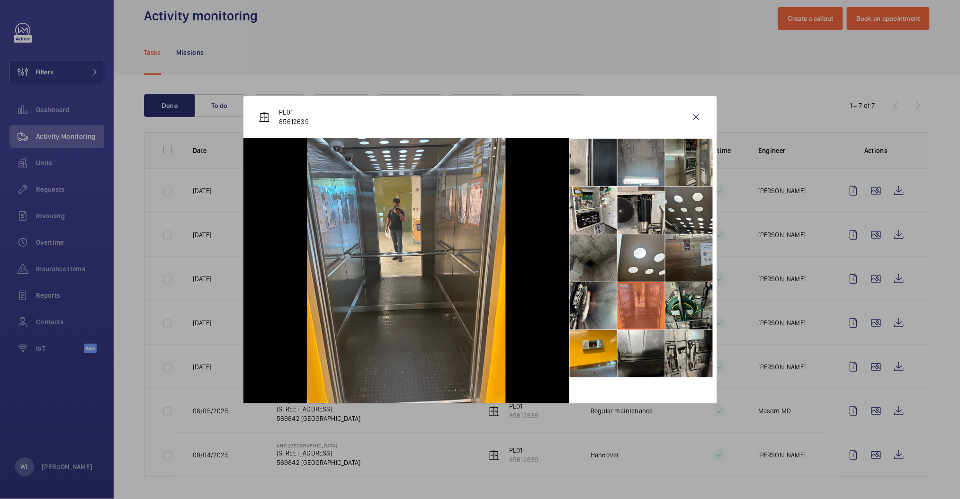
click at [595, 253] on li at bounding box center [593, 257] width 47 height 47
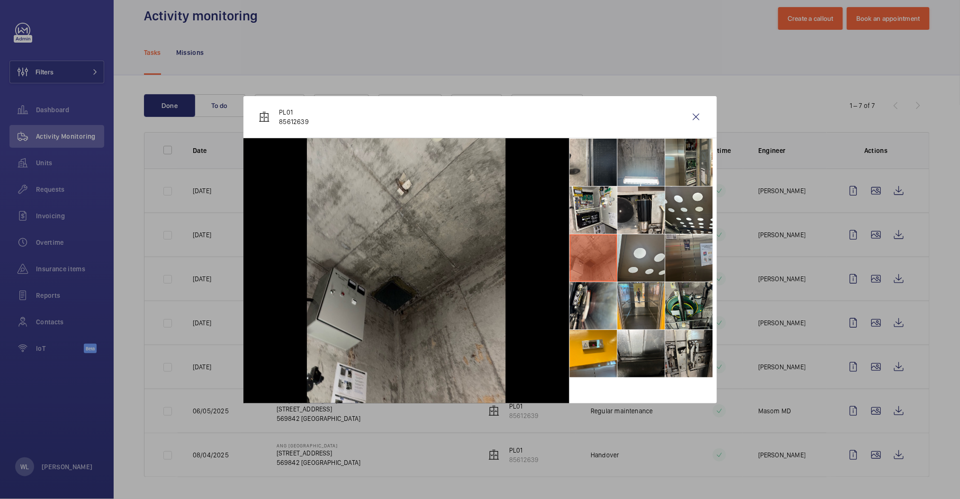
click at [655, 241] on li at bounding box center [641, 257] width 47 height 47
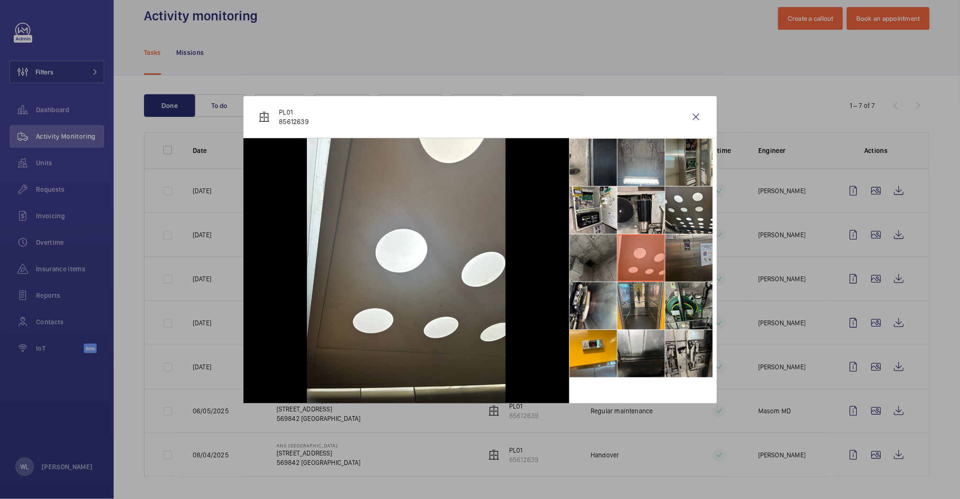
click at [593, 255] on li at bounding box center [593, 257] width 47 height 47
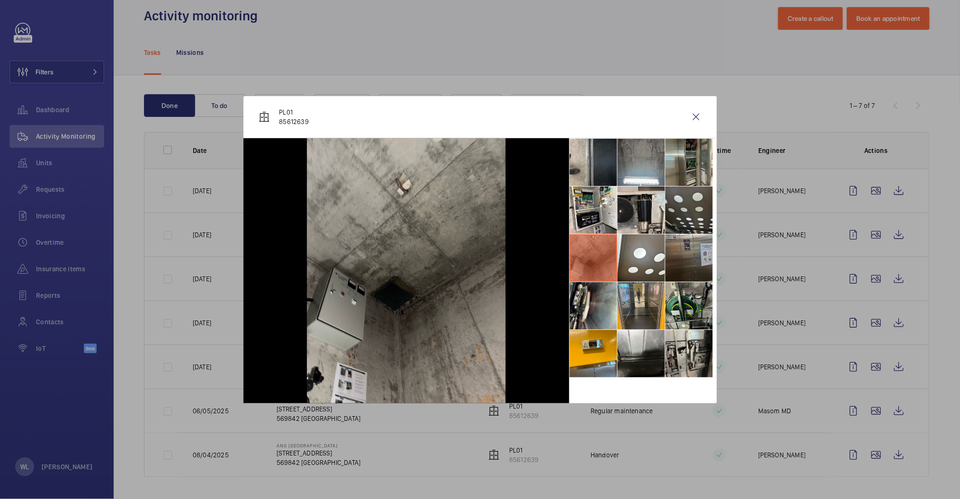
click at [691, 223] on li at bounding box center [689, 210] width 47 height 47
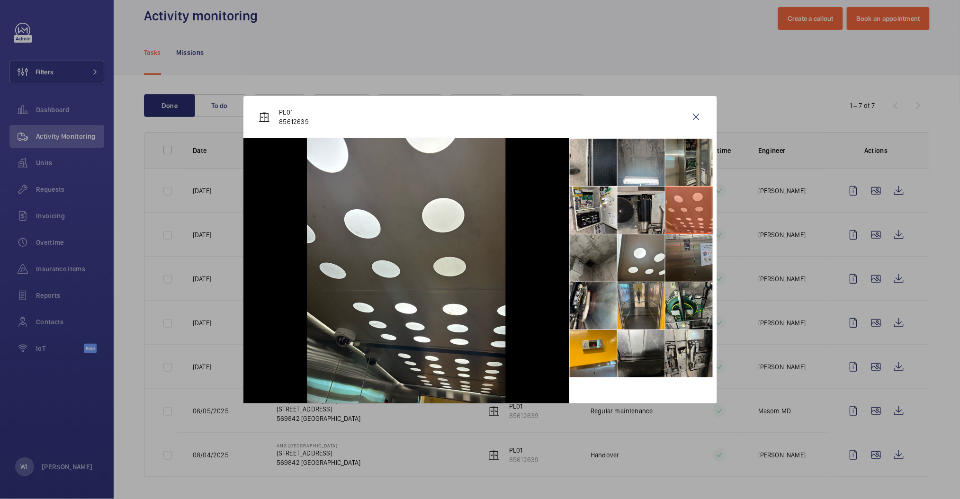
click at [640, 212] on li at bounding box center [641, 210] width 47 height 47
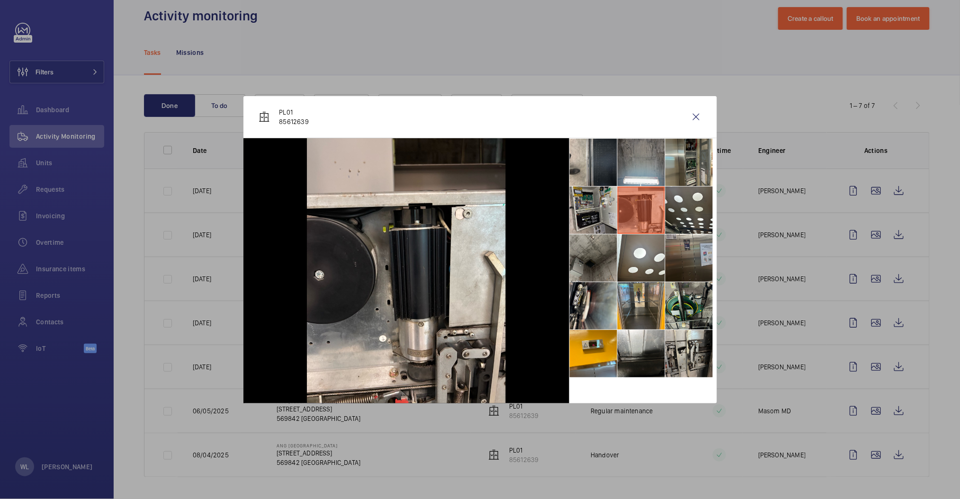
click at [588, 210] on li at bounding box center [593, 210] width 47 height 47
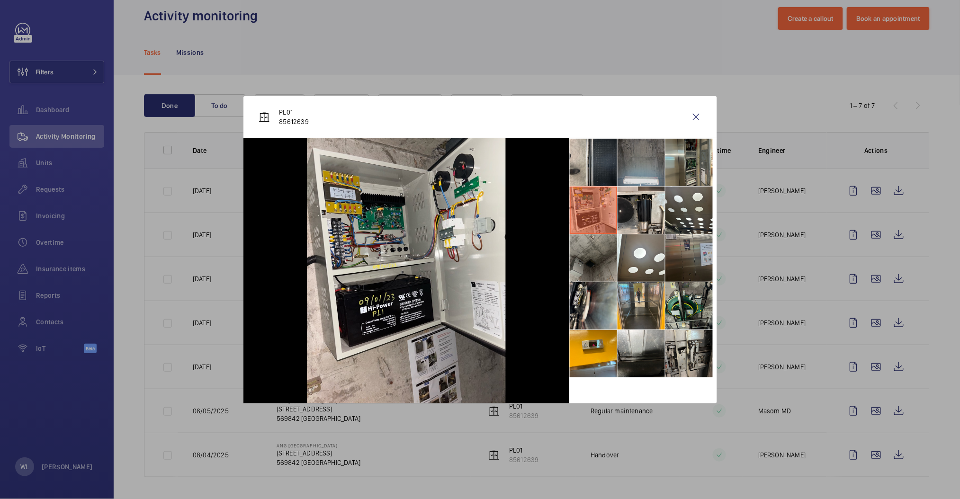
drag, startPoint x: 591, startPoint y: 146, endPoint x: 627, endPoint y: 162, distance: 39.6
click at [592, 146] on li at bounding box center [593, 162] width 47 height 47
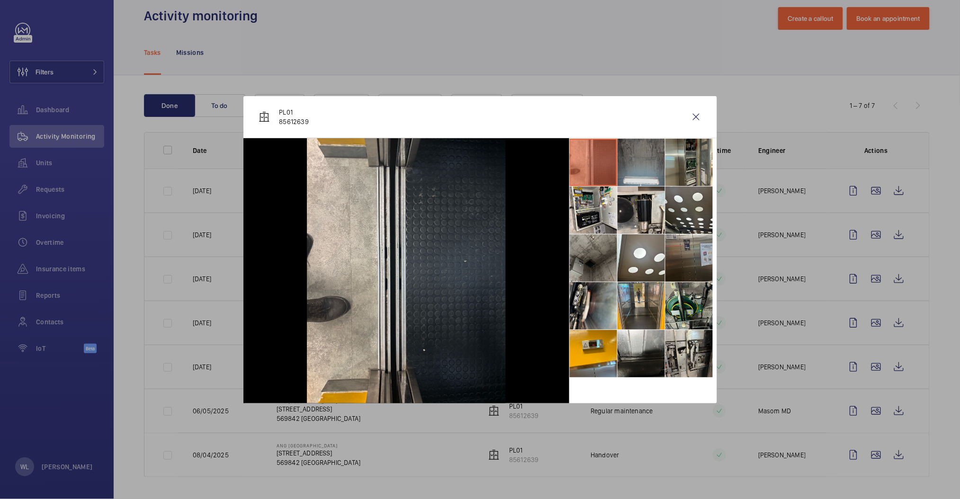
drag, startPoint x: 652, startPoint y: 156, endPoint x: 663, endPoint y: 158, distance: 10.5
click at [652, 157] on li at bounding box center [641, 162] width 47 height 47
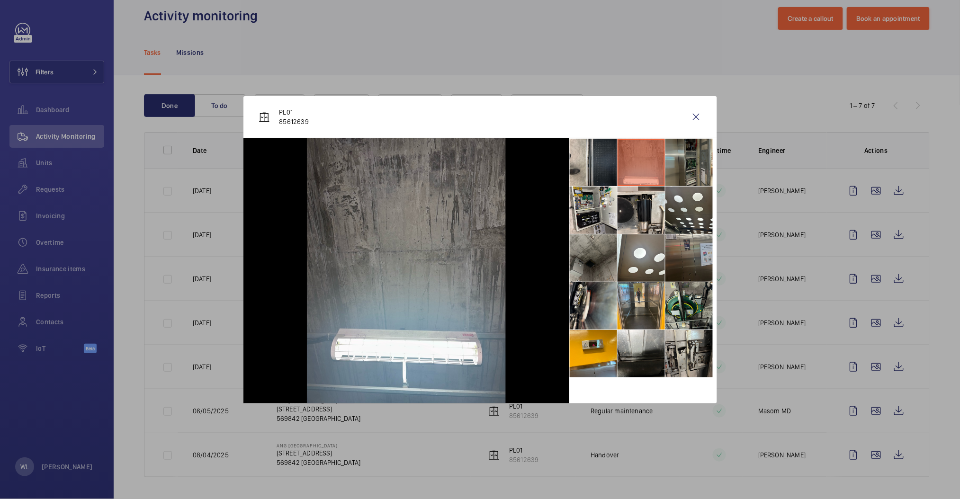
click at [673, 159] on li at bounding box center [689, 162] width 47 height 47
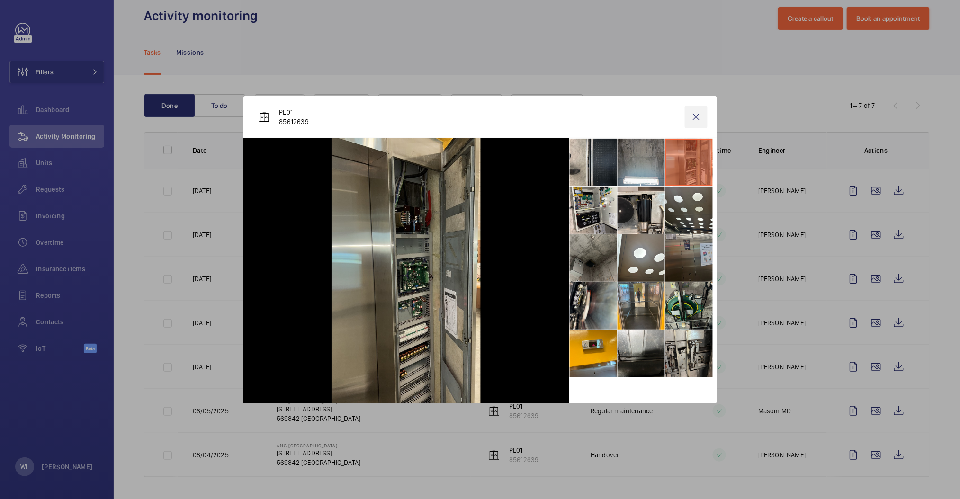
click at [693, 112] on wm-front-icon-button at bounding box center [696, 117] width 23 height 23
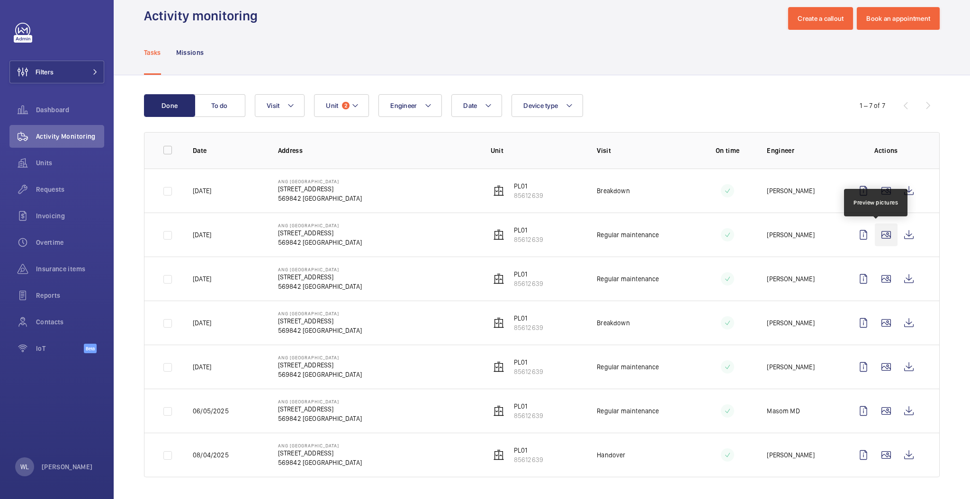
click at [878, 230] on wm-front-icon-button at bounding box center [886, 235] width 23 height 23
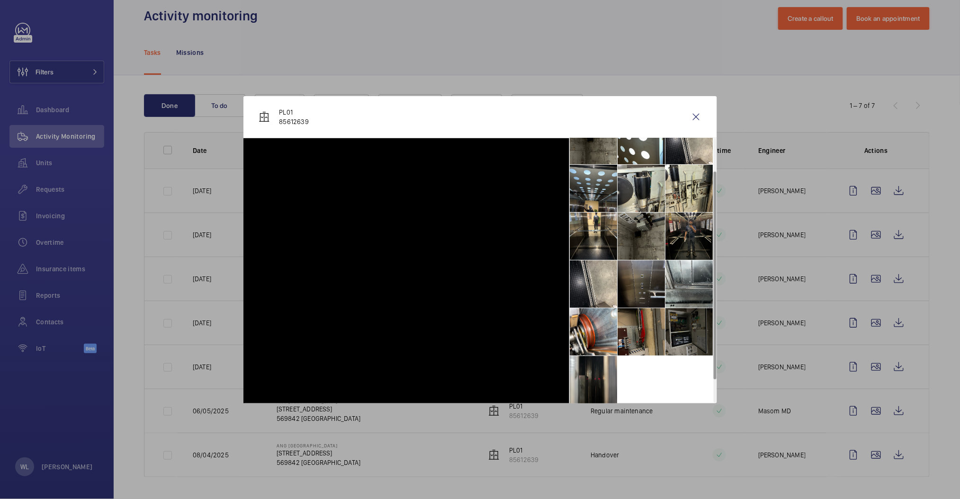
scroll to position [70, 0]
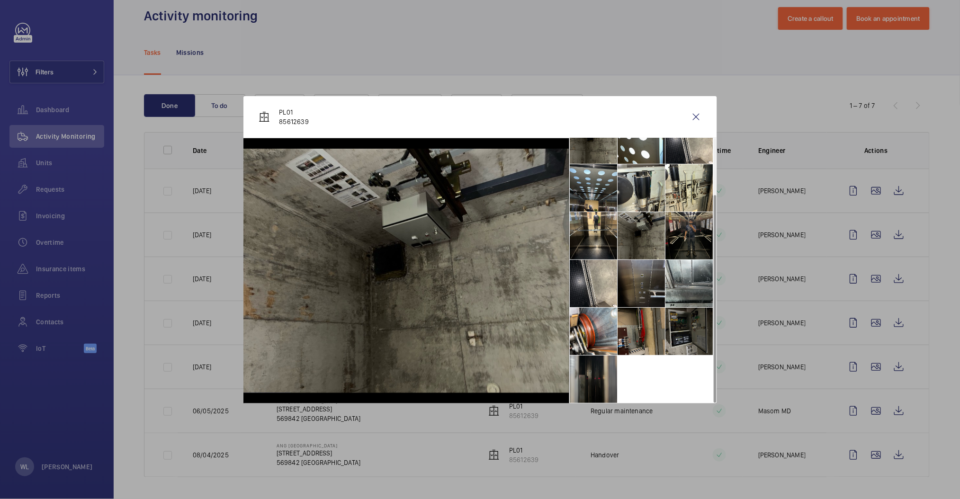
click at [597, 394] on li at bounding box center [593, 379] width 47 height 47
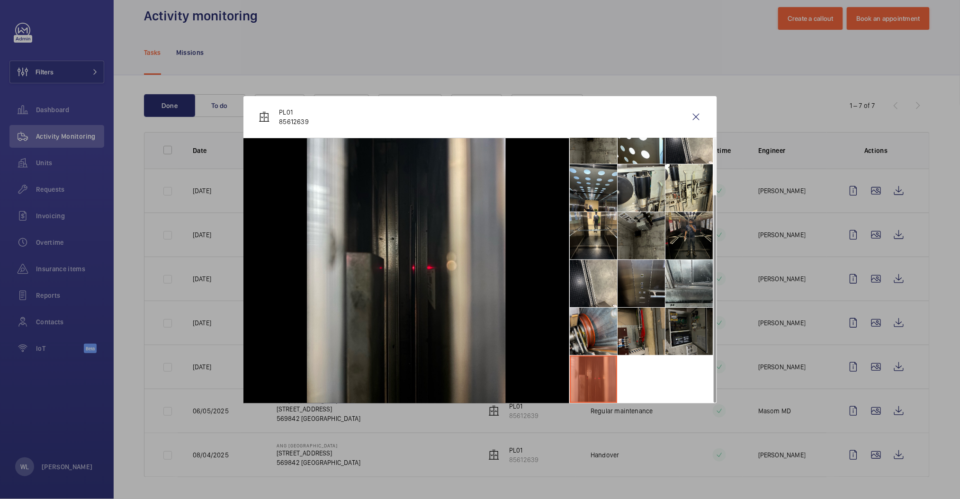
click at [614, 332] on li at bounding box center [593, 331] width 47 height 47
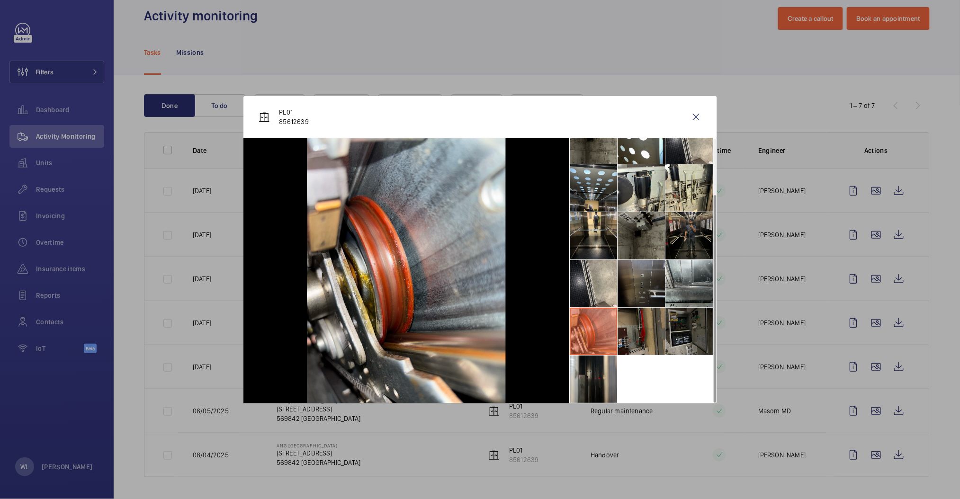
click at [650, 321] on li at bounding box center [641, 331] width 47 height 47
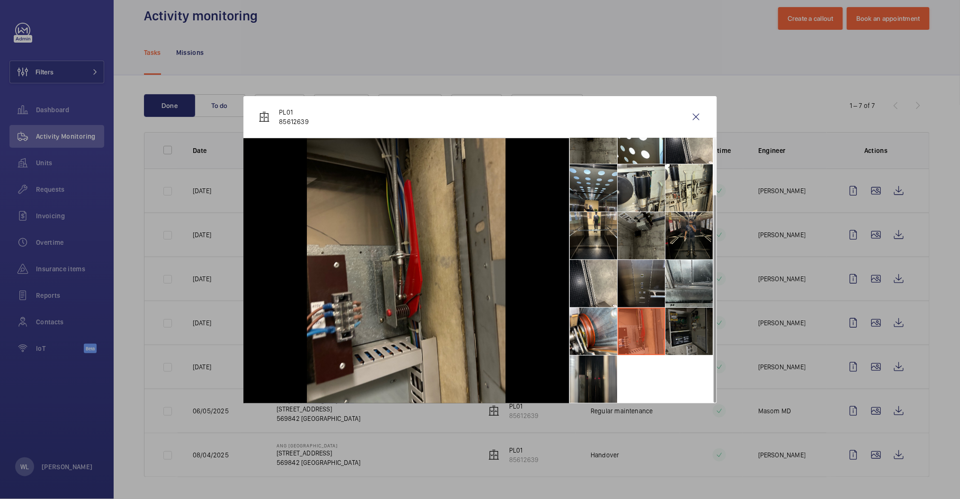
click at [686, 314] on li at bounding box center [689, 331] width 47 height 47
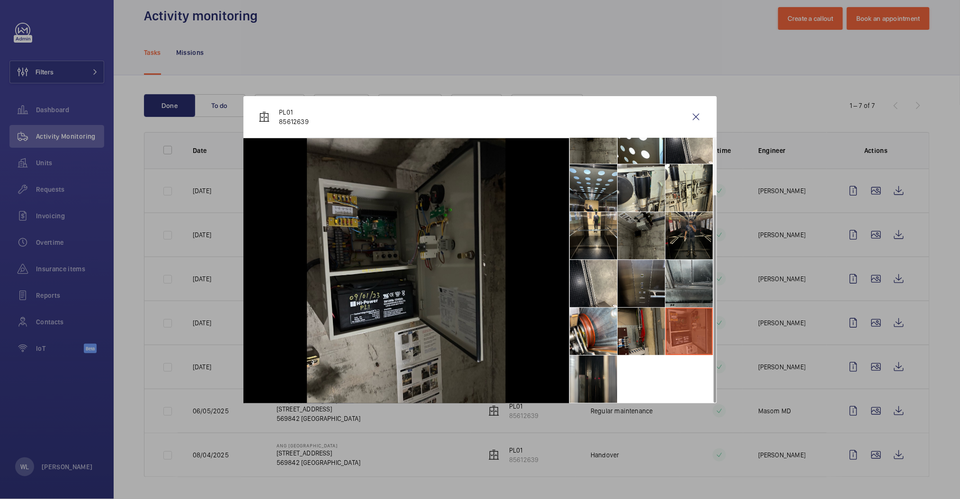
click at [680, 280] on li at bounding box center [689, 283] width 47 height 47
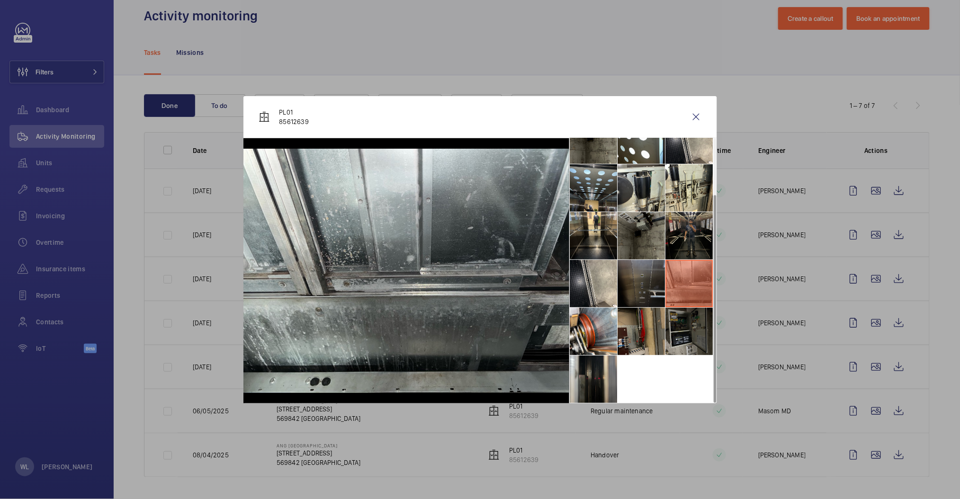
drag, startPoint x: 637, startPoint y: 293, endPoint x: 617, endPoint y: 288, distance: 20.7
click at [637, 294] on li at bounding box center [641, 283] width 47 height 47
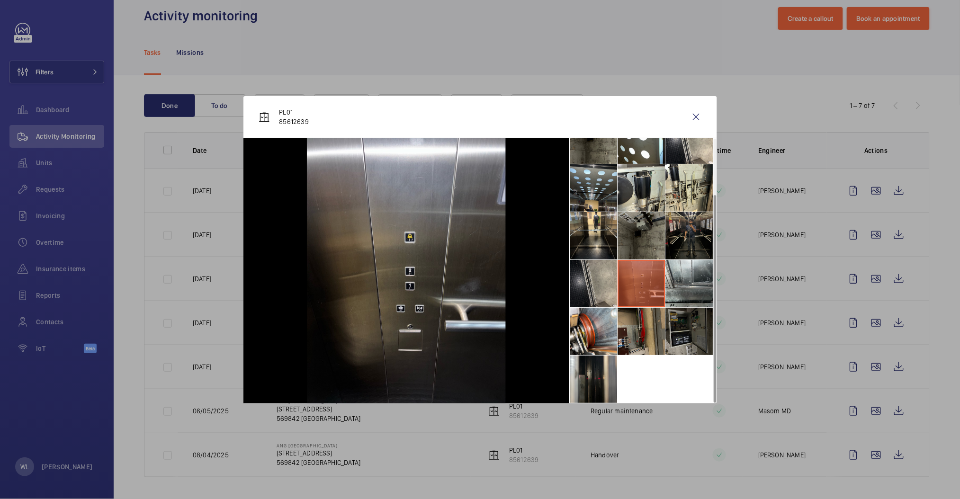
drag, startPoint x: 602, startPoint y: 281, endPoint x: 601, endPoint y: 276, distance: 5.8
click at [602, 281] on li at bounding box center [593, 283] width 47 height 47
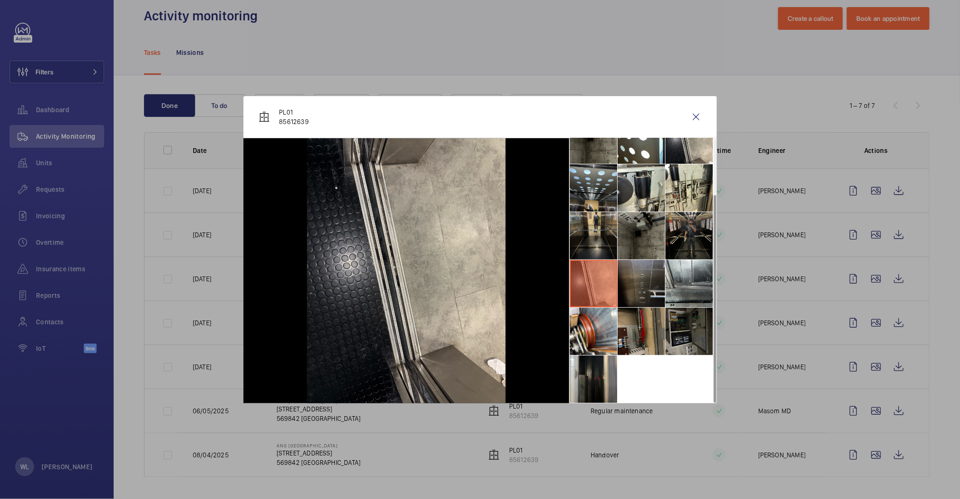
drag, startPoint x: 599, startPoint y: 222, endPoint x: 603, endPoint y: 215, distance: 7.6
click at [599, 223] on li at bounding box center [593, 235] width 47 height 47
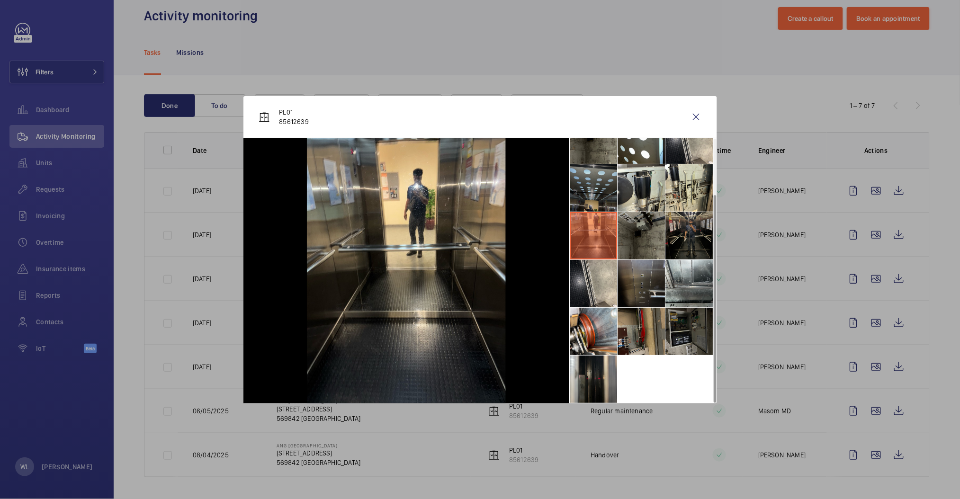
click at [612, 174] on li at bounding box center [593, 187] width 47 height 47
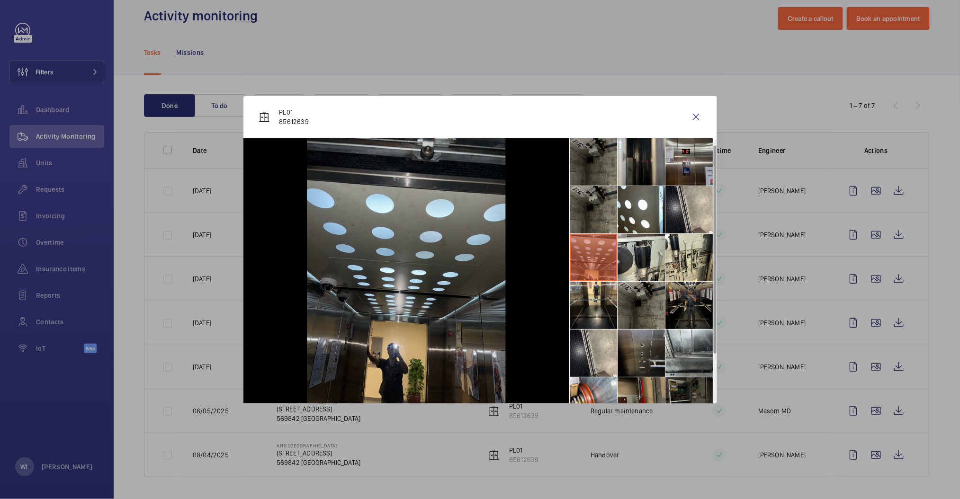
scroll to position [0, 0]
click at [703, 162] on li at bounding box center [689, 162] width 47 height 47
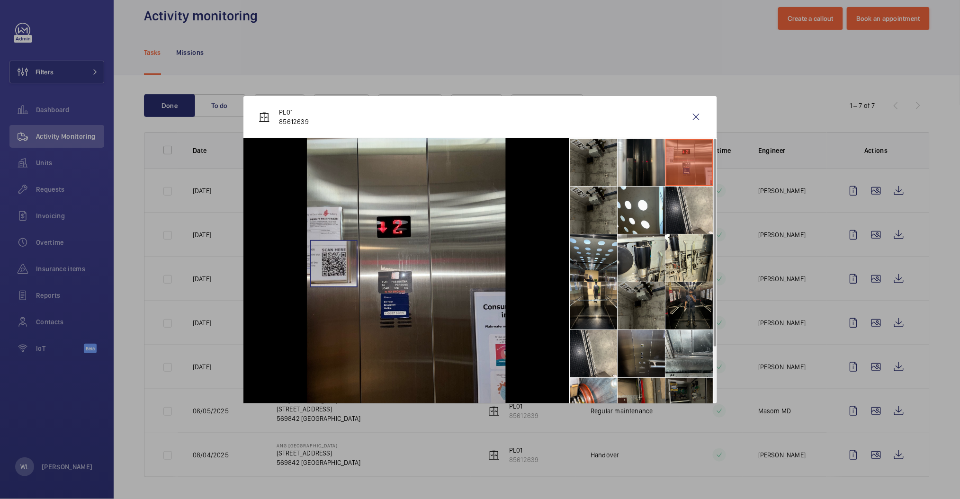
click at [334, 263] on img at bounding box center [406, 270] width 199 height 265
click at [312, 270] on img at bounding box center [406, 270] width 199 height 265
click at [315, 270] on img at bounding box center [406, 270] width 199 height 265
drag, startPoint x: 702, startPoint y: 114, endPoint x: 862, endPoint y: 257, distance: 214.0
click at [702, 115] on wm-front-icon-button at bounding box center [696, 117] width 23 height 23
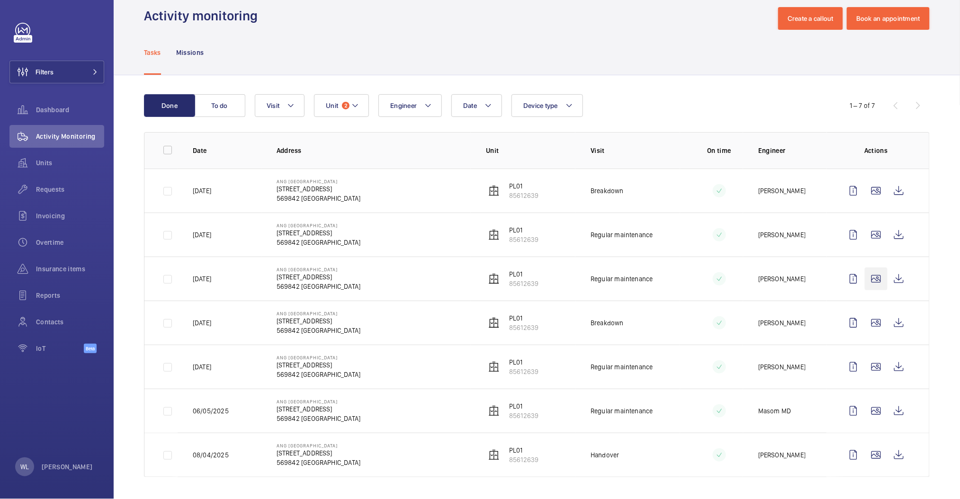
click at [868, 277] on wm-front-icon-button at bounding box center [876, 279] width 23 height 23
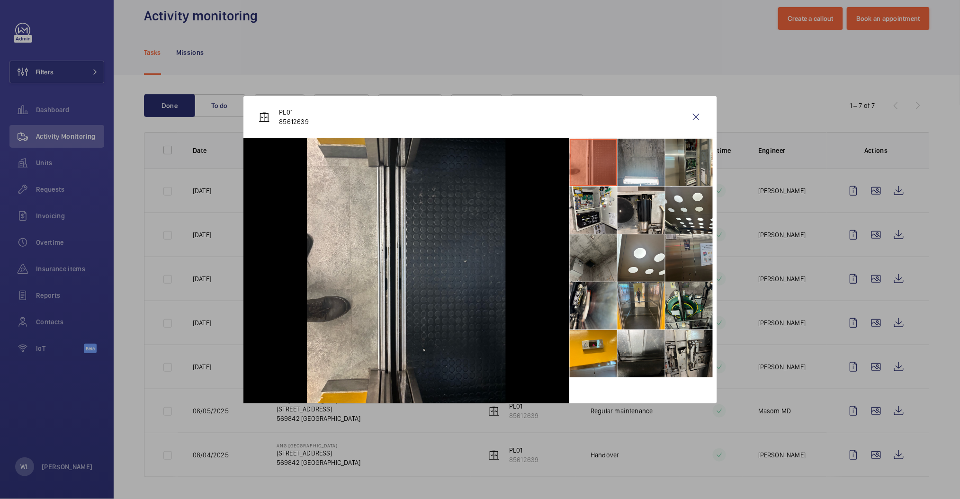
click at [872, 279] on div at bounding box center [480, 249] width 960 height 499
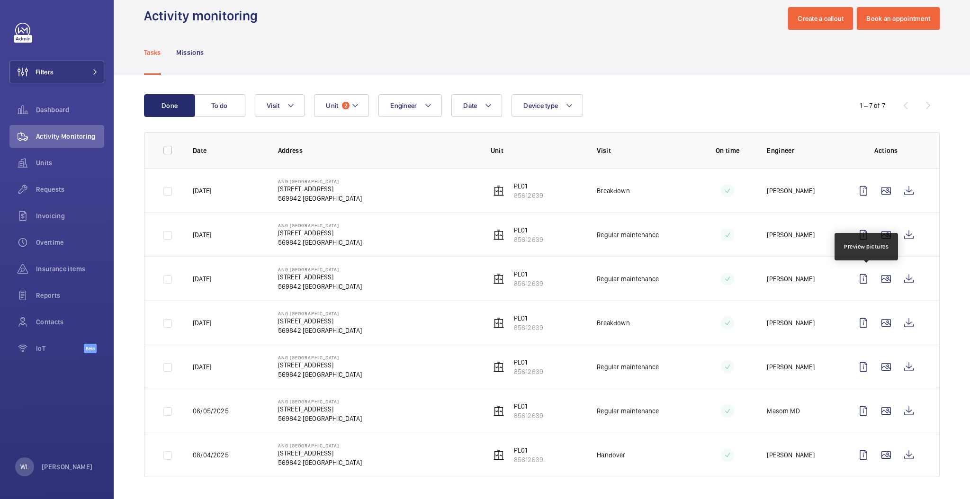
click at [875, 279] on wm-front-icon-button at bounding box center [886, 279] width 23 height 23
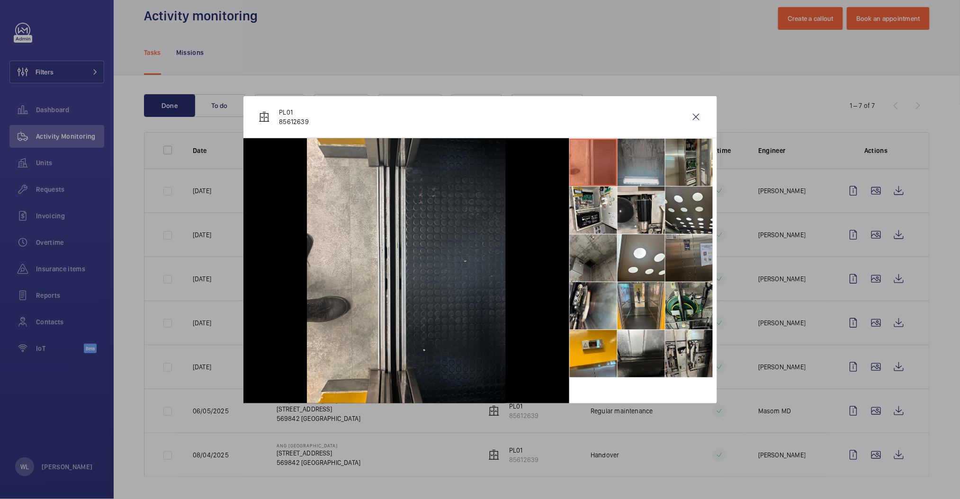
click at [623, 164] on li at bounding box center [641, 162] width 47 height 47
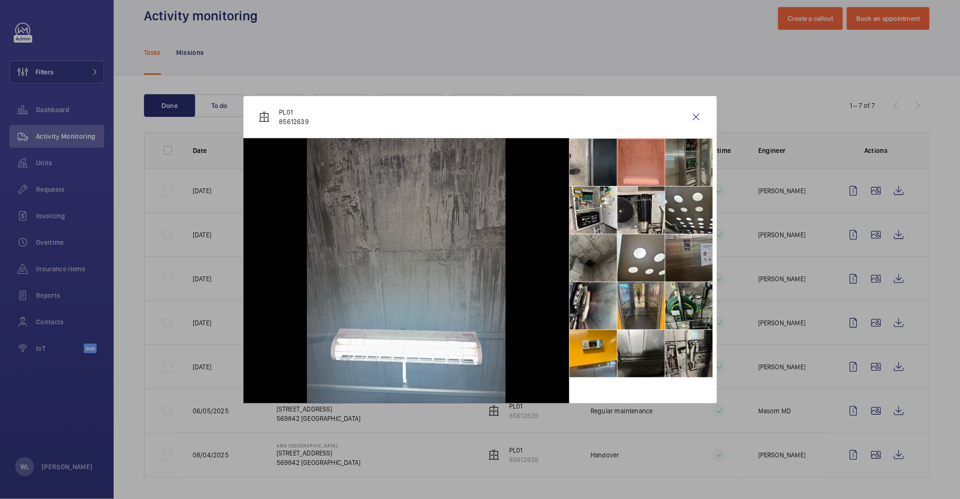
drag, startPoint x: 666, startPoint y: 162, endPoint x: 670, endPoint y: 169, distance: 7.6
click at [666, 162] on li at bounding box center [689, 162] width 47 height 47
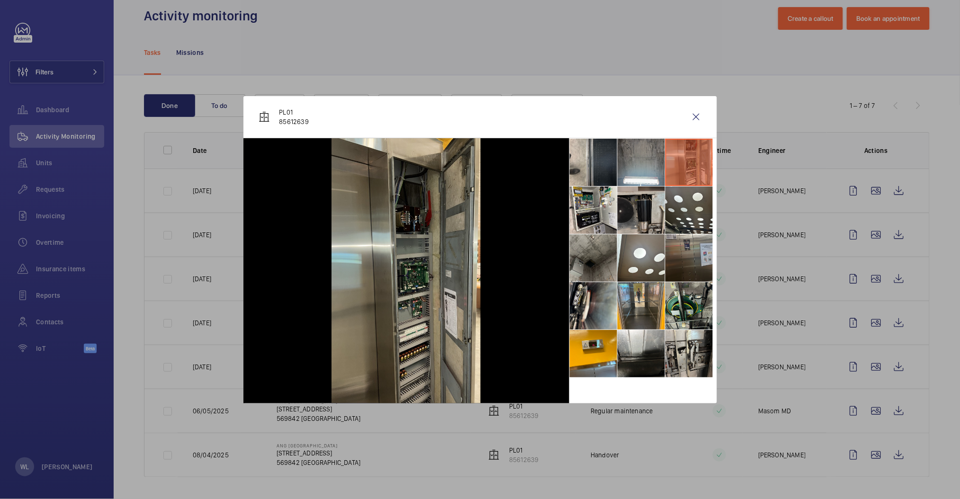
click at [652, 187] on li at bounding box center [641, 210] width 47 height 47
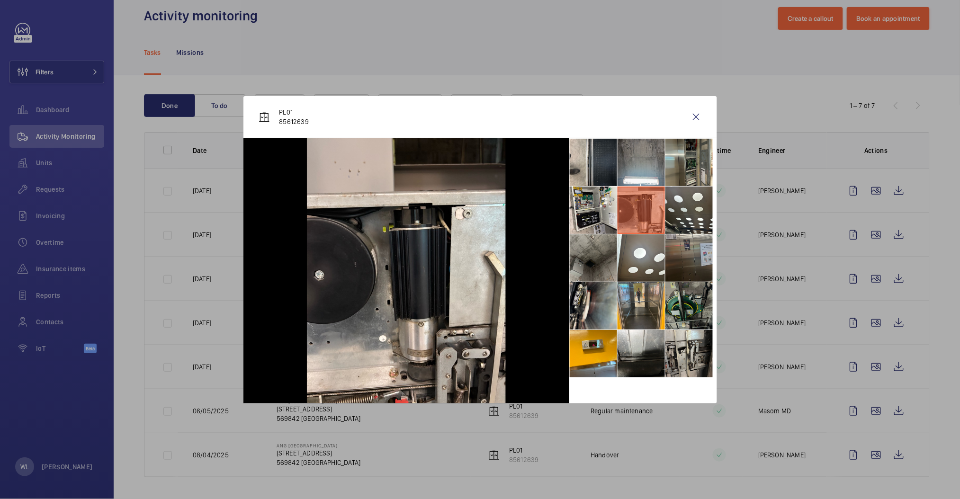
drag, startPoint x: 675, startPoint y: 293, endPoint x: 687, endPoint y: 317, distance: 27.3
click at [675, 294] on li at bounding box center [689, 305] width 47 height 47
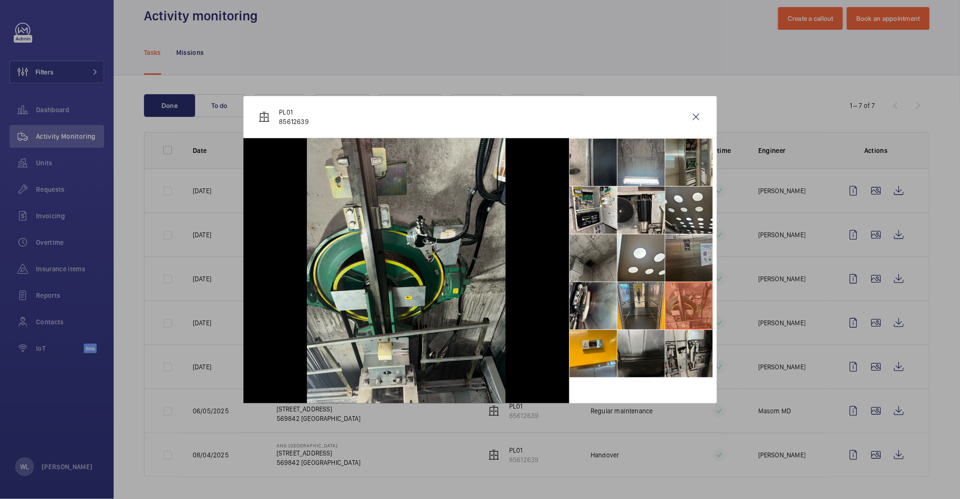
drag, startPoint x: 678, startPoint y: 347, endPoint x: 651, endPoint y: 352, distance: 28.1
click at [676, 347] on li at bounding box center [689, 353] width 47 height 47
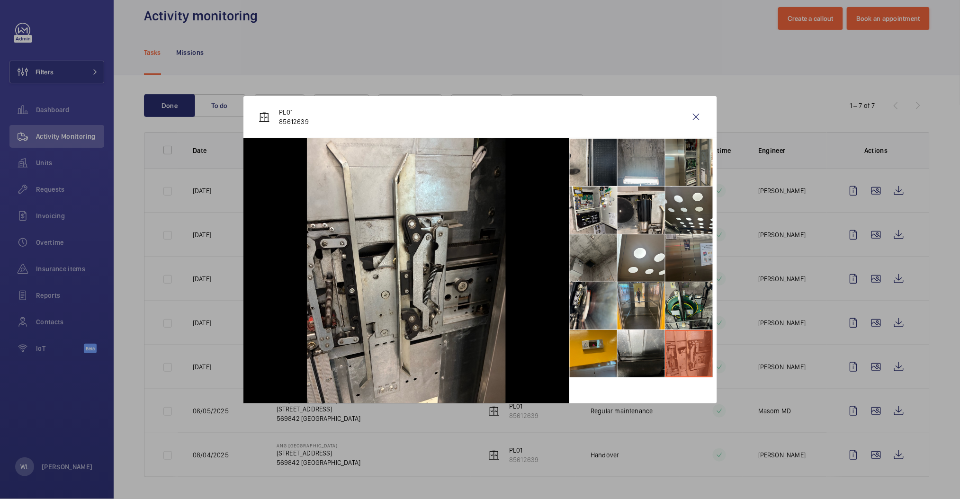
click at [605, 360] on li at bounding box center [593, 353] width 47 height 47
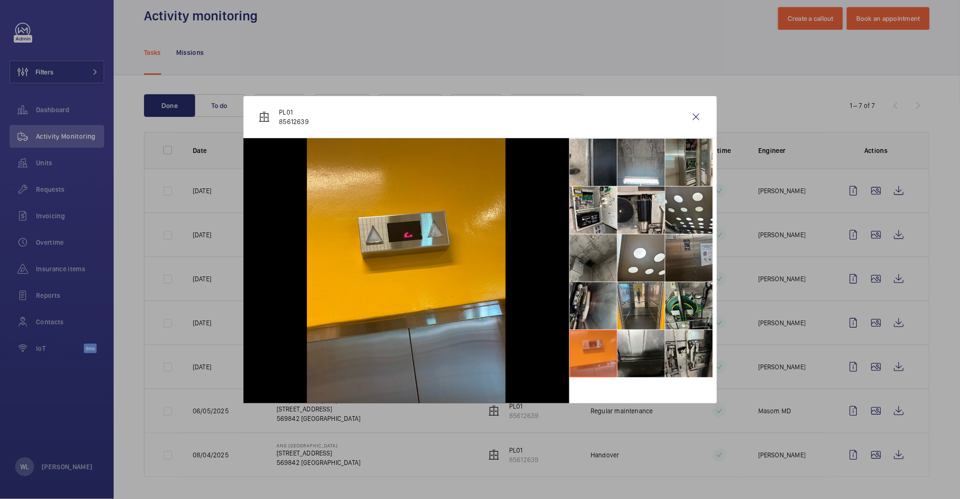
click at [603, 284] on li at bounding box center [593, 305] width 47 height 47
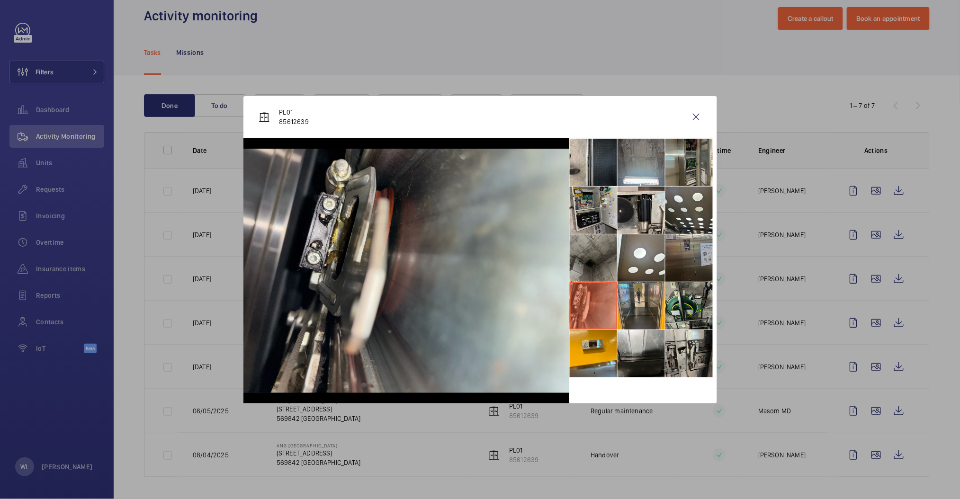
click at [615, 222] on li at bounding box center [593, 210] width 47 height 47
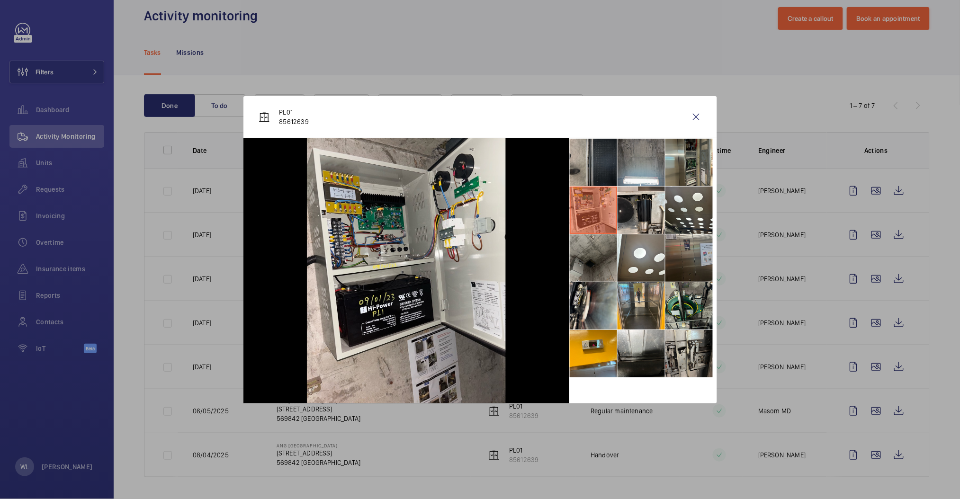
click at [580, 171] on li at bounding box center [593, 162] width 47 height 47
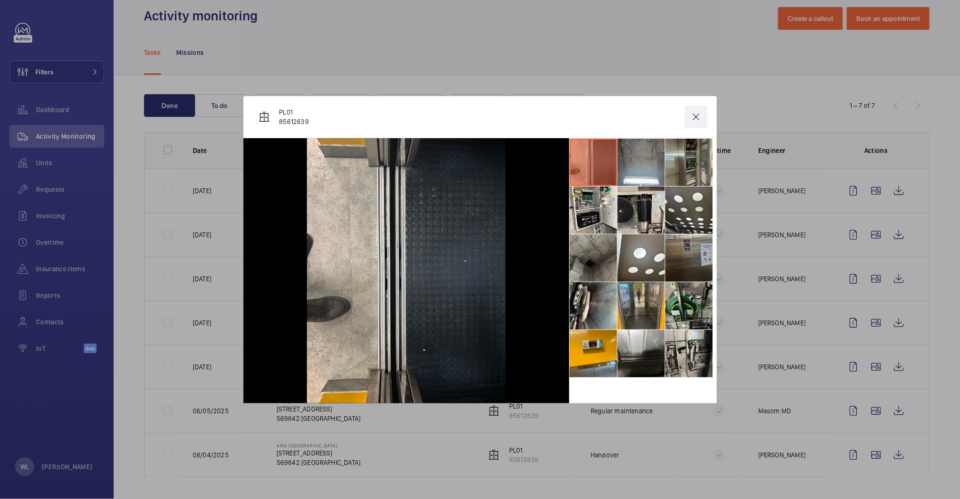
click at [691, 117] on wm-front-icon-button at bounding box center [696, 117] width 23 height 23
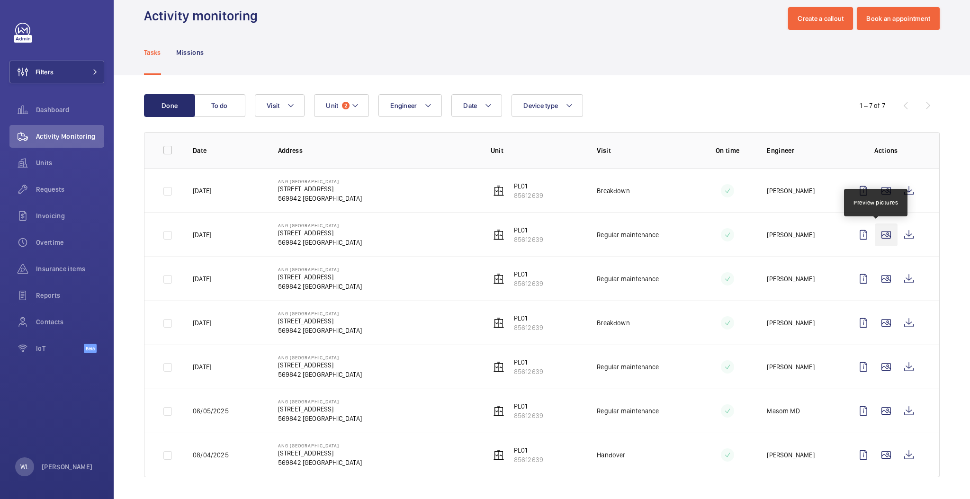
click at [875, 234] on wm-front-icon-button at bounding box center [886, 235] width 23 height 23
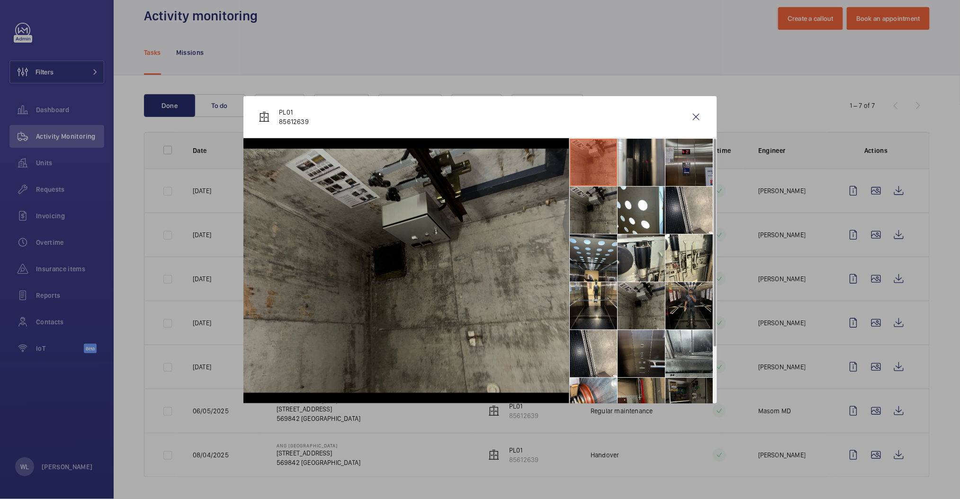
click at [679, 153] on li at bounding box center [689, 162] width 47 height 47
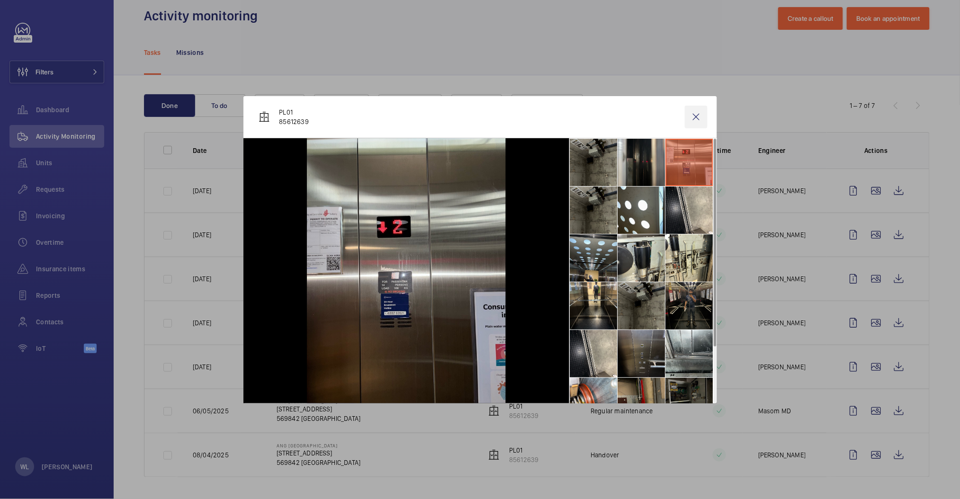
click at [699, 115] on wm-front-icon-button at bounding box center [696, 117] width 23 height 23
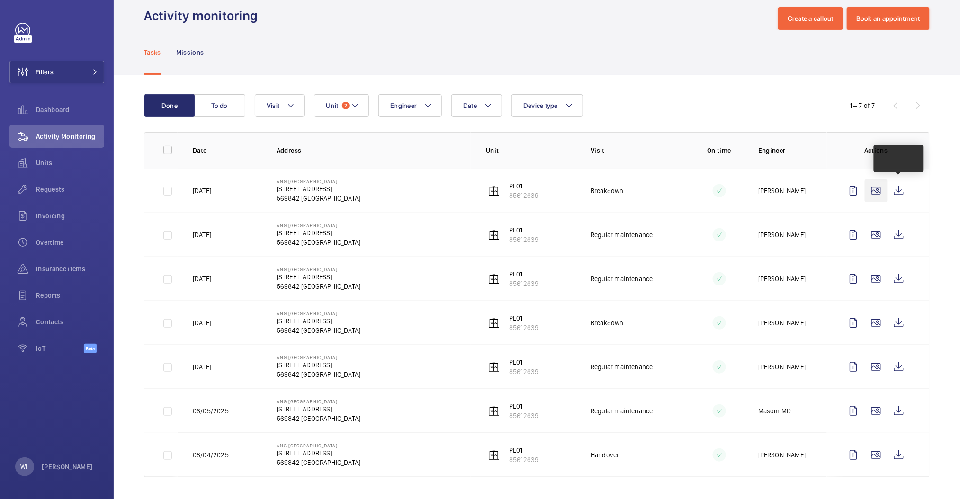
click at [872, 191] on wm-front-icon-button at bounding box center [876, 191] width 23 height 23
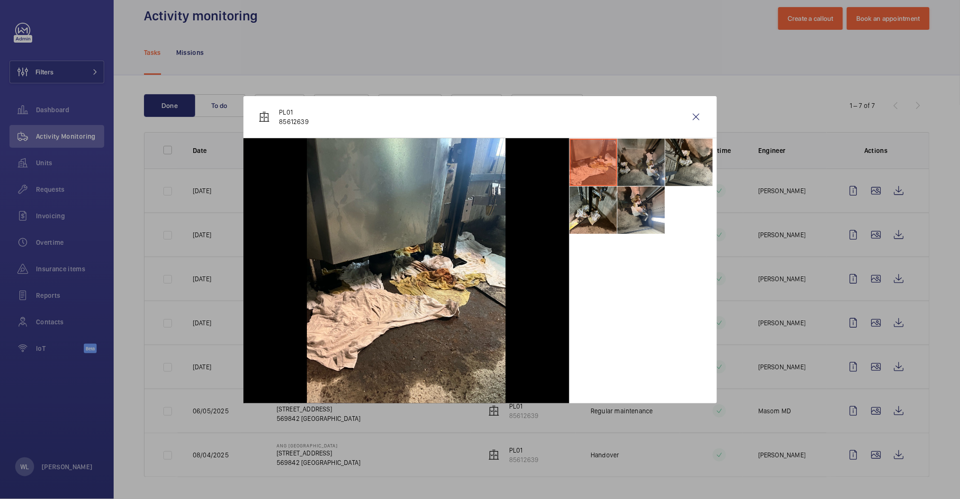
click at [641, 162] on li at bounding box center [641, 162] width 47 height 47
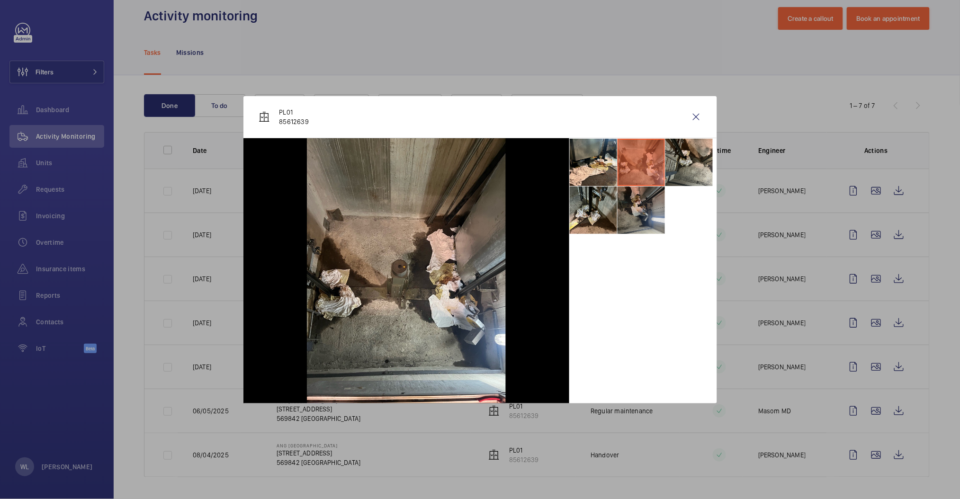
click at [661, 209] on li at bounding box center [641, 210] width 47 height 47
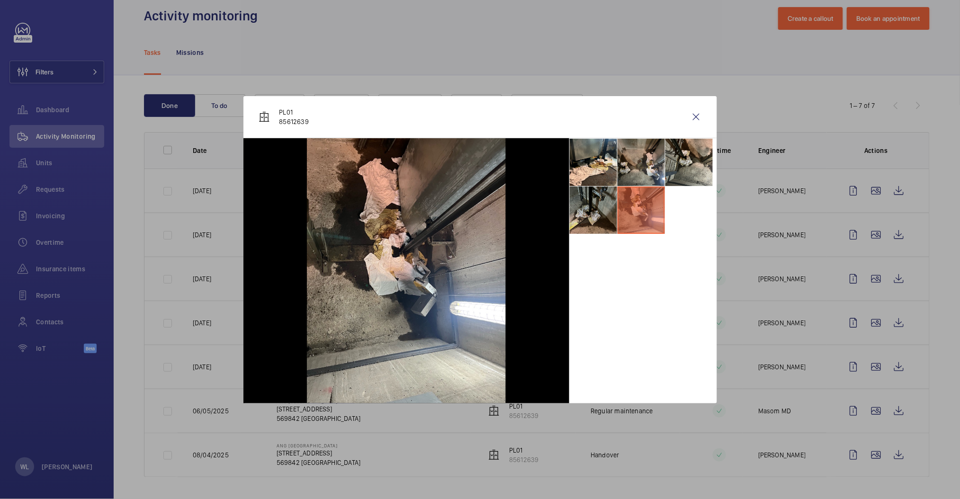
click at [597, 225] on li at bounding box center [593, 210] width 47 height 47
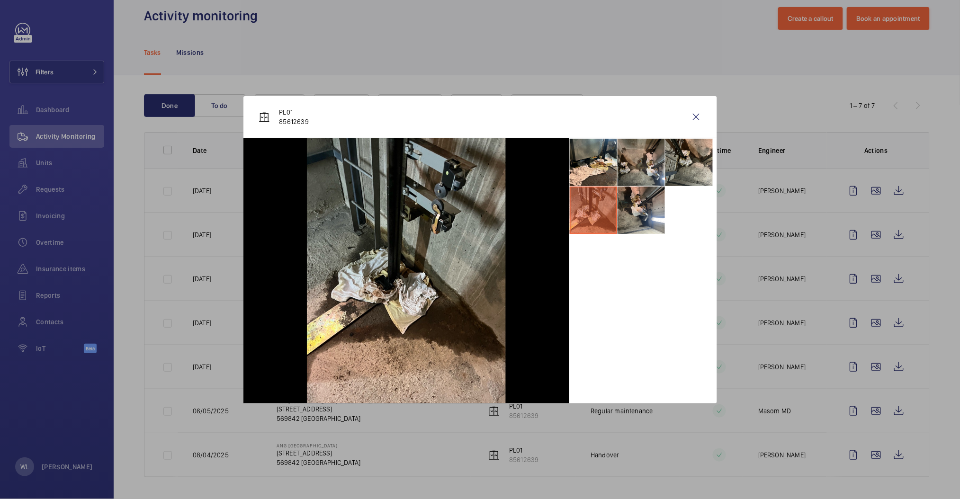
click at [592, 136] on div "PL01 85612639" at bounding box center [480, 117] width 474 height 42
click at [615, 157] on li at bounding box center [593, 162] width 47 height 47
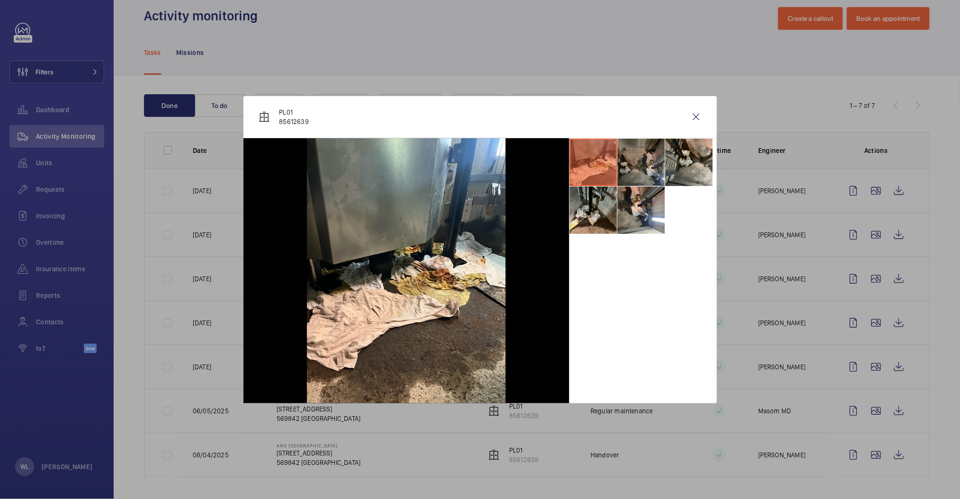
click at [657, 162] on li at bounding box center [641, 162] width 47 height 47
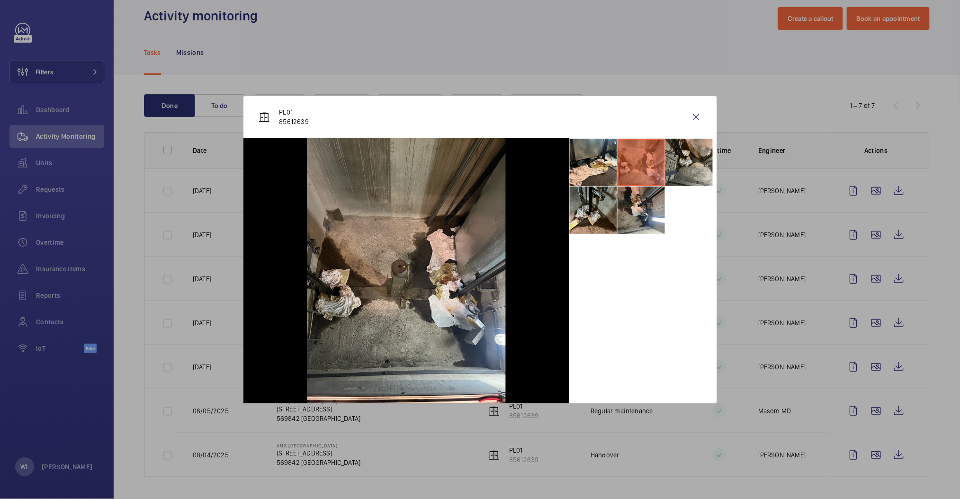
click at [708, 120] on div "PL01 85612639" at bounding box center [480, 117] width 474 height 42
click at [697, 120] on wm-front-icon-button at bounding box center [696, 117] width 23 height 23
